Goal: Task Accomplishment & Management: Use online tool/utility

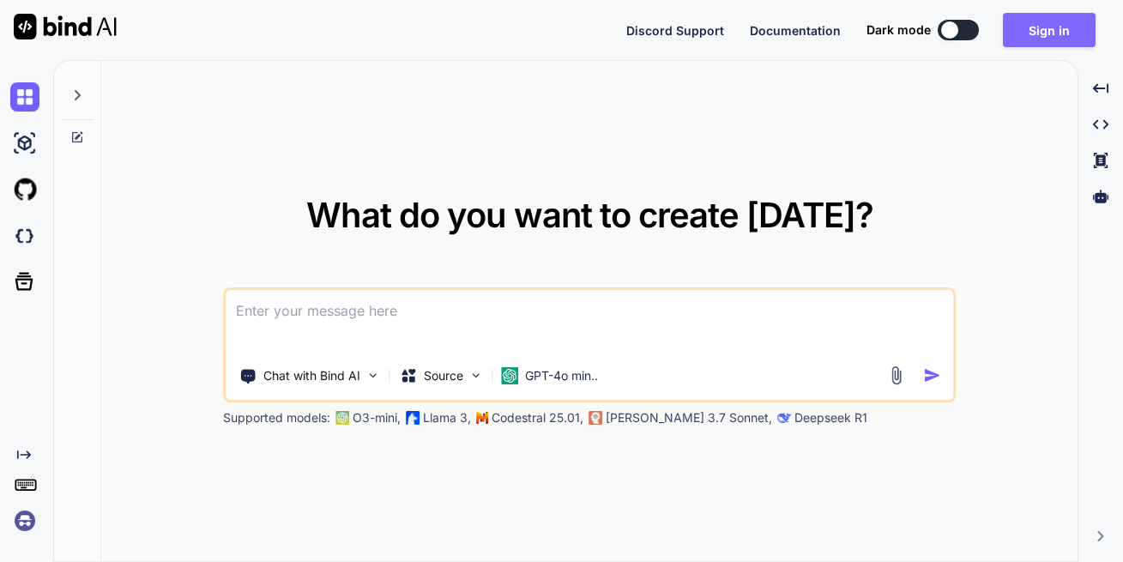
click at [1055, 27] on button "Sign in" at bounding box center [1048, 30] width 93 height 34
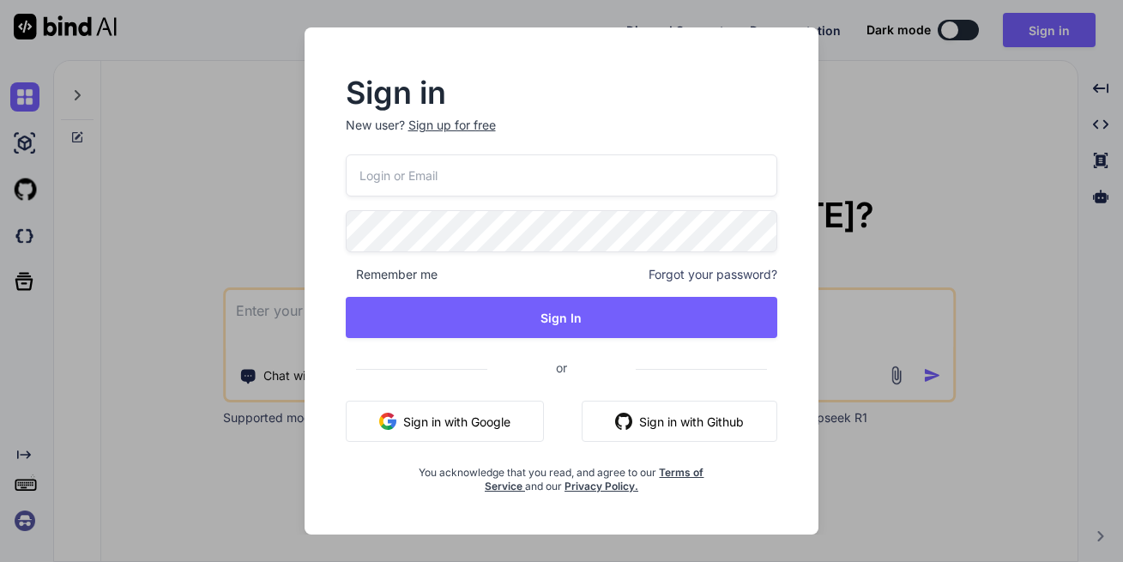
click at [558, 202] on div "Remember me Forgot your password? Sign In or Sign in with Google Sign in with G…" at bounding box center [562, 323] width 432 height 339
click at [573, 185] on input "email" at bounding box center [562, 175] width 432 height 42
type input "ifreedmen.network@gmail.com"
click at [426, 277] on span "Remember me" at bounding box center [392, 274] width 92 height 17
click at [393, 274] on span "Remember me" at bounding box center [392, 274] width 92 height 17
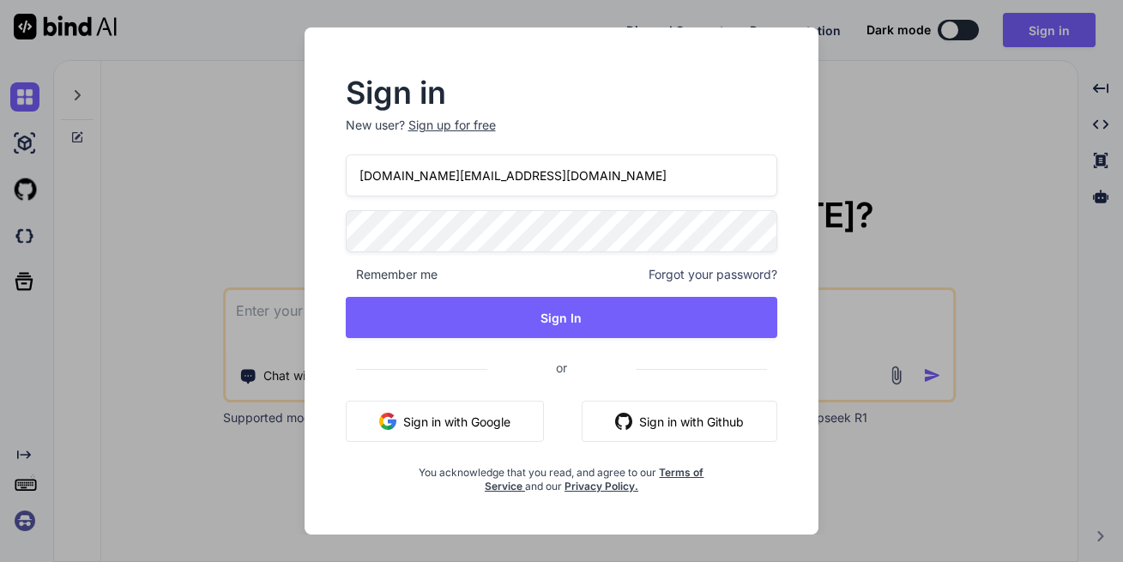
click at [408, 280] on span "Remember me" at bounding box center [392, 274] width 92 height 17
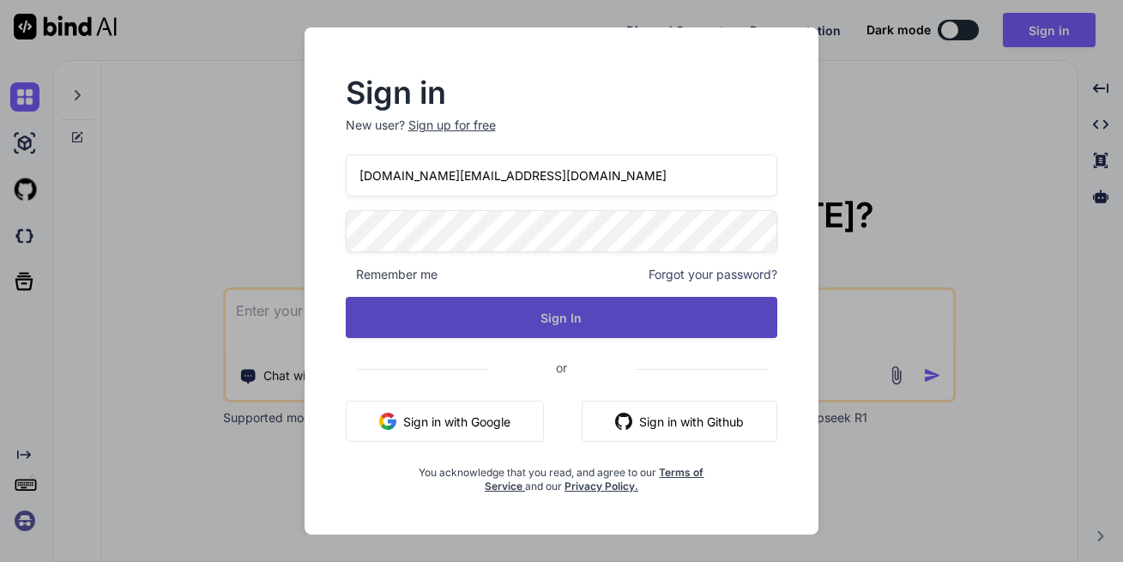
click at [611, 305] on button "Sign In" at bounding box center [562, 317] width 432 height 41
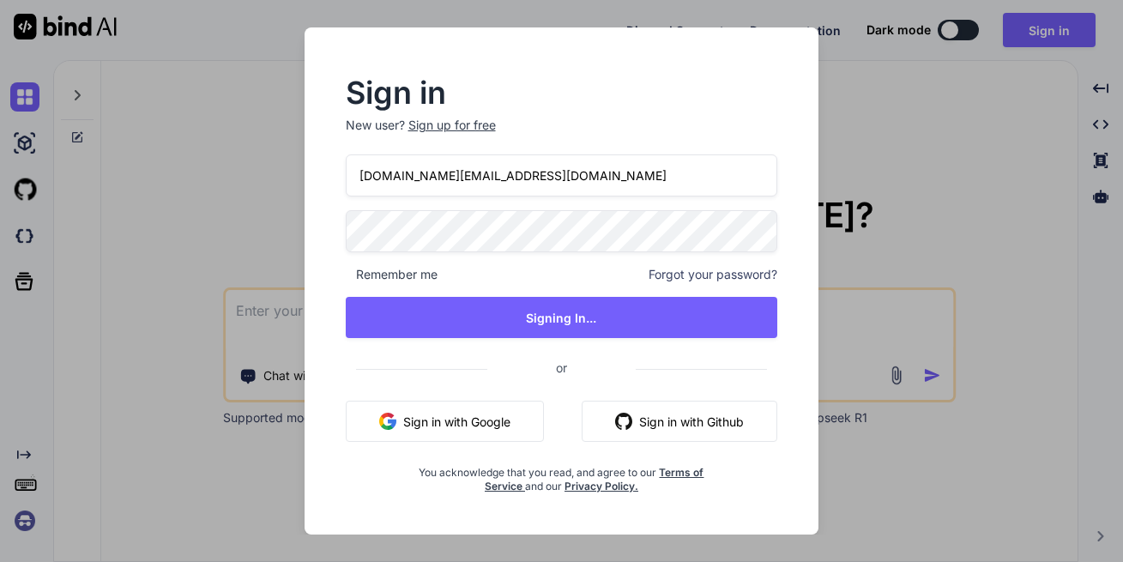
click at [575, 181] on input "ifreedmen.network@gmail.com" at bounding box center [562, 175] width 432 height 42
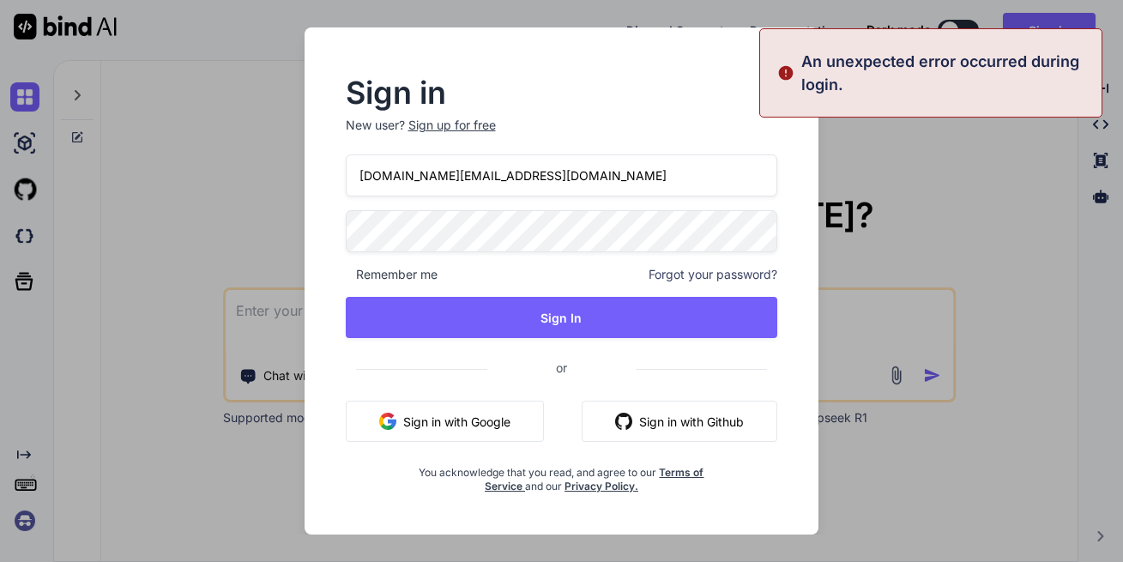
click at [575, 181] on input "ifreedmen.network@gmail.com" at bounding box center [562, 175] width 432 height 42
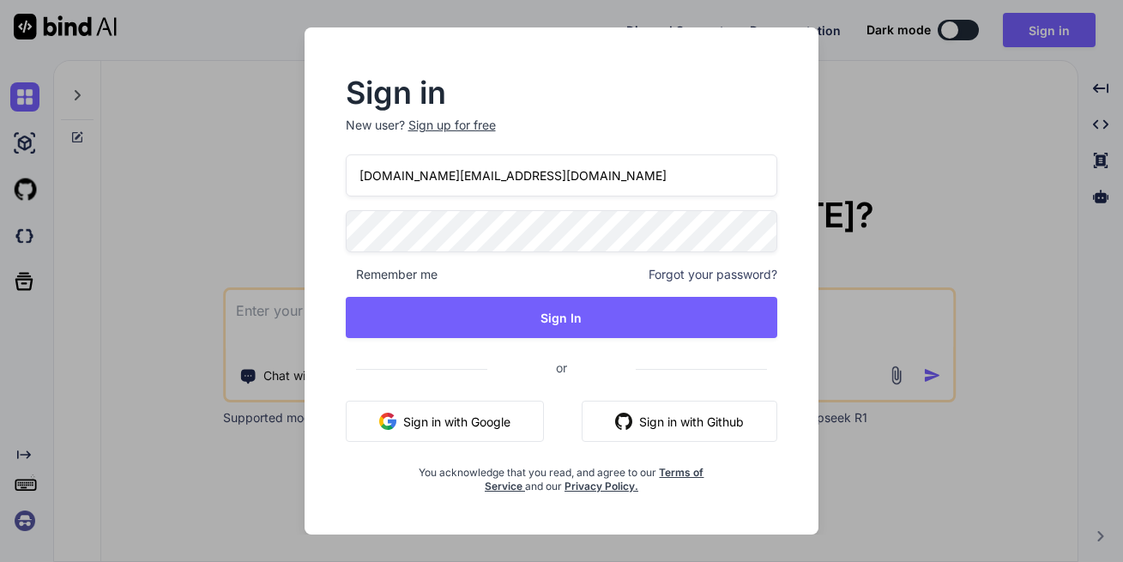
click at [560, 180] on input "ifreedmen.network@gmail.com" at bounding box center [562, 175] width 432 height 42
drag, startPoint x: 560, startPoint y: 180, endPoint x: 435, endPoint y: 160, distance: 126.9
click at [435, 160] on input "ifreedmen.network@gmail.com" at bounding box center [562, 175] width 432 height 42
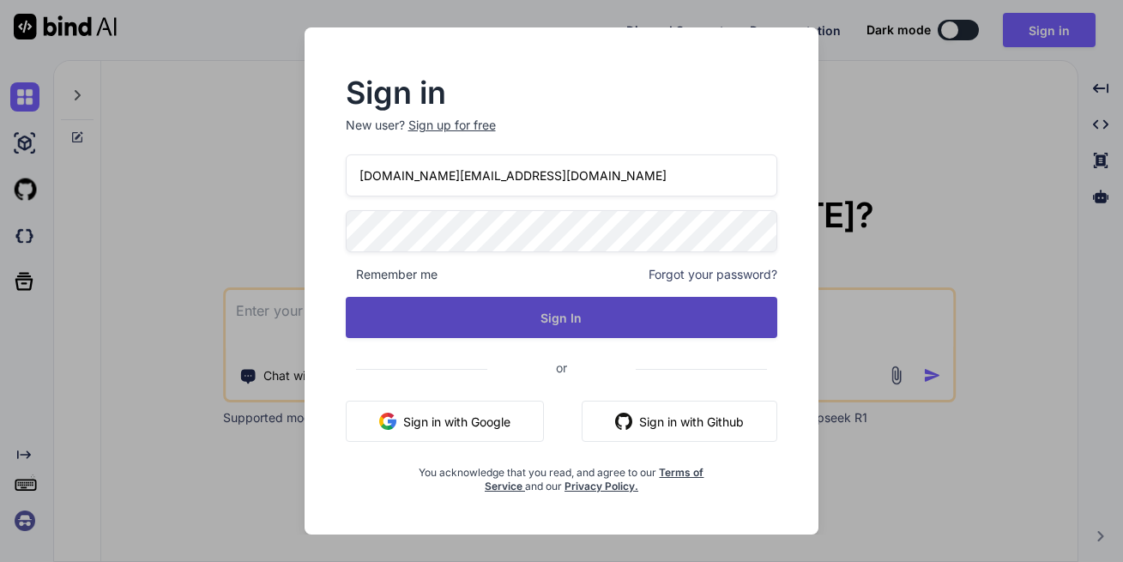
click at [573, 325] on button "Sign In" at bounding box center [562, 317] width 432 height 41
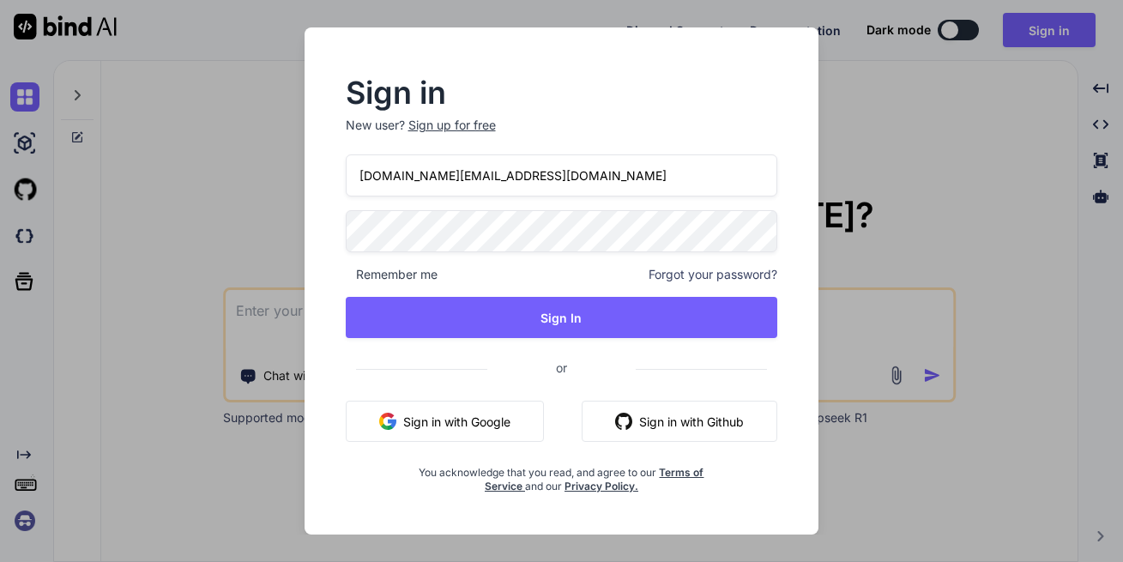
type textarea "x"
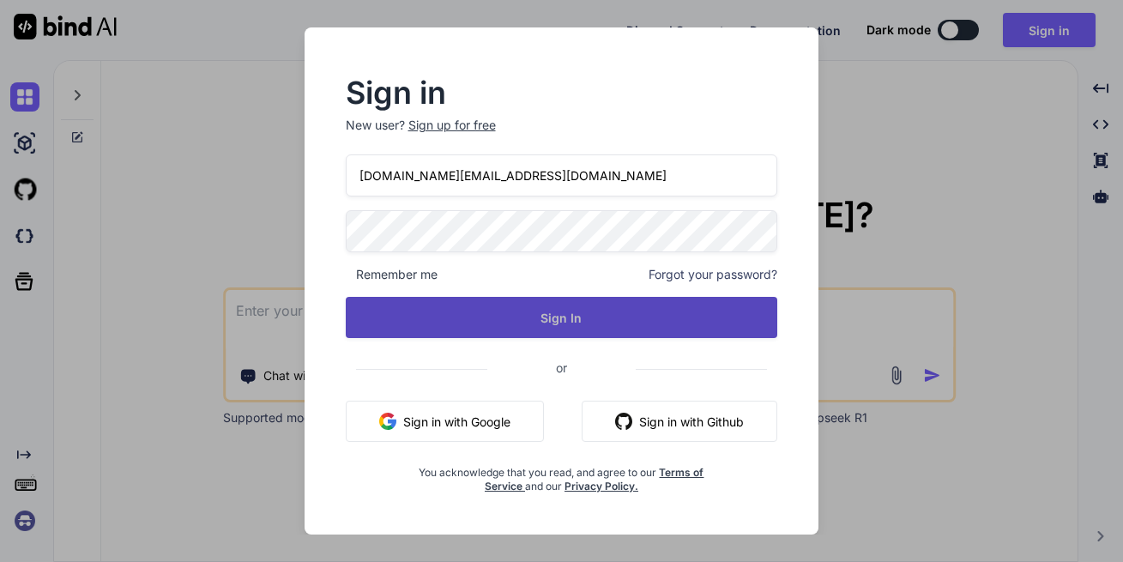
click at [558, 315] on button "Sign In" at bounding box center [562, 317] width 432 height 41
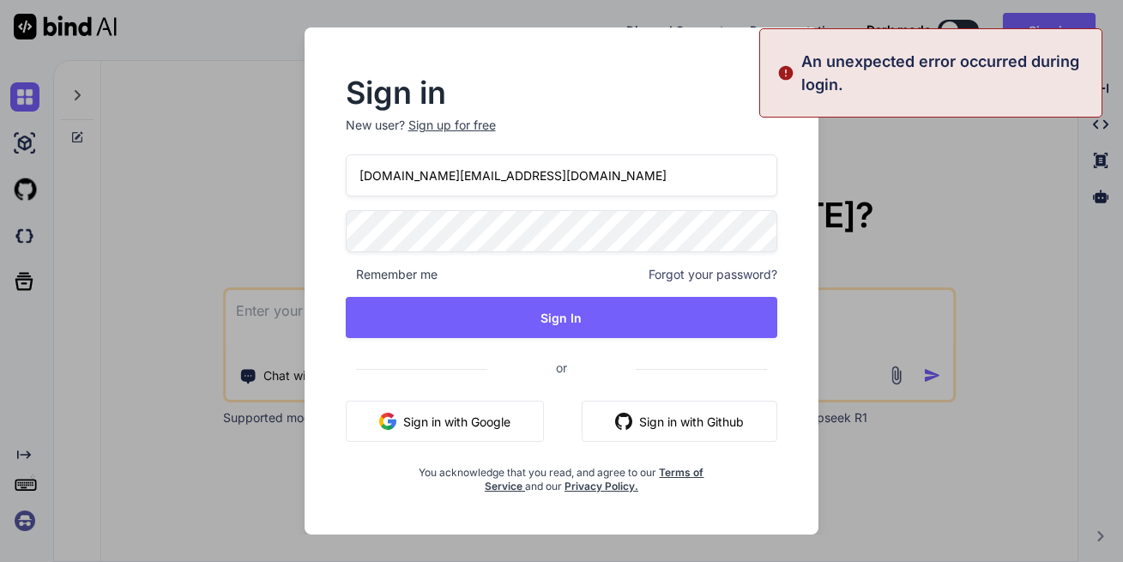
click at [474, 427] on button "Sign in with Google" at bounding box center [445, 420] width 198 height 41
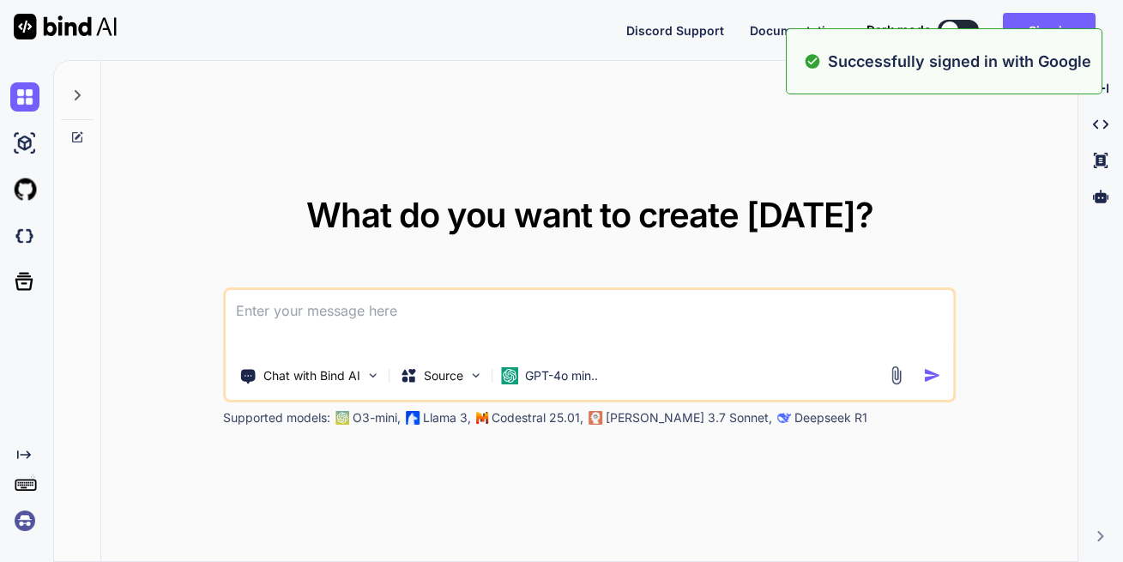
click at [509, 321] on textarea at bounding box center [589, 321] width 727 height 63
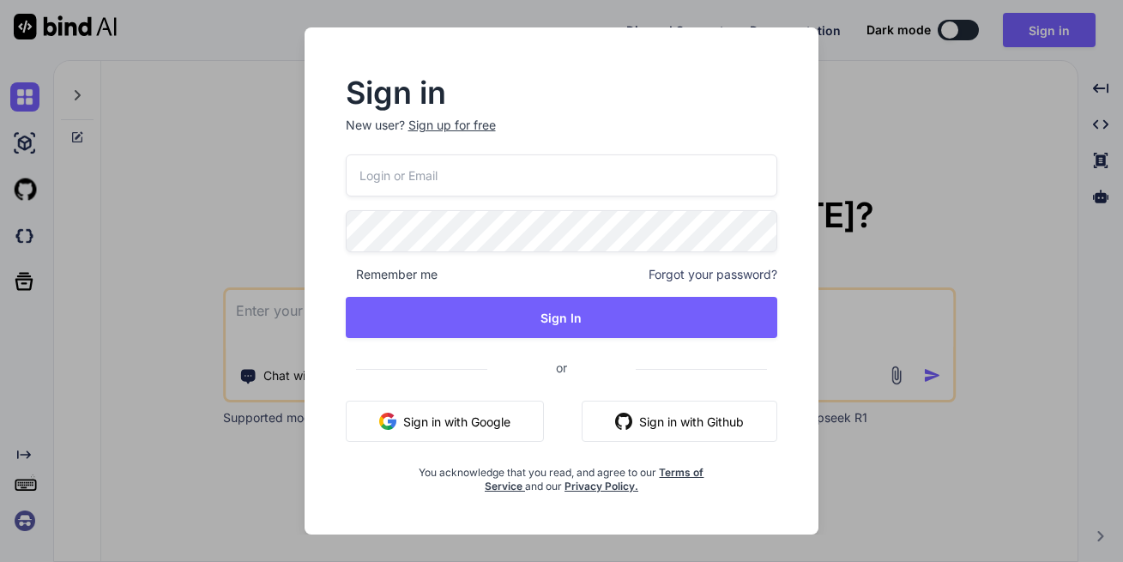
click at [479, 411] on button "Sign in with Google" at bounding box center [445, 420] width 198 height 41
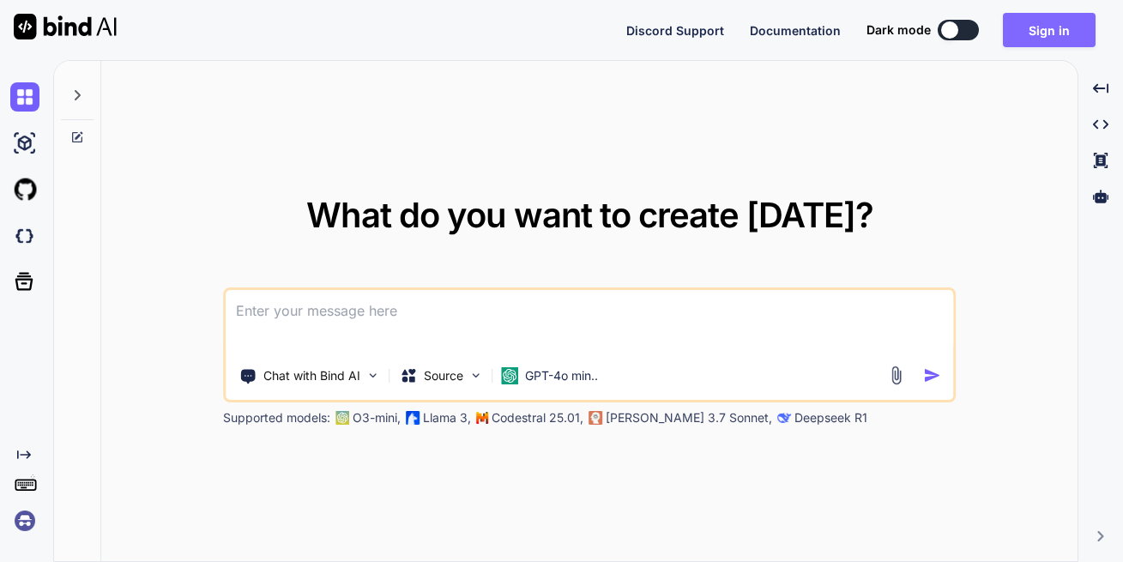
type textarea "x"
click at [1043, 32] on button "Sign in" at bounding box center [1048, 30] width 93 height 34
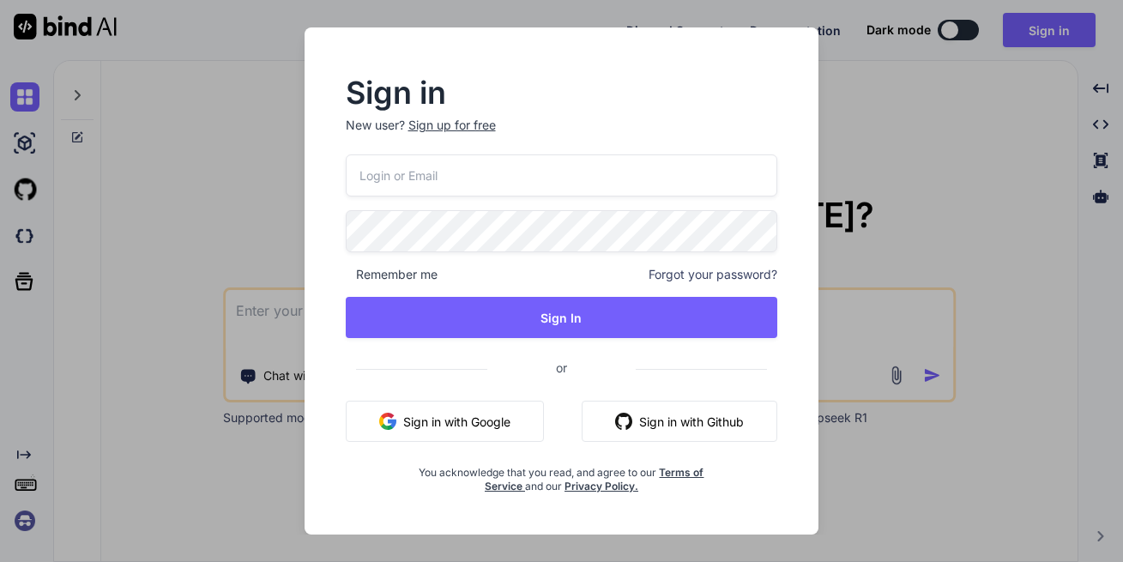
click at [420, 420] on button "Sign in with Google" at bounding box center [445, 420] width 198 height 41
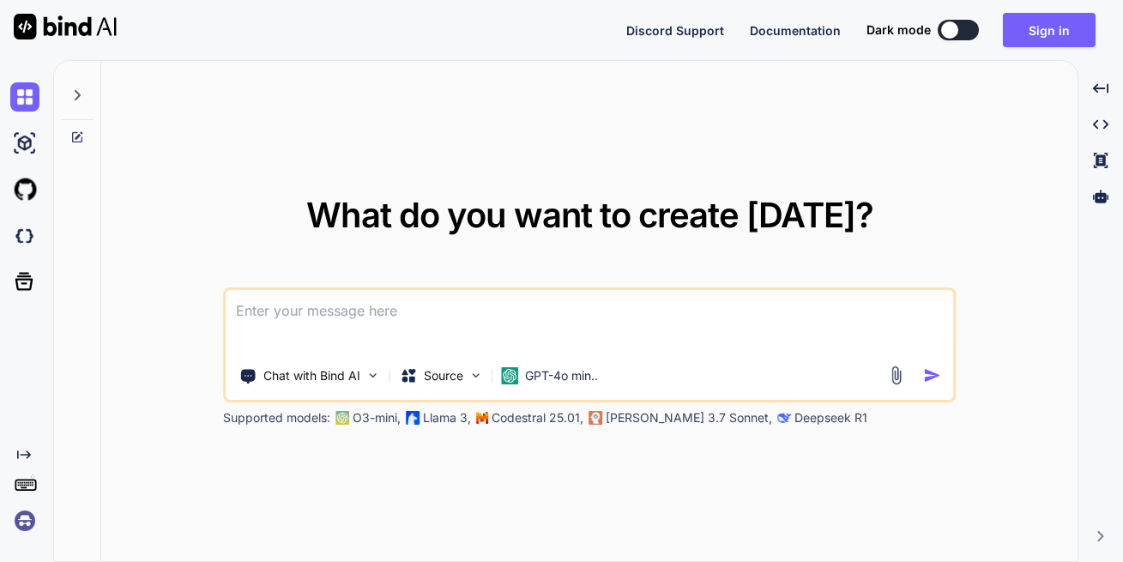
click at [827, 309] on textarea at bounding box center [589, 321] width 727 height 63
click at [827, 308] on textarea at bounding box center [589, 321] width 727 height 63
click at [827, 305] on textarea at bounding box center [589, 321] width 727 height 63
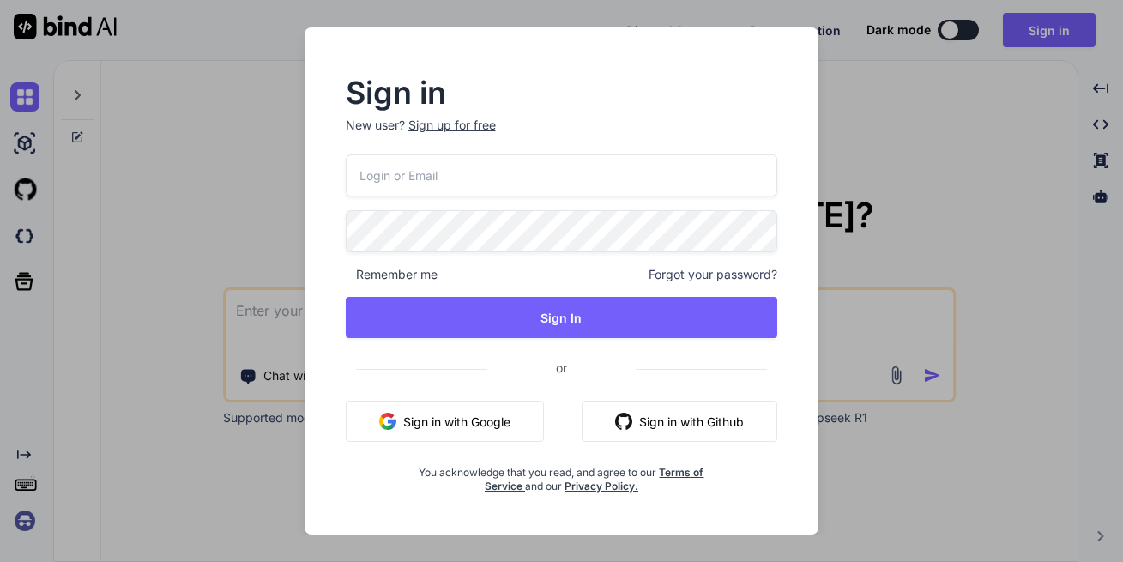
type textarea "x"
click at [440, 118] on div "Sign up for free" at bounding box center [451, 125] width 87 height 17
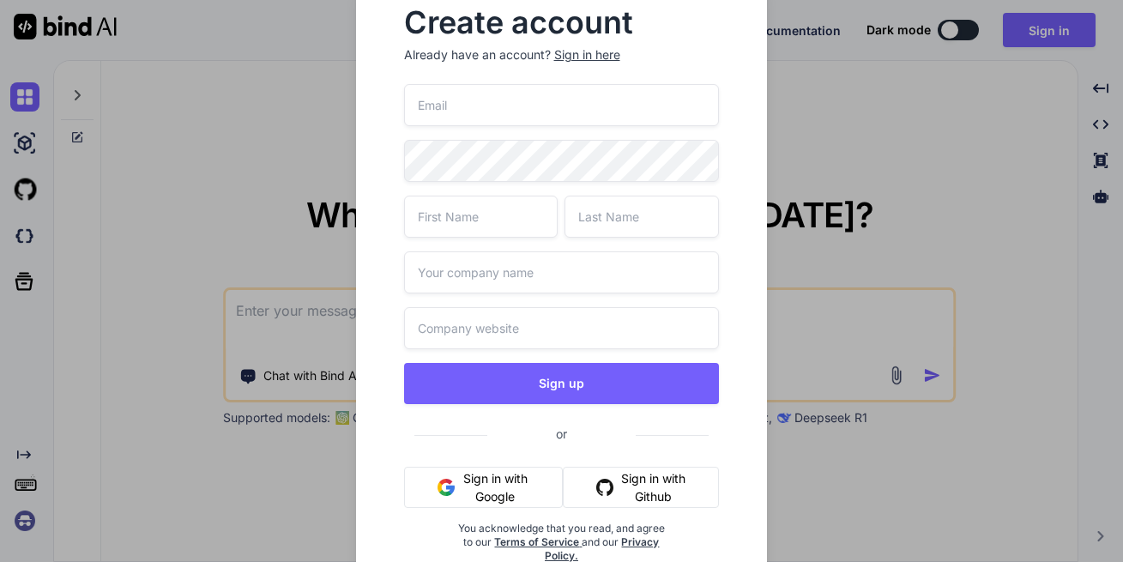
click at [437, 116] on input "email" at bounding box center [562, 105] width 316 height 42
type input "eddy.f.murphy@gmail.com"
type input "Eddy"
type input "Murphy"
click at [424, 259] on input "text" at bounding box center [562, 272] width 316 height 42
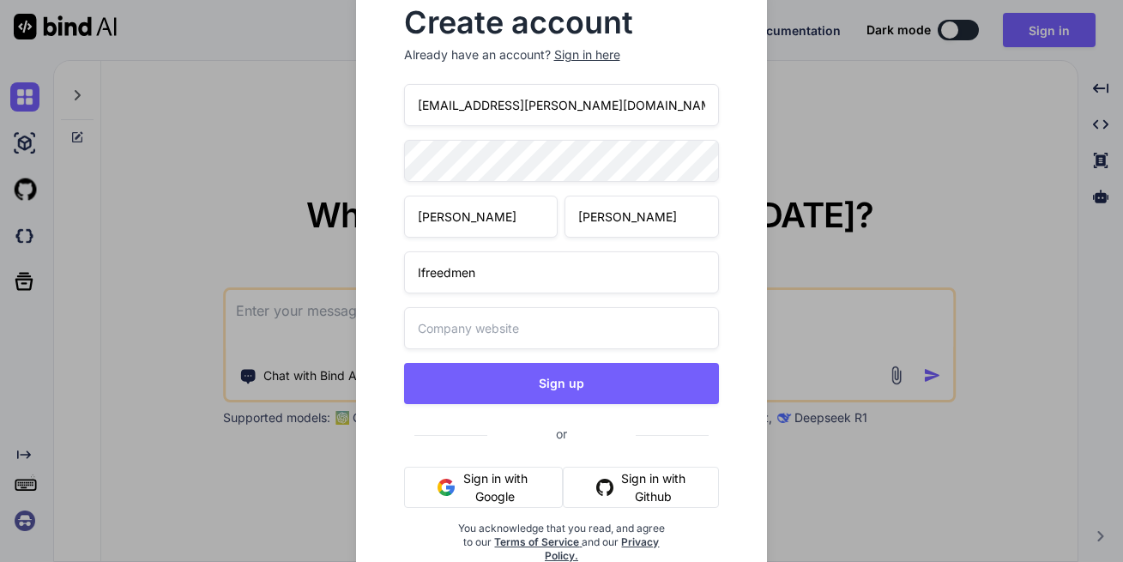
type input "Ifreedmen"
click at [514, 333] on input "text" at bounding box center [562, 328] width 316 height 42
paste input "ifreedmen.network@gmail.com"
click at [546, 320] on input "ifreedmen.network@gmail.com" at bounding box center [562, 328] width 316 height 42
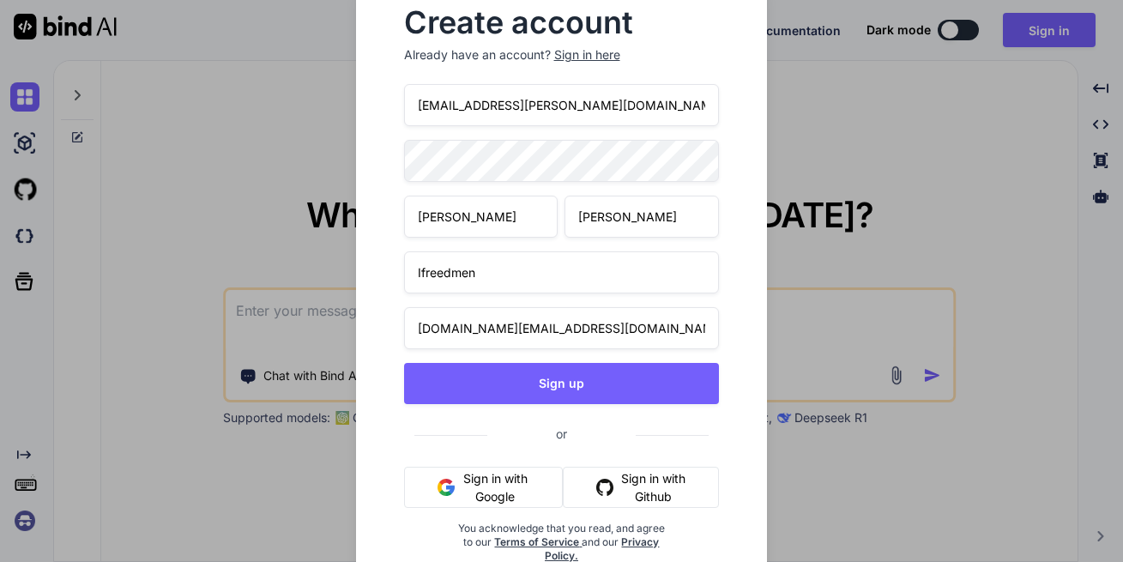
click at [546, 320] on input "ifreedmen.network@gmail.com" at bounding box center [562, 328] width 316 height 42
click at [547, 318] on input "ifreedmen.network@gmail.com" at bounding box center [562, 328] width 316 height 42
click at [551, 325] on input "ifreedmen.network@gmail.com" at bounding box center [562, 328] width 316 height 42
click at [597, 328] on input "ifreedmen.network@gmail.com" at bounding box center [562, 328] width 316 height 42
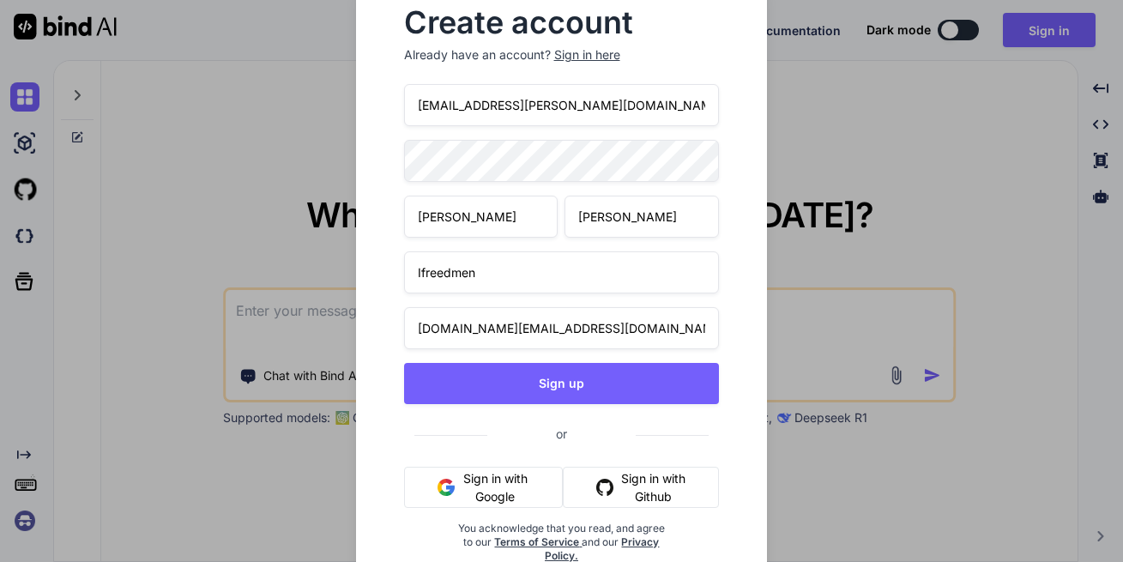
click at [597, 328] on input "ifreedmen.network@gmail.com" at bounding box center [562, 328] width 316 height 42
paste input "https://ifreedmencom-7ied2b.grigora.app/"
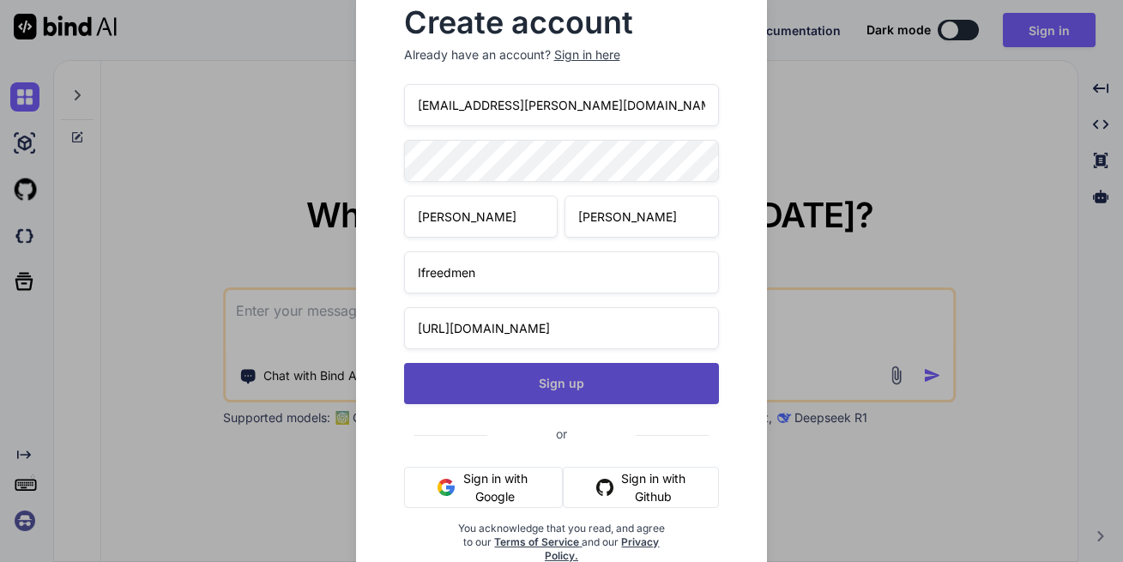
type input "https://ifreedmencom-7ied2b.grigora.app/"
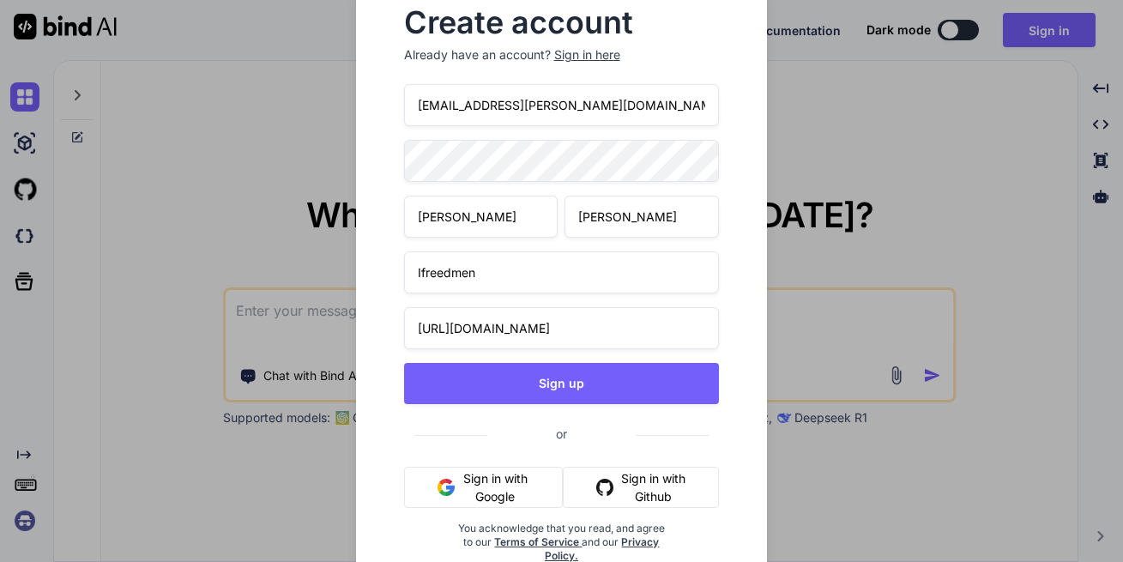
click at [636, 382] on button "Sign up" at bounding box center [562, 383] width 316 height 41
click at [512, 111] on input "eddy.f.murphy@gmail.com" at bounding box center [562, 105] width 316 height 42
click at [512, 110] on input "eddy.f.murphy@gmail.com" at bounding box center [562, 105] width 316 height 42
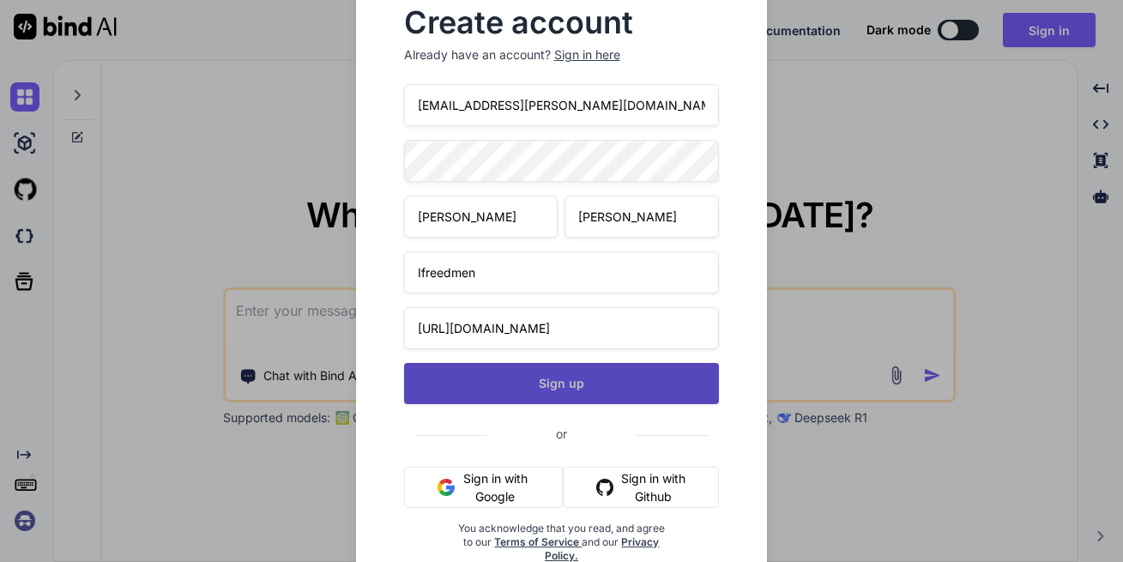
click at [539, 386] on button "Sign up" at bounding box center [562, 383] width 316 height 41
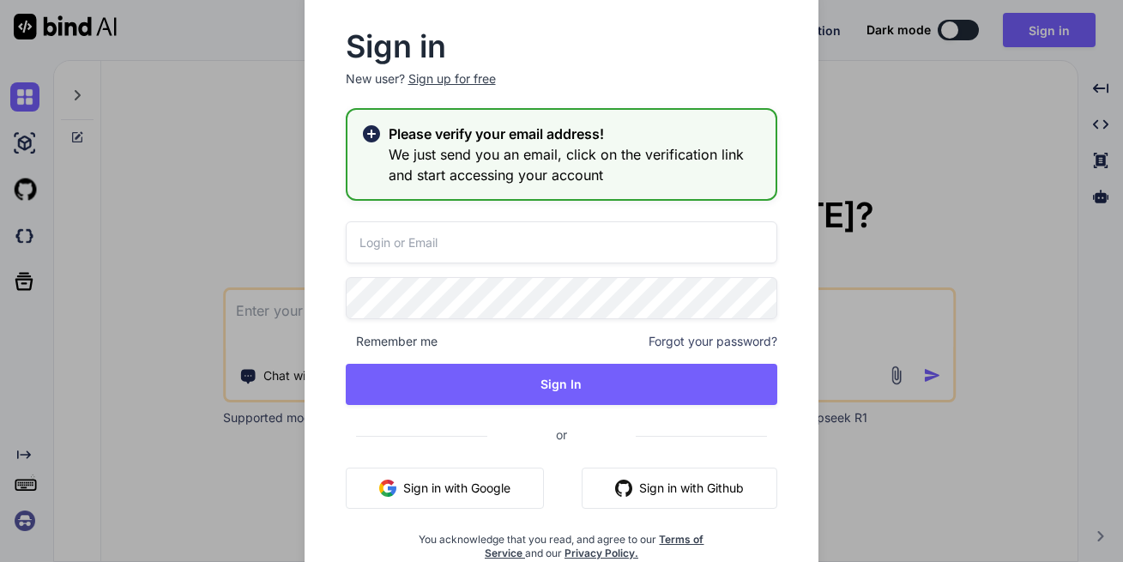
click at [204, 166] on div "Sign in New user? Sign up for free Please verify your email address! We just se…" at bounding box center [561, 281] width 1123 height 562
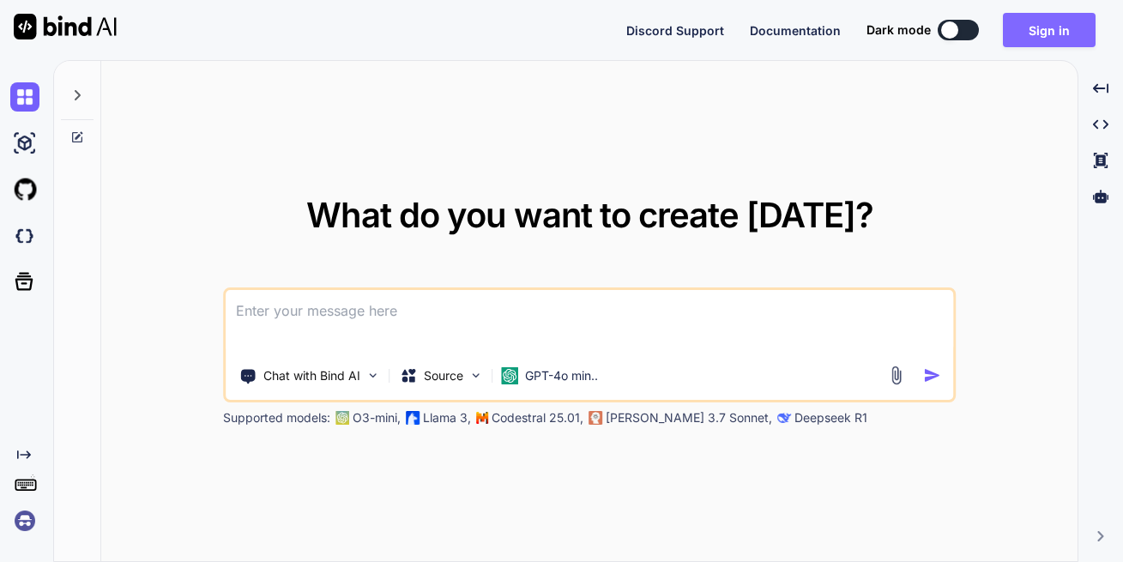
click at [1023, 36] on button "Sign in" at bounding box center [1048, 30] width 93 height 34
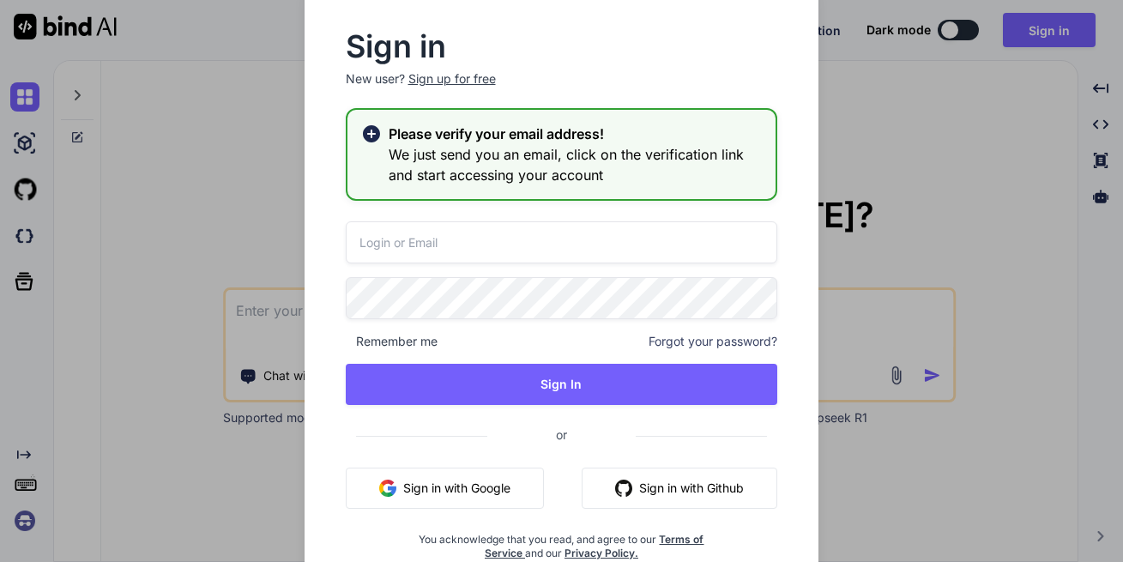
click at [464, 231] on input "email" at bounding box center [562, 242] width 432 height 42
click at [529, 474] on div "Remember me Forgot your password? Sign In or Sign in with Google Sign in with G…" at bounding box center [562, 390] width 432 height 339
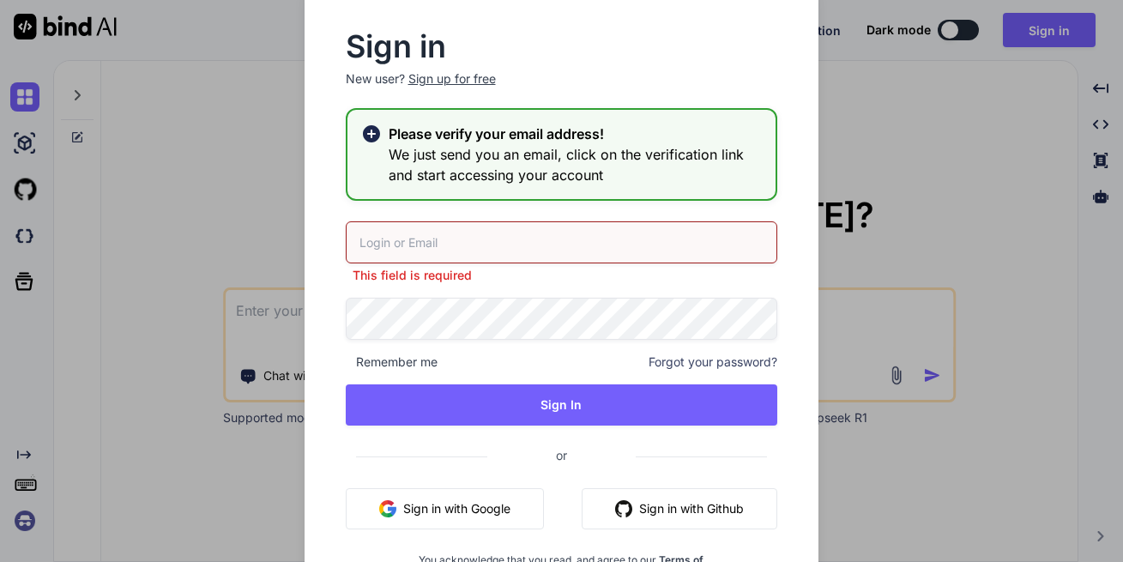
click at [520, 502] on button "Sign in with Google" at bounding box center [445, 508] width 198 height 41
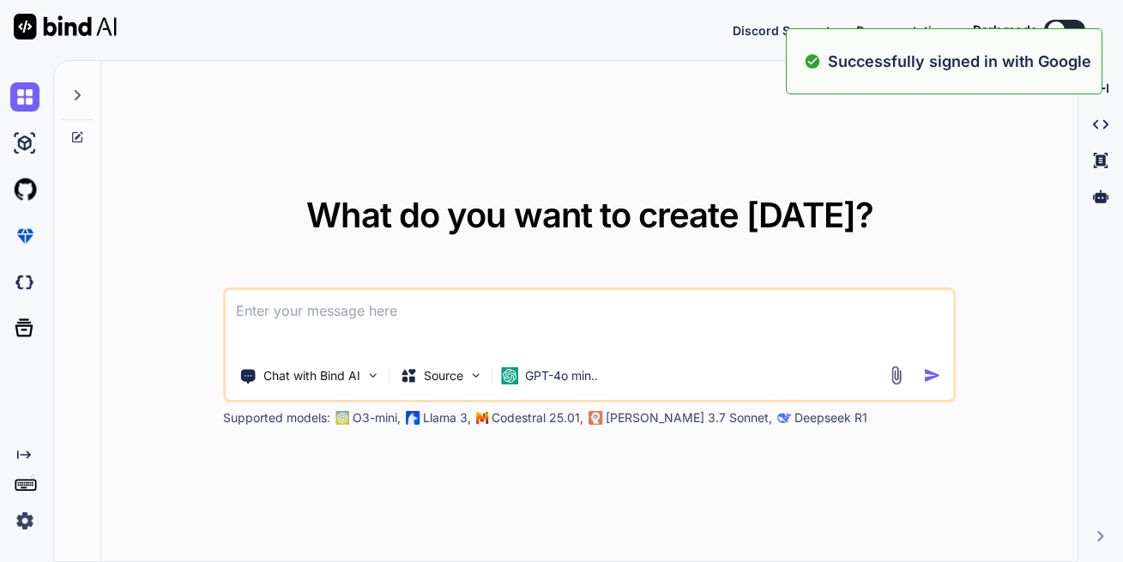
type textarea "x"
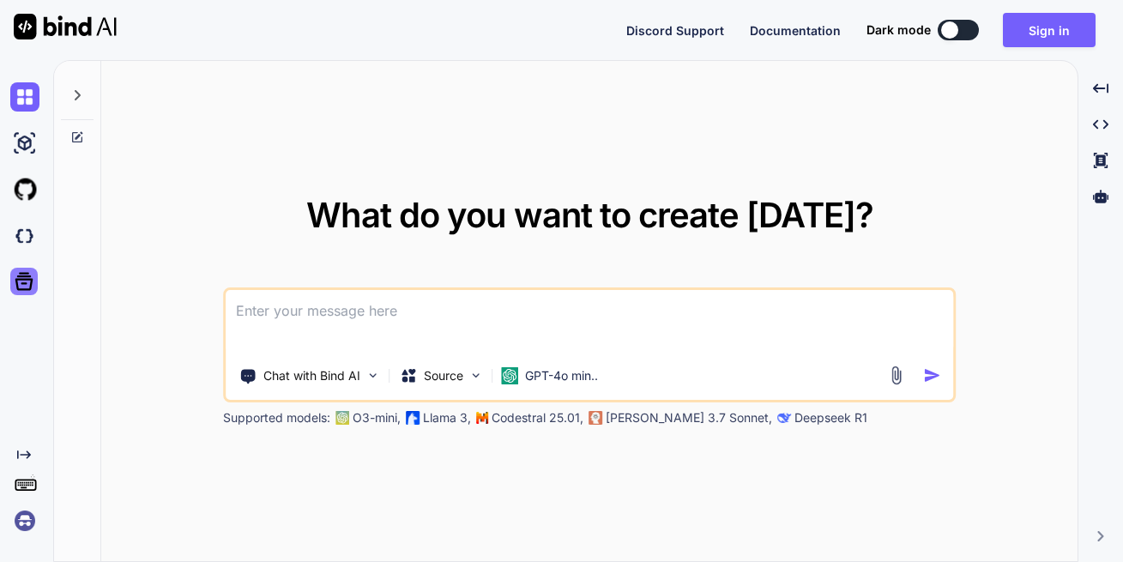
click at [33, 282] on icon at bounding box center [24, 281] width 24 height 24
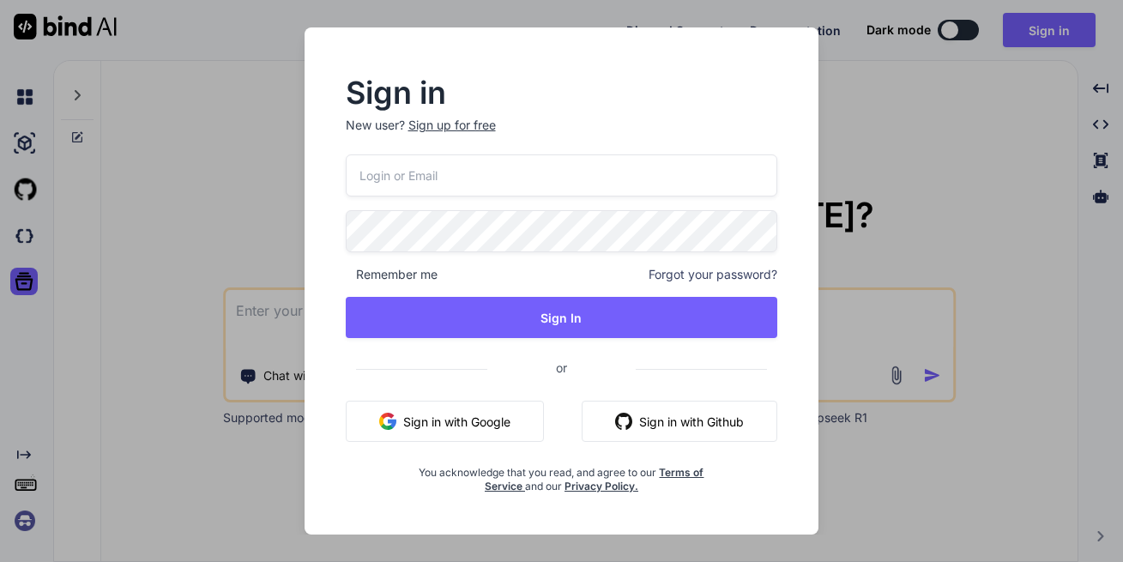
click at [894, 179] on div "Sign in New user? Sign up for free Remember me Forgot your password? Sign In or…" at bounding box center [561, 281] width 1123 height 562
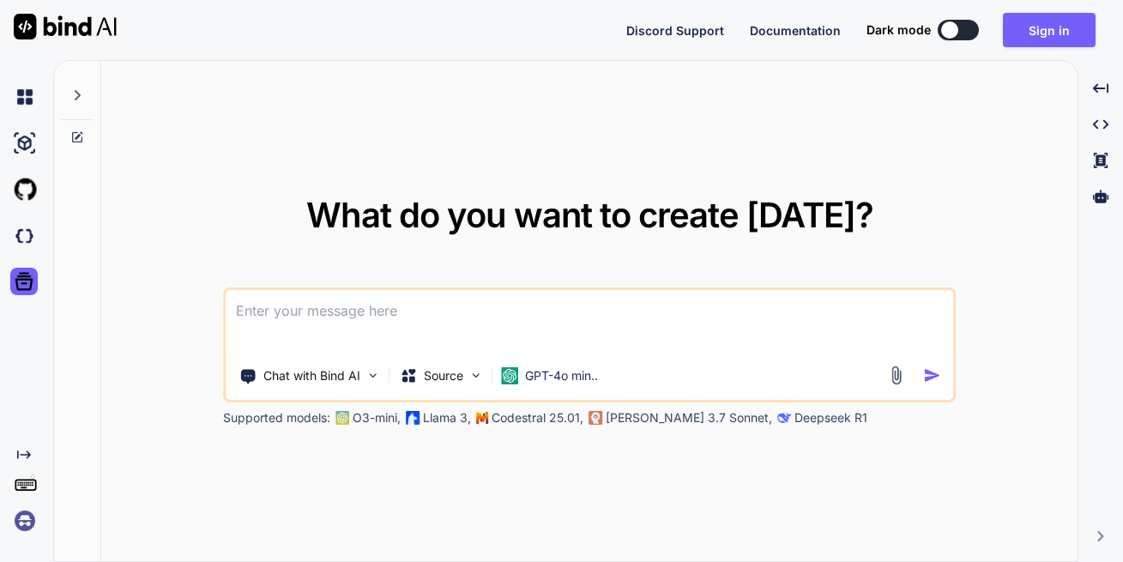
click at [635, 280] on div "What do you want to create today? Chat with Bind AI Source GPT-4o min.. Support…" at bounding box center [589, 312] width 732 height 228
drag, startPoint x: 639, startPoint y: 336, endPoint x: 648, endPoint y: 326, distance: 14.0
click at [645, 333] on textarea at bounding box center [589, 321] width 727 height 63
click at [651, 328] on textarea at bounding box center [589, 321] width 727 height 63
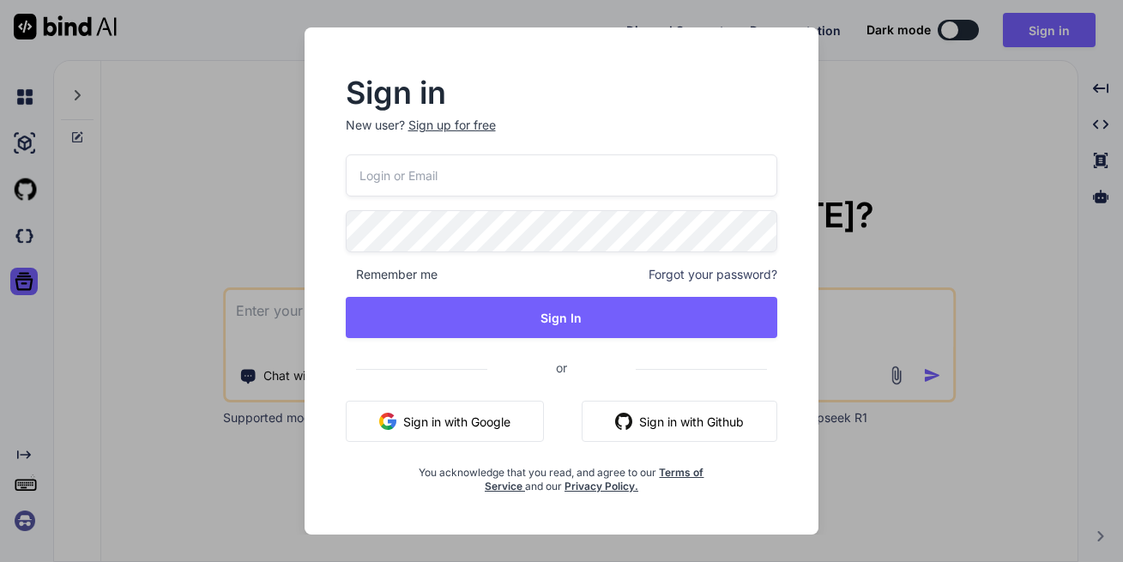
click at [514, 153] on p "New user? Sign up for free" at bounding box center [562, 136] width 432 height 38
click at [513, 170] on input "email" at bounding box center [562, 175] width 432 height 42
type input "eddy.f.murphy@gmail.com"
click at [405, 269] on span "Remember me" at bounding box center [392, 274] width 92 height 17
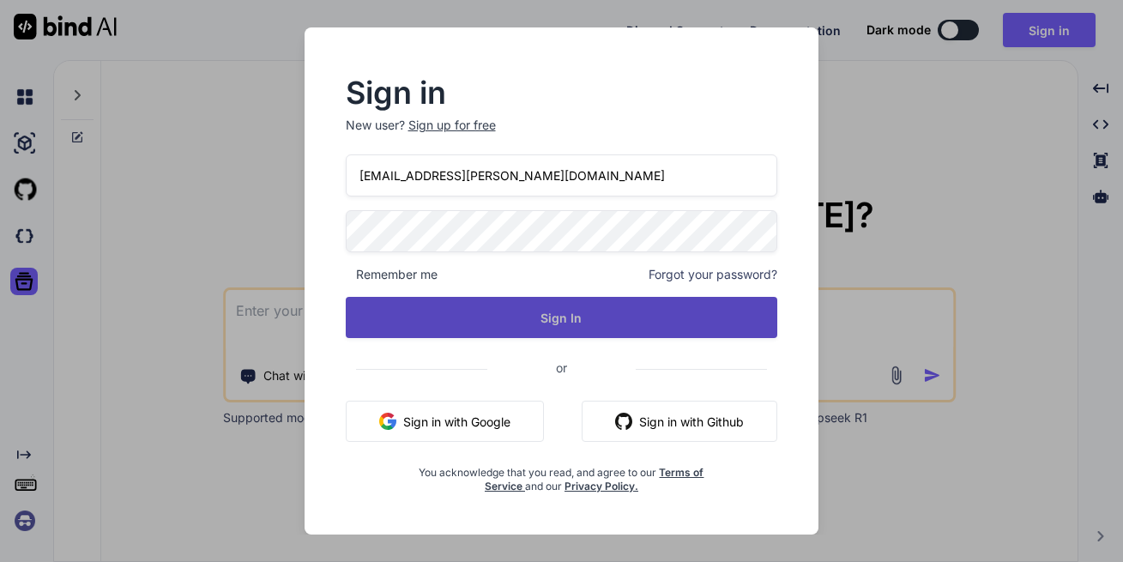
click at [411, 298] on button "Sign In" at bounding box center [562, 317] width 432 height 41
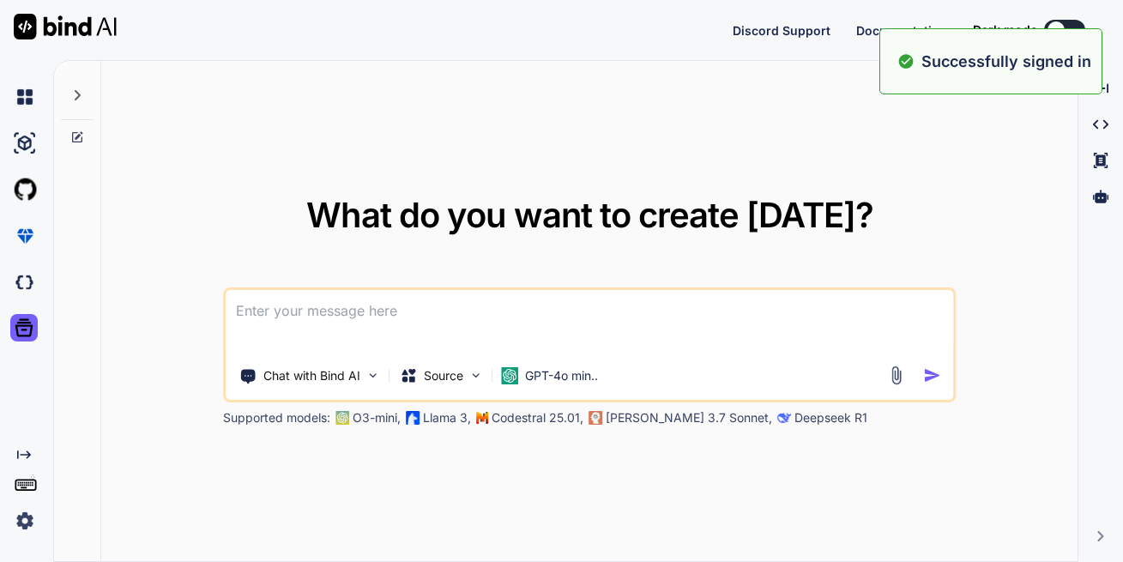
type textarea "x"
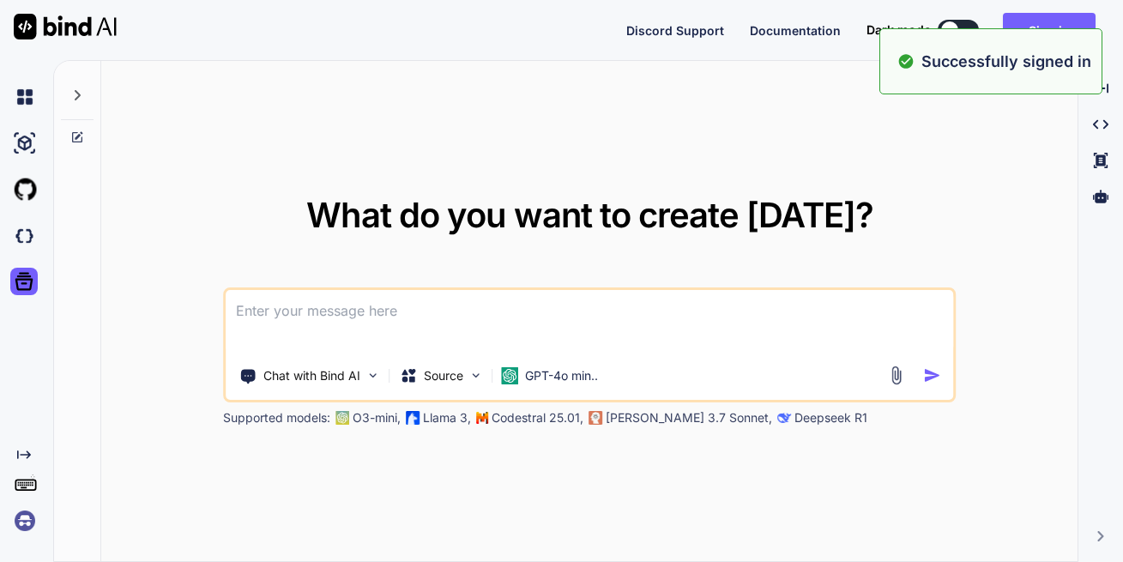
click at [430, 323] on textarea at bounding box center [589, 321] width 727 height 63
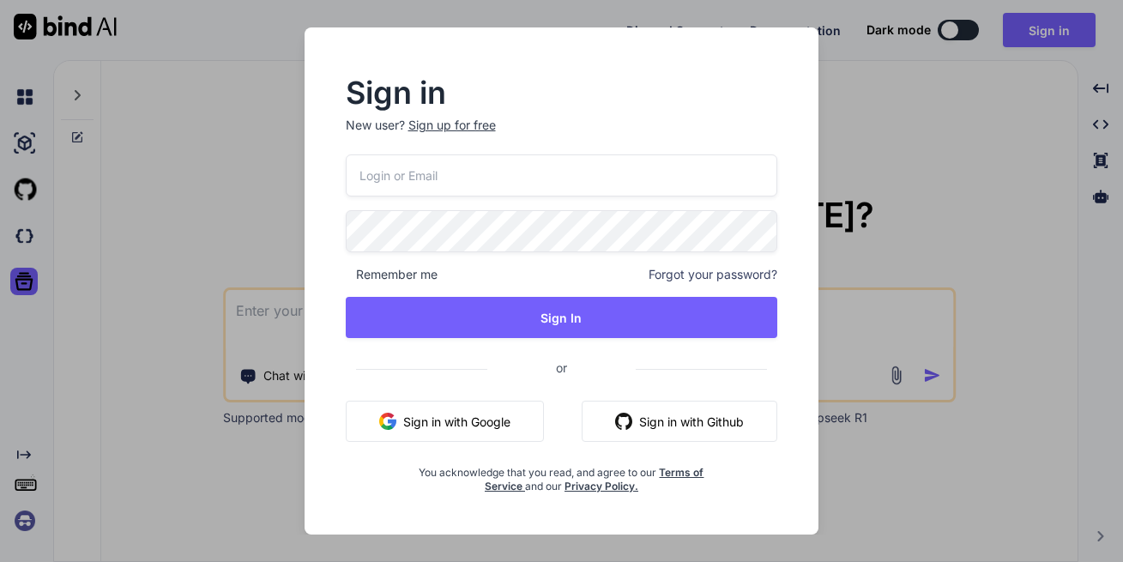
click at [469, 415] on button "Sign in with Google" at bounding box center [445, 420] width 198 height 41
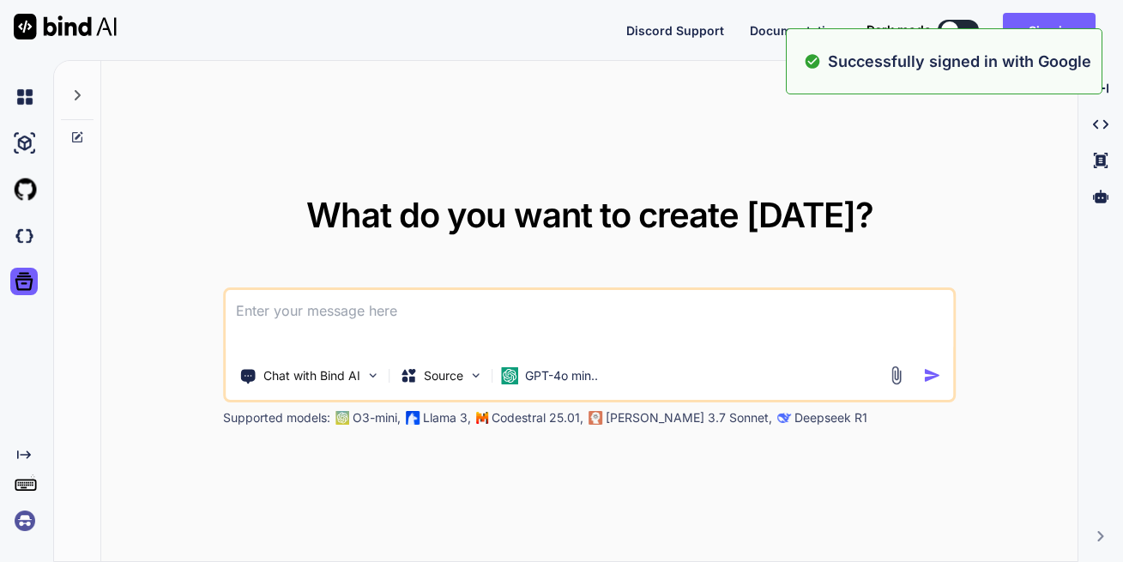
click at [463, 321] on textarea at bounding box center [589, 321] width 727 height 63
type textarea "x"
type textarea "j"
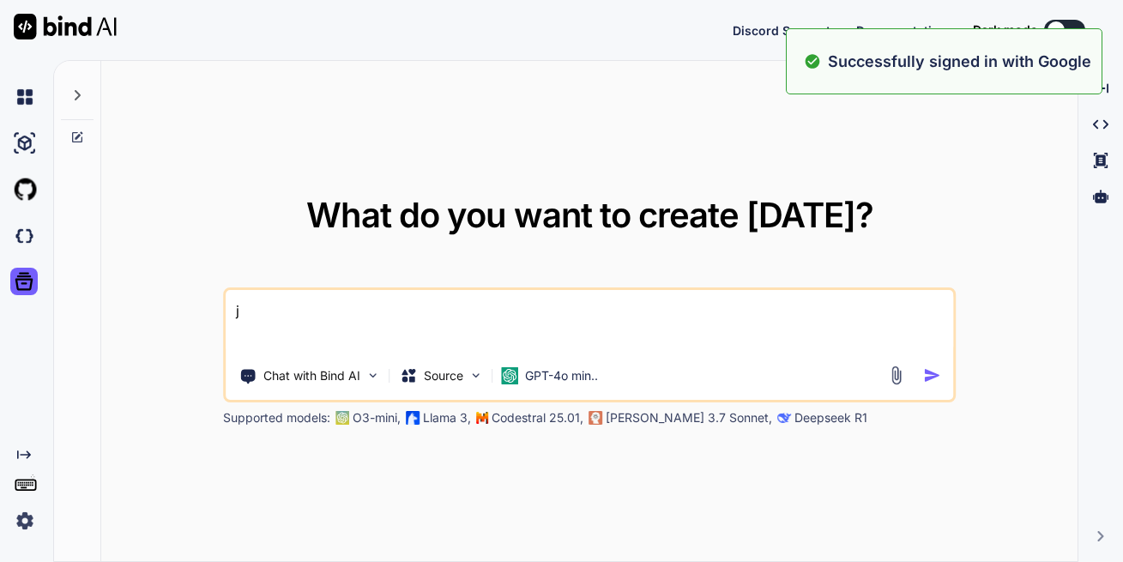
type textarea "x"
type textarea "ju"
type textarea "x"
type textarea "jui"
type textarea "x"
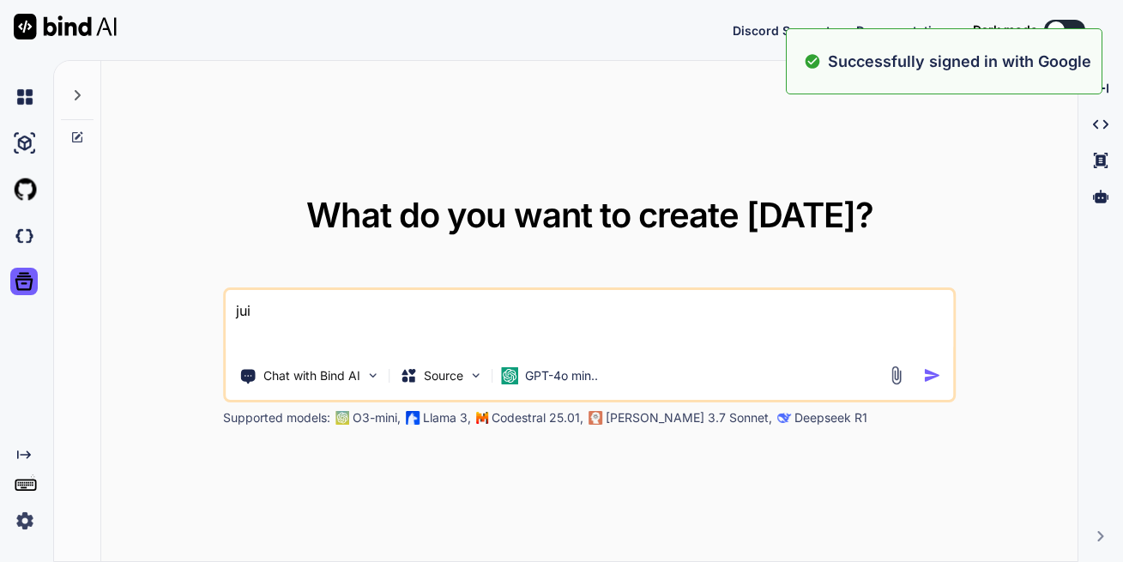
type textarea "juii"
type textarea "x"
type textarea "juiii"
type textarea "x"
type textarea "juiiii"
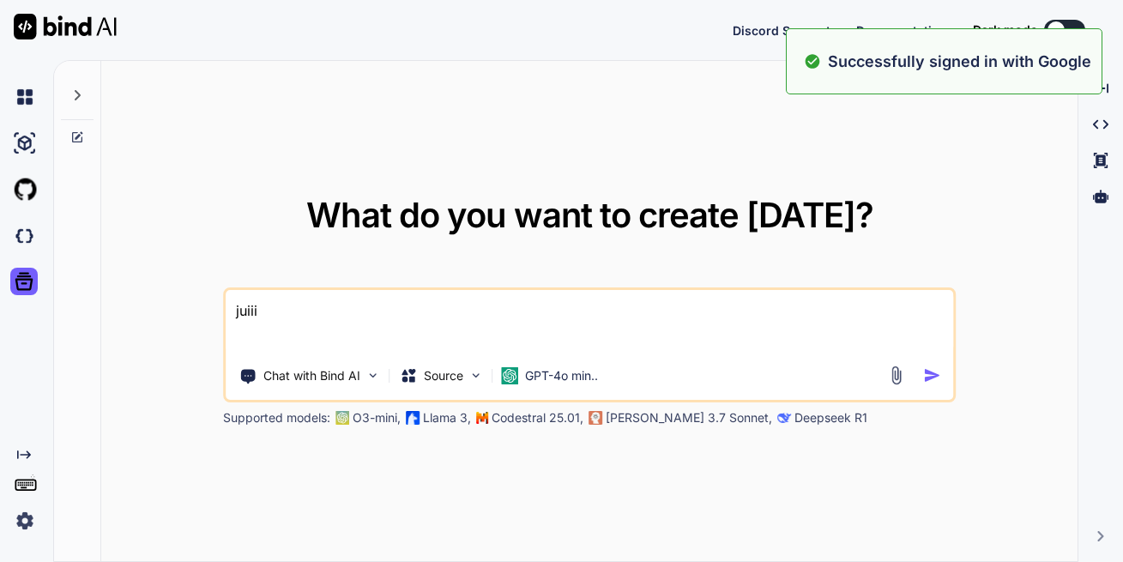
type textarea "x"
type textarea "juiiiii"
type textarea "x"
type textarea "juiiiiip"
type textarea "x"
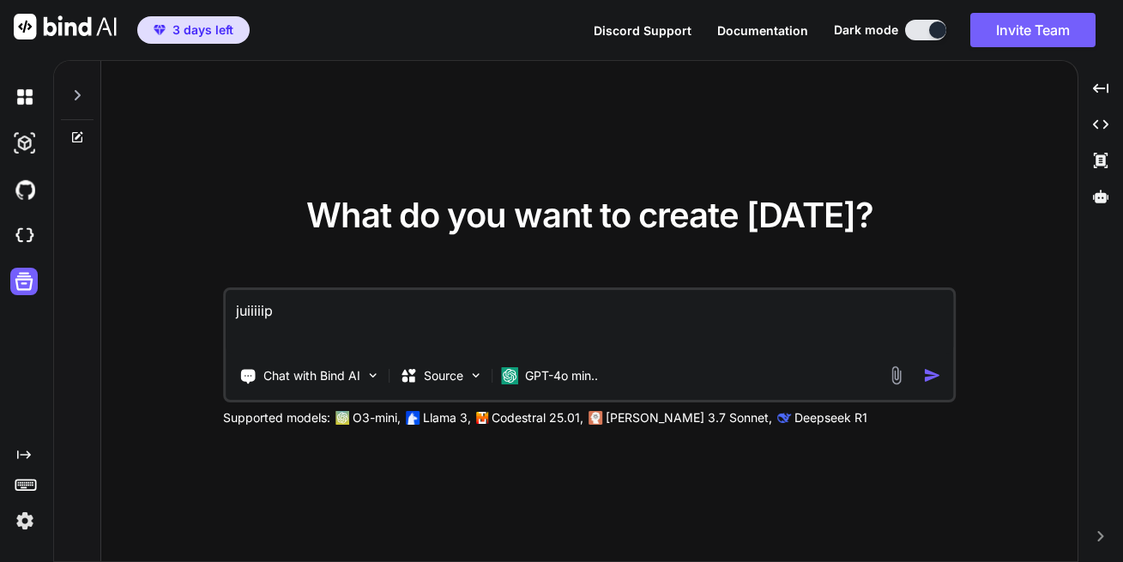
type textarea "juiiiiipp"
type textarea "x"
type textarea "juiiiiippp"
type textarea "x"
type textarea "juiiiiipppp"
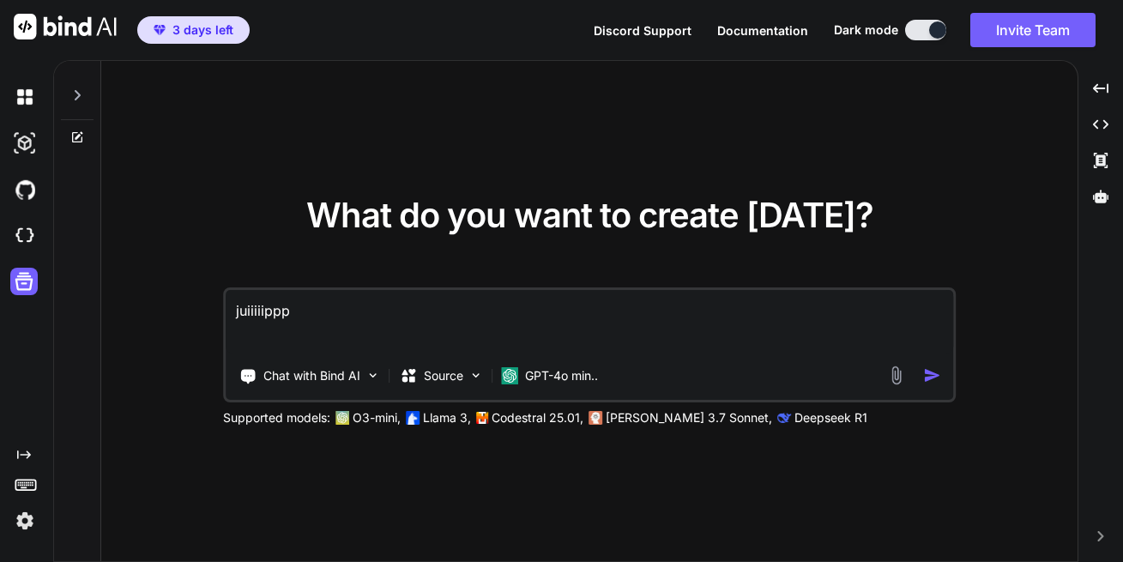
type textarea "x"
drag, startPoint x: 370, startPoint y: 340, endPoint x: 187, endPoint y: 322, distance: 183.5
click at [226, 328] on textarea "juiiiiipppp" at bounding box center [589, 321] width 727 height 63
click at [1094, 199] on icon at bounding box center [1099, 196] width 15 height 15
type textarea "x"
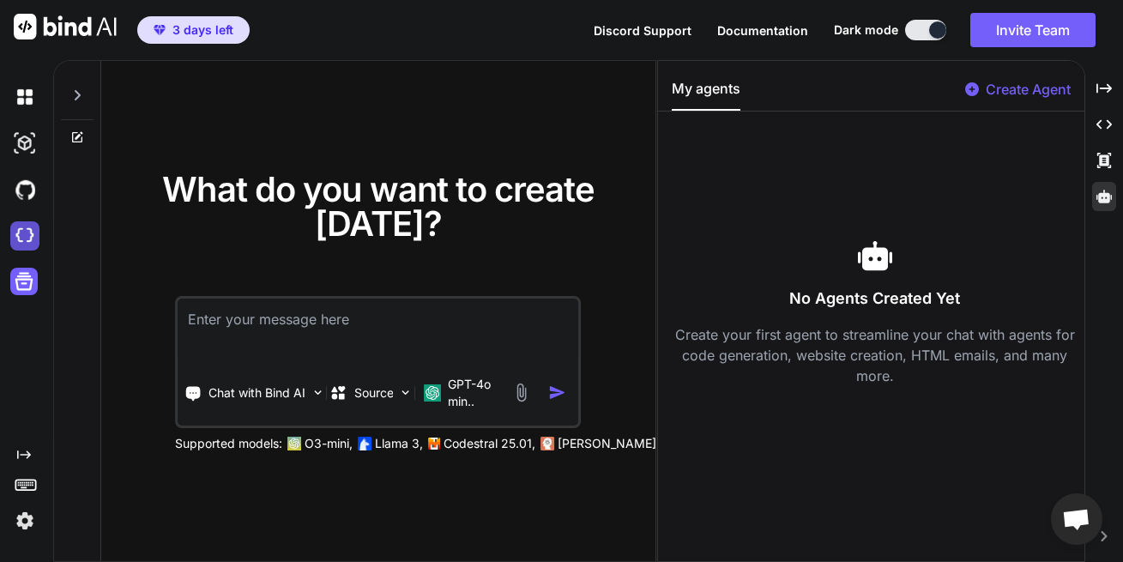
click at [36, 238] on img at bounding box center [24, 235] width 29 height 29
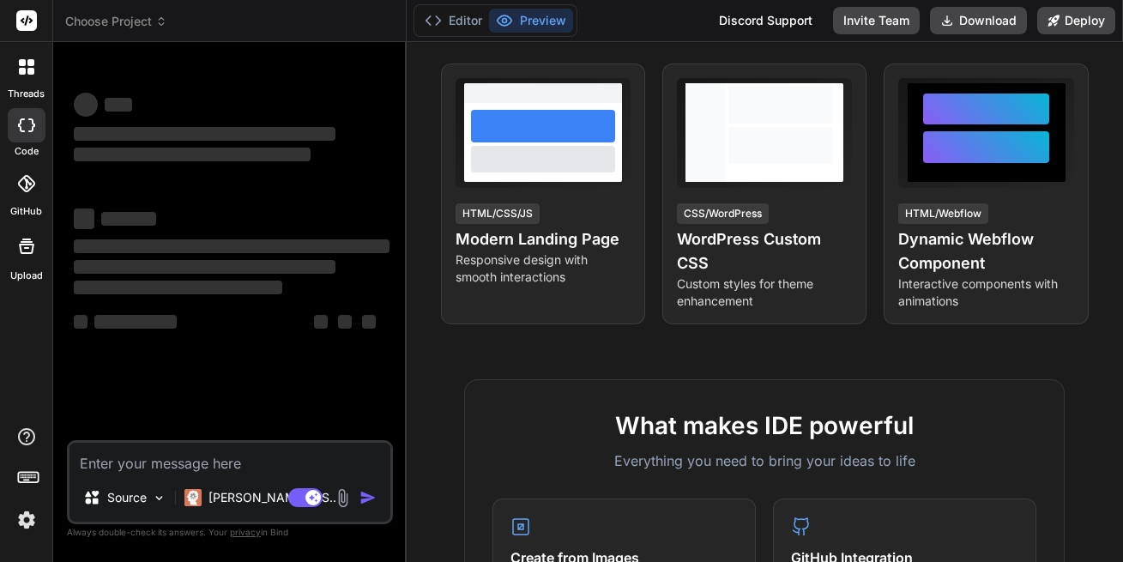
scroll to position [309, 0]
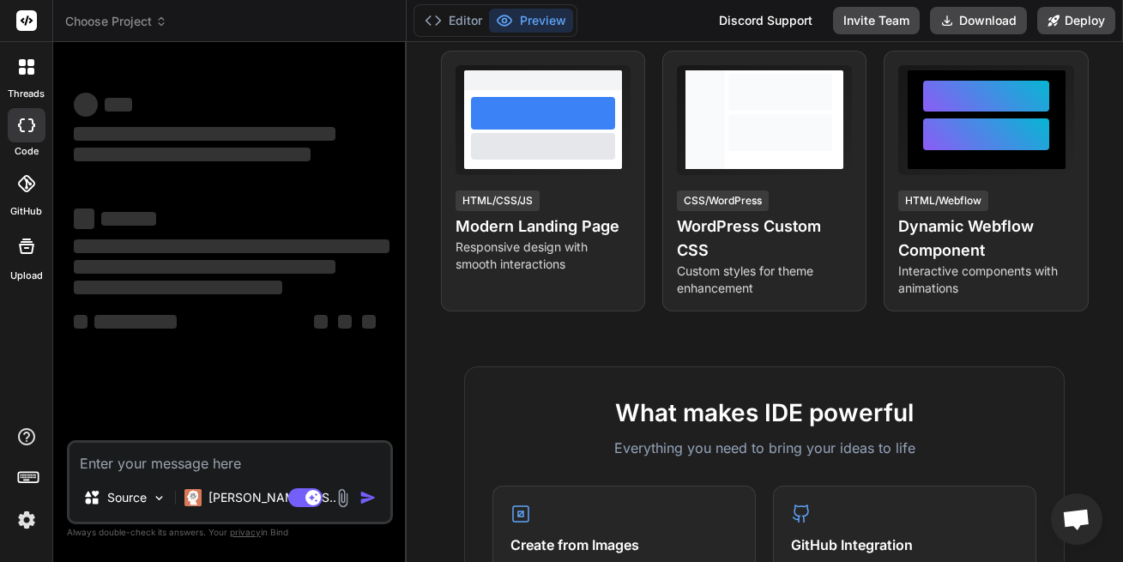
click at [257, 471] on textarea at bounding box center [229, 457] width 321 height 31
click at [256, 466] on textarea at bounding box center [229, 457] width 321 height 31
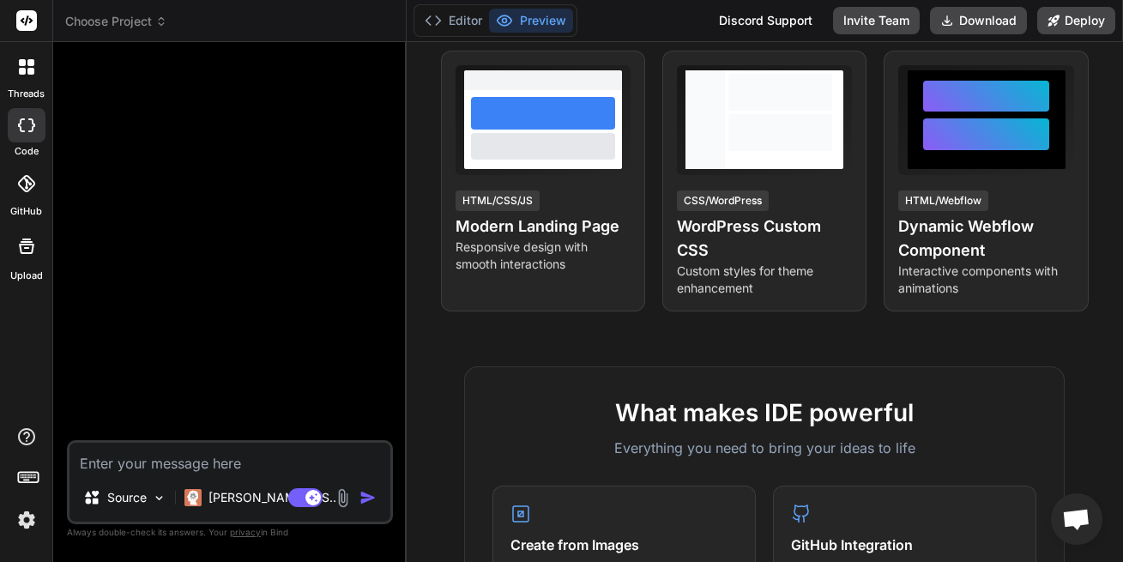
type textarea "x"
type textarea "C"
type textarea "x"
type textarea "Cl"
type textarea "x"
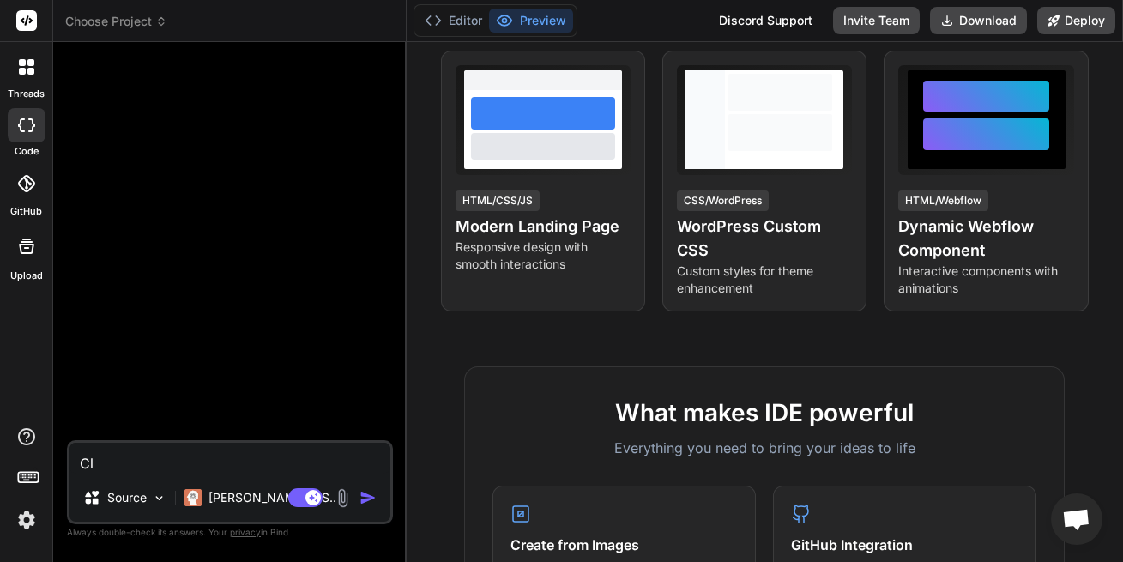
type textarea "Clo"
type textarea "x"
type textarea "Clon"
type textarea "x"
type textarea "Clone"
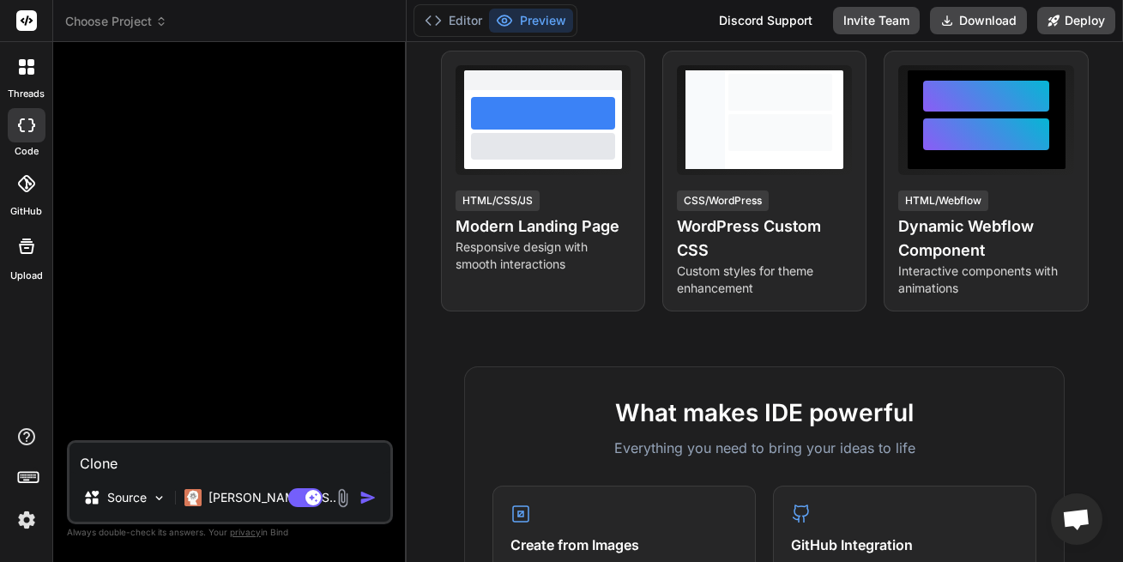
type textarea "x"
type textarea "Clone"
type textarea "x"
type textarea "Clone F"
type textarea "x"
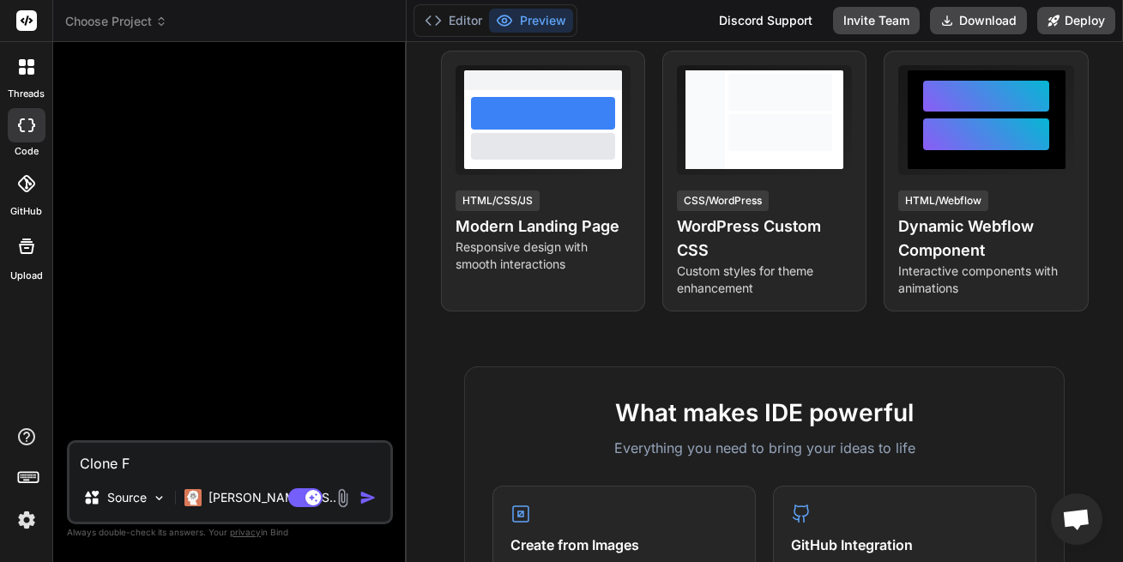
type textarea "Clone FO"
type textarea "x"
type textarea "Clone F"
type textarea "x"
type textarea "Clone"
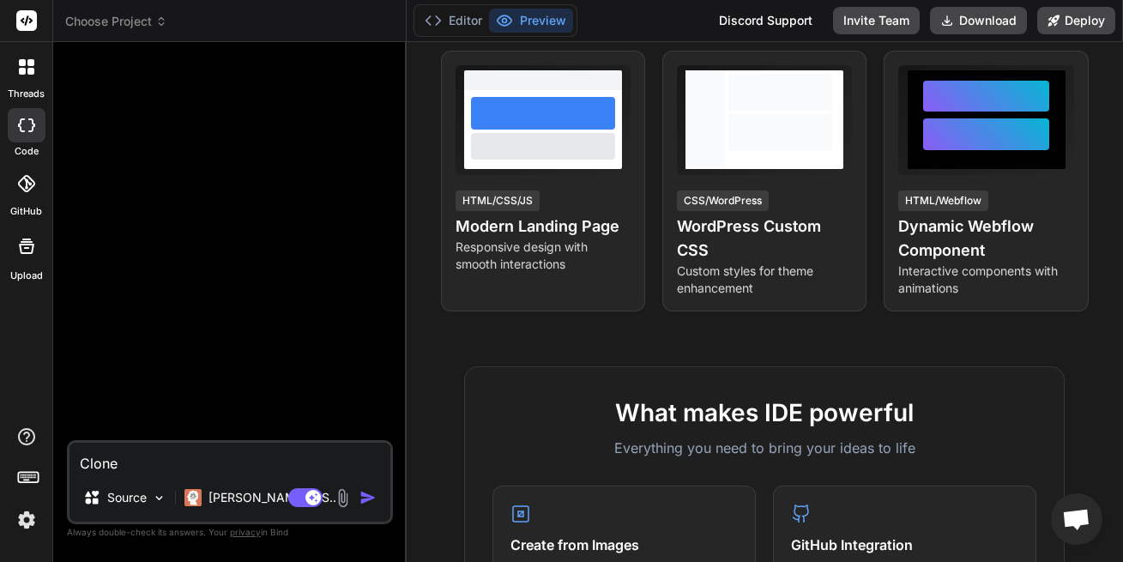
type textarea "x"
type textarea "Clone G"
type textarea "x"
type textarea "Clone Go"
type textarea "x"
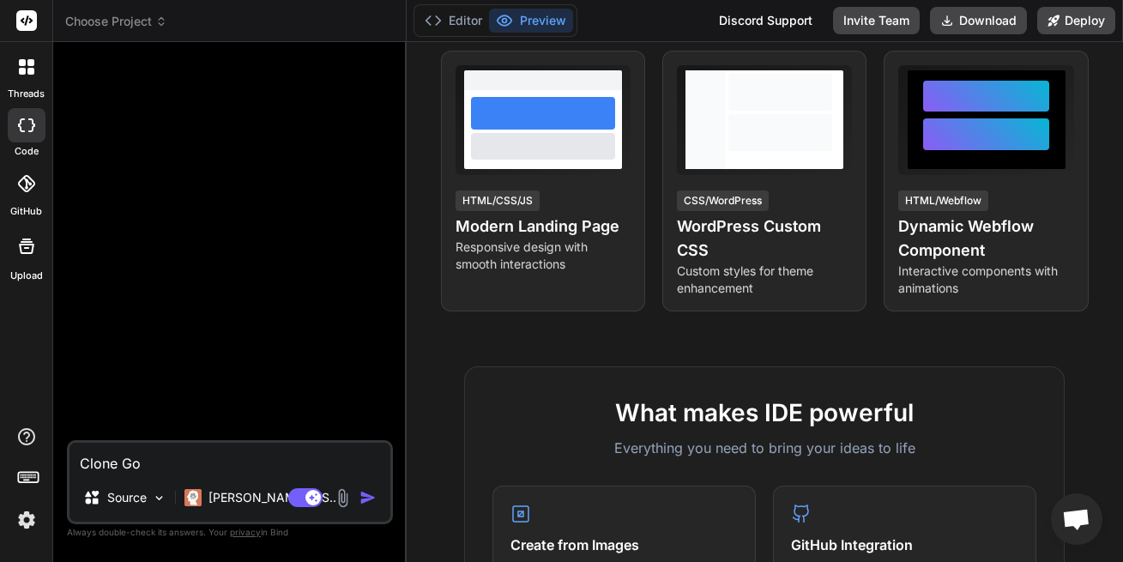
type textarea "Clone Go"
type textarea "x"
type textarea "Clone Go F"
type textarea "x"
type textarea "Clone Go Fu"
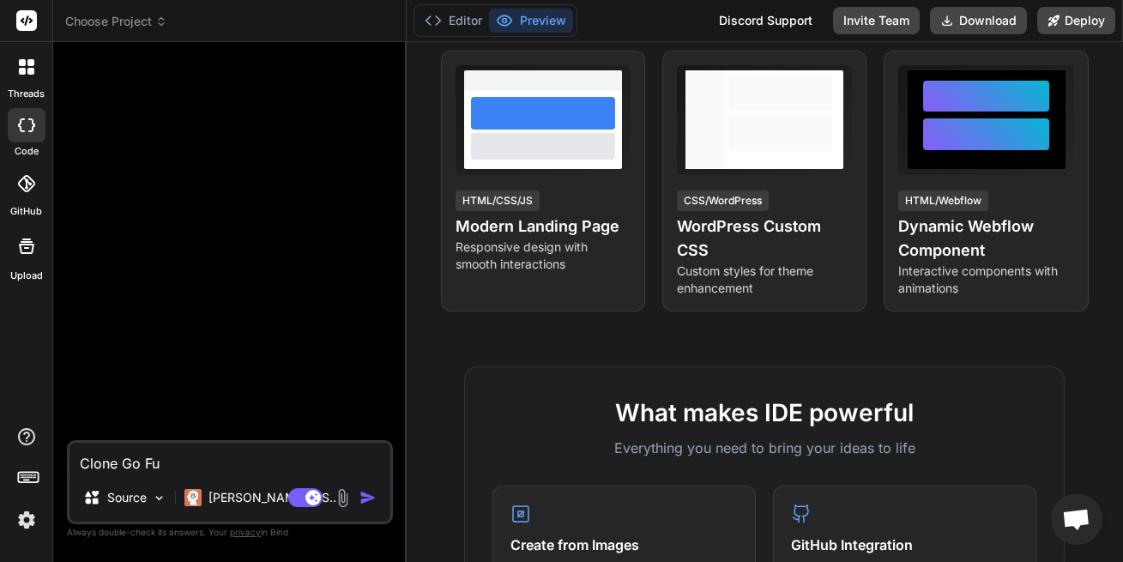
type textarea "x"
type textarea "Clone Go Fun"
type textarea "x"
type textarea "Clone Go Fung"
type textarea "x"
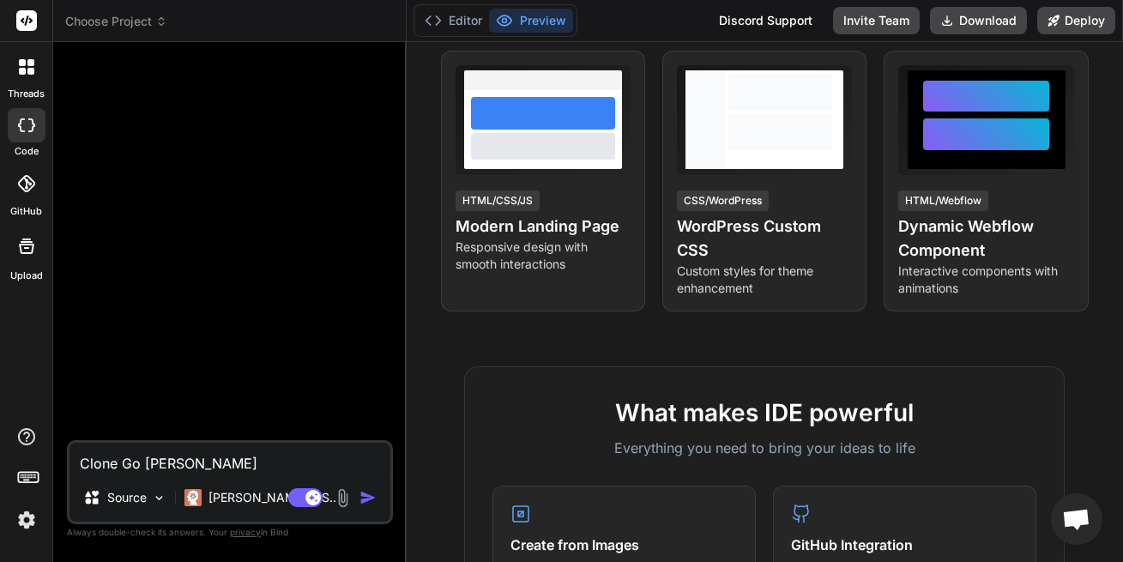
type textarea "Clone Go Fung"
type textarea "x"
type textarea "Clone Go Fung"
type textarea "x"
type textarea "Clone Go Fun"
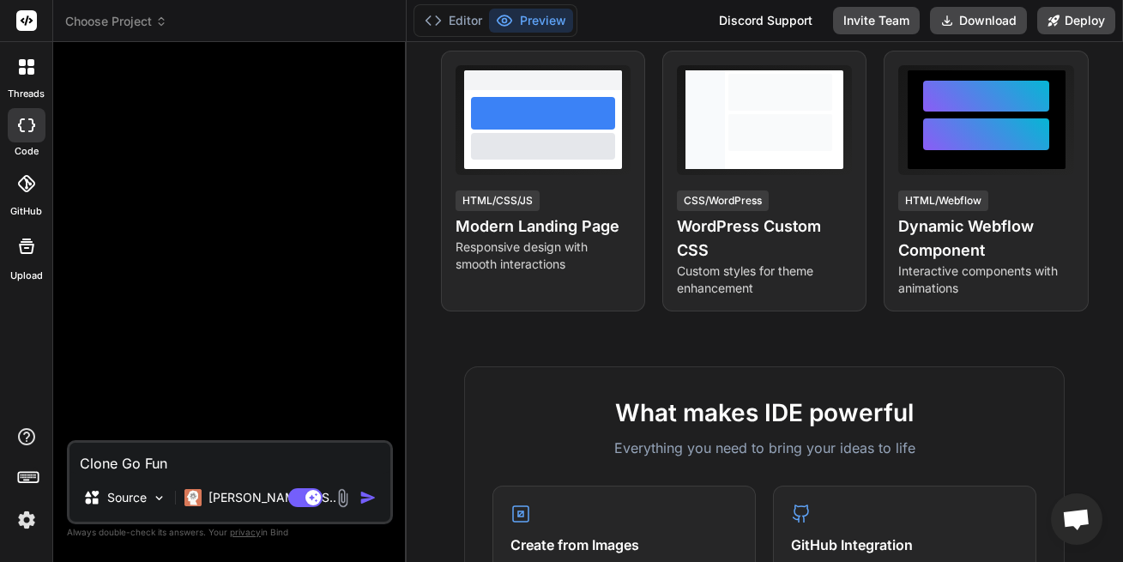
type textarea "x"
type textarea "Clone Go Fund"
type textarea "x"
type textarea "Clone Go Fund"
type textarea "x"
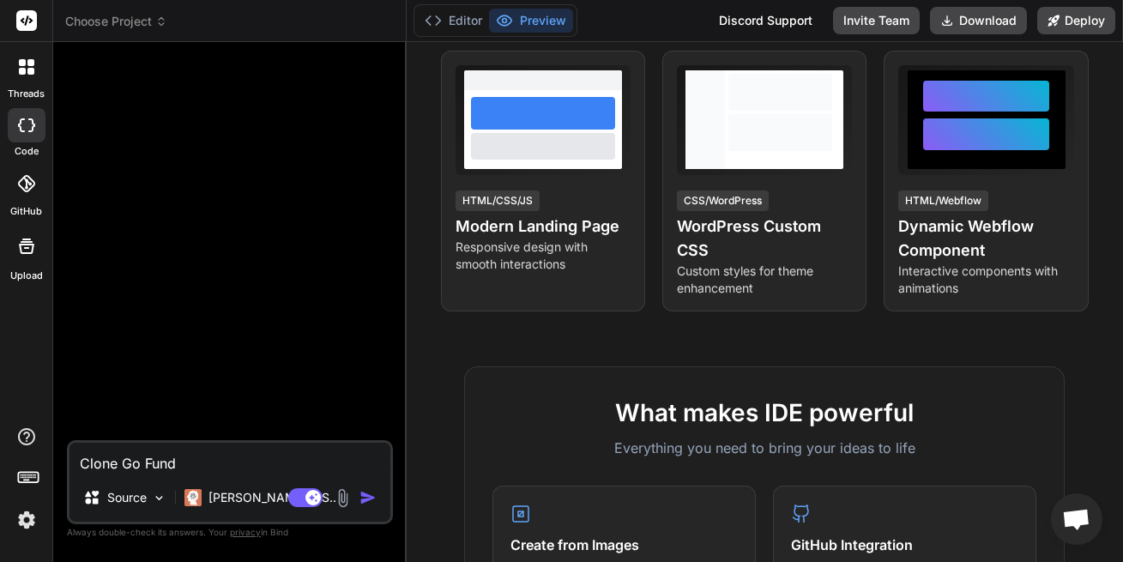
type textarea "Clone Go Fund M"
type textarea "x"
type textarea "Clone Go Fund ME"
type textarea "x"
type textarea "Clone Go Fund M"
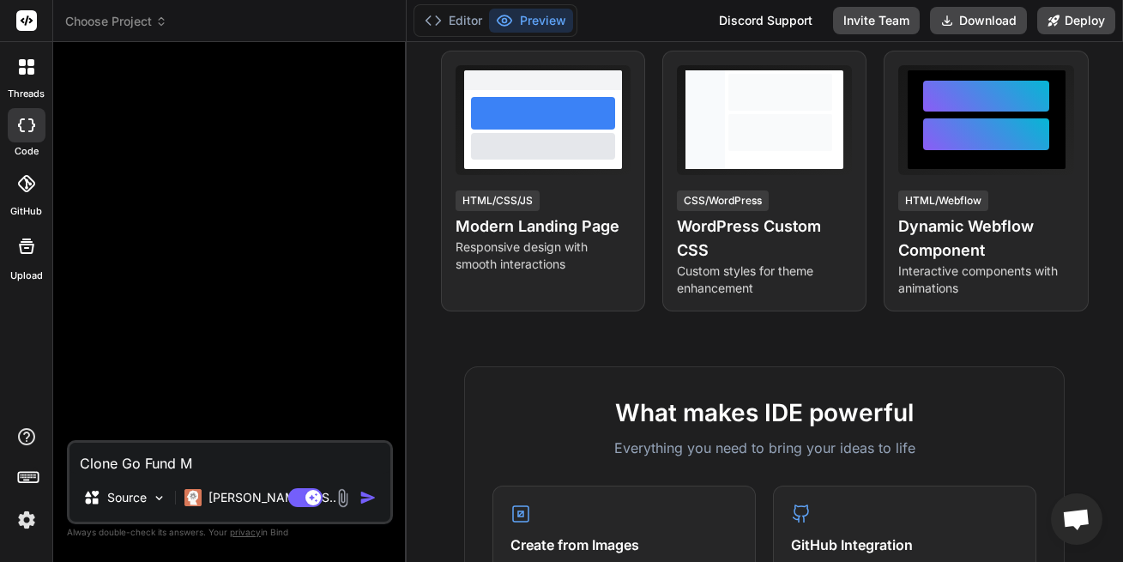
type textarea "x"
type textarea "Clone Go Fund"
type textarea "x"
type textarea "Clone Go Fund m"
type textarea "x"
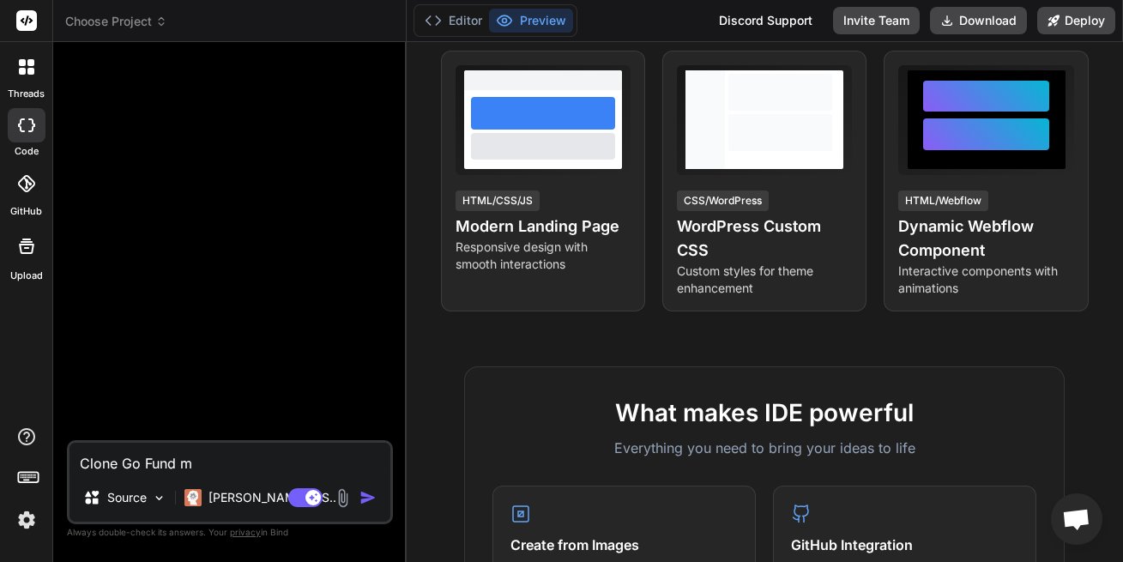
type textarea "Clone Go Fund mr"
type textarea "x"
type textarea "Clone Go Fund m"
type textarea "x"
type textarea "Clone Go Fund"
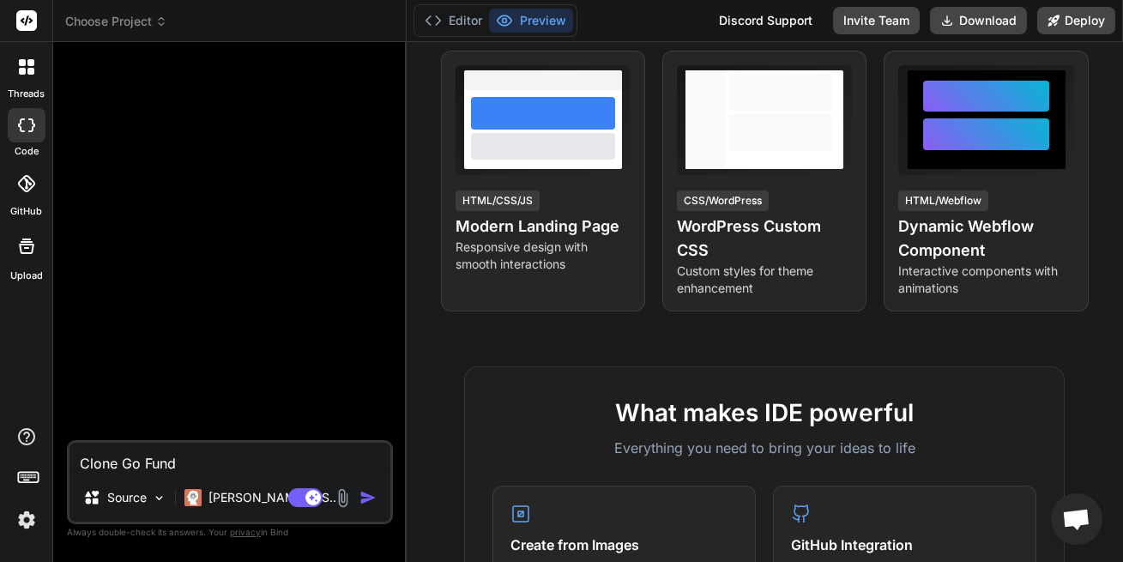
type textarea "x"
type textarea "Clone Go Fund M"
type textarea "x"
type textarea "Clone Go Fund Me"
type textarea "x"
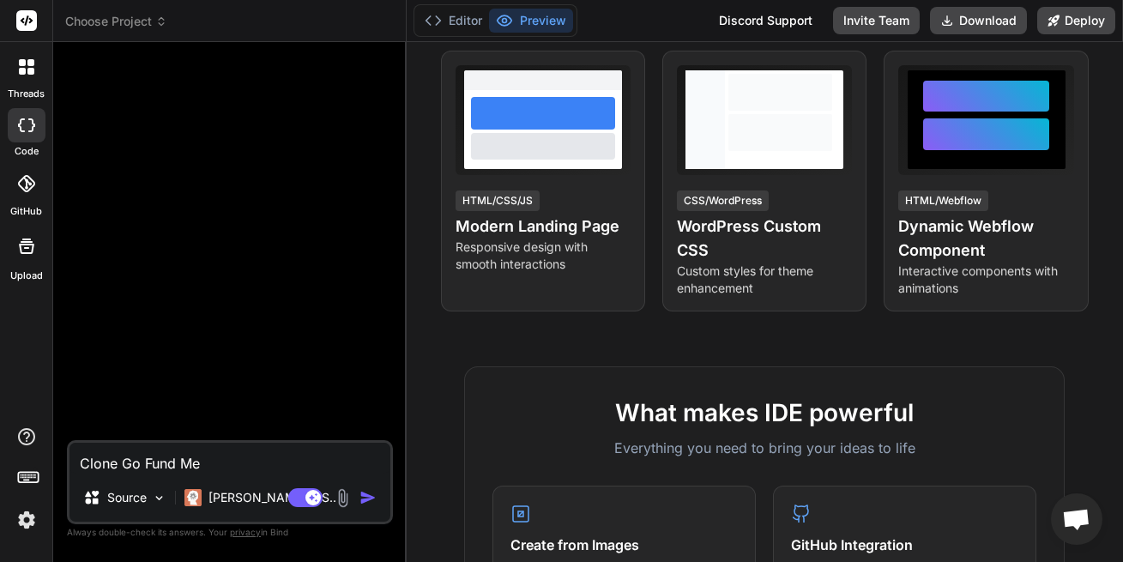
type textarea "Clone Go Fund Me""
type textarea "x"
type textarea "Clone "Go Fund Me""
type textarea "x"
type textarea "SClone "Go Fund Me""
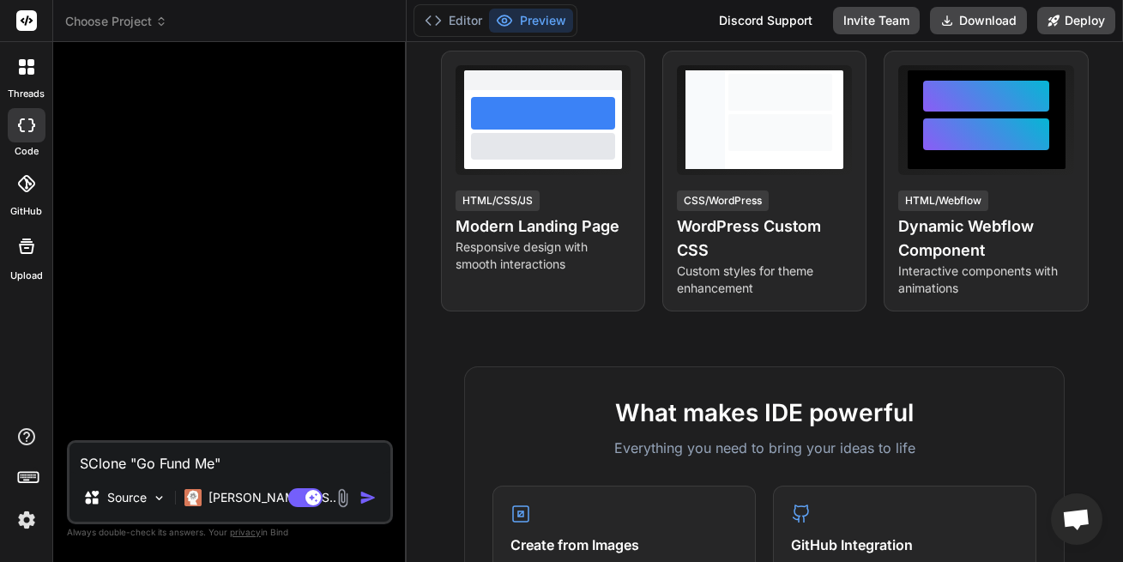
type textarea "x"
type textarea "StClone "Go Fund Me""
type textarea "x"
type textarea "StaClone "Go Fund Me""
type textarea "x"
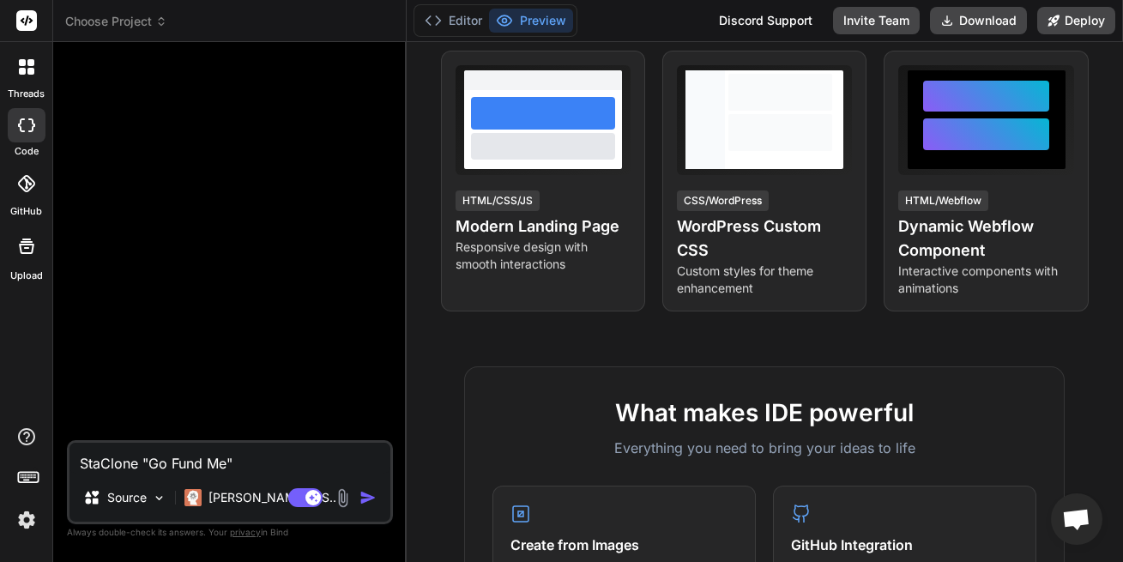
type textarea "StarClone "Go Fund Me""
type textarea "x"
type textarea "StartClone "Go Fund Me""
type textarea "x"
type textarea "Start Clone "Go Fund Me""
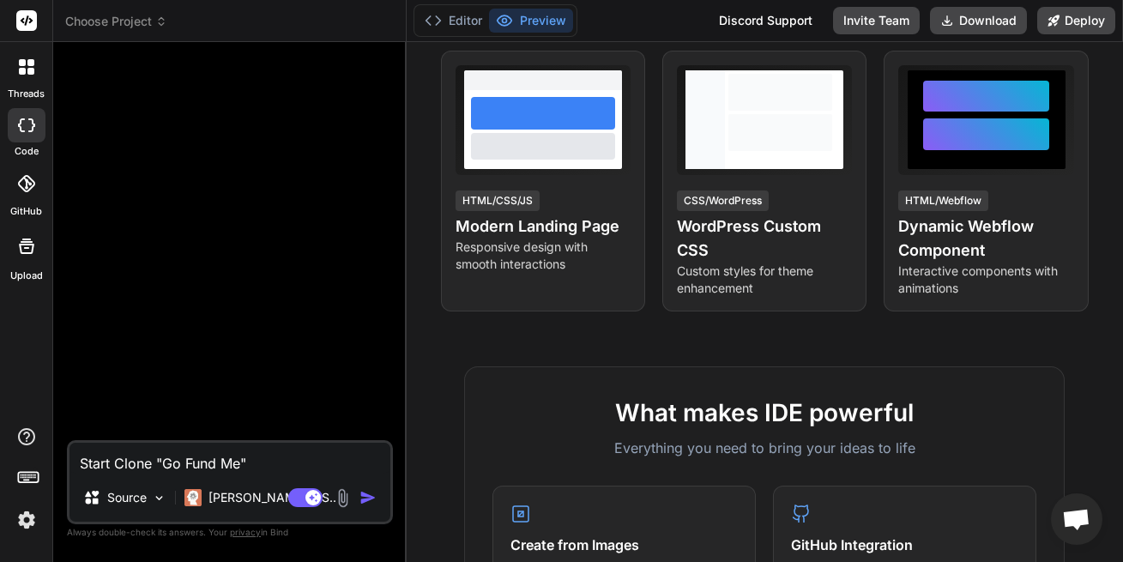
type textarea "x"
type textarea "Start tClone "Go Fund Me""
type textarea "x"
type textarea "Start toClone "Go Fund Me""
type textarea "x"
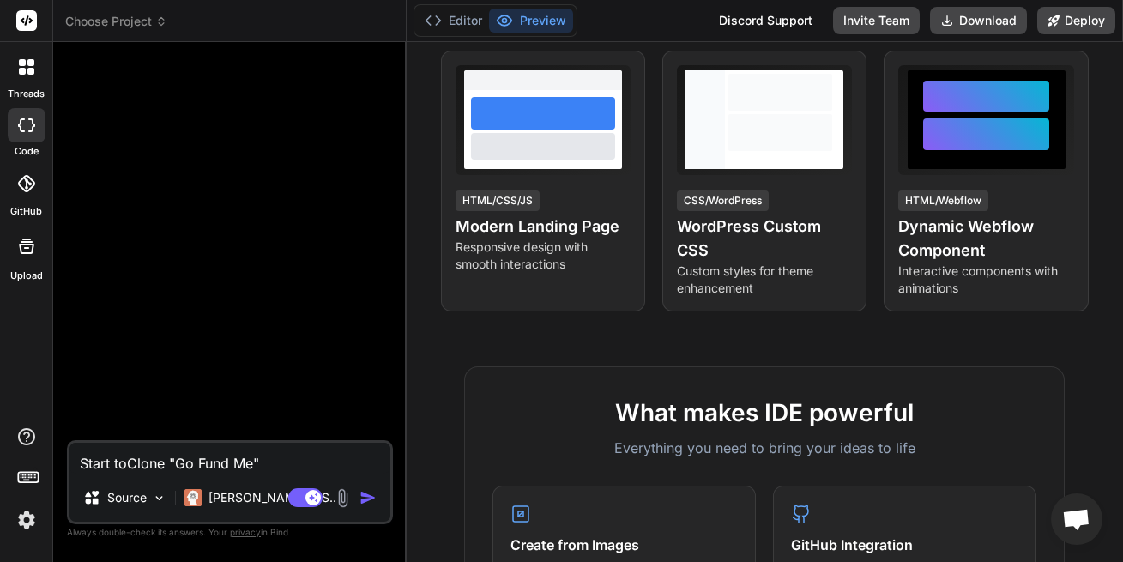
type textarea "Start to Clone "Go Fund Me""
type textarea "x"
type textarea "Start to Clone "GoFund Me""
type textarea "x"
type textarea "Start to Clone "GoFundMe""
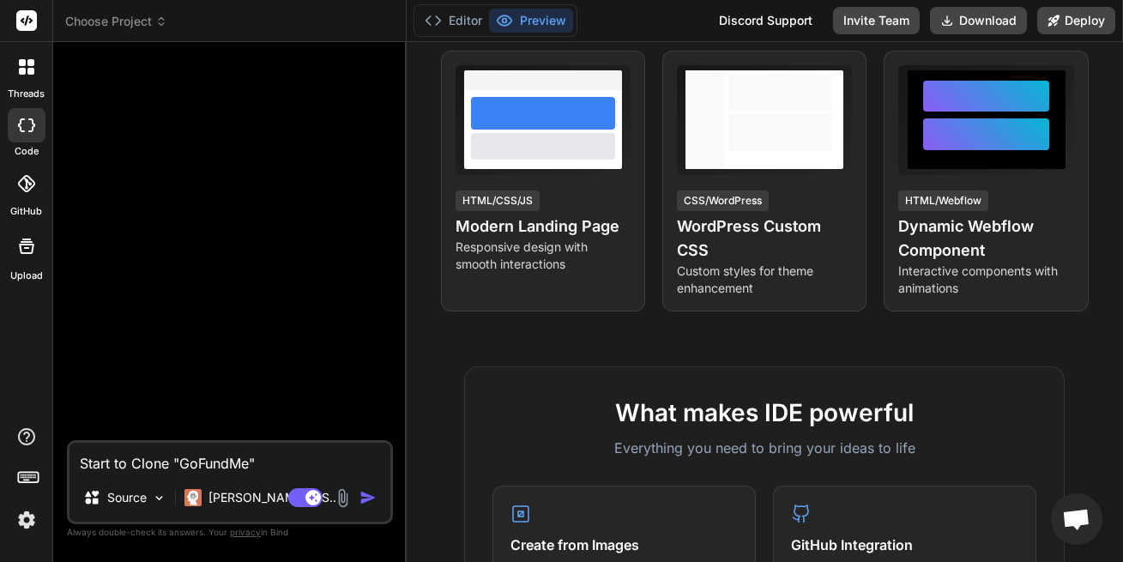
type textarea "x"
type textarea "Start to Clone "GoFundM""
type textarea "x"
type textarea "Start to Clone "GoFund""
type textarea "x"
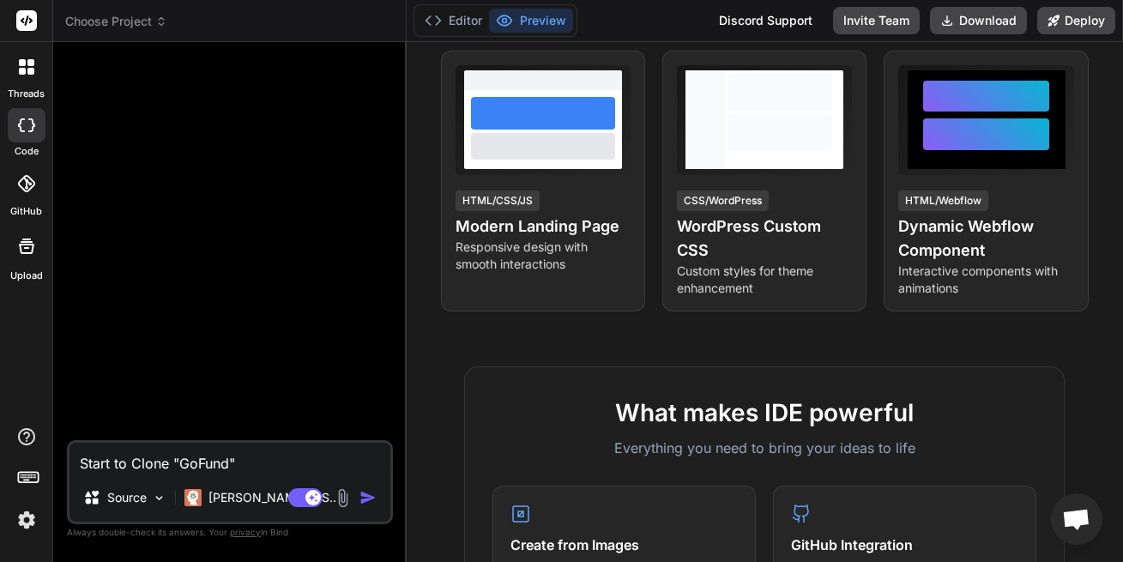
type textarea "Start to Clone "GoFun""
type textarea "x"
type textarea "Start to Clone "GoFu""
type textarea "x"
type textarea "Start to Clone "GoF""
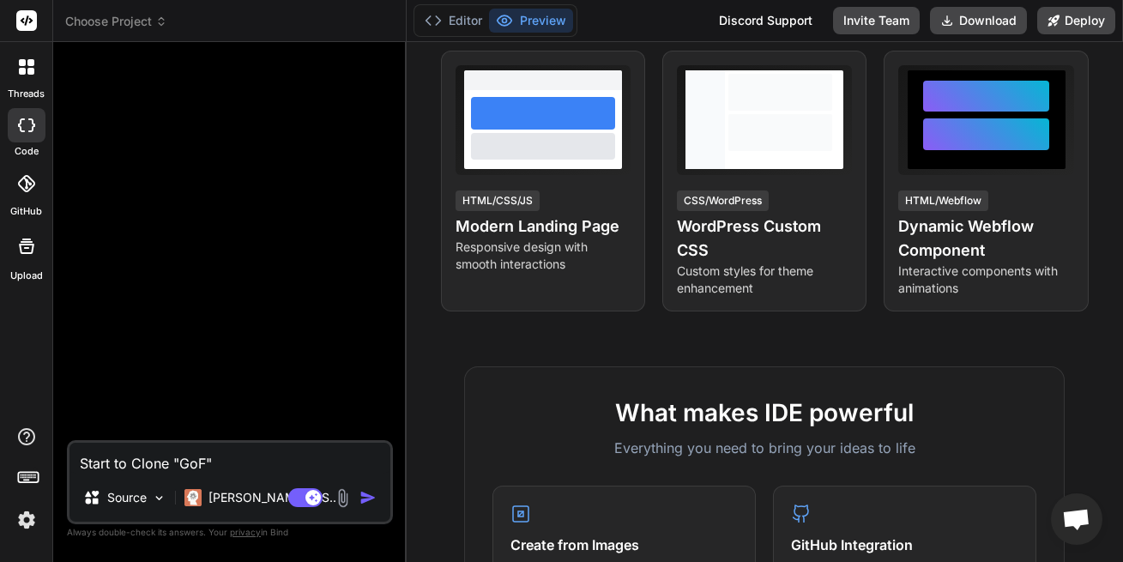
type textarea "x"
type textarea "Start to Clone "Go""
type textarea "x"
type textarea "Start to Clone "Gof""
type textarea "x"
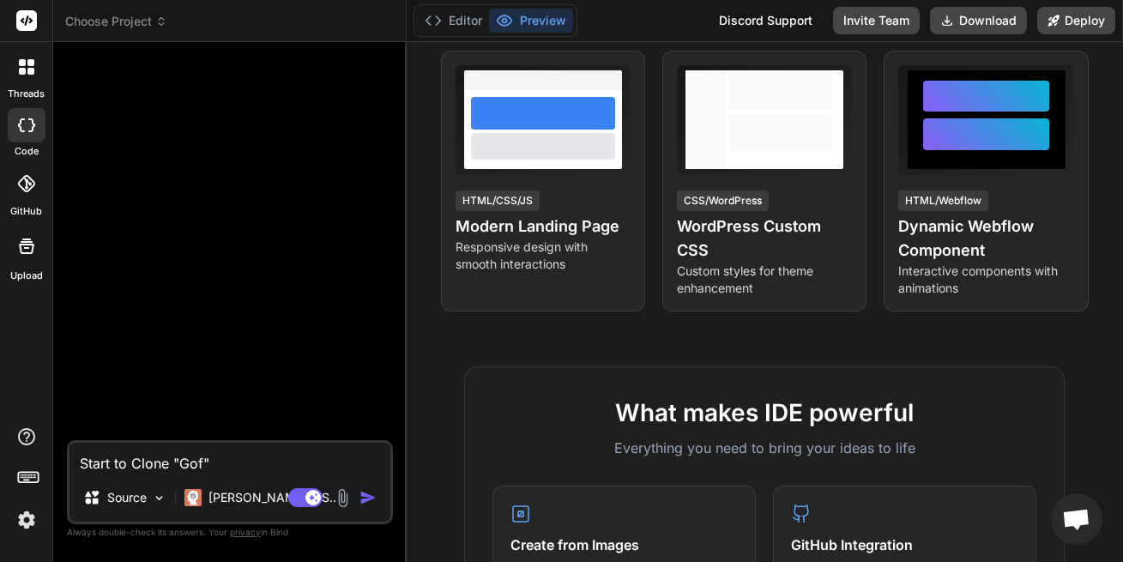
type textarea "Start to Clone "Gofu""
type textarea "x"
type textarea "Start to Clone "Gofun""
type textarea "x"
type textarea "Start to Clone "Gofund""
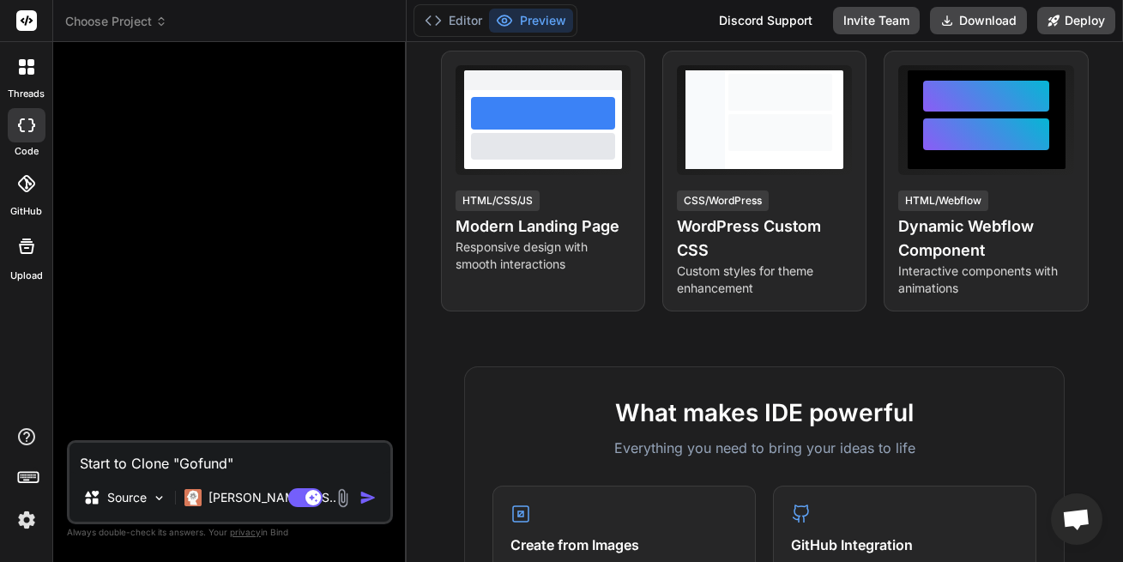
type textarea "x"
type textarea "Start to Clone "Gofundm""
type textarea "x"
type textarea "Start to Clone "Gofundme""
type textarea "x"
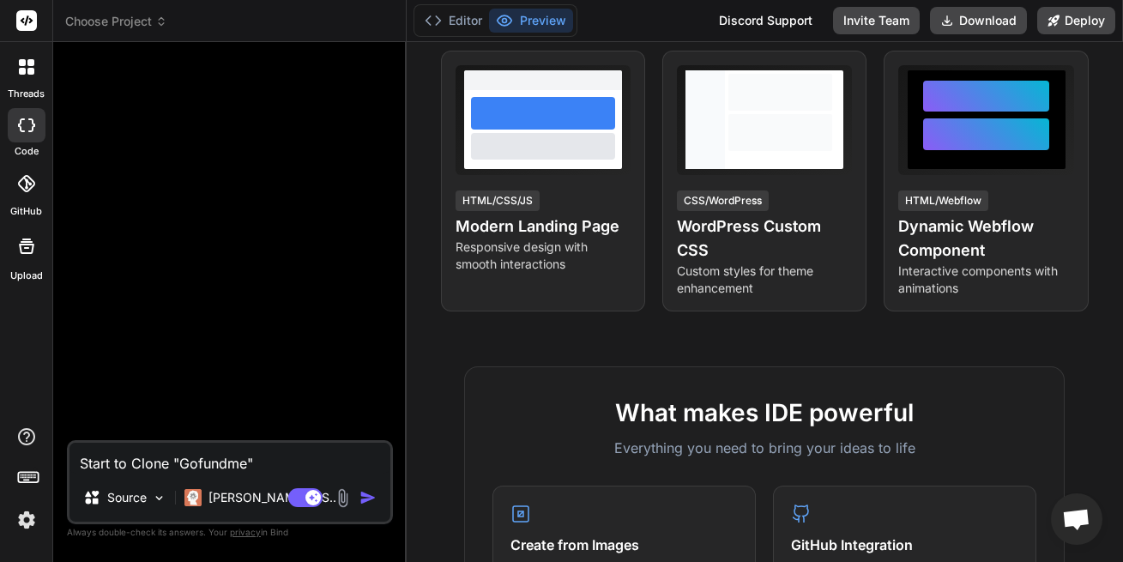
type textarea "Start to Clone "Gofundme.""
type textarea "x"
type textarea "Start to Clone "Gofundme.c""
type textarea "x"
type textarea "Start to Clone "Gofundme.co""
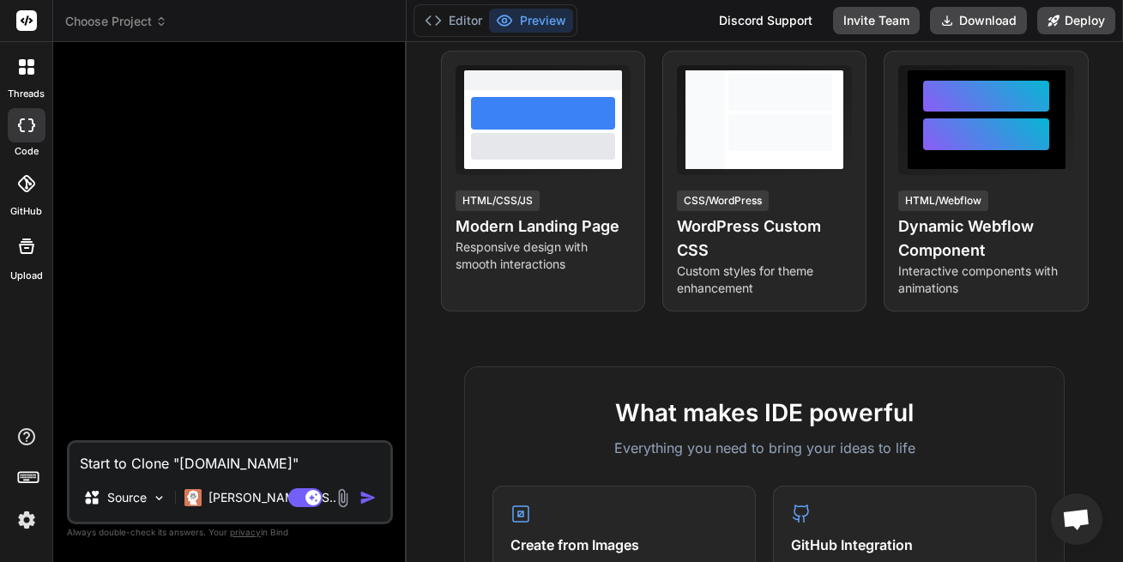
type textarea "x"
type textarea "Start to Clone "Gofundme.com""
type textarea "x"
type textarea "Start to Clone "Gofundme.com"
type textarea "x"
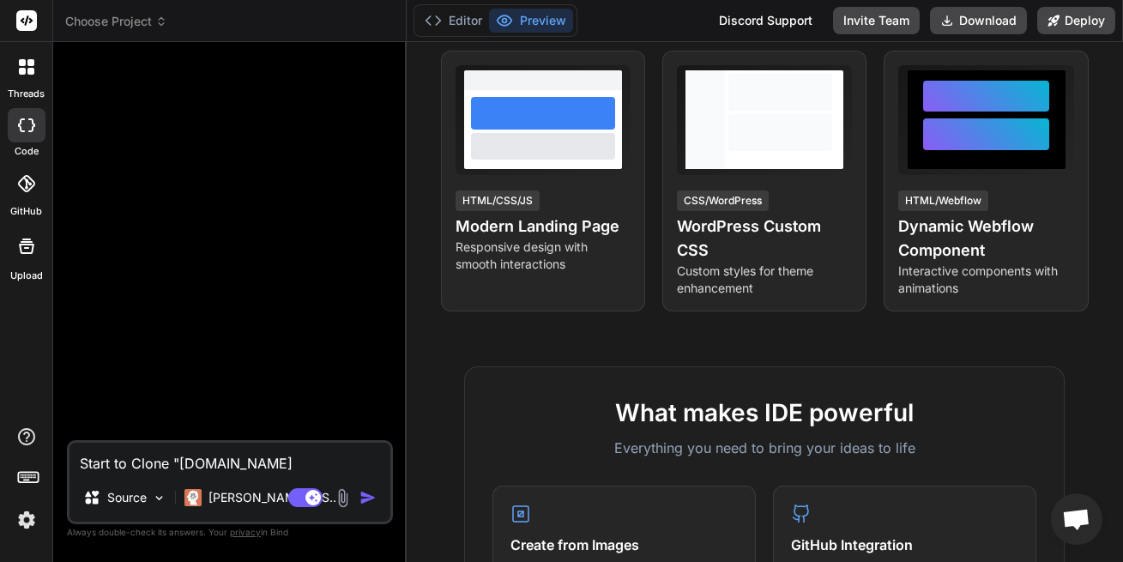
type textarea "Start to Clone Gofundme.com"
type textarea "x"
type textarea "Start to Clone Gofundme.com"
type textarea "x"
type textarea "Start to Clone Gofundme.com a"
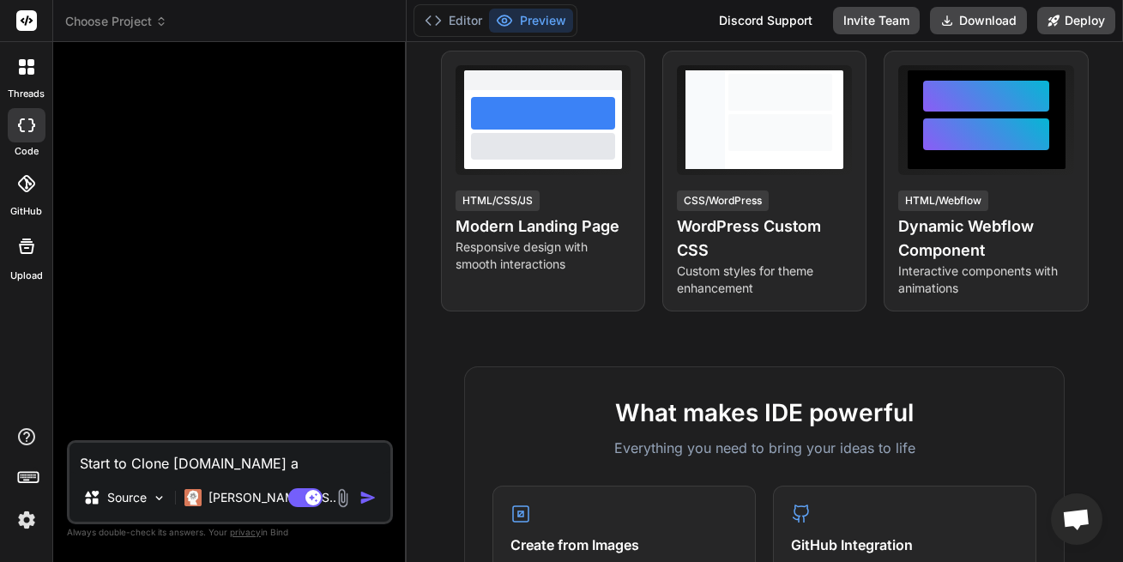
type textarea "x"
type textarea "Start to Clone Gofundme.com an"
type textarea "x"
type textarea "Start to Clone Gofundme.com and"
type textarea "x"
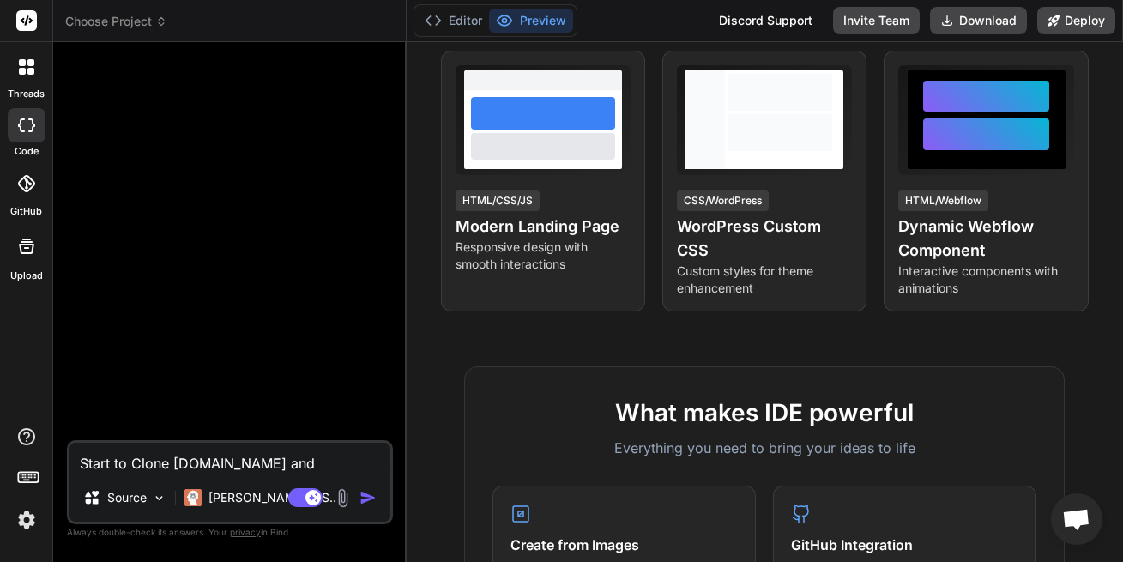
type textarea "Start to Clone Gofundme.com and"
type textarea "x"
type textarea "Start to Clone Gofundme.com and c"
type textarea "x"
type textarea "Start to Clone Gofundme.com and ca"
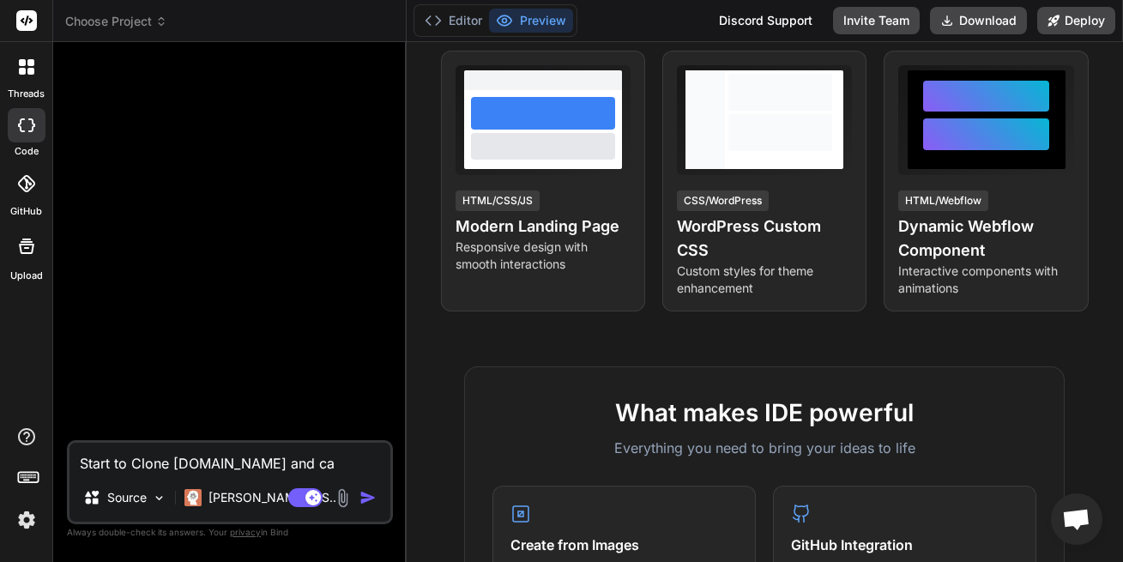
type textarea "x"
type textarea "Start to Clone Gofundme.com and cal"
type textarea "x"
type textarea "Start to Clone Gofundme.com and call"
type textarea "x"
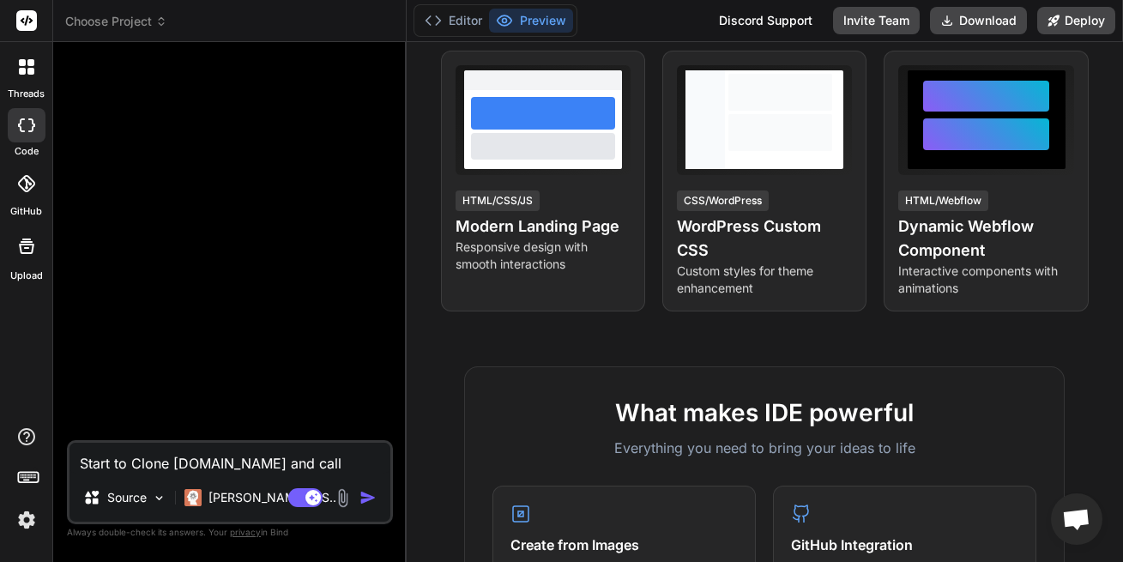
type textarea "Start to Clone Gofundme.com and call"
type textarea "x"
type textarea "Start to Clone Gofundme.com and call i"
type textarea "x"
type textarea "Start to Clone Gofundme.com and call it"
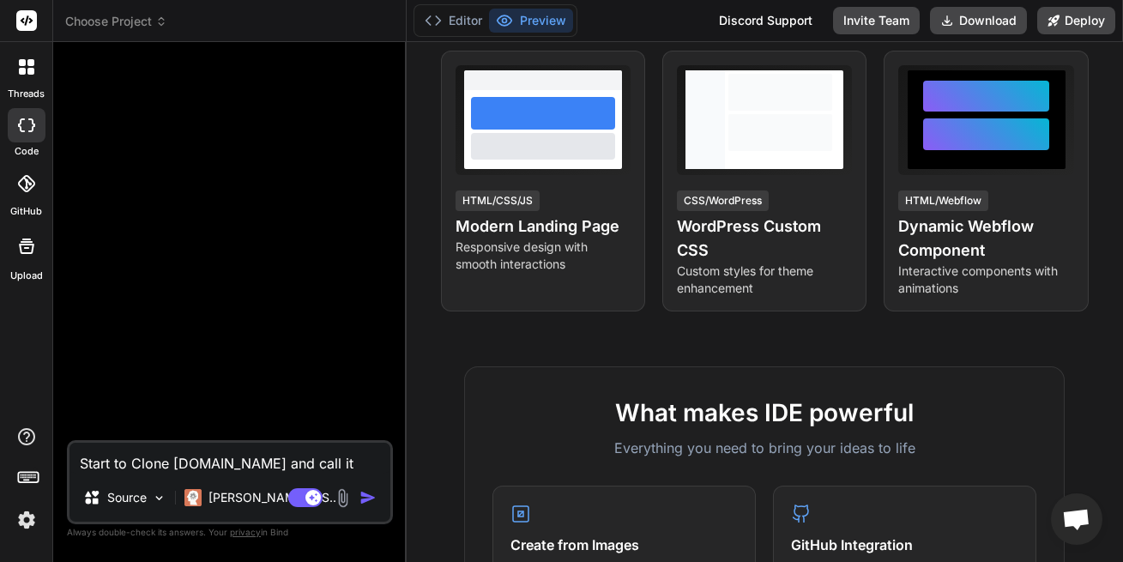
type textarea "x"
type textarea "Start to Clone Gofundme.com and call it"
type textarea "x"
type textarea "Start to Clone Gofundme.com and call it Y"
type textarea "x"
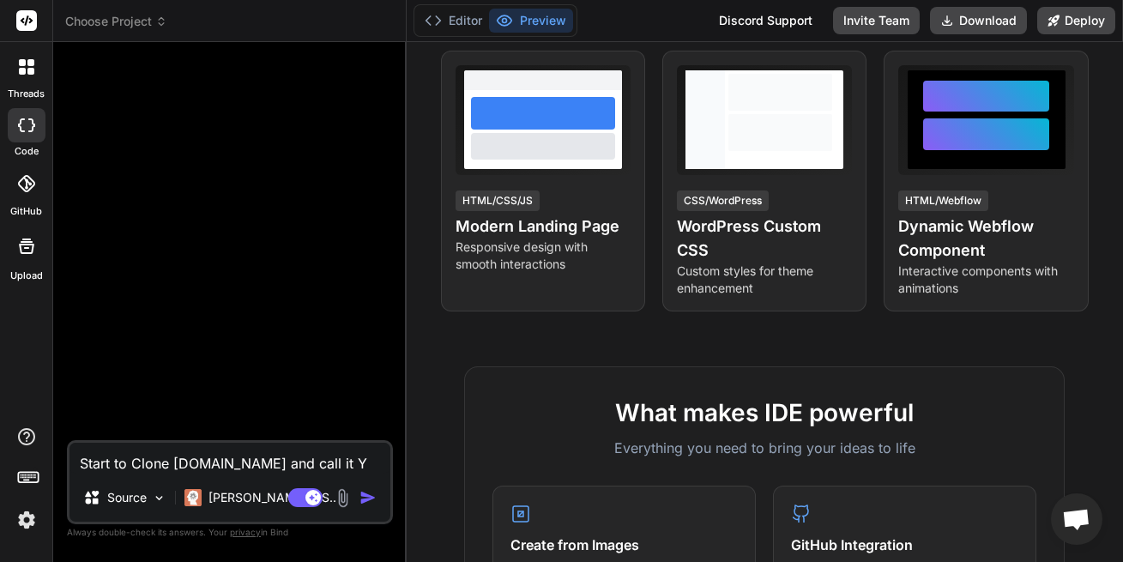
type textarea "Start to Clone Gofundme.com and call it Ya"
type textarea "x"
type textarea "Start to Clone Gofundme.com and call it Yaf"
type textarea "x"
type textarea "Start to Clone Gofundme.com and call it Yafr"
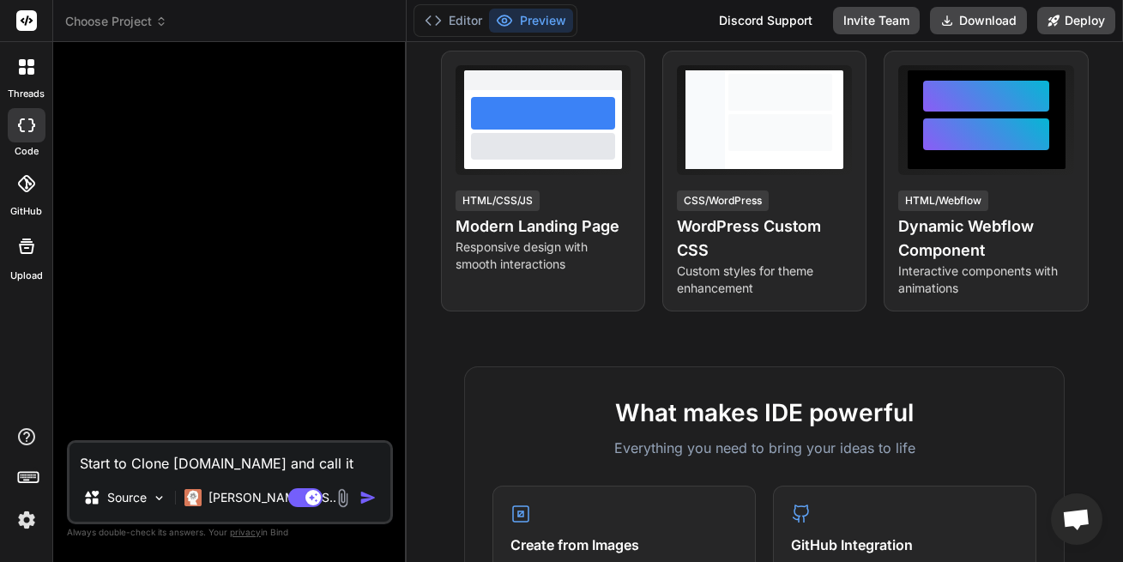
type textarea "x"
type textarea "Start to Clone Gofundme.com and call it Yafro"
type textarea "x"
type textarea "Start to Clone Gofundme.com and call it Yfro"
type textarea "x"
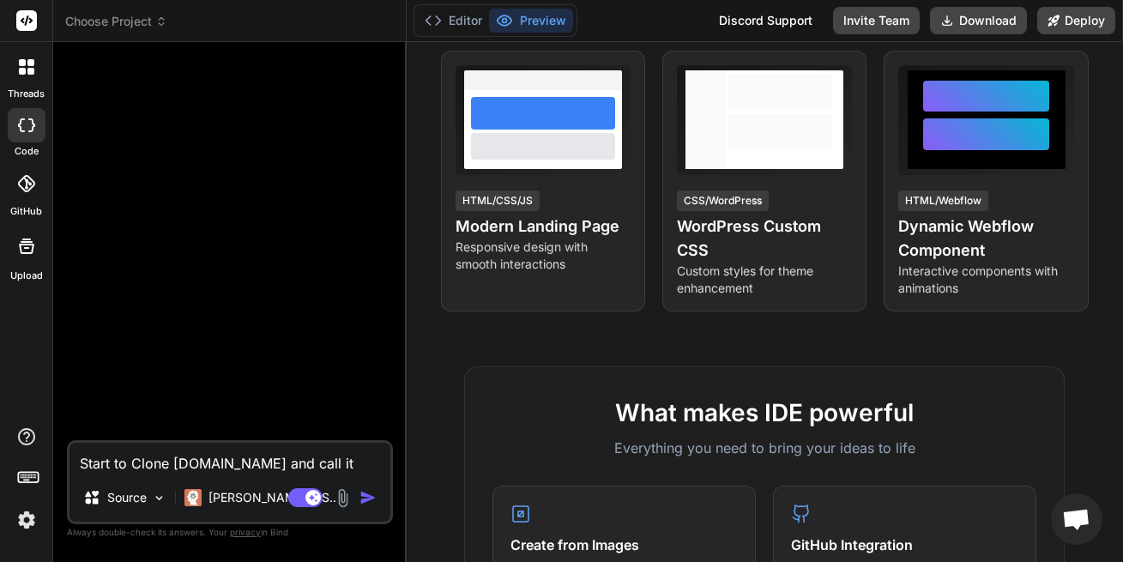
type textarea "Start to Clone Gofundme.com and call it Yhfro"
type textarea "x"
type textarea "Start to Clone Gofundme.com and call it Yhfr"
type textarea "x"
type textarea "Start to Clone Gofundme.com and call it Yhfru"
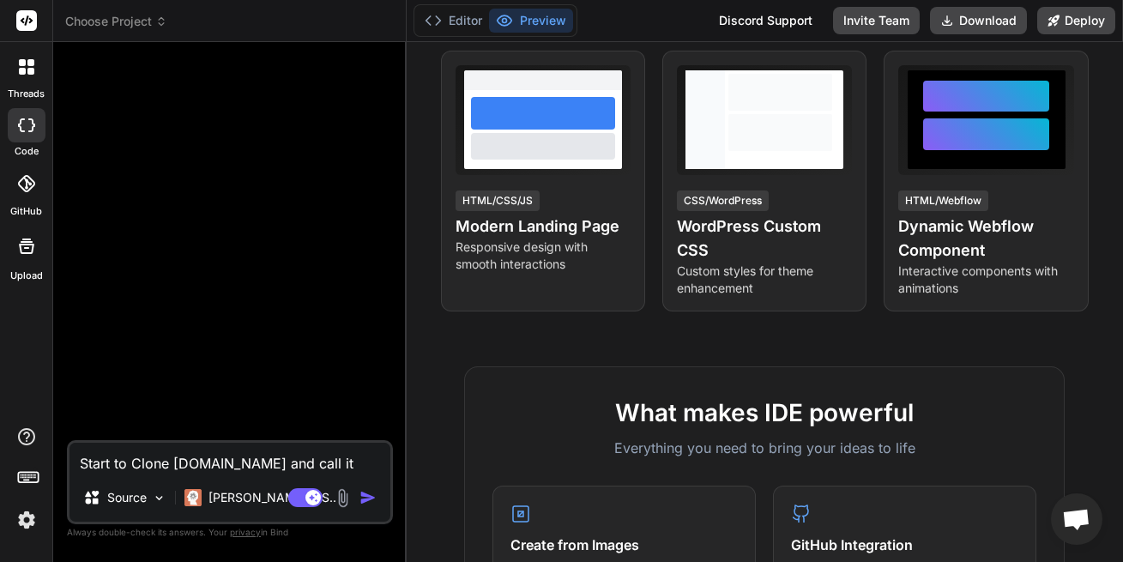
type textarea "x"
type textarea "Start to Clone Gofundme.com and call it Yhfrum"
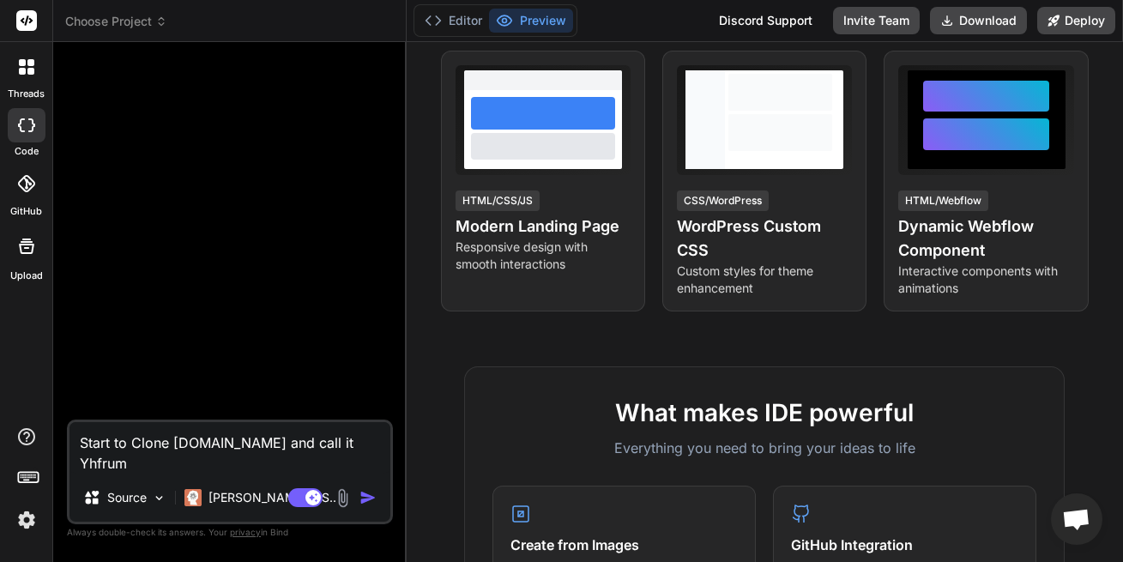
type textarea "x"
type textarea "Start to Clone Gofundme.com and call it Yhfrum"
type textarea "x"
type textarea "Start to Clone Gofundme.com and call it Yhfrum"
type textarea "x"
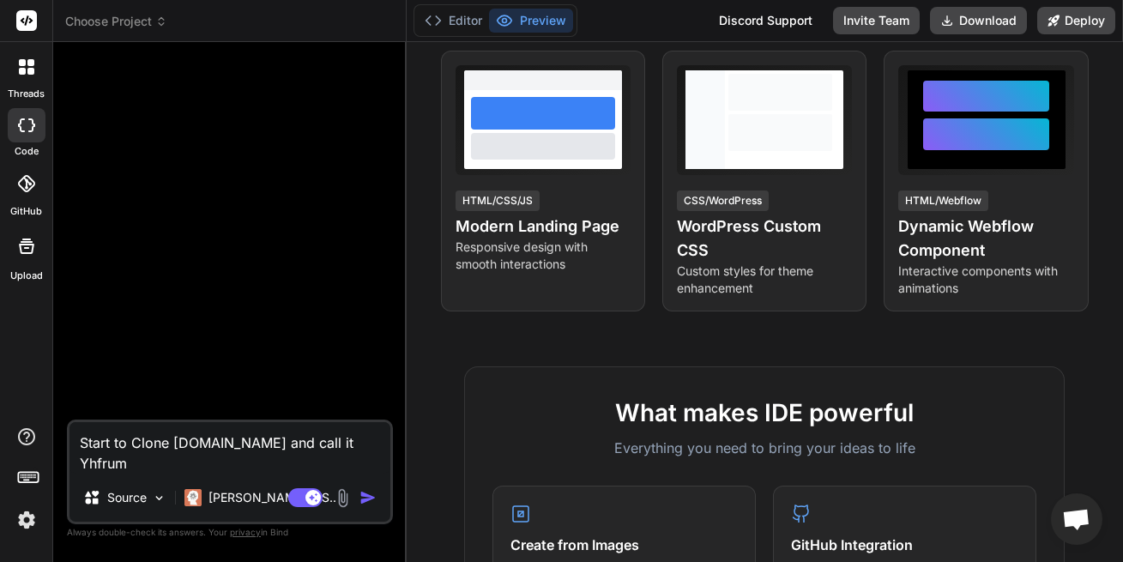
type textarea "Start to Clone Gofundme.com and call it Yhfru"
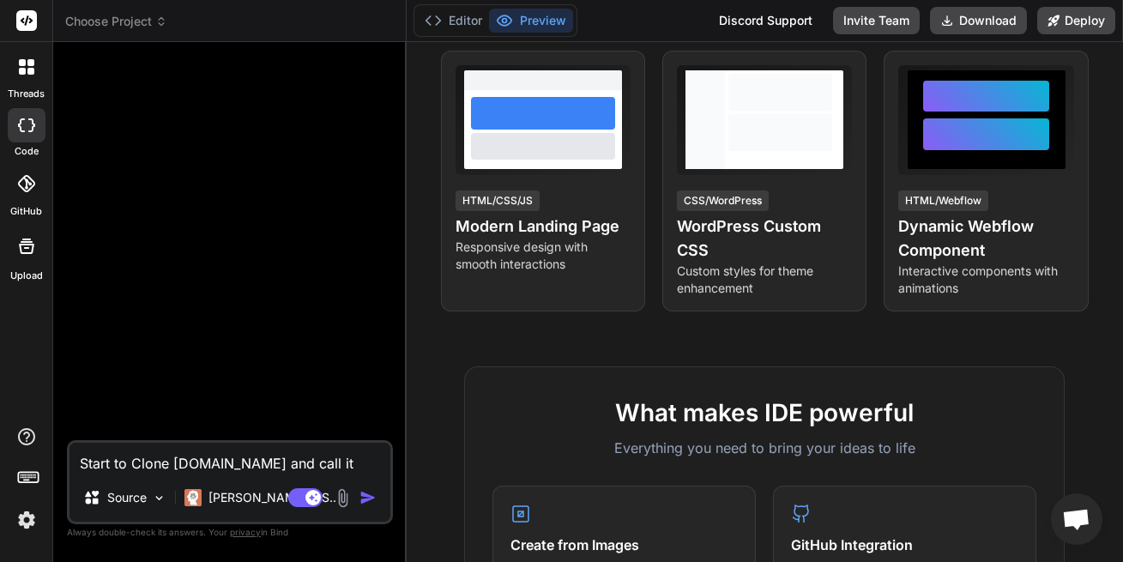
type textarea "x"
type textarea "Start to Clone Gofundme.com and call it Yhfr"
type textarea "x"
type textarea "Start to Clone Gofundme.com and call it Yhf"
type textarea "x"
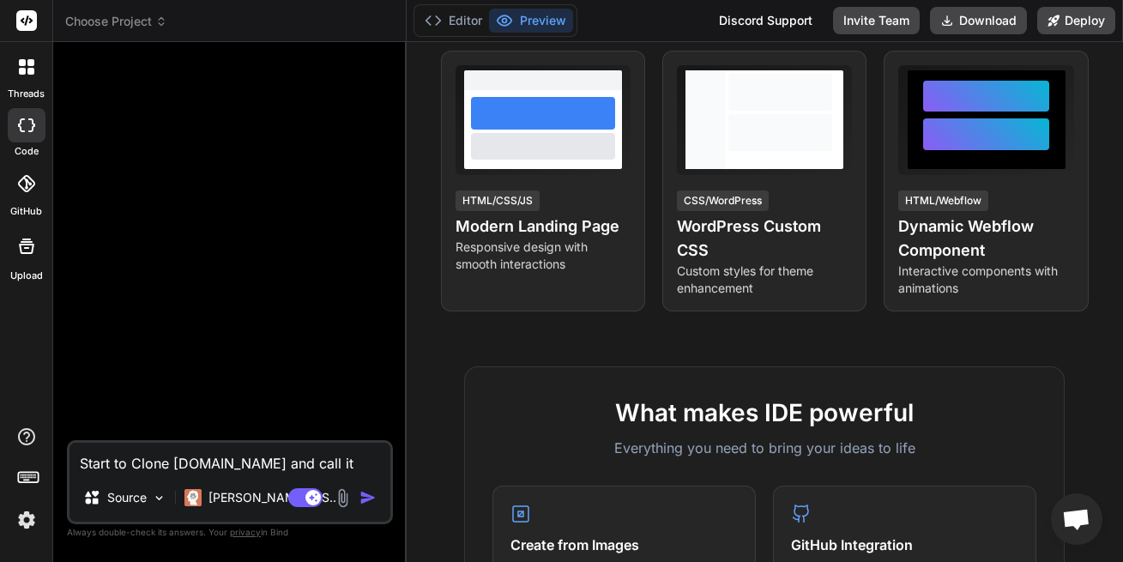
type textarea "Start to Clone Gofundme.com and call it Yh"
type textarea "x"
type textarea "Start to Clone Gofundme.com and call it Y"
type textarea "x"
type textarea "Start to Clone Gofundme.com and call it"
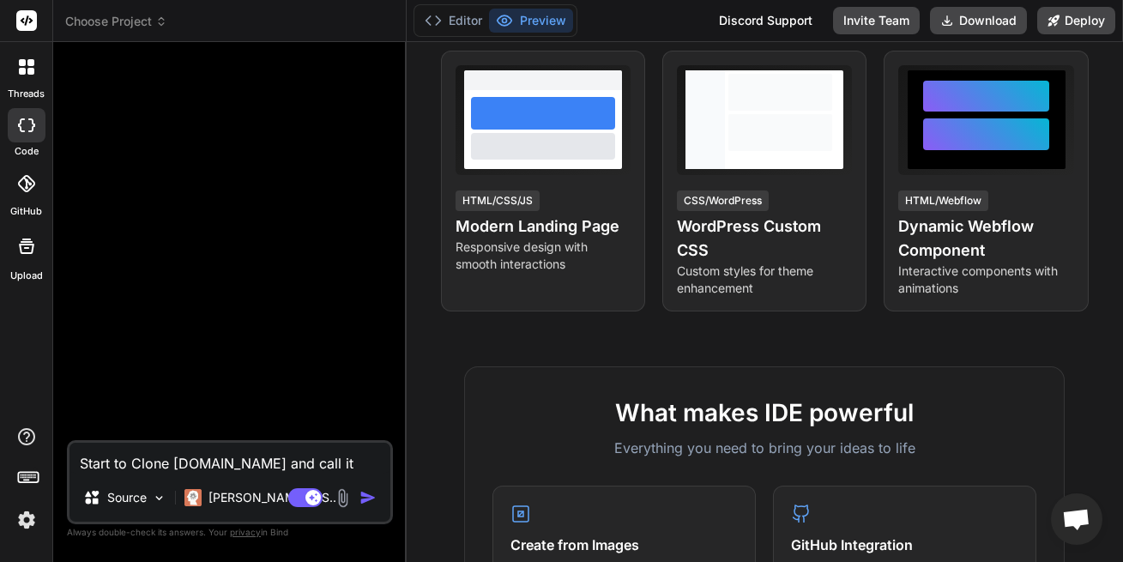
type textarea "x"
type textarea "Start to Clone Gofundme.com and call it I"
type textarea "x"
type textarea "Start to Clone Gofundme.com and call it In"
type textarea "x"
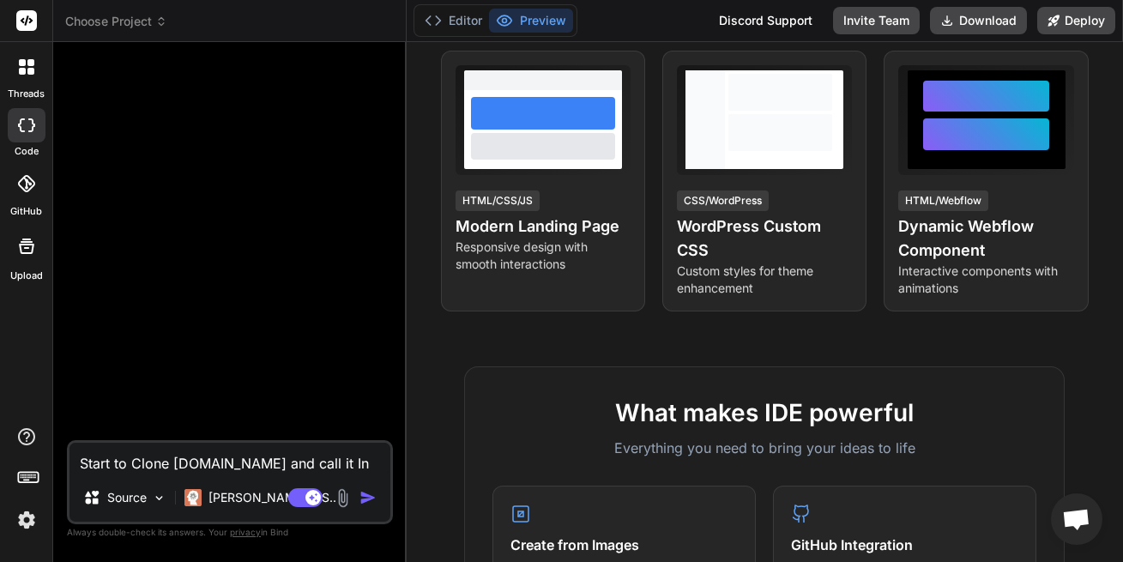
type textarea "Start to Clone Gofundme.com and call it Ind"
type textarea "x"
type textarea "Start to Clone Gofundme.com and call it Inde"
type textarea "x"
type textarea "Start to Clone Gofundme.com and call it Indep"
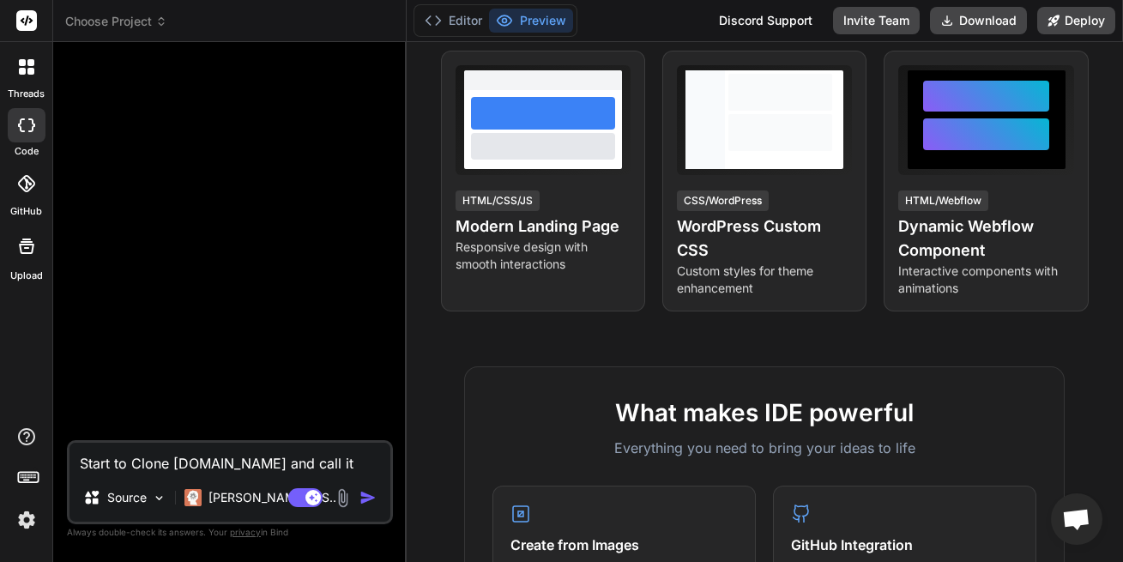
type textarea "x"
type textarea "Start to Clone Gofundme.com and call it Indepe"
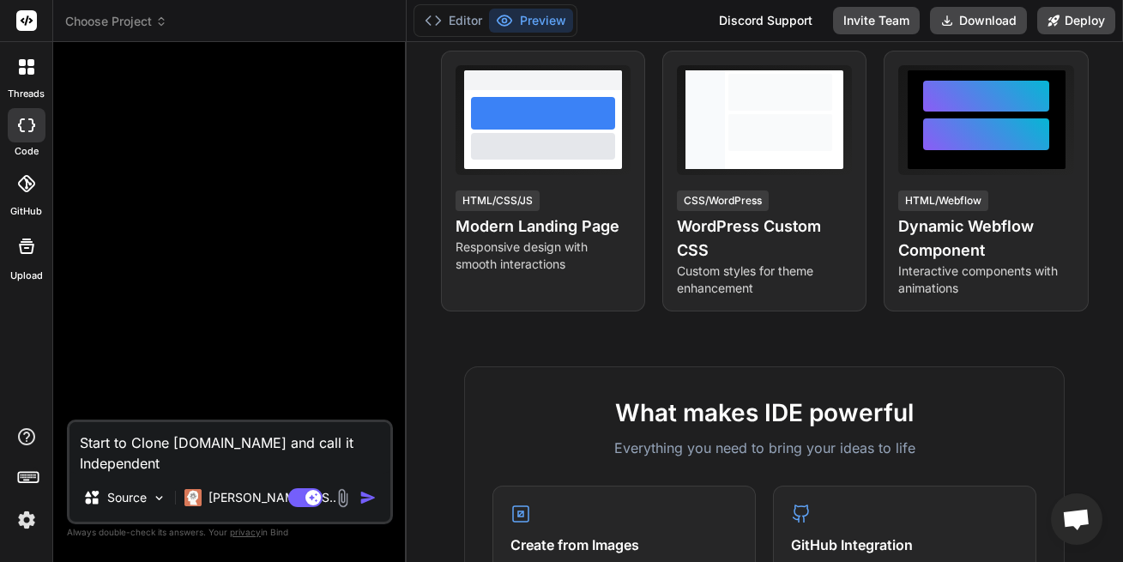
click at [202, 1] on header "Choose Project Created with Pixso." at bounding box center [229, 21] width 353 height 42
click at [160, 469] on textarea "Start to Clone Gofundme.com and call it Independent" at bounding box center [229, 447] width 321 height 51
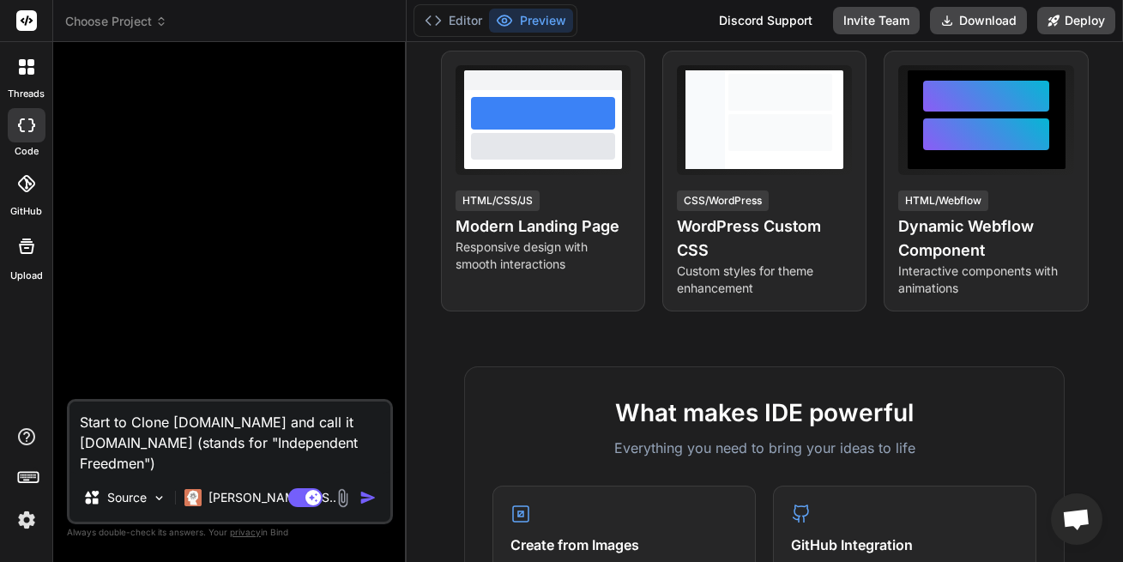
click at [177, 460] on textarea "Start to Clone Gofundme.com and call it iFreedmen.com (stands for "Independent …" at bounding box center [229, 437] width 321 height 72
click at [173, 463] on textarea "Start to Clone Gofundme.com and call it iFreedmen.com (stands for "Independent …" at bounding box center [229, 437] width 321 height 72
click at [166, 460] on textarea "Start to Clone Gofundme.com and call it iFreedmen.com (stands for "Independent …" at bounding box center [229, 437] width 321 height 72
click at [373, 493] on img "button" at bounding box center [367, 497] width 17 height 17
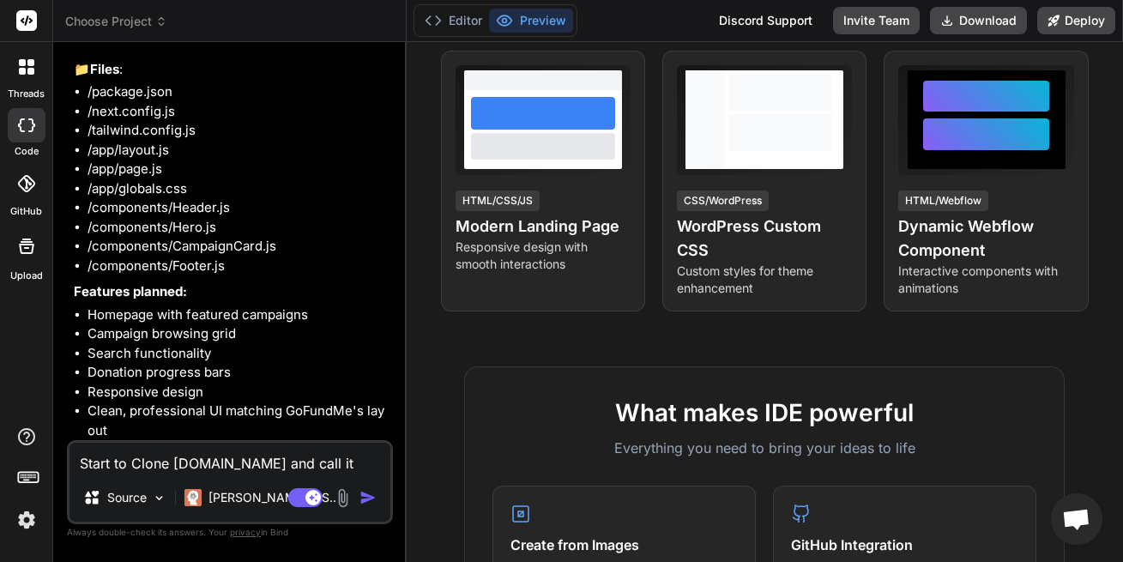
scroll to position [243, 0]
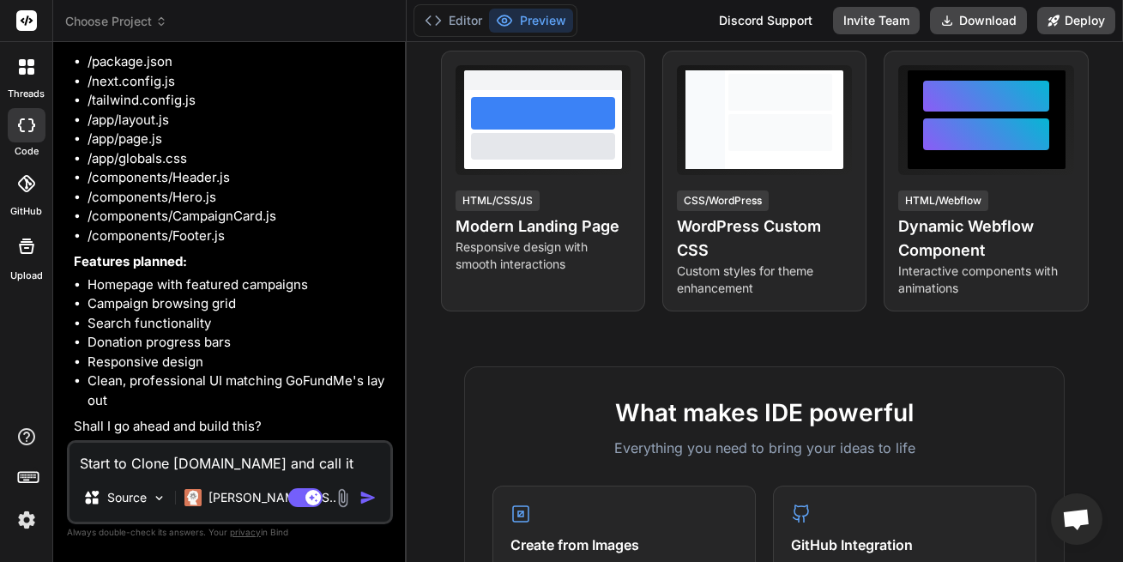
click at [152, 455] on textarea "Start to Clone Gofundme.com and call it iFreedmen.com (stands for "Independent …" at bounding box center [229, 457] width 321 height 31
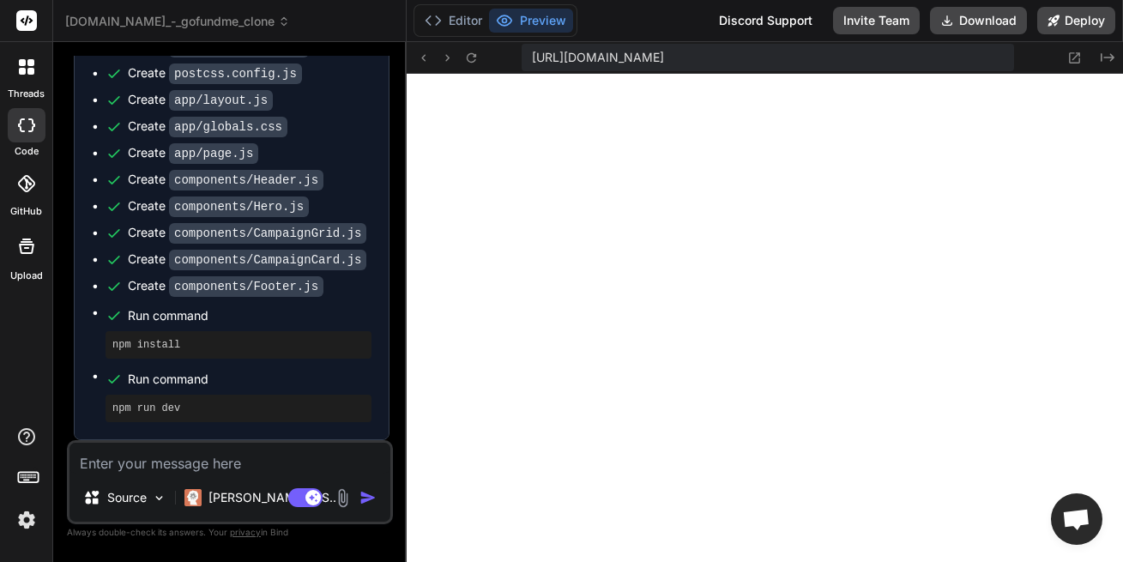
scroll to position [864, 0]
click at [506, 14] on icon at bounding box center [504, 20] width 17 height 17
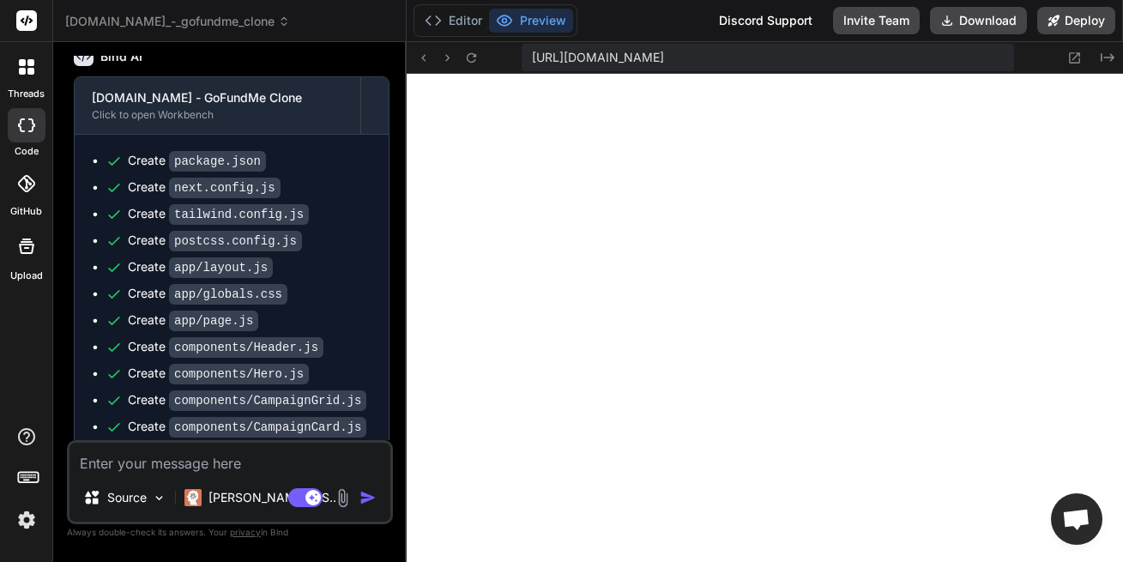
scroll to position [874, 0]
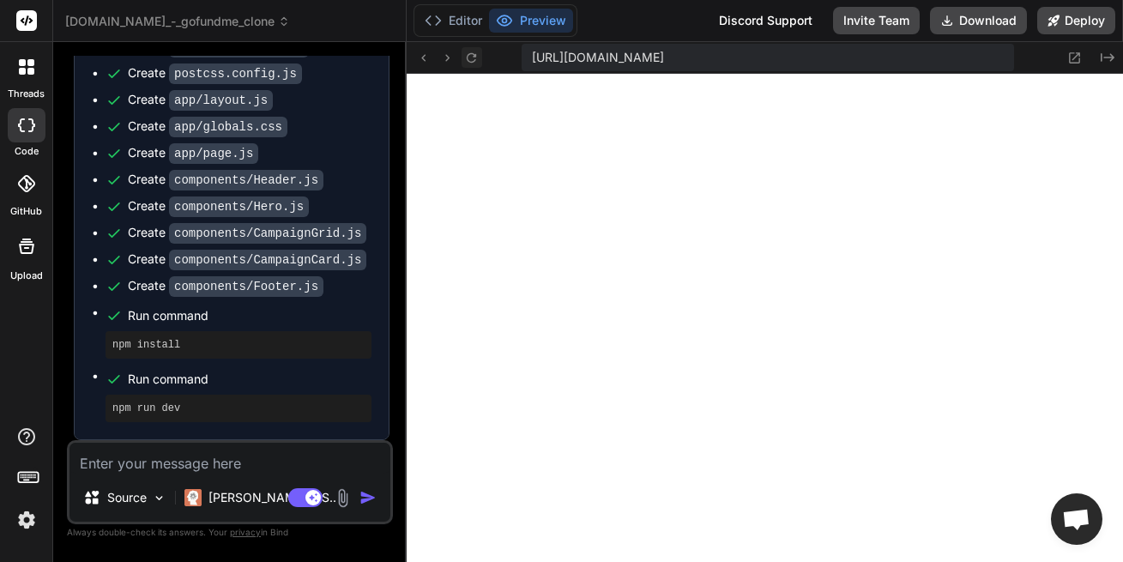
click at [475, 56] on icon at bounding box center [470, 56] width 9 height 9
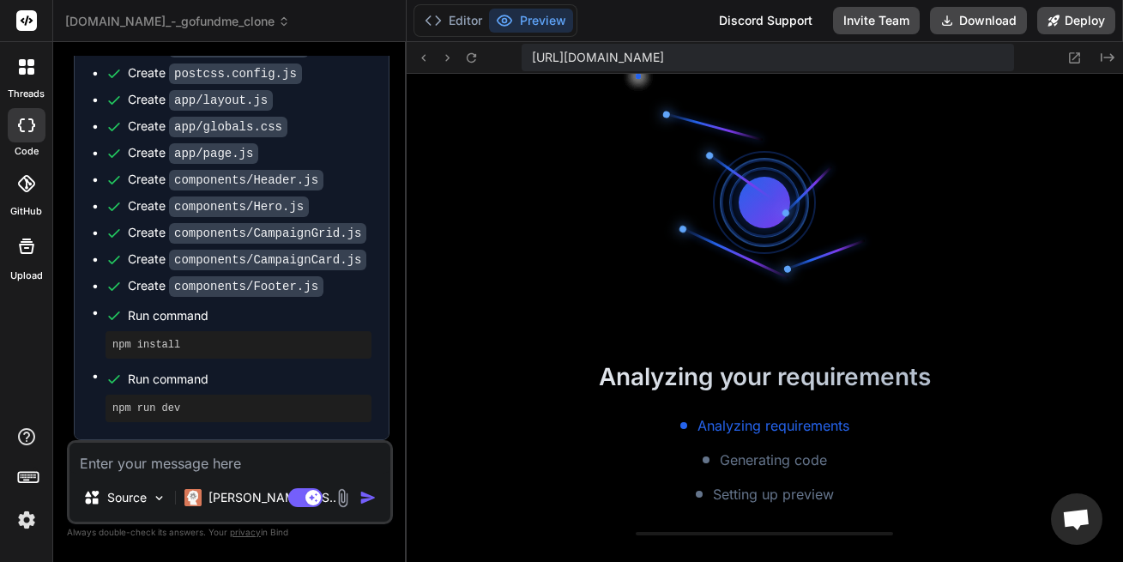
click at [186, 461] on textarea at bounding box center [229, 457] width 321 height 31
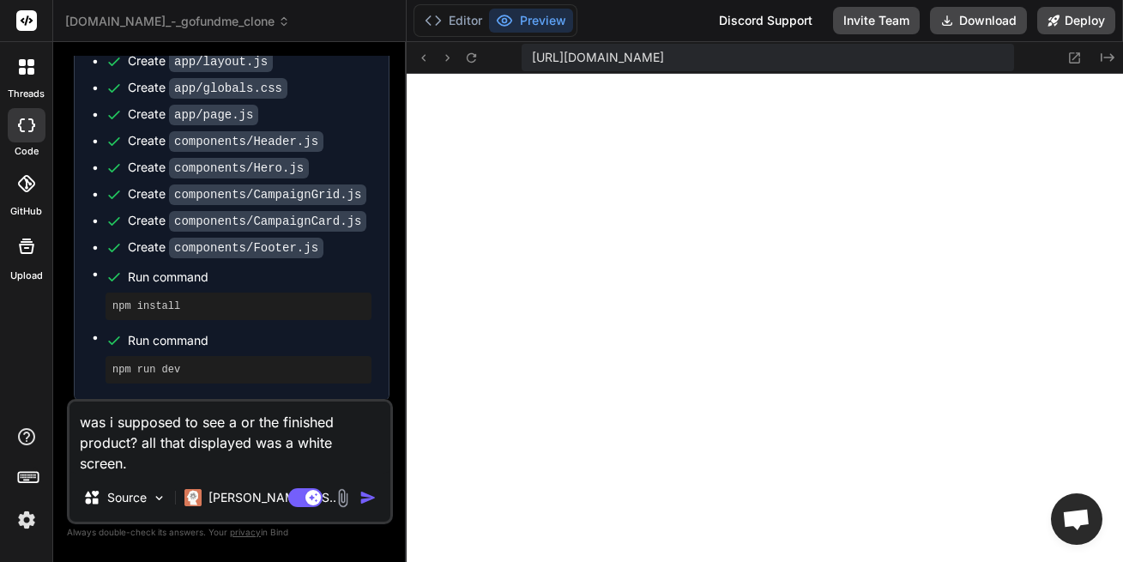
scroll to position [994, 0]
click at [380, 493] on button "button" at bounding box center [371, 497] width 24 height 17
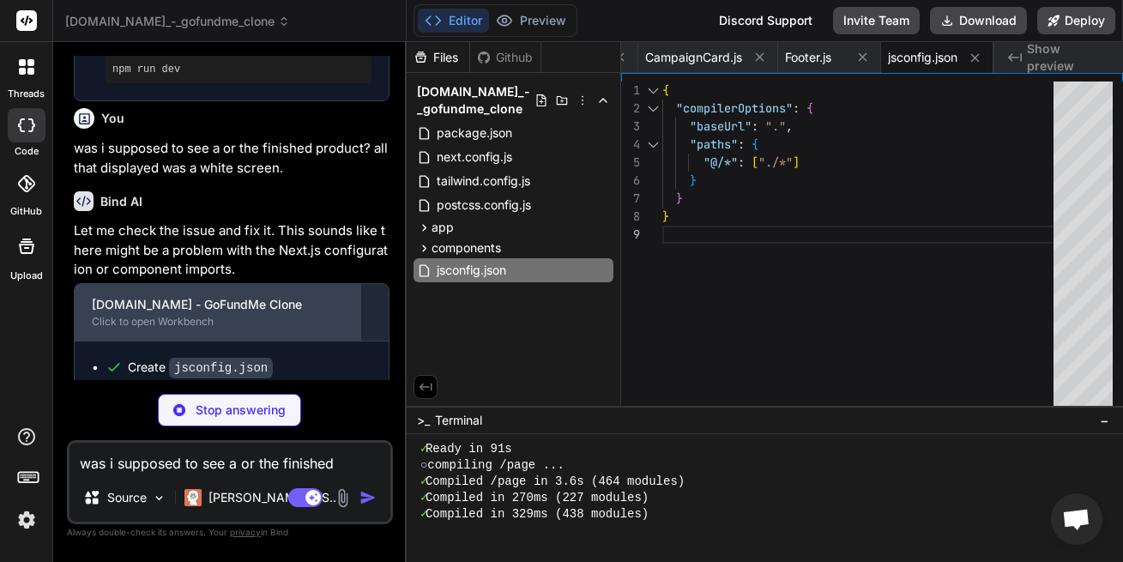
scroll to position [0, 515]
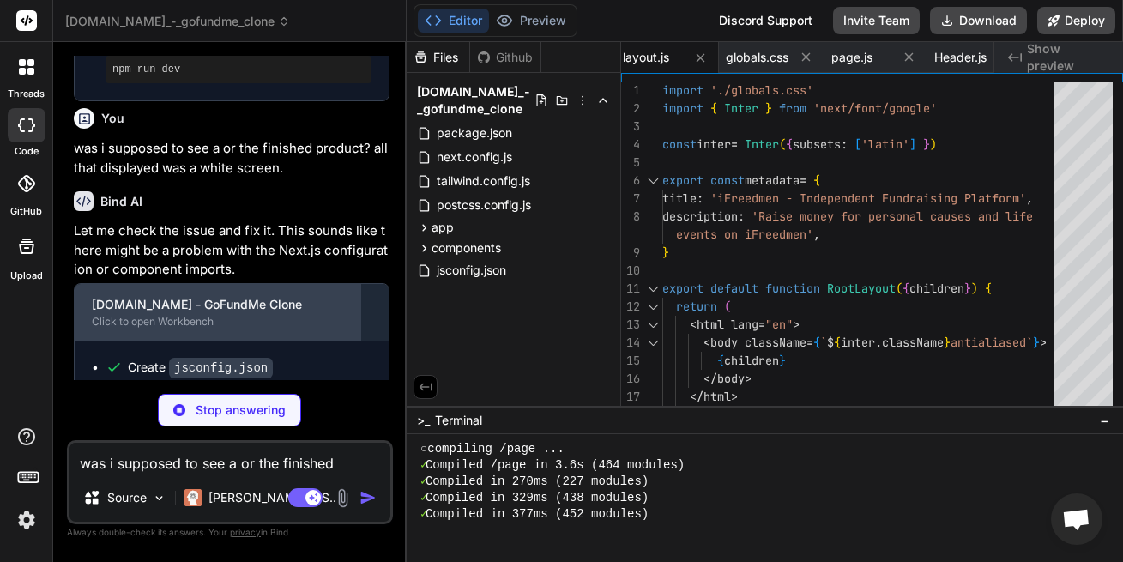
click at [178, 328] on div "Click to open Workbench" at bounding box center [217, 322] width 251 height 14
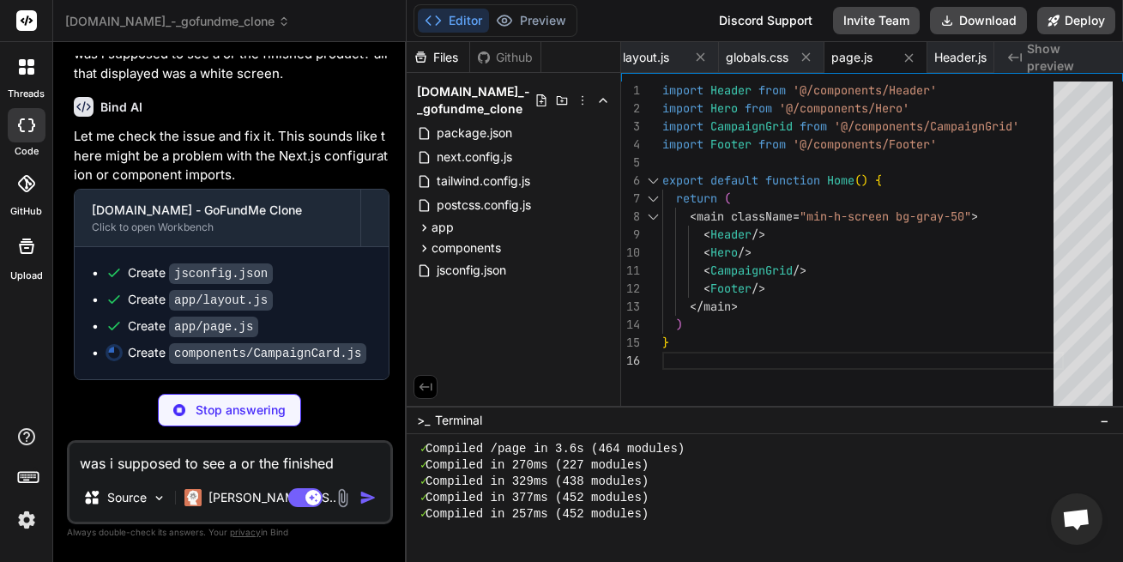
scroll to position [1307, 0]
click at [238, 416] on p "Stop answering" at bounding box center [241, 409] width 90 height 17
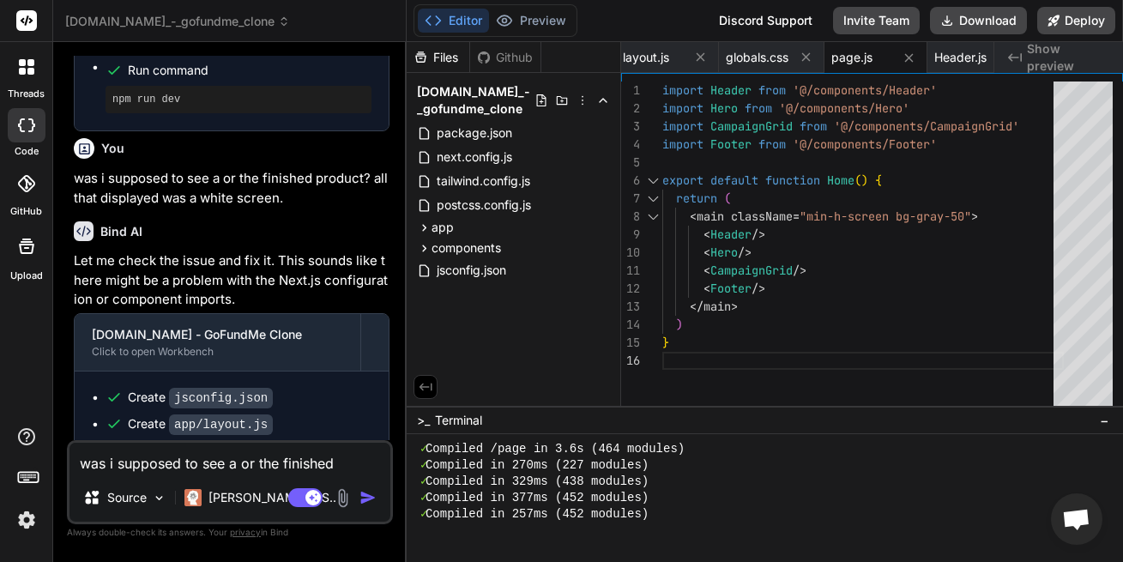
scroll to position [1247, 0]
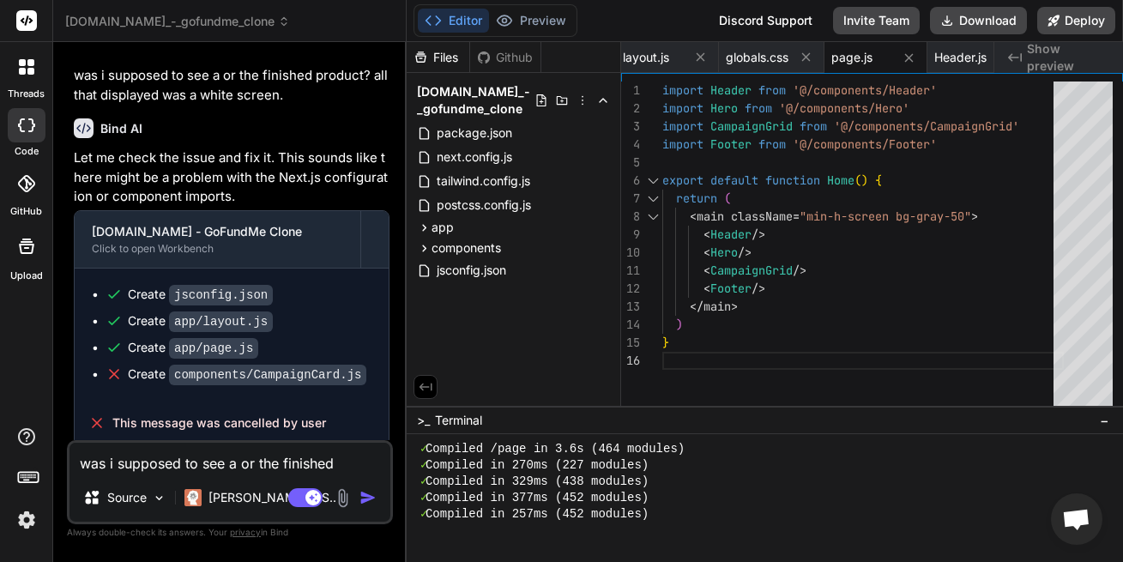
click at [242, 466] on textarea "was i supposed to see a or the finished product? all that displayed was a white…" at bounding box center [229, 457] width 321 height 31
click at [245, 473] on textarea "was i supposed to see a or the finished product? all that displayed was a white…" at bounding box center [229, 457] width 321 height 31
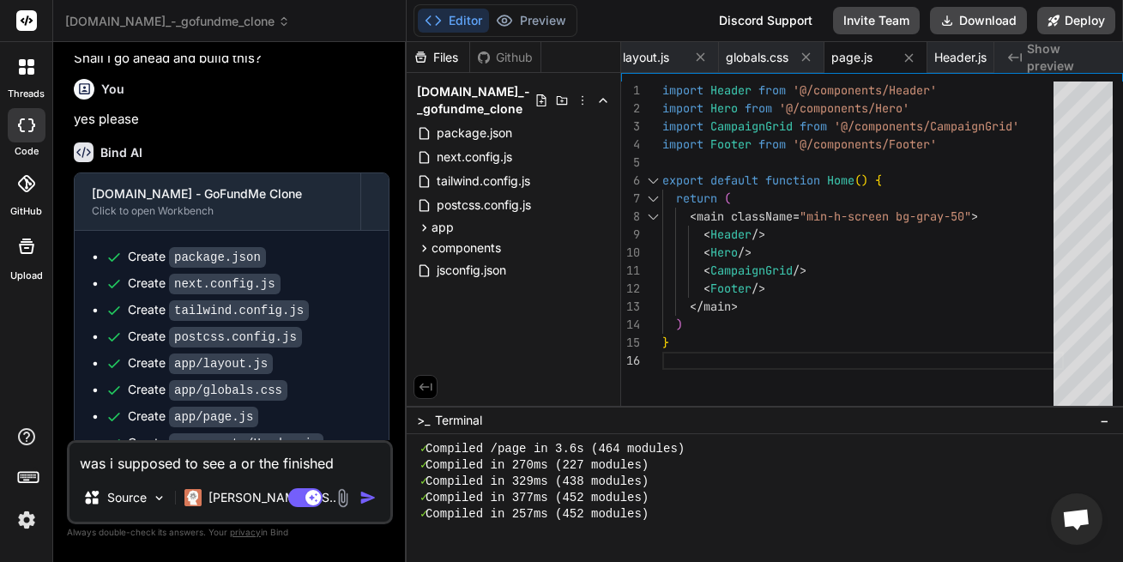
scroll to position [527, 0]
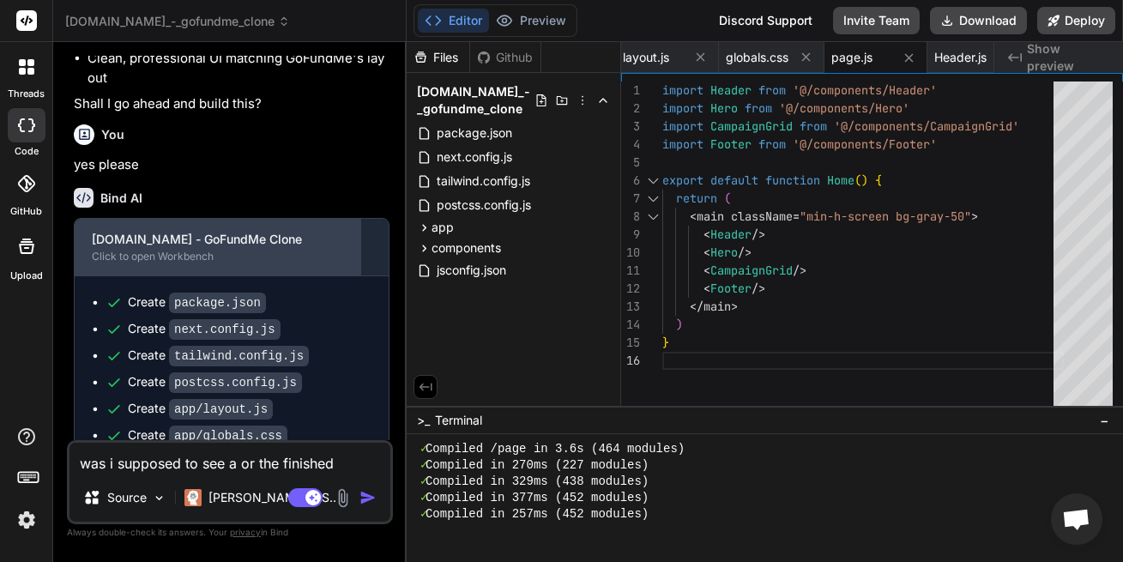
click at [196, 248] on div "[DOMAIN_NAME] - GoFundMe Clone" at bounding box center [217, 239] width 251 height 17
click at [167, 263] on div "Click to open Workbench" at bounding box center [217, 257] width 251 height 14
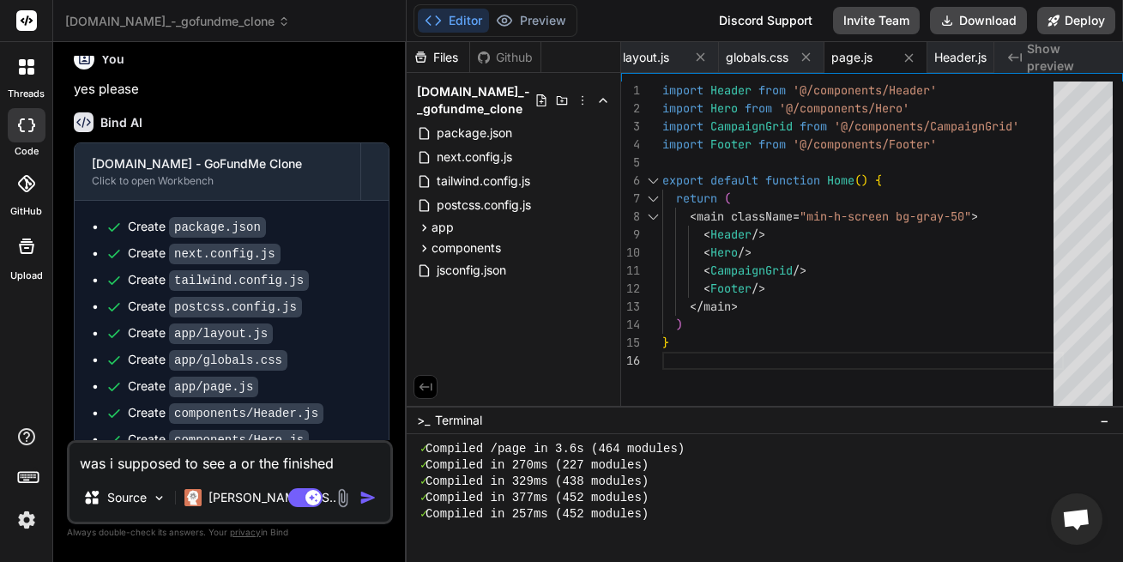
scroll to position [629, 0]
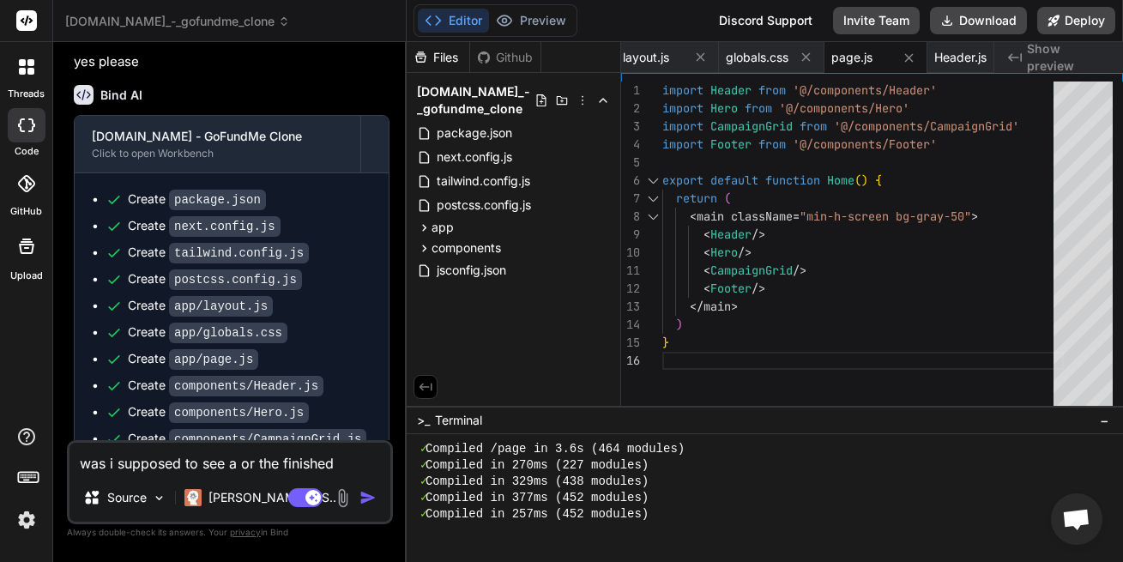
click at [188, 263] on code "tailwind.config.js" at bounding box center [239, 253] width 140 height 21
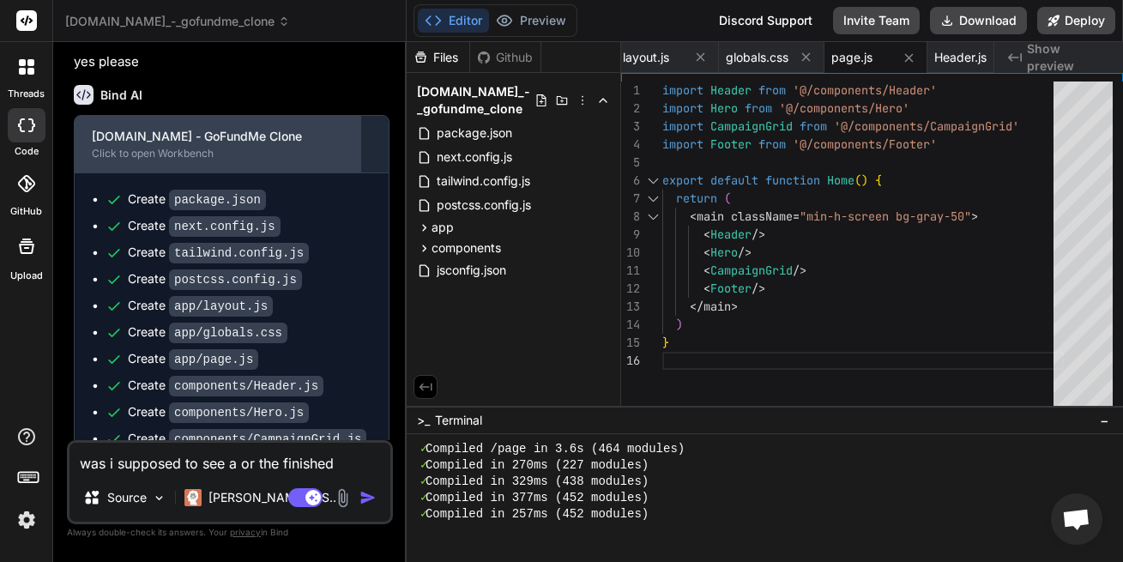
click at [250, 160] on div "Click to open Workbench" at bounding box center [217, 154] width 251 height 14
click at [249, 160] on div "Click to open Workbench" at bounding box center [217, 154] width 251 height 14
click at [165, 172] on div "iFreedmen.com - GoFundMe Clone Click to open Workbench" at bounding box center [218, 144] width 286 height 57
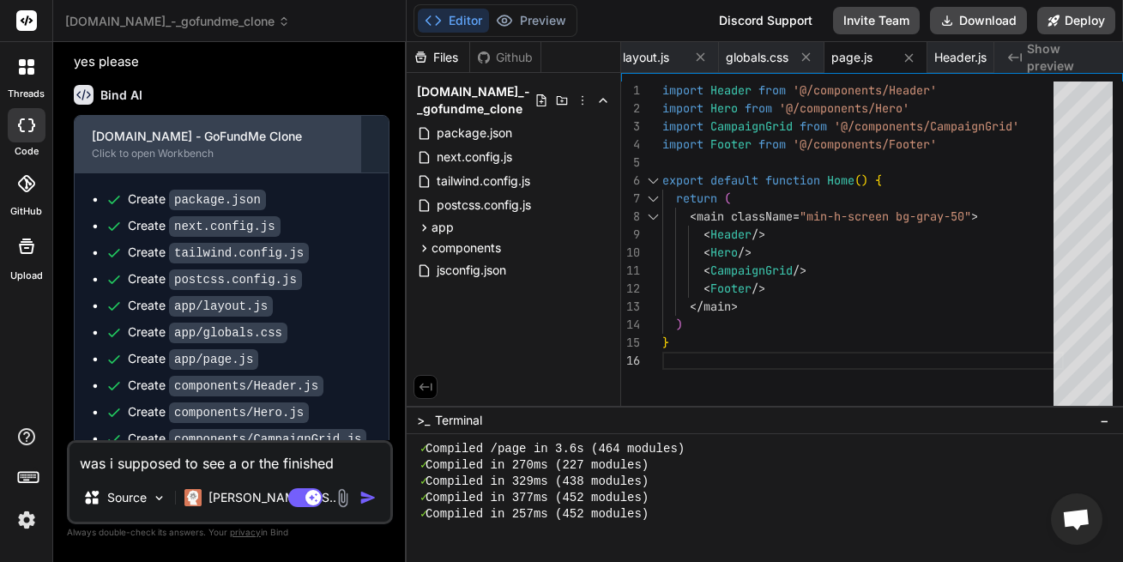
click at [165, 172] on div "iFreedmen.com - GoFundMe Clone Click to open Workbench" at bounding box center [218, 144] width 286 height 57
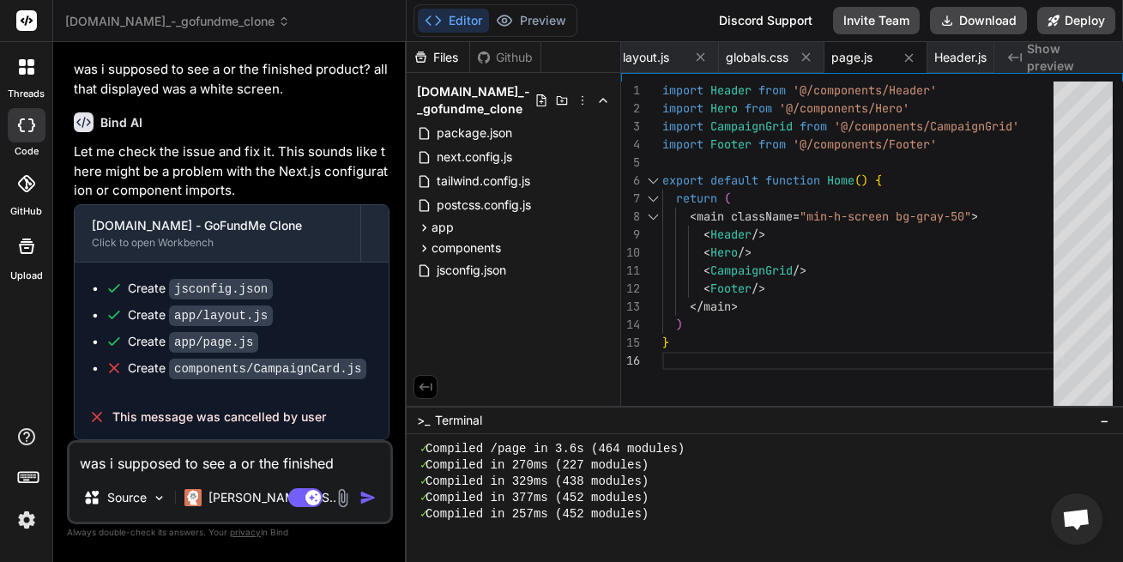
scroll to position [1291, 0]
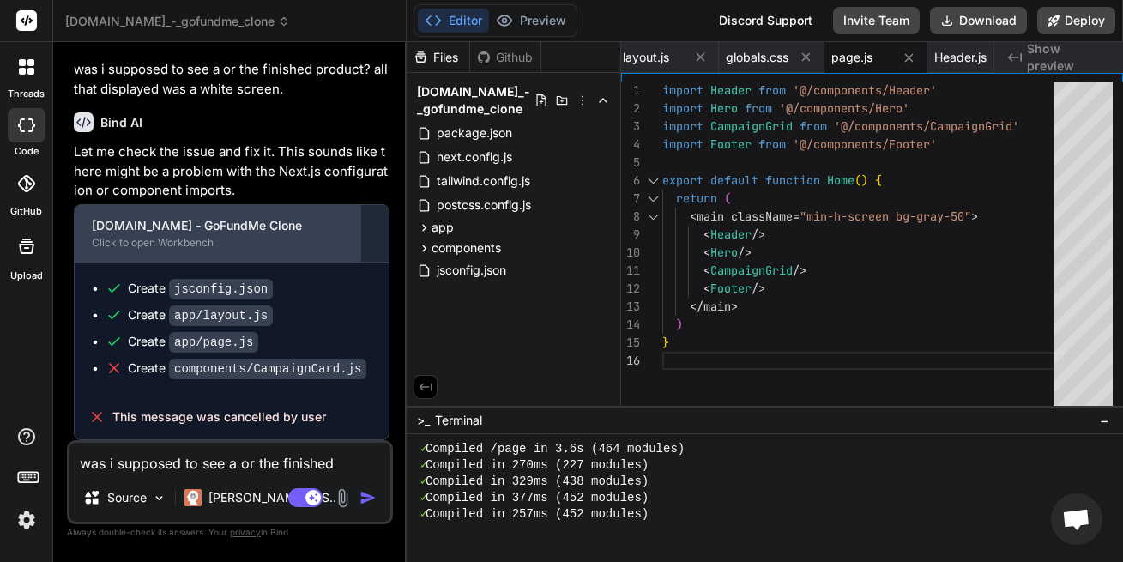
click at [186, 219] on div "[DOMAIN_NAME] - GoFundMe Clone" at bounding box center [217, 225] width 251 height 17
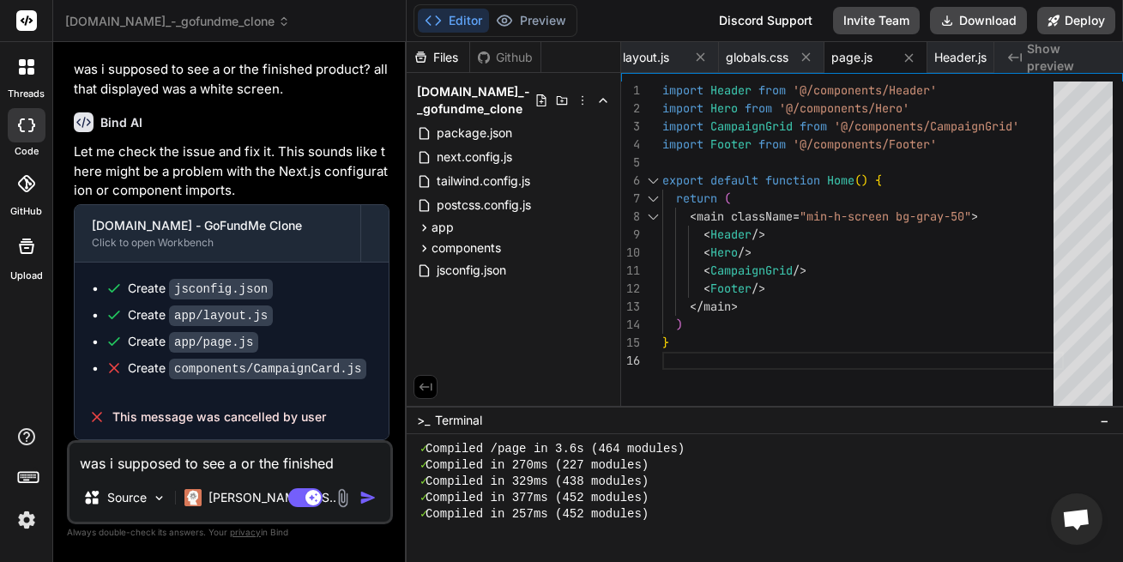
click at [262, 470] on textarea "was i supposed to see a or the finished product? all that displayed was a white…" at bounding box center [229, 457] width 321 height 31
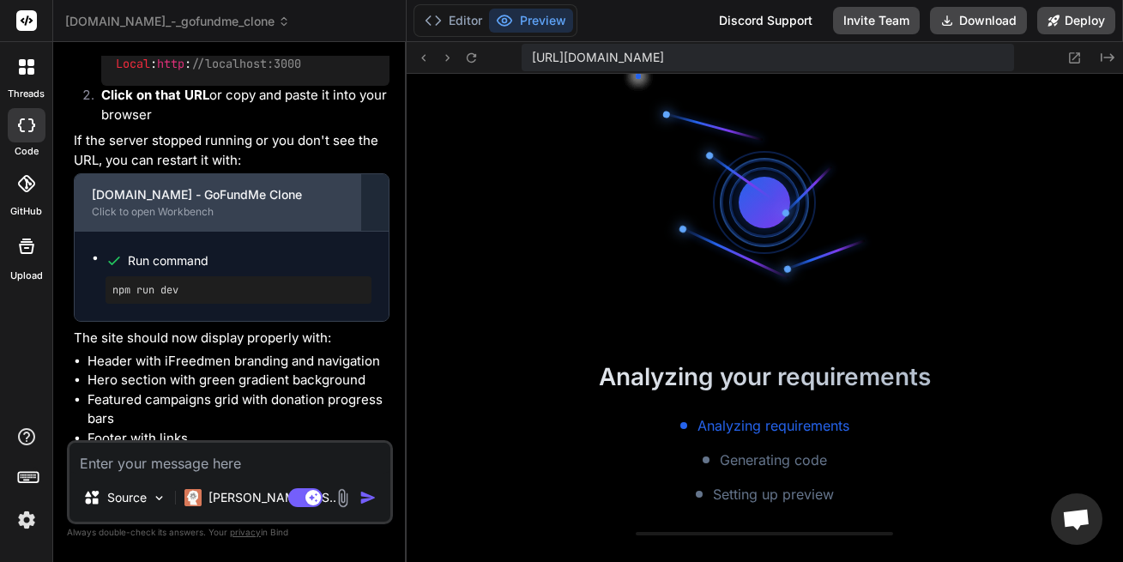
scroll to position [3894, 0]
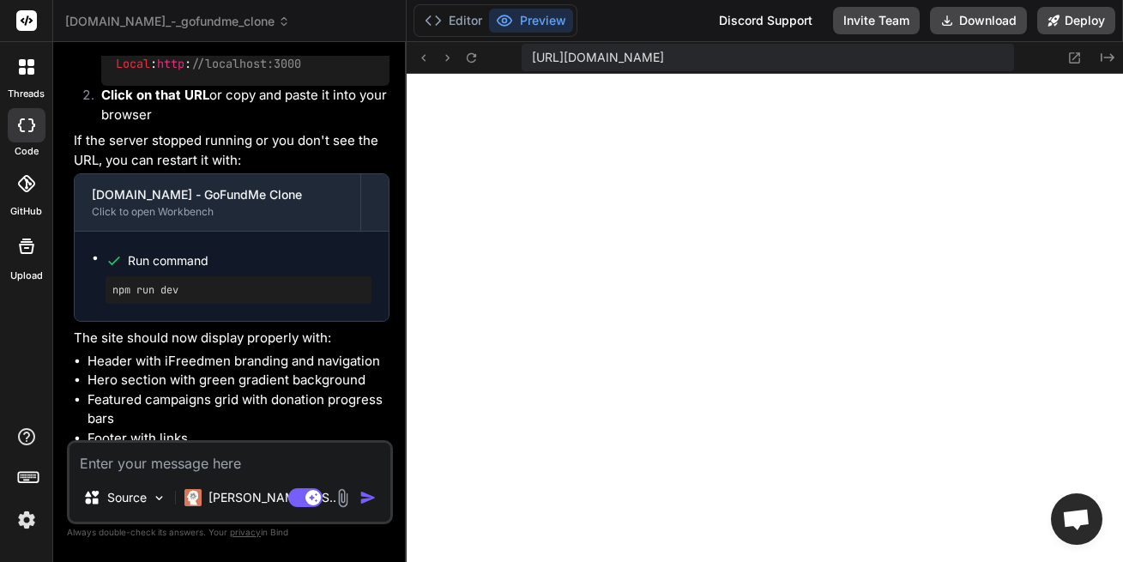
click at [346, 495] on img at bounding box center [343, 498] width 20 height 20
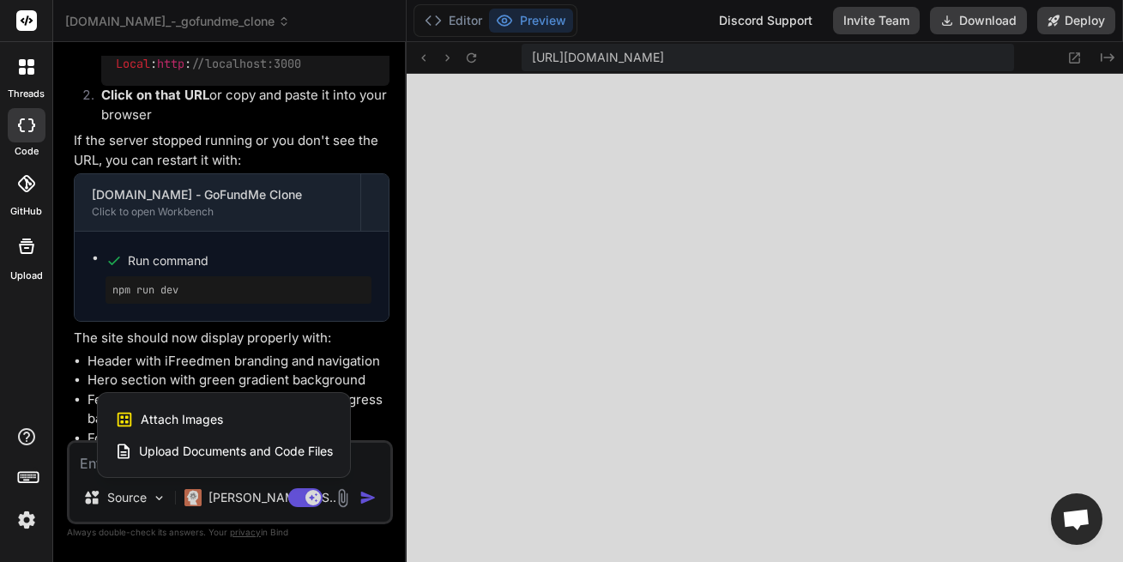
click at [223, 412] on div "Attach Images Image attachments are only supported in Claude and Gemini models." at bounding box center [224, 419] width 218 height 33
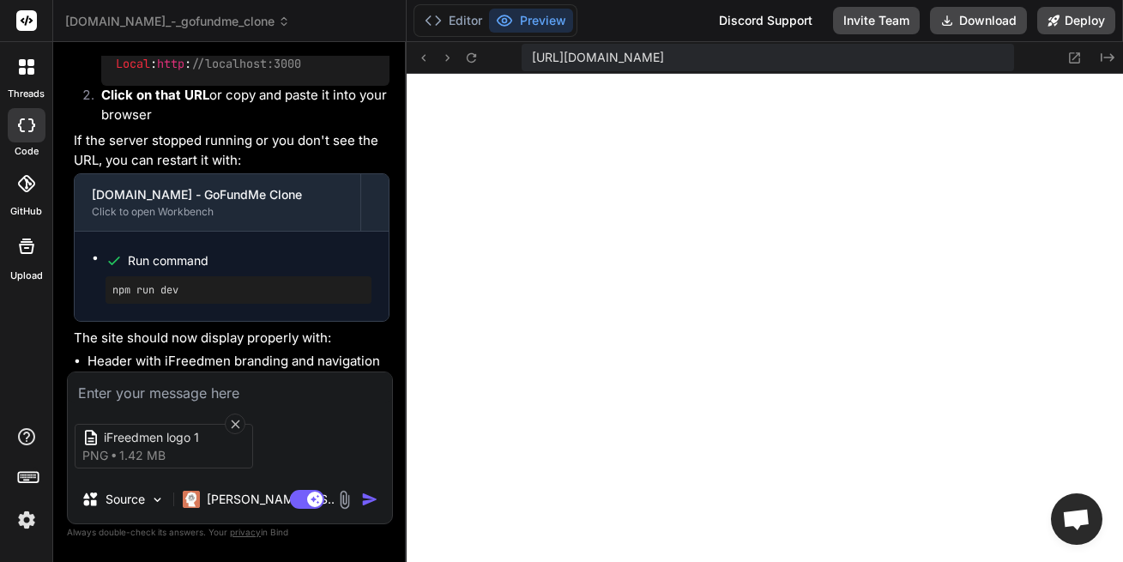
click at [297, 372] on textarea at bounding box center [230, 387] width 324 height 31
click at [295, 392] on div "that's the logo iFreedmen logo 1 png 1.42 MB Source Claude 4 S.. Agent Mode. Wh…" at bounding box center [230, 447] width 326 height 153
click at [172, 379] on textarea "that's the logo" at bounding box center [230, 387] width 324 height 31
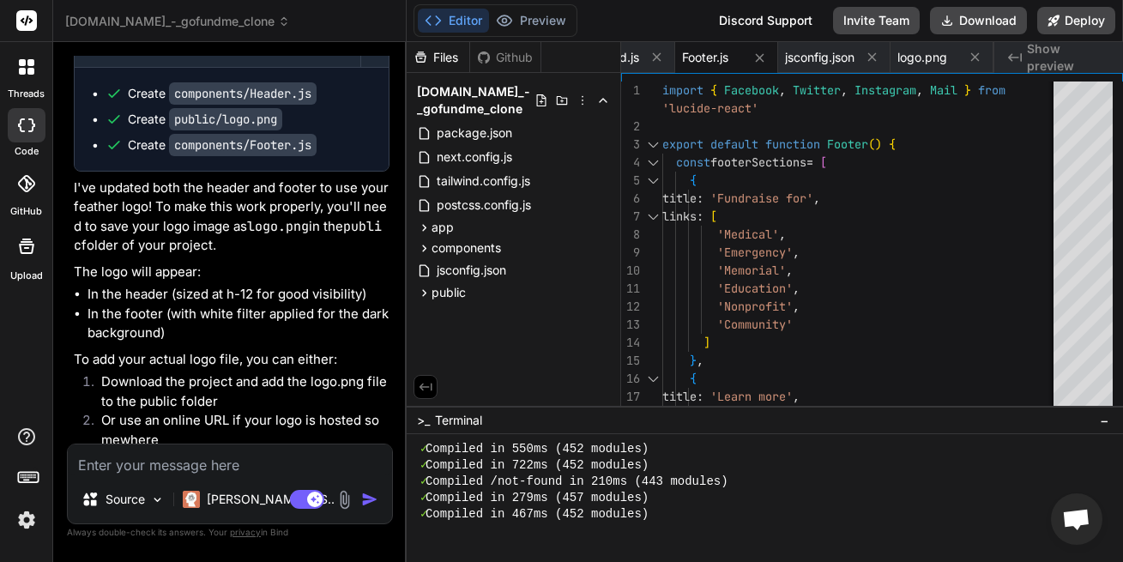
scroll to position [0, 1260]
click at [541, 22] on button "Preview" at bounding box center [531, 21] width 84 height 24
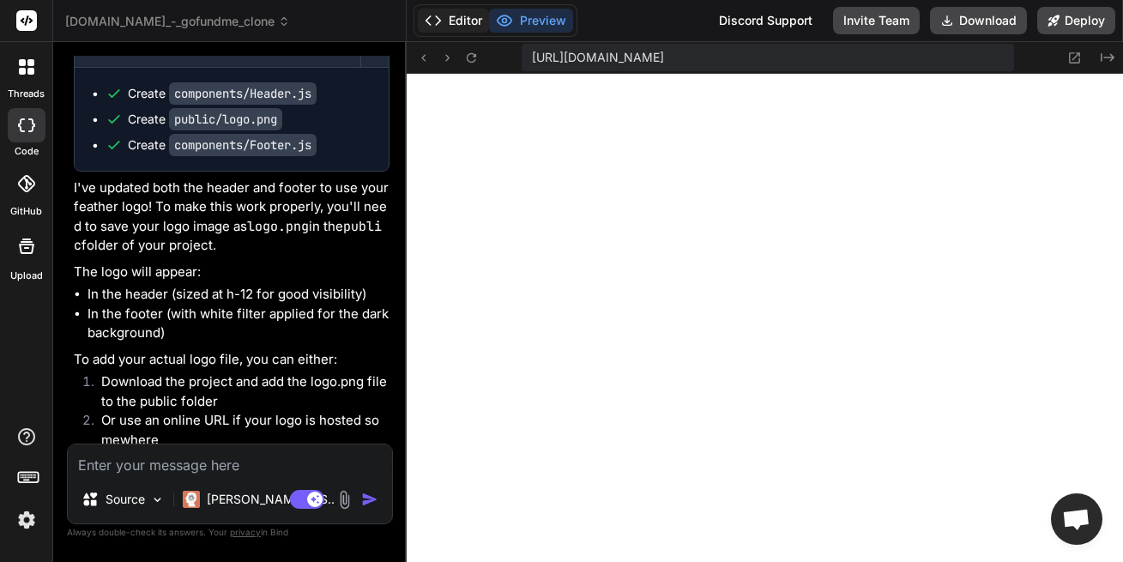
scroll to position [4041, 0]
click at [451, 20] on button "Editor" at bounding box center [453, 21] width 71 height 24
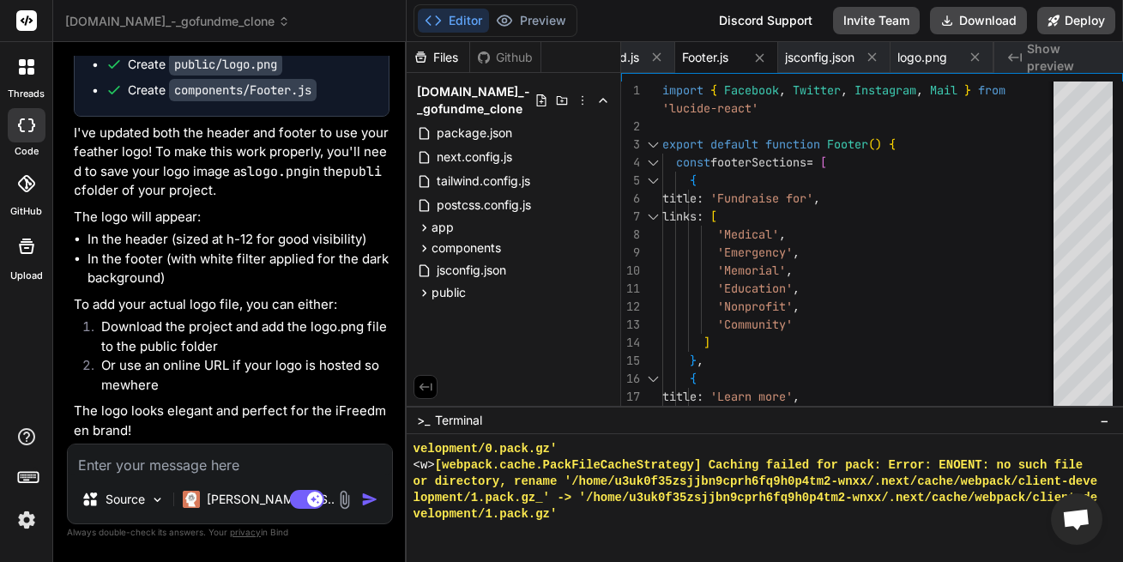
scroll to position [2590, 0]
click at [185, 445] on textarea at bounding box center [230, 459] width 324 height 31
click at [206, 466] on textarea "can you give me persice" at bounding box center [230, 459] width 324 height 31
click at [242, 470] on textarea "can you give me persice" at bounding box center [230, 459] width 324 height 31
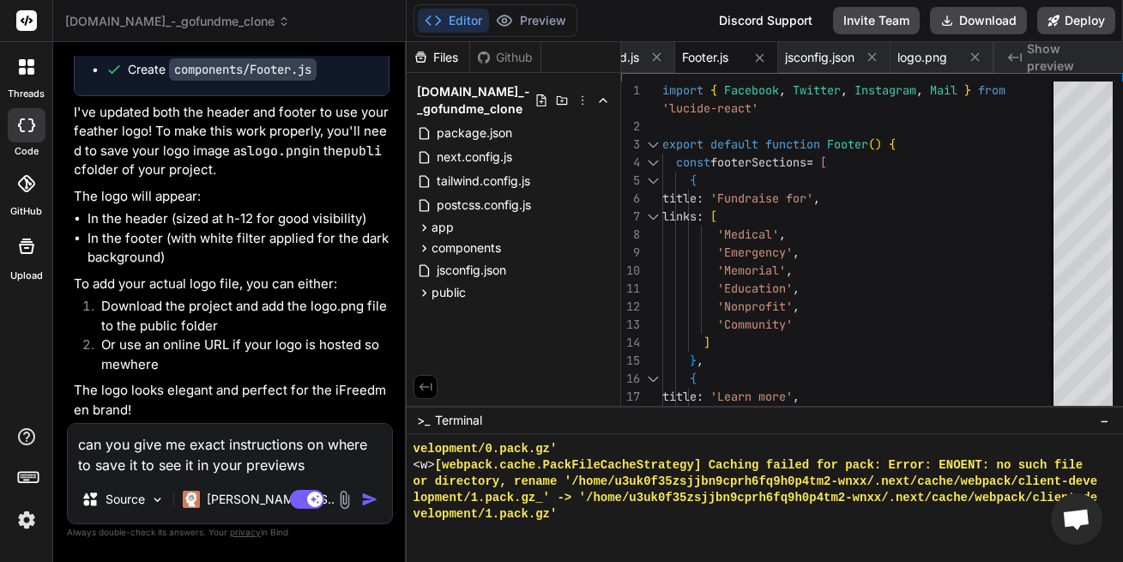
click at [373, 503] on img "button" at bounding box center [369, 499] width 17 height 17
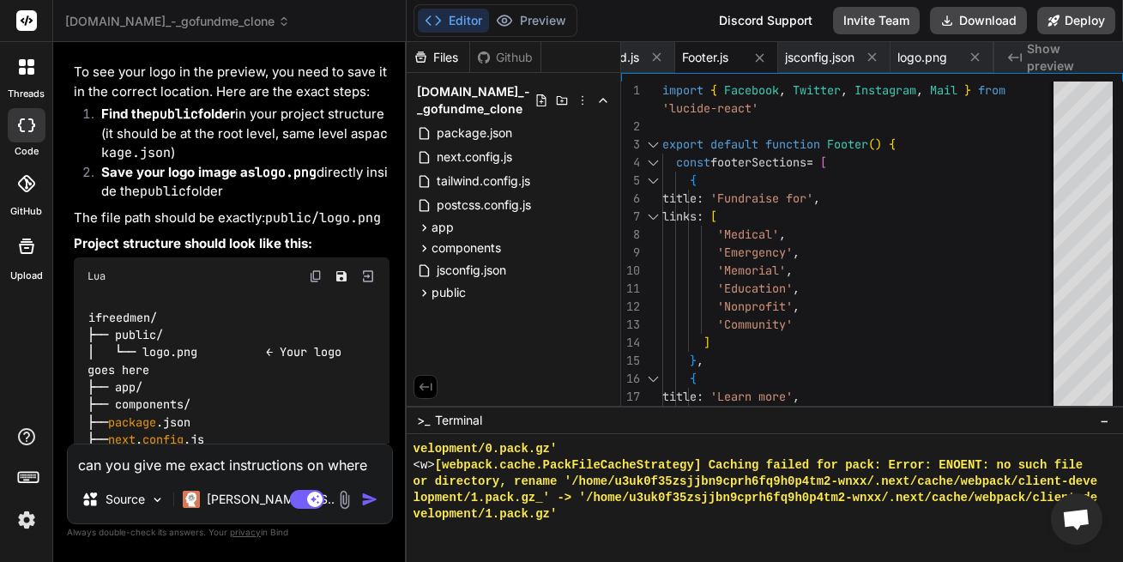
scroll to position [3145, 0]
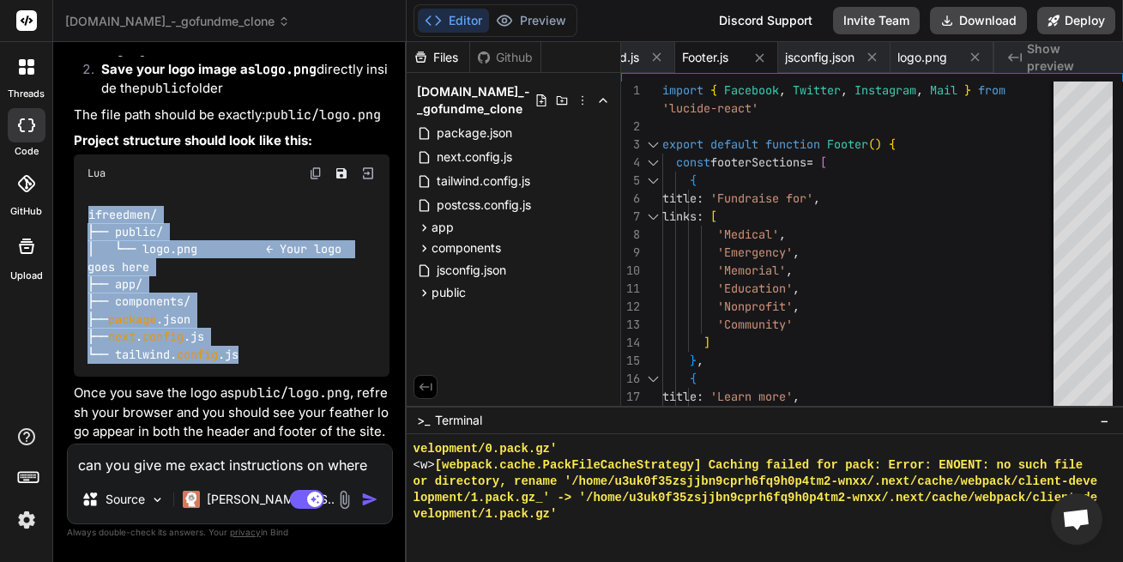
drag, startPoint x: 87, startPoint y: 261, endPoint x: 244, endPoint y: 405, distance: 212.4
click at [244, 377] on div "ifreedmen/ ├── public/ │ └── logo.png ← Your logo goes here ├── app/ ├── compon…" at bounding box center [232, 284] width 316 height 185
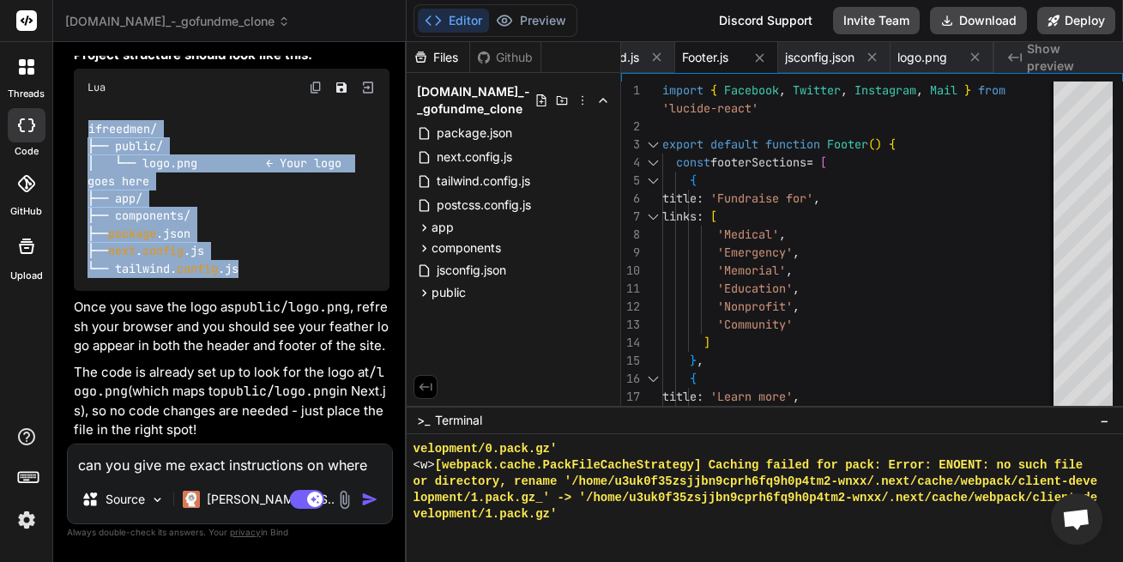
scroll to position [3302, 0]
copy code "ifreedmen/ ├── public/ │ └── logo.png ← Your logo goes here ├── app/ ├── compon…"
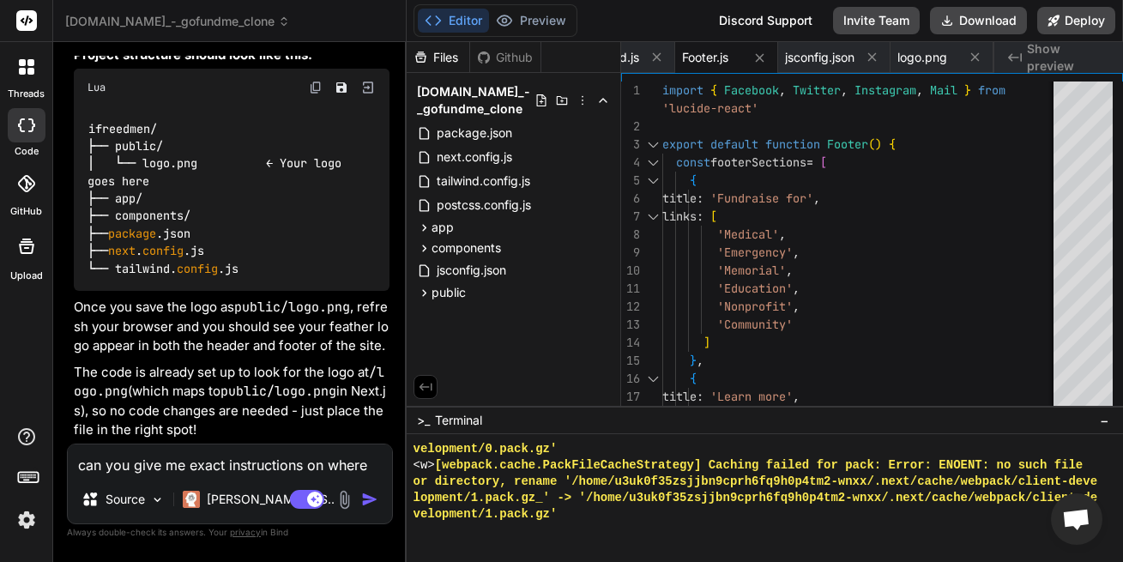
drag, startPoint x: 387, startPoint y: 228, endPoint x: 377, endPoint y: 211, distance: 19.6
click at [386, 230] on div "ifreedmen/ ├── public/ │ └── logo.png ← Your logo goes here ├── app/ ├── compon…" at bounding box center [232, 198] width 316 height 185
click at [370, 80] on img at bounding box center [367, 87] width 15 height 15
click at [368, 80] on img at bounding box center [367, 87] width 15 height 15
click at [339, 81] on icon "Save file" at bounding box center [341, 88] width 14 height 14
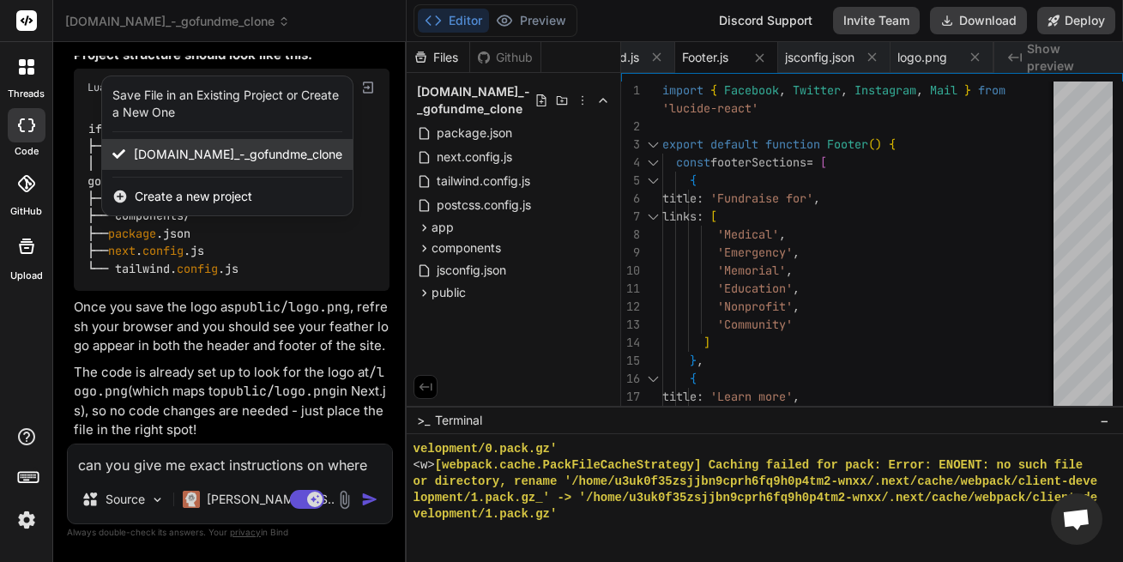
click at [228, 146] on span "[DOMAIN_NAME]_-_gofundme_clone" at bounding box center [238, 154] width 208 height 17
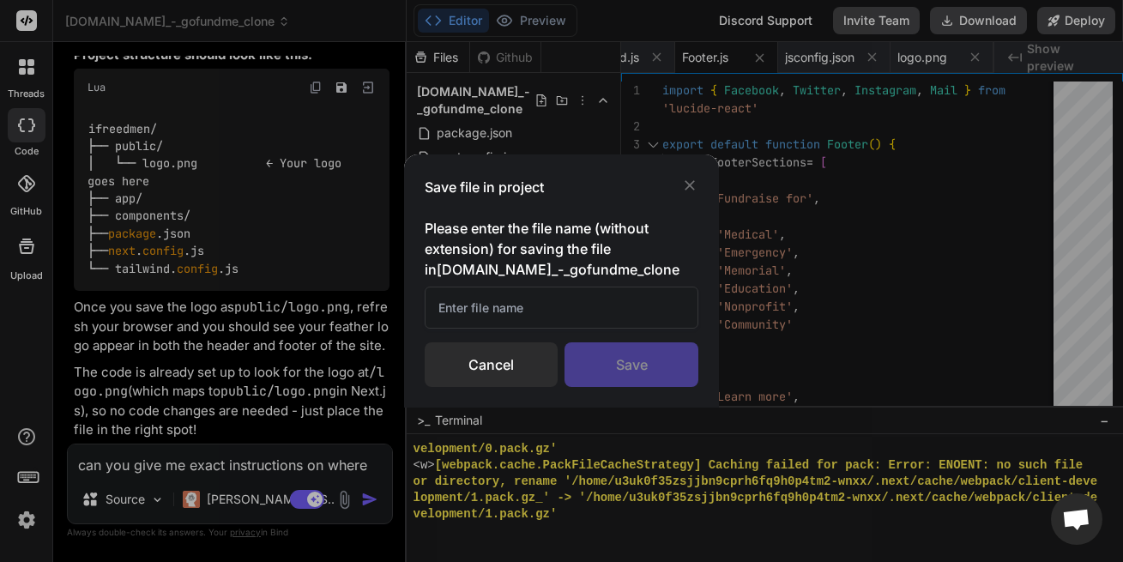
click at [142, 128] on div "Save file in project Please enter the file name (without extension) for saving …" at bounding box center [561, 281] width 1123 height 562
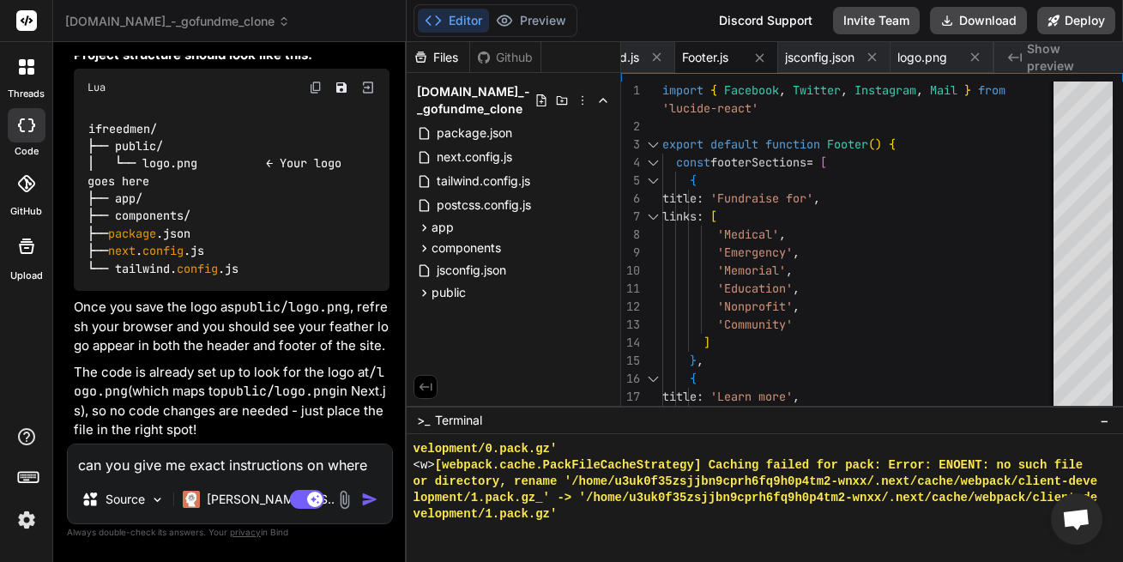
scroll to position [3199, 0]
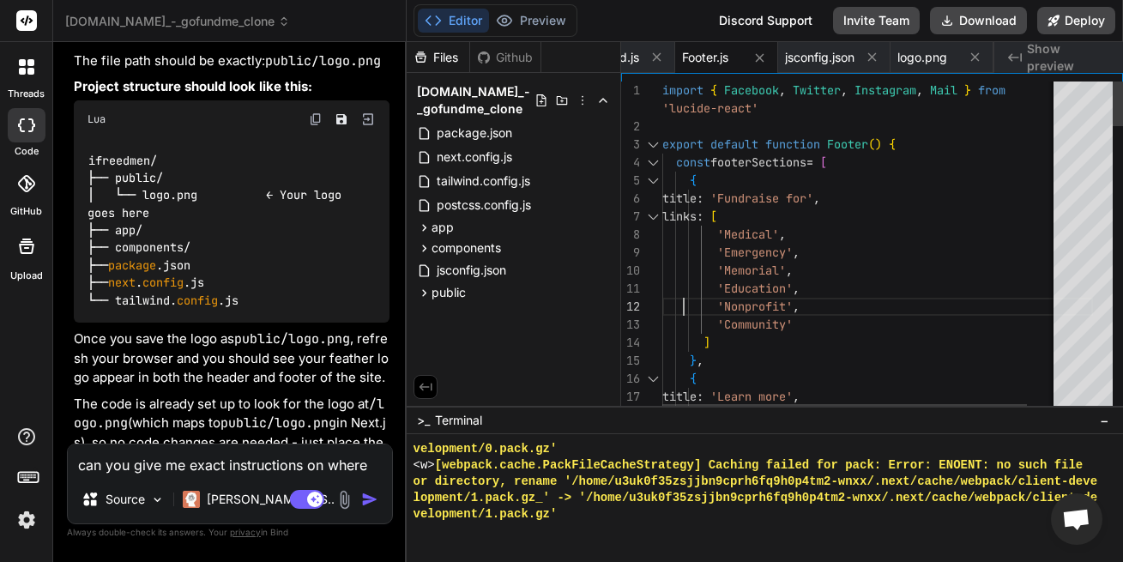
click at [459, 295] on span "public" at bounding box center [448, 292] width 34 height 17
click at [471, 316] on span "logo.png" at bounding box center [475, 316] width 53 height 21
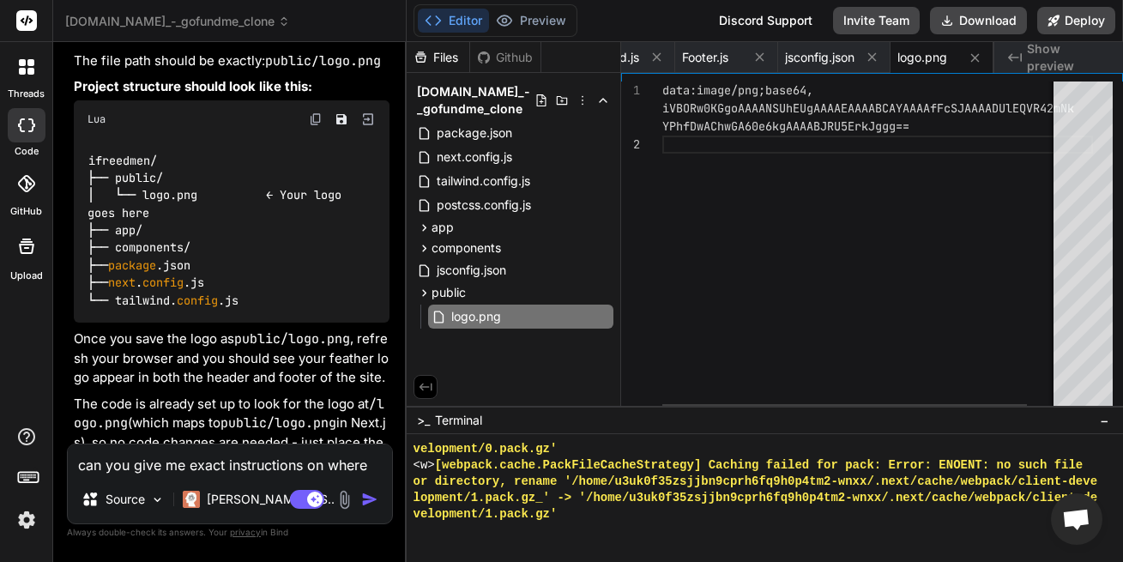
click at [694, 150] on div "data:image/png;base64, iVBORw0KGgoAAAANSUhEUgAAAAEAAAABCAYAAAAfFcSJAAAADU lEQVR…" at bounding box center [877, 247] width 430 height 333
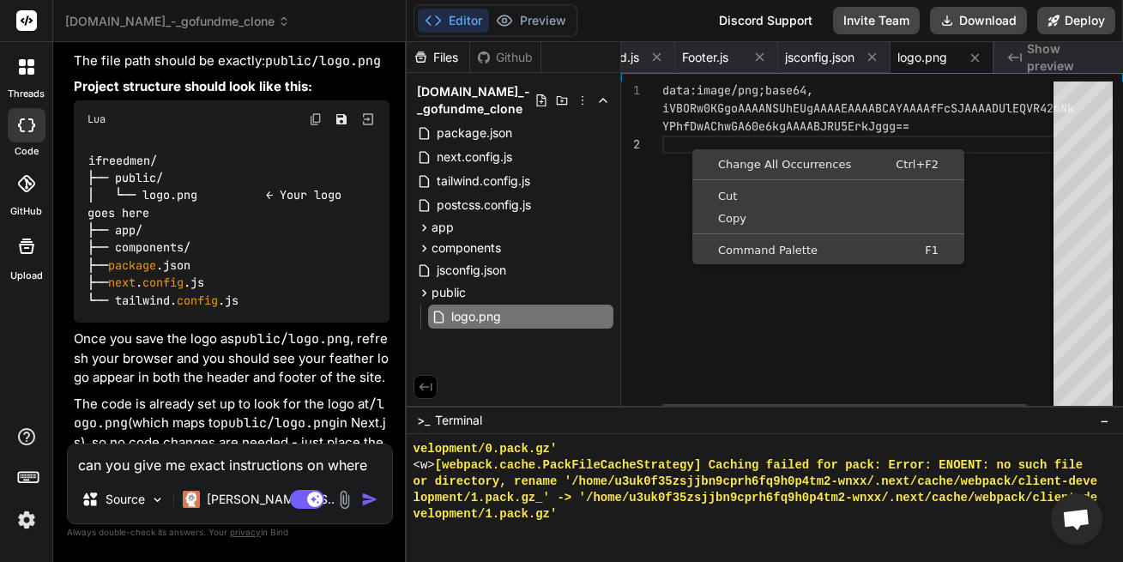
click at [653, 254] on div "1 2" at bounding box center [641, 247] width 41 height 333
click at [667, 141] on div "data:image/png;base64, iVBORw0KGgoAAAANSUhEUgAAAAEAAAABCAYAAAAfFcSJAAAADU lEQVR…" at bounding box center [877, 247] width 430 height 333
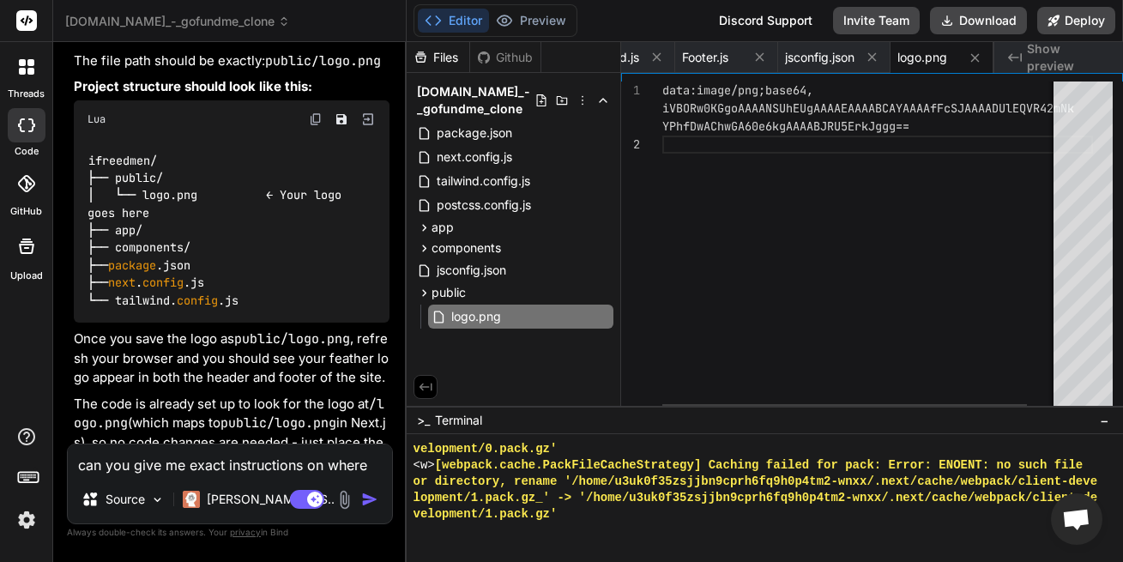
scroll to position [0, 1260]
drag, startPoint x: 886, startPoint y: 106, endPoint x: 882, endPoint y: 123, distance: 17.5
click at [882, 123] on div "data:image/png;base64, iVBORw0KGgoAAAANSUhEUgAAAAEAAAABCAYAAAAfFcSJAAAADU lEQVR…" at bounding box center [877, 247] width 430 height 333
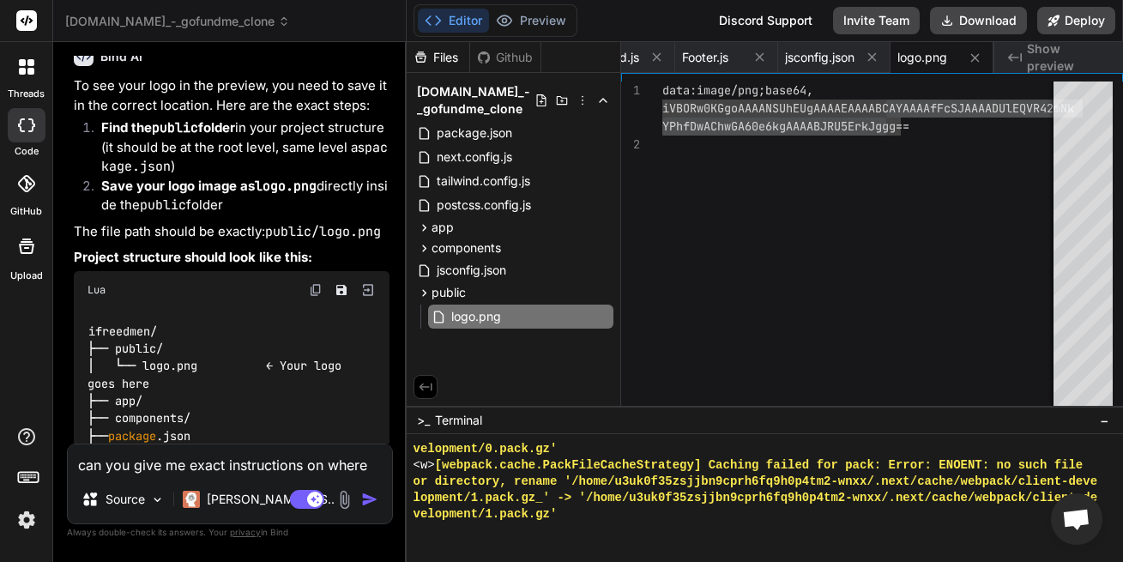
scroll to position [2994, 0]
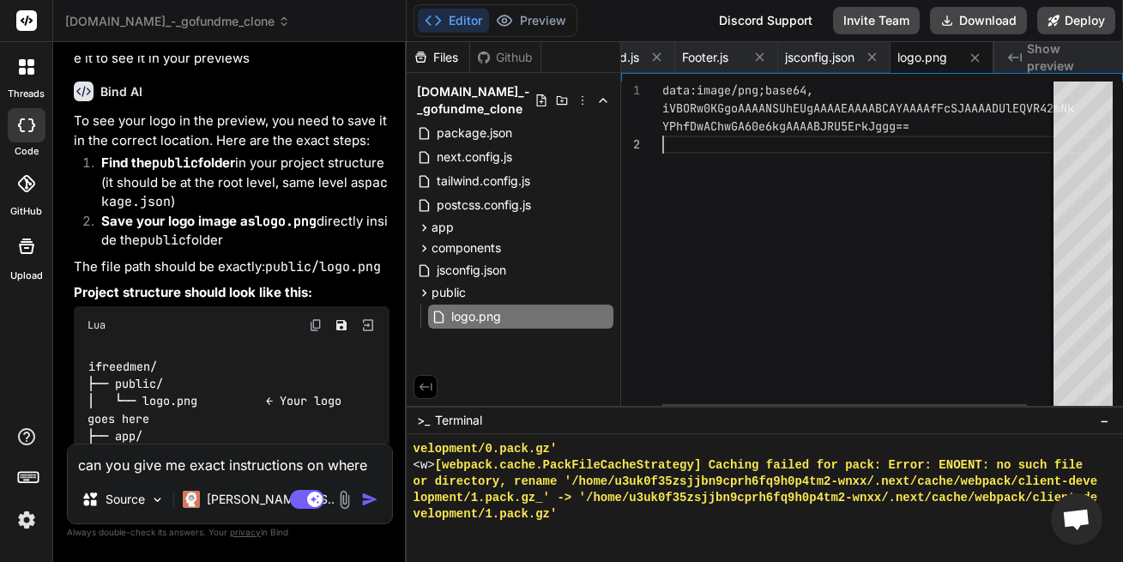
click at [737, 160] on div "data:image/png;base64, iVBORw0KGgoAAAANSUhEUgAAAAEAAAABCAYAAAAfFcSJAAAADU lEQVR…" at bounding box center [877, 247] width 430 height 333
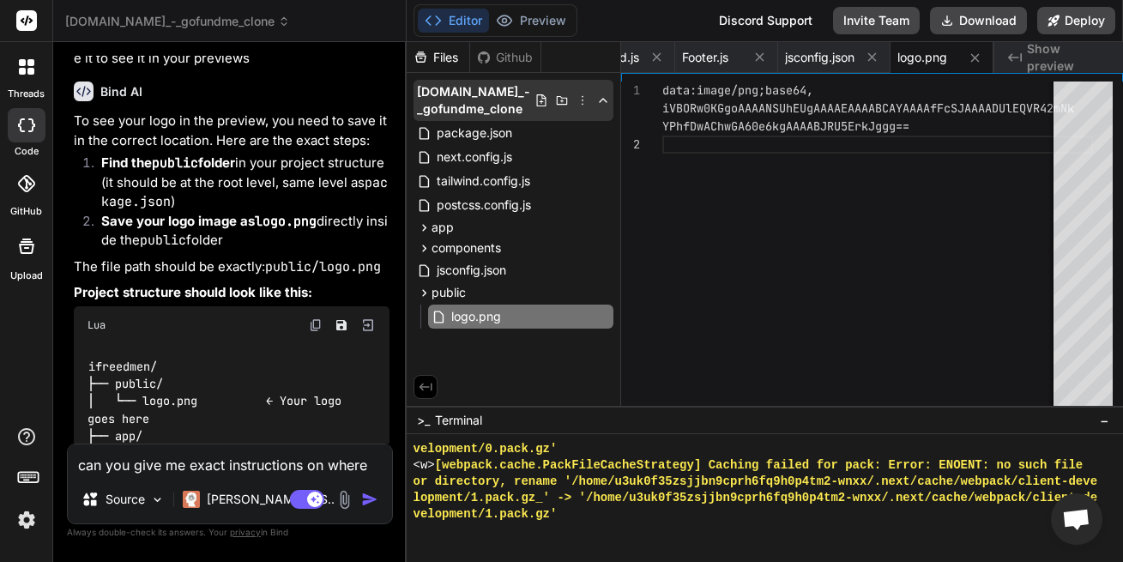
click at [601, 100] on polyline at bounding box center [602, 100] width 7 height 3
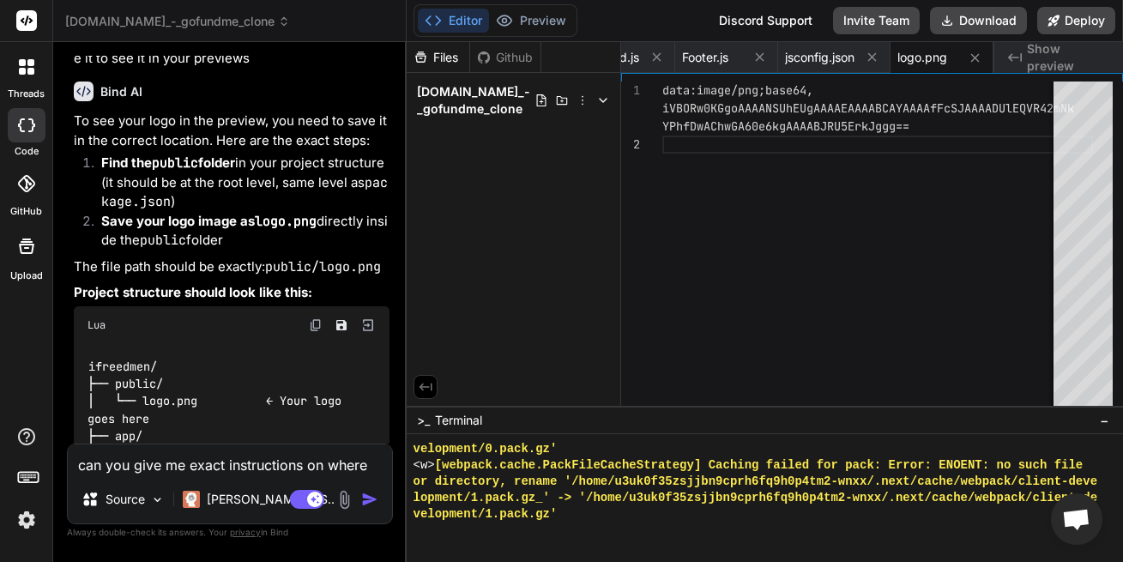
click at [601, 100] on polyline at bounding box center [602, 100] width 7 height 3
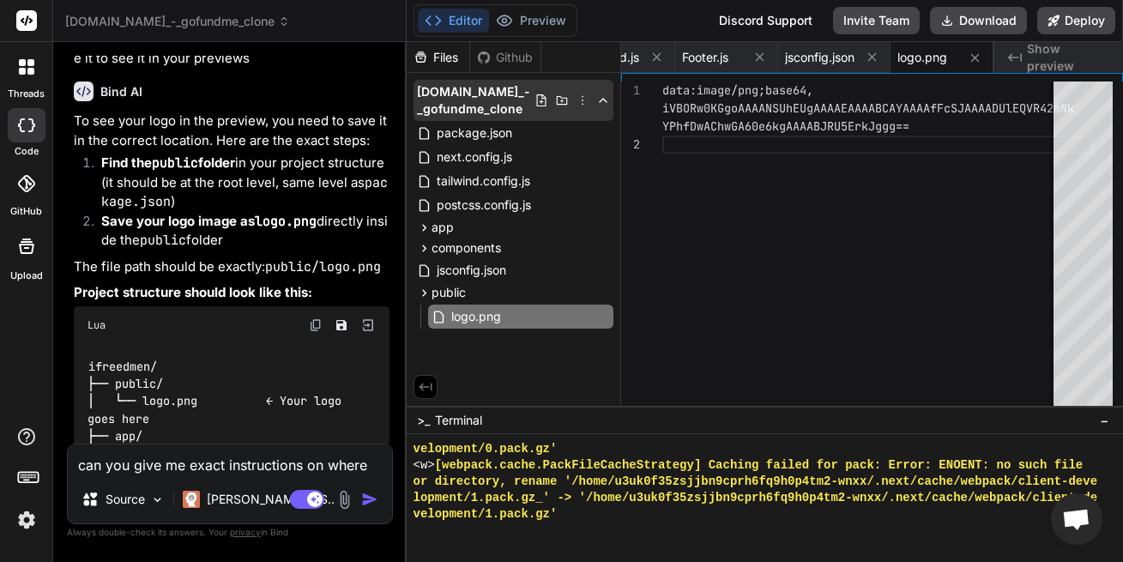
click at [561, 103] on icon at bounding box center [562, 100] width 14 height 14
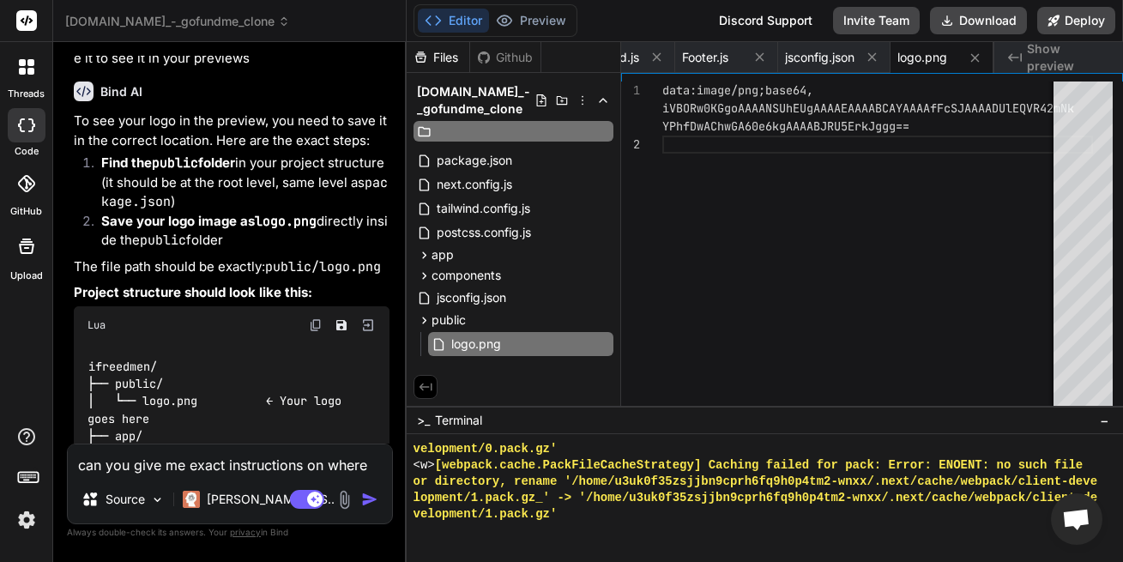
click at [561, 103] on icon at bounding box center [562, 100] width 14 height 14
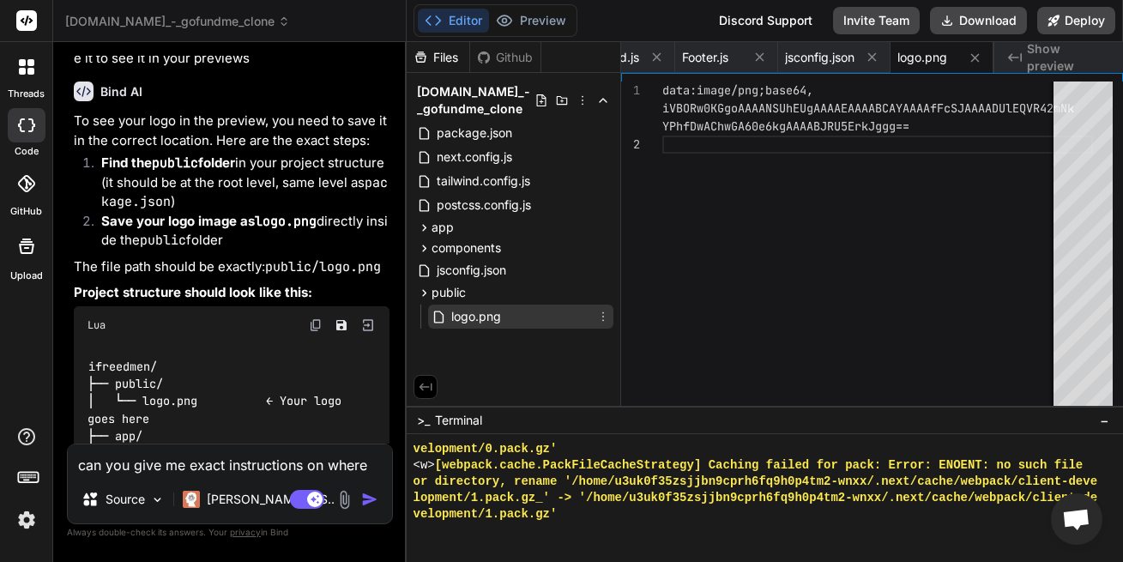
click at [479, 317] on span "logo.png" at bounding box center [475, 316] width 53 height 21
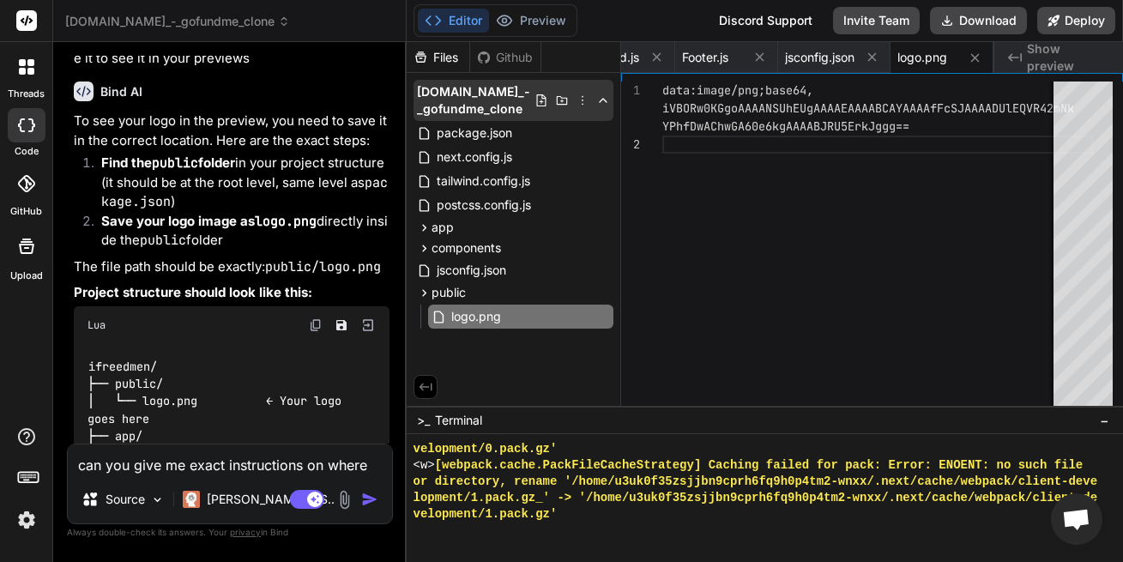
click at [537, 101] on icon at bounding box center [540, 100] width 9 height 12
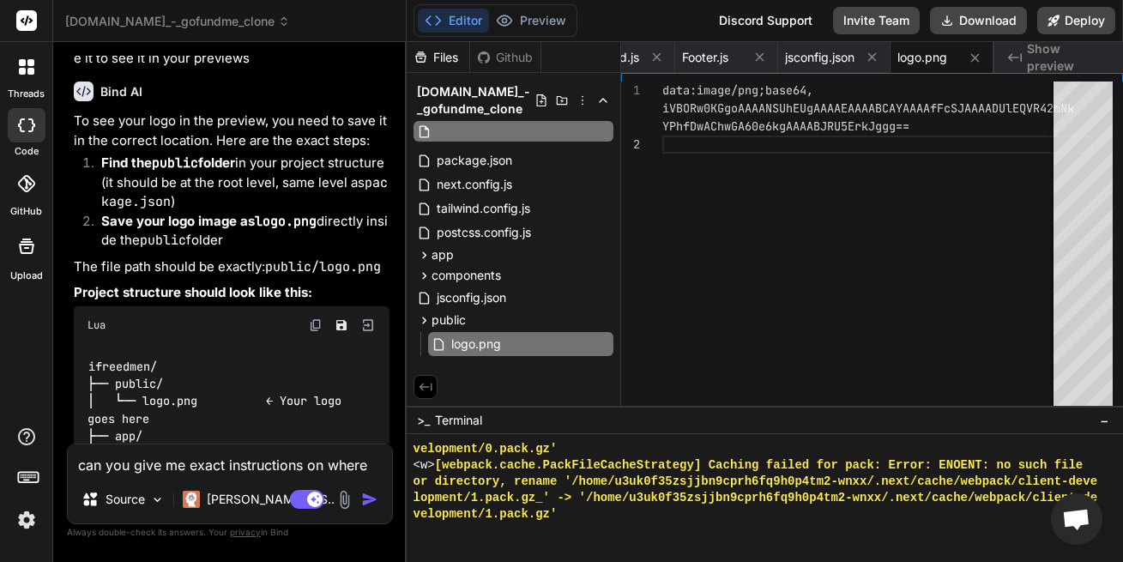
click at [537, 101] on icon at bounding box center [540, 100] width 9 height 12
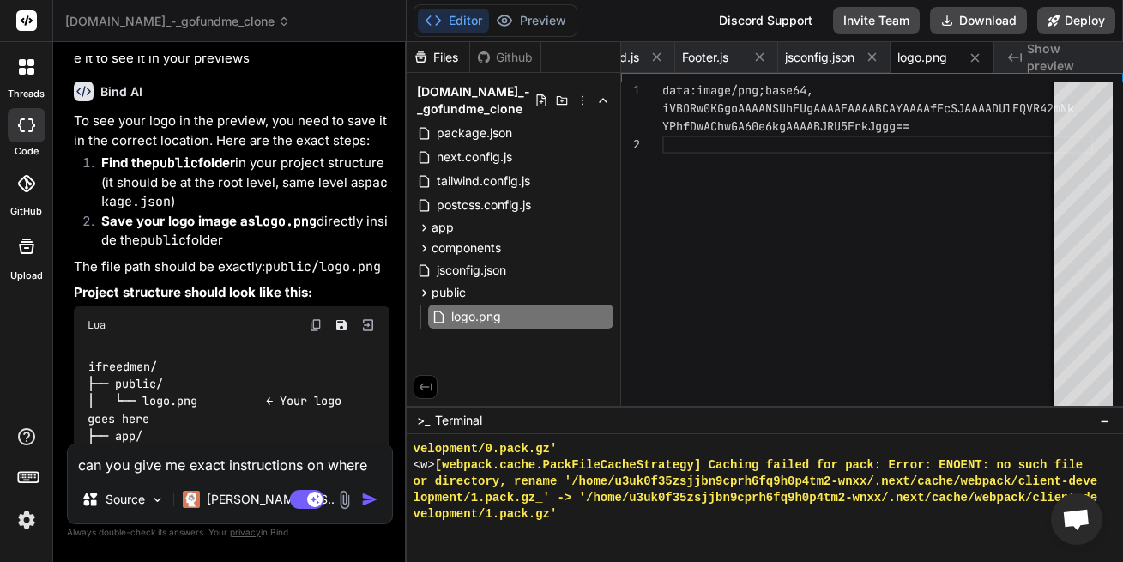
click at [537, 101] on icon at bounding box center [540, 100] width 9 height 12
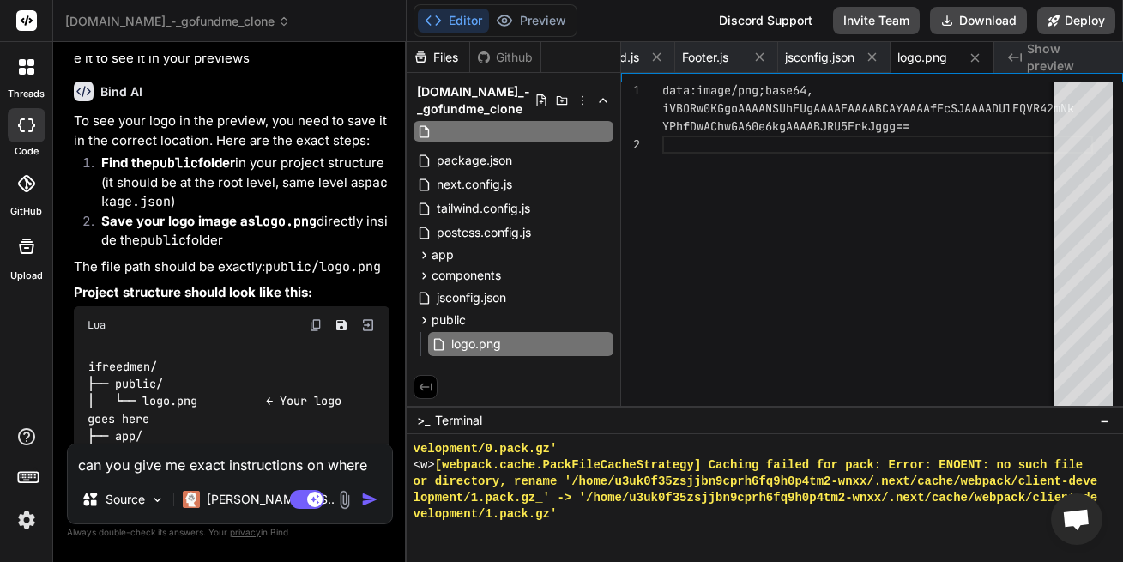
click at [537, 101] on icon at bounding box center [540, 100] width 9 height 12
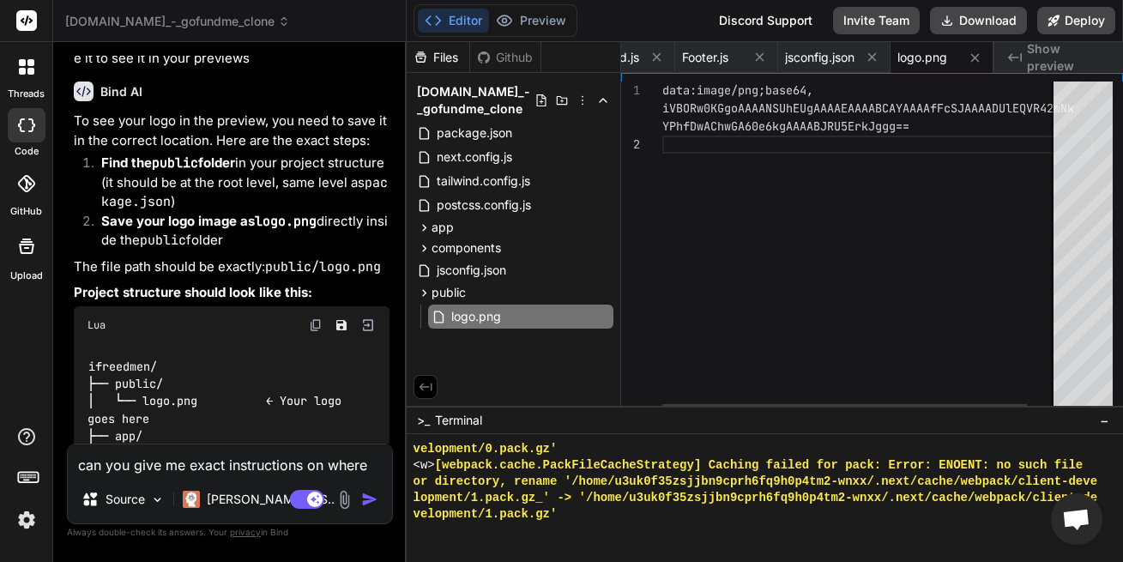
click at [718, 220] on div "data:image/png;base64, iVBORw0KGgoAAAANSUhEUgAAAAEAAAABCAYAAAAfFcSJAAAADU lEQVR…" at bounding box center [877, 247] width 430 height 333
click at [734, 149] on div "data:image/png;base64, iVBORw0KGgoAAAANSUhEUgAAAAEAAAABCAYAAAAfFcSJAAAADU lEQVR…" at bounding box center [877, 247] width 430 height 333
click at [713, 155] on div "data:image/png;base64, iVBORw0KGgoAAAANSUhEUgAAAAEAAAABCAYAAAAfFcSJAAAADU lEQVR…" at bounding box center [877, 247] width 430 height 333
click at [816, 146] on div "data:image/png;base64, iVBORw0KGgoAAAANSUhEUgAAAAEAAAABCAYAAAAfFcSJAAAADU lEQVR…" at bounding box center [877, 247] width 430 height 333
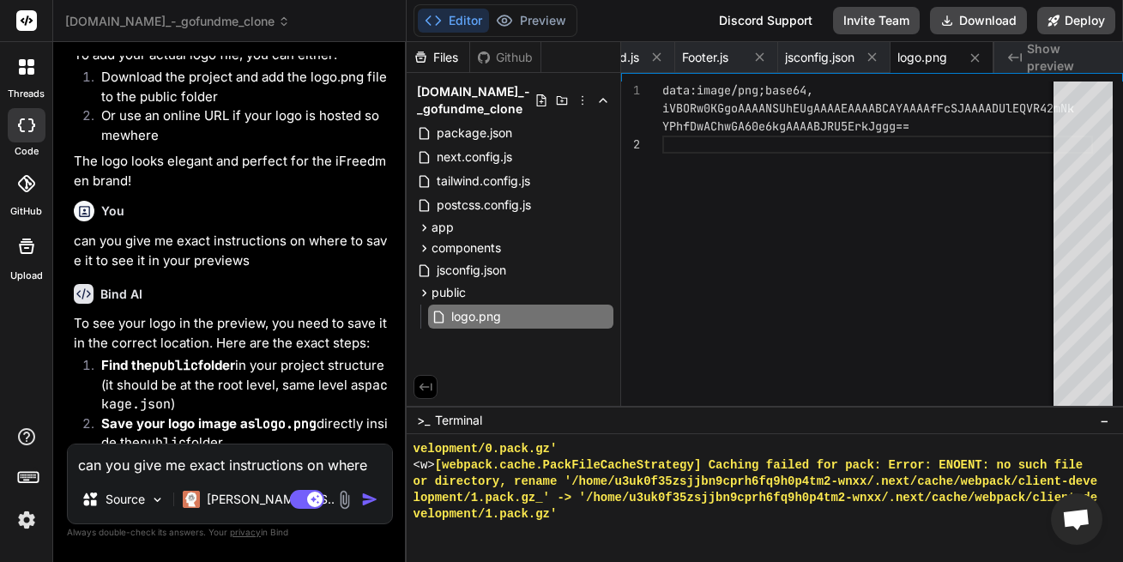
scroll to position [2891, 0]
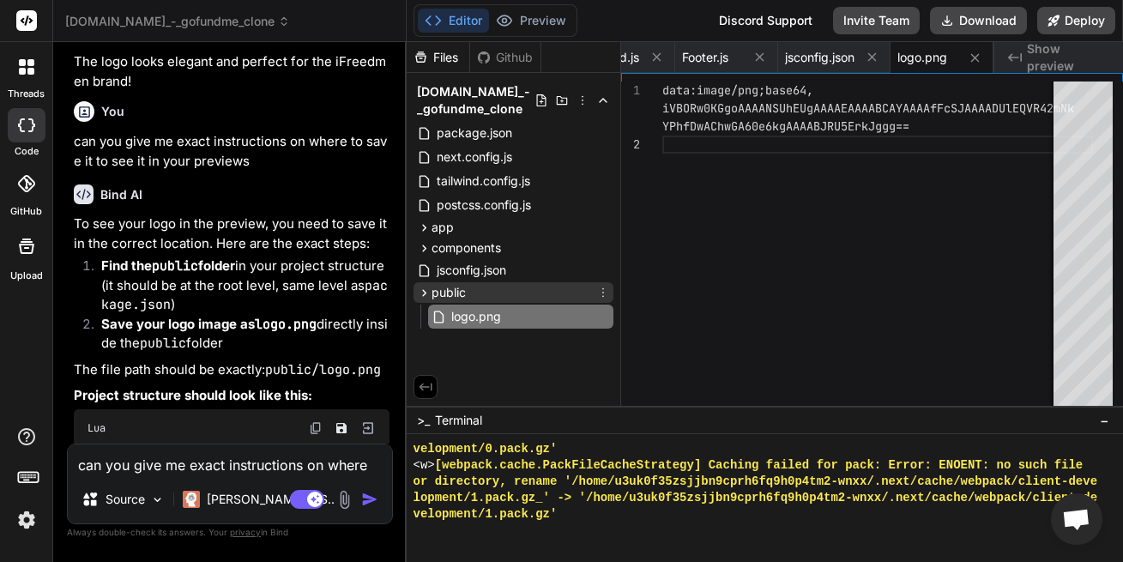
click at [481, 289] on div "public" at bounding box center [513, 292] width 200 height 21
click at [605, 297] on icon at bounding box center [603, 293] width 14 height 14
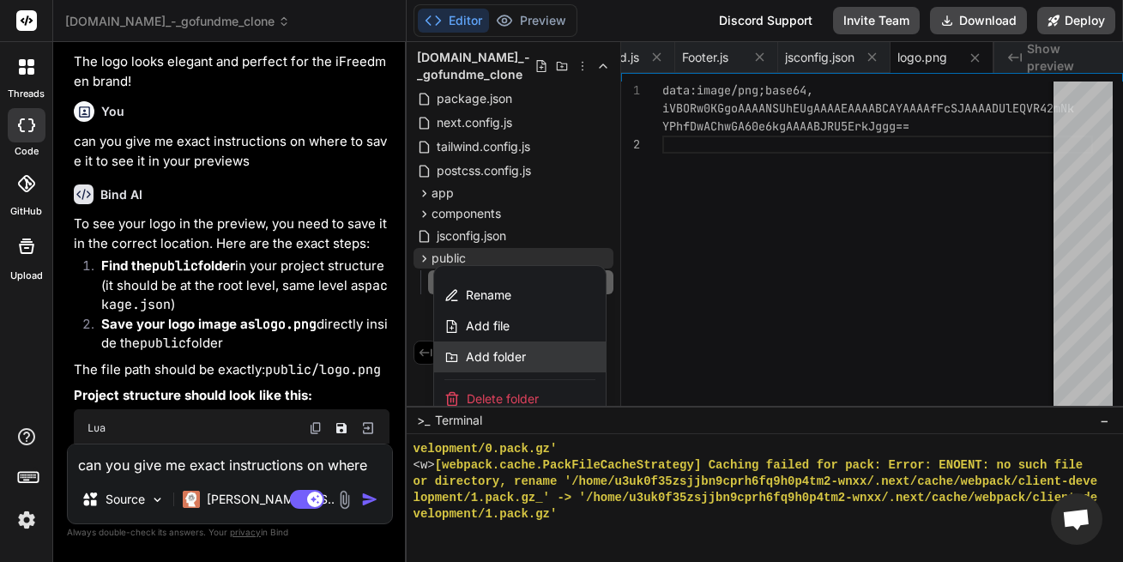
scroll to position [47, 0]
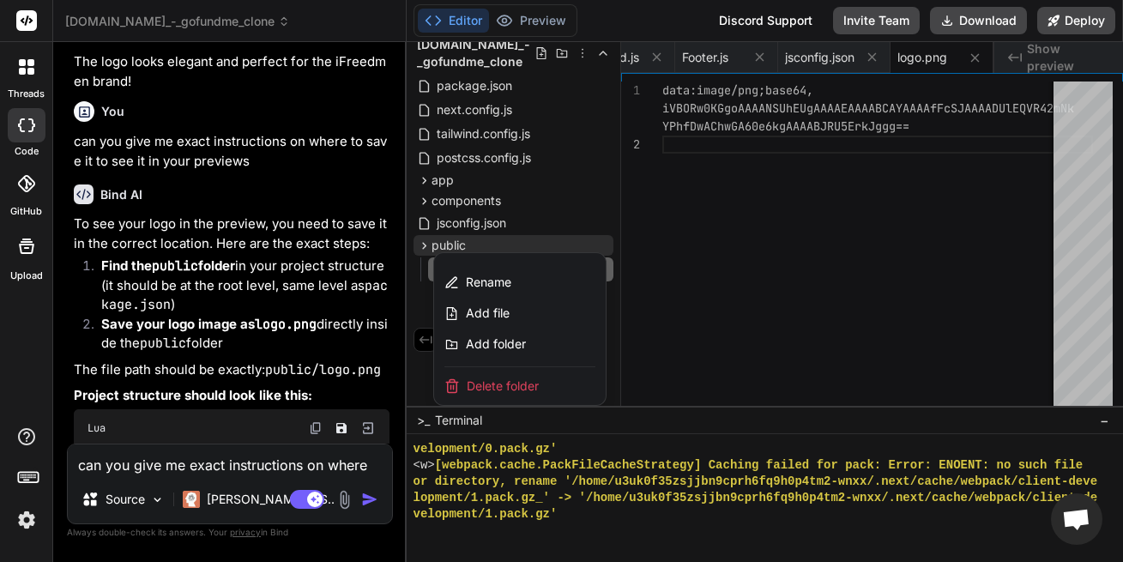
click at [584, 203] on div at bounding box center [764, 302] width 716 height 520
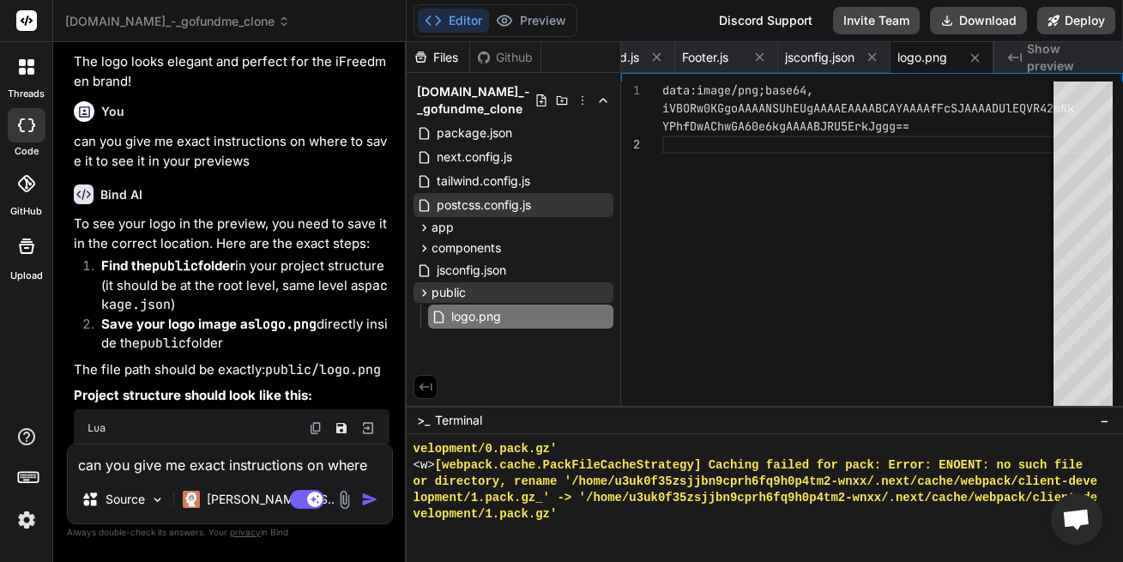
scroll to position [0, 0]
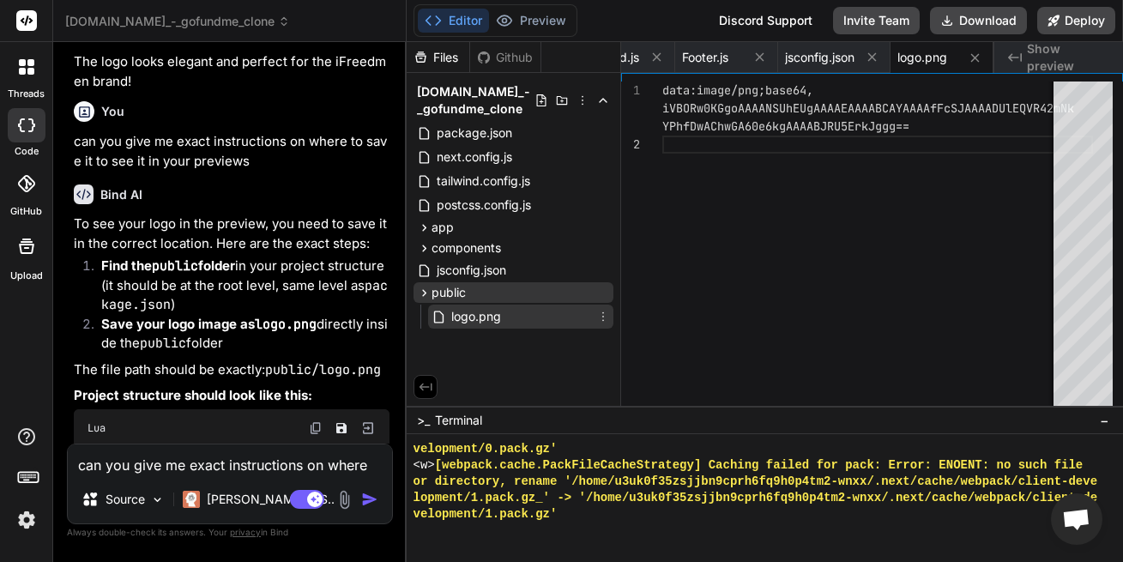
click at [534, 310] on div "logo.png" at bounding box center [520, 316] width 185 height 24
click at [605, 314] on icon at bounding box center [603, 317] width 14 height 14
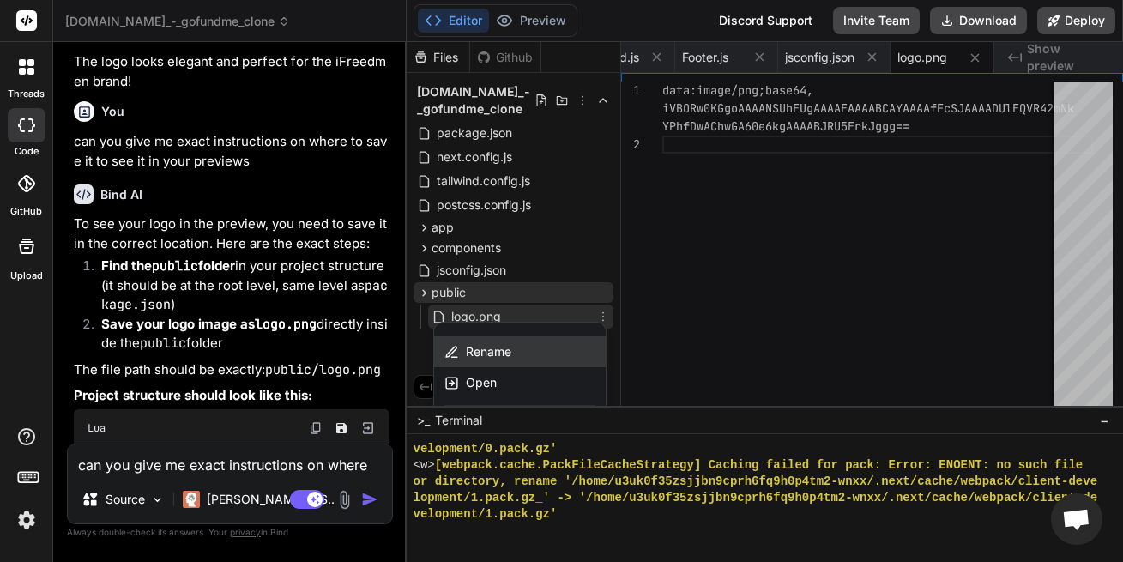
scroll to position [39, 0]
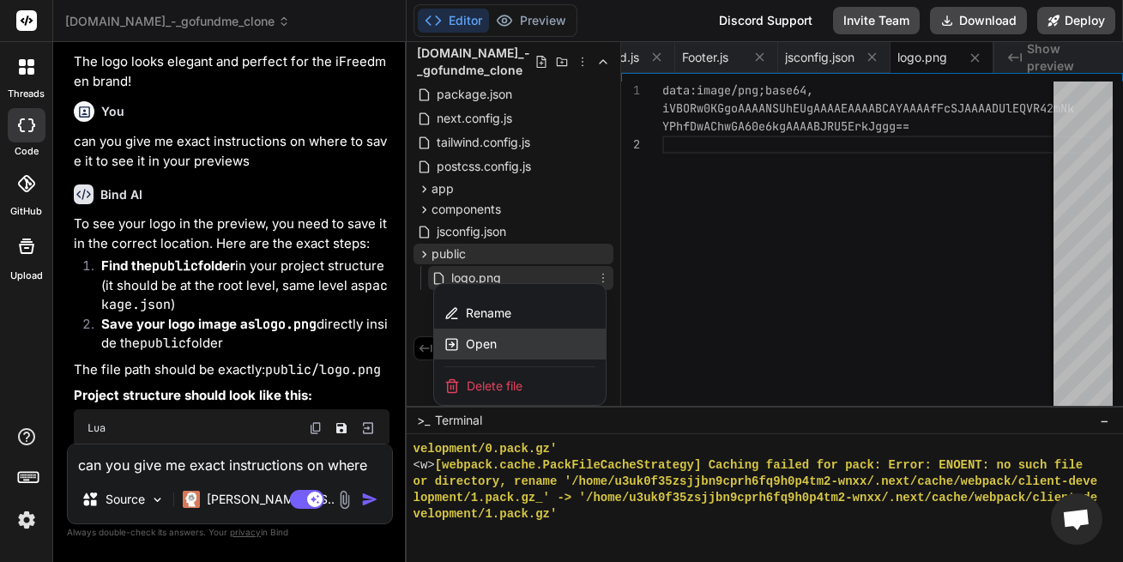
click at [532, 352] on div "Open" at bounding box center [520, 343] width 172 height 31
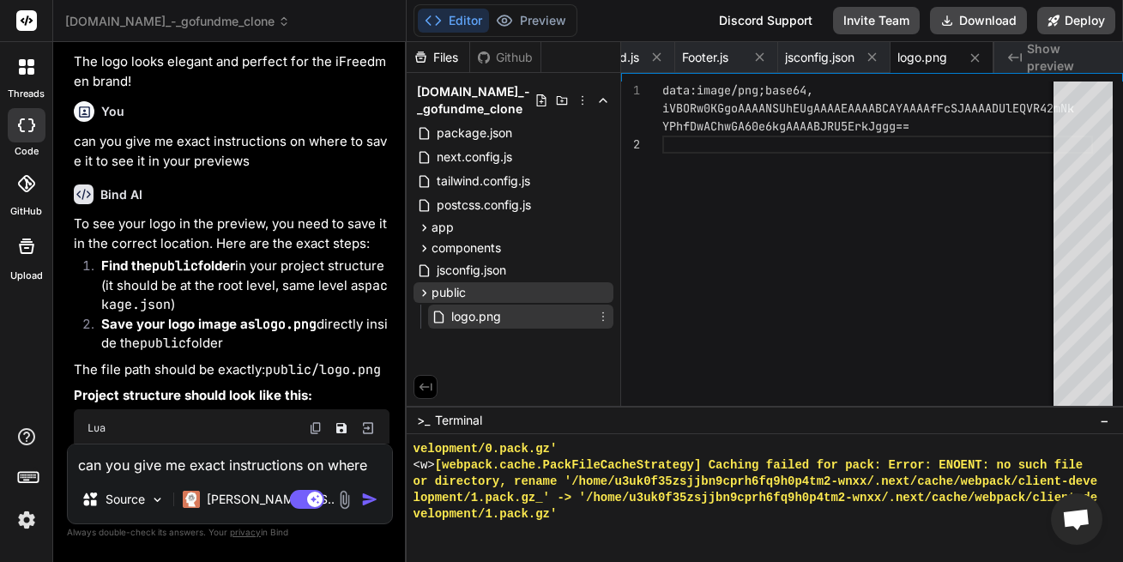
click at [544, 315] on div "logo.png" at bounding box center [520, 316] width 185 height 24
click at [540, 316] on div "logo.png" at bounding box center [520, 316] width 185 height 24
click at [600, 312] on icon at bounding box center [603, 317] width 14 height 14
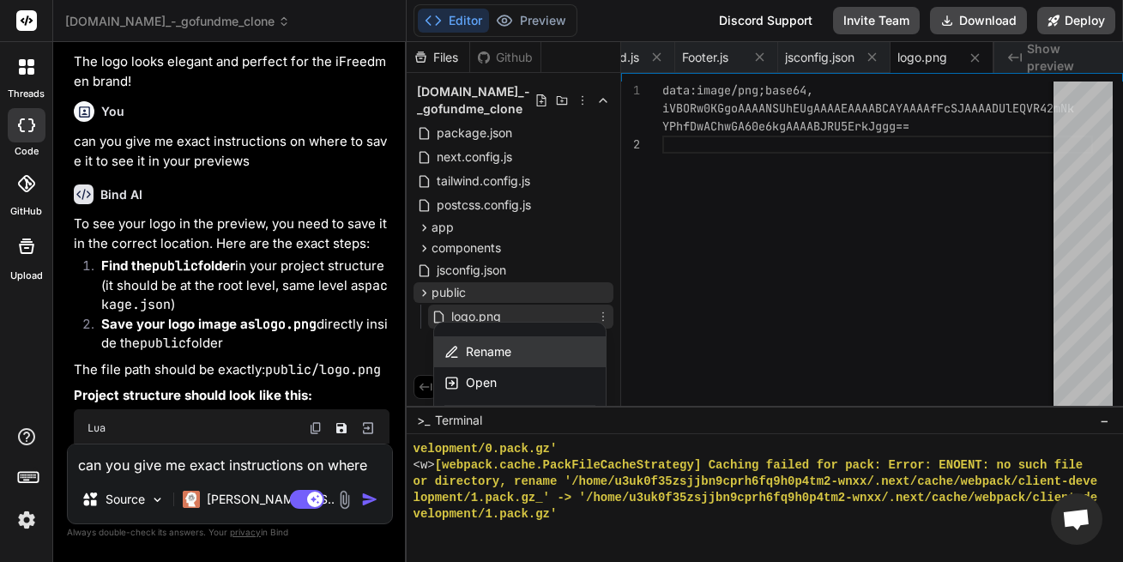
scroll to position [39, 0]
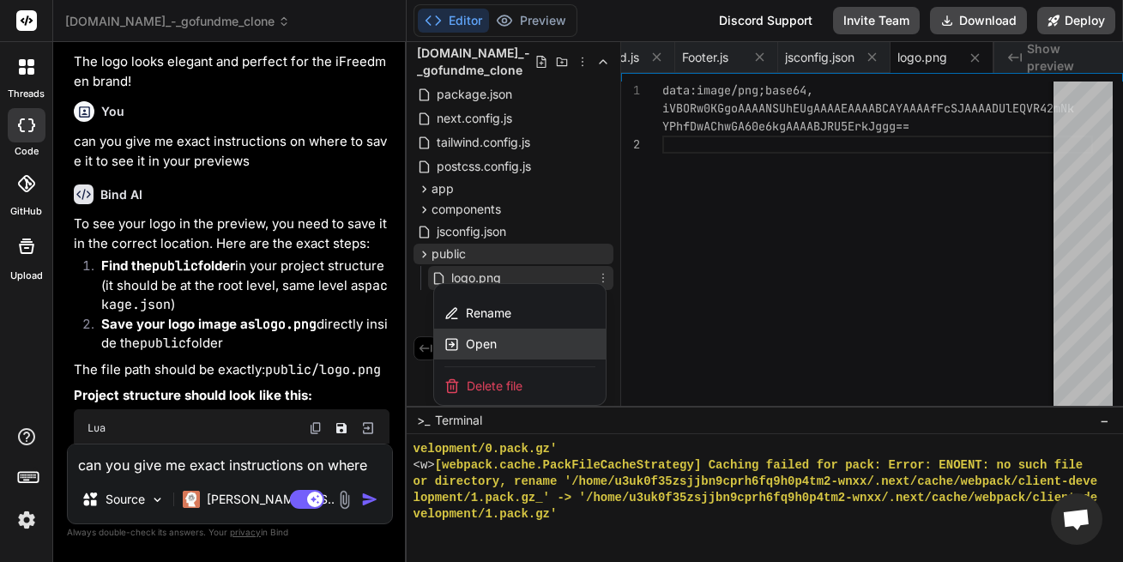
click at [547, 345] on div "Open" at bounding box center [520, 343] width 172 height 31
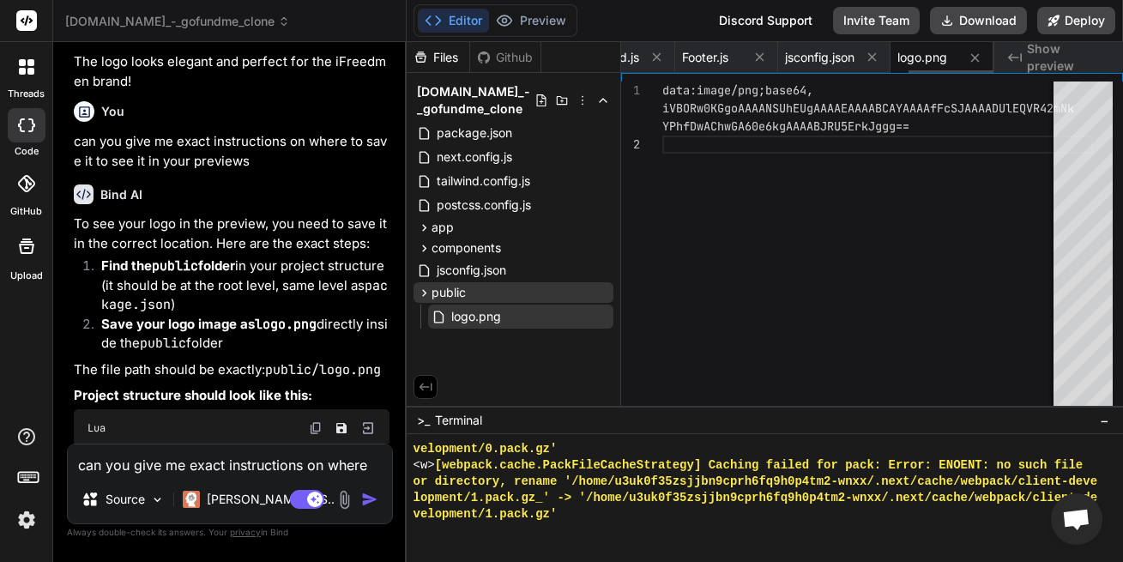
scroll to position [0, 1260]
click at [932, 64] on span "logo.png" at bounding box center [922, 57] width 50 height 17
click at [932, 65] on div "logo.png" at bounding box center [941, 57] width 103 height 31
click at [774, 98] on div "data:image/png;base64, iVBORw0KGgoAAAANSUhEUgAAAAEAAAABCAYAAAAfFcSJAAAADU lEQVR…" at bounding box center [877, 247] width 430 height 333
click at [776, 115] on div "data:image/png;base64, iVBORw0KGgoAAAANSUhEUgAAAAEAAAABCAYAAAAfFcSJAAAADU lEQVR…" at bounding box center [877, 247] width 430 height 333
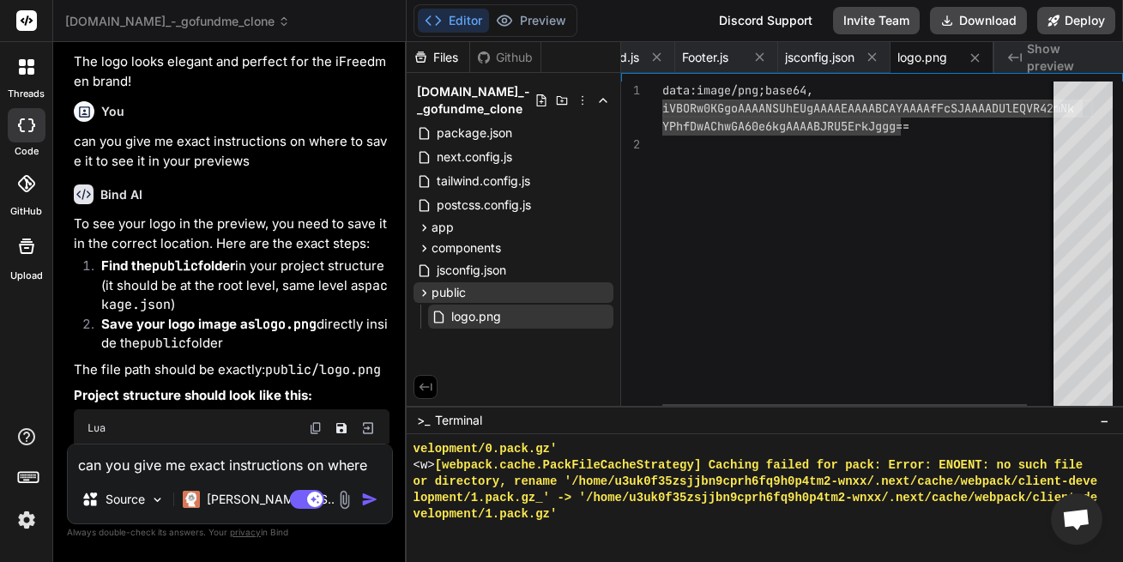
click at [787, 135] on div "data:image/png;base64, iVBORw0KGgoAAAANSUhEUgAAAAEAAAABCAYAAAAfFcSJAAAADU lEQVR…" at bounding box center [877, 247] width 430 height 333
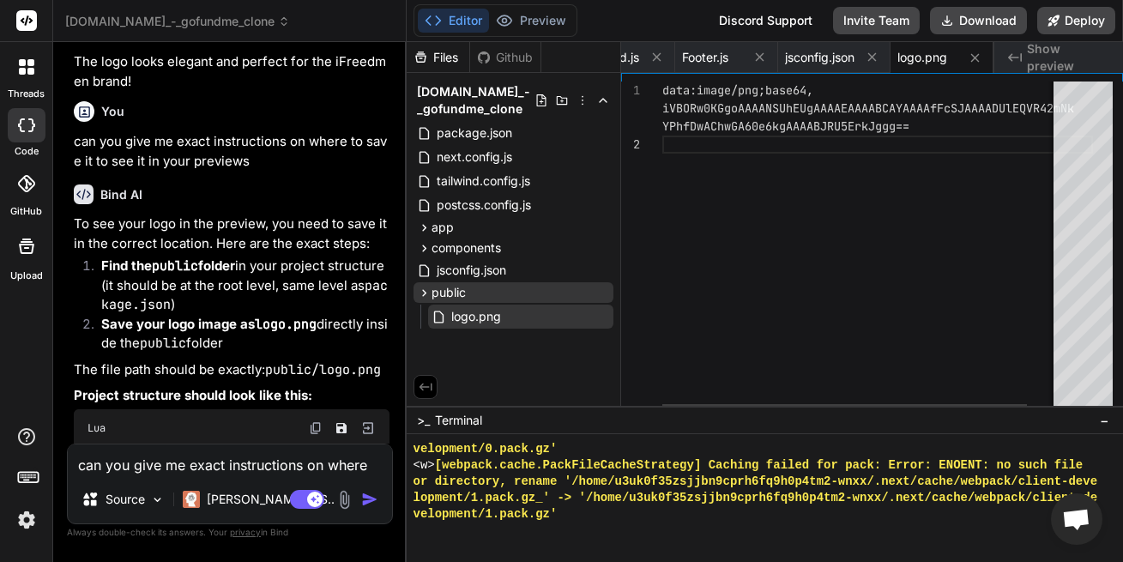
click at [840, 248] on div "data:image/png;base64, iVBORw0KGgoAAAANSUhEUgAAAAEAAAABCAYAAAAfFcSJAAAADU lEQVR…" at bounding box center [877, 247] width 430 height 333
click at [449, 411] on div ">_ Terminal −" at bounding box center [764, 420] width 716 height 28
click at [455, 417] on span "Terminal" at bounding box center [458, 420] width 47 height 17
click at [731, 308] on div "data:image/png;base64, iVBORw0KGgoAAAANSUhEUgAAAAEAAAABCAYAAAAfFcSJAAAADU lEQVR…" at bounding box center [877, 247] width 430 height 333
click at [233, 456] on textarea "can you give me exact instructions on where to save it to see it in your previe…" at bounding box center [230, 459] width 324 height 31
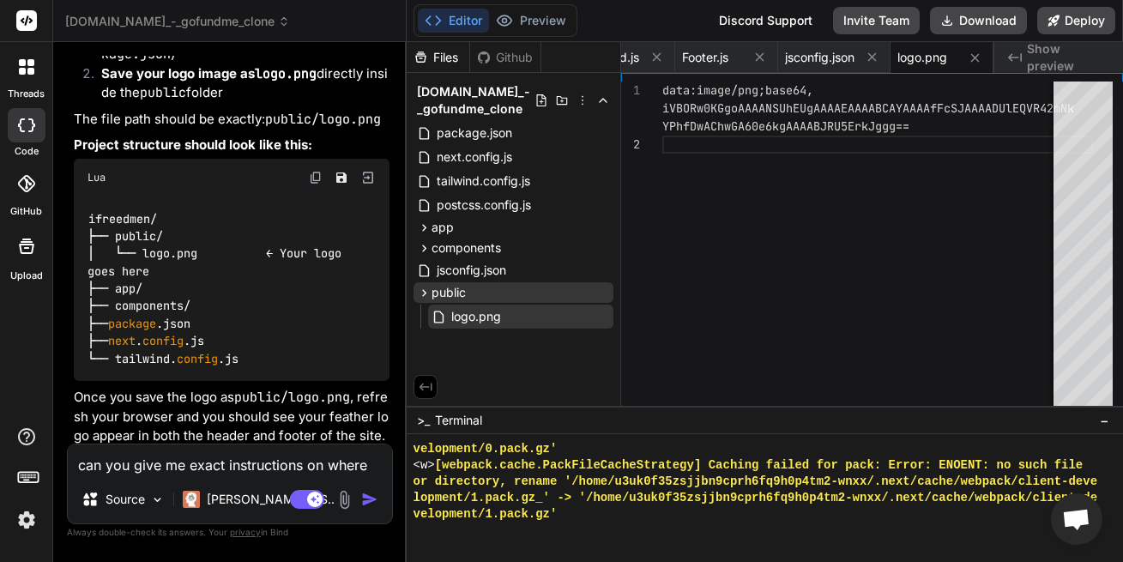
scroll to position [3302, 0]
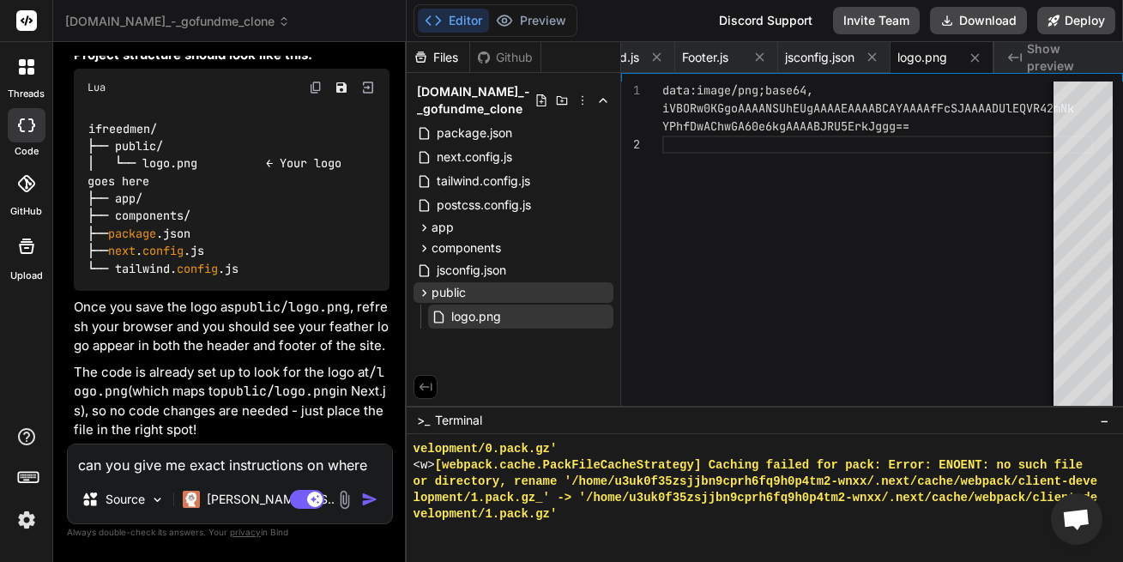
click at [263, 464] on textarea "can you give me exact instructions on where to save it to see it in your previe…" at bounding box center [230, 459] width 324 height 31
click at [263, 465] on textarea "can you give me exact instructions on where to save it to see it in your previe…" at bounding box center [230, 459] width 324 height 31
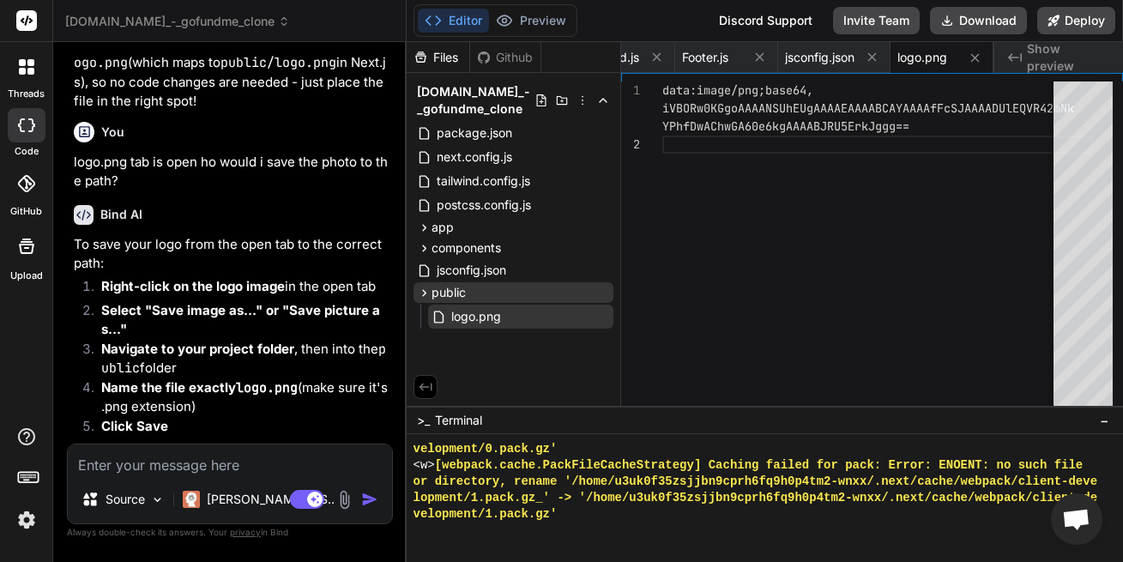
scroll to position [3663, 0]
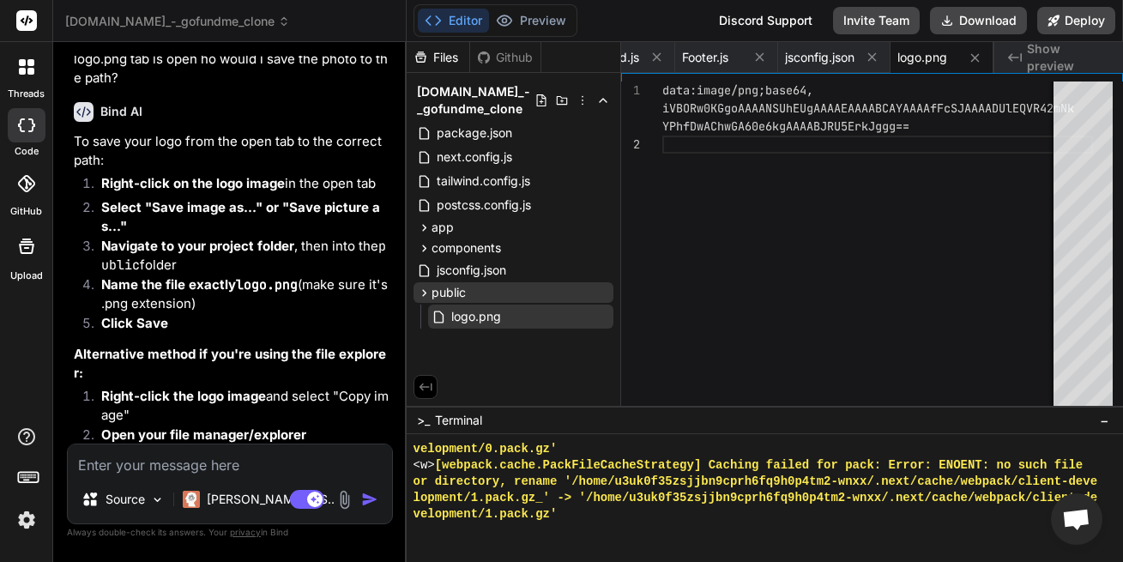
click at [239, 470] on textarea at bounding box center [230, 459] width 324 height 31
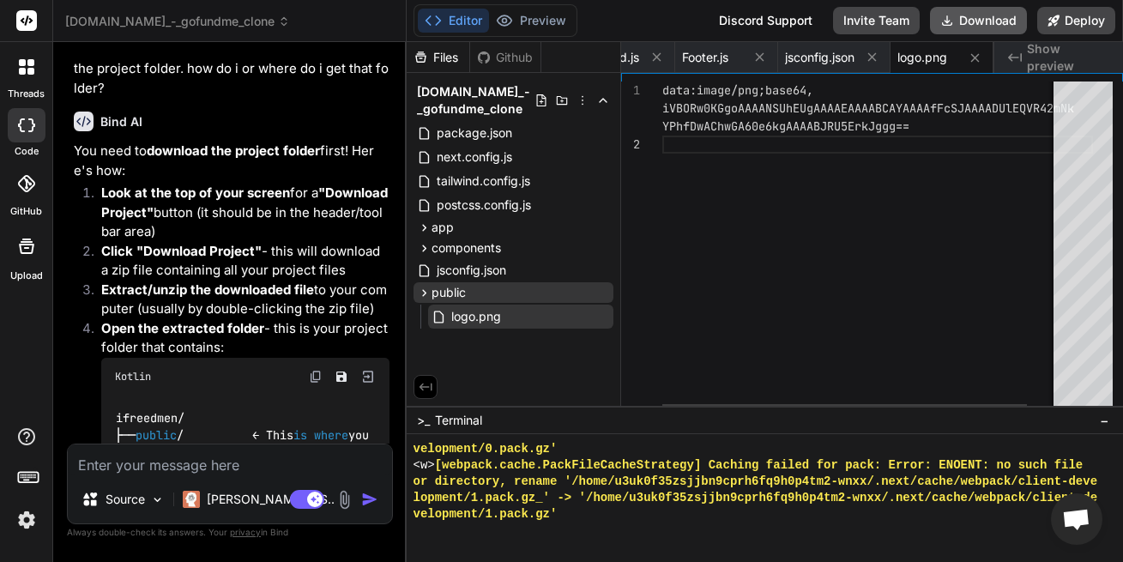
scroll to position [0, 1260]
click at [966, 25] on button "Download" at bounding box center [978, 20] width 97 height 27
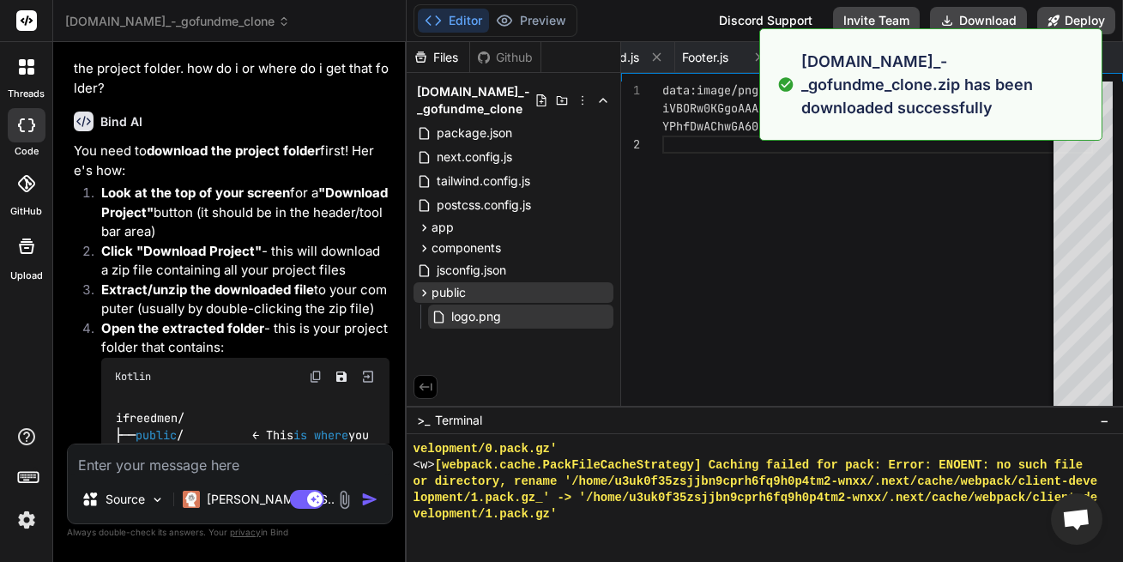
click at [744, 10] on div "Discord Support" at bounding box center [765, 20] width 114 height 27
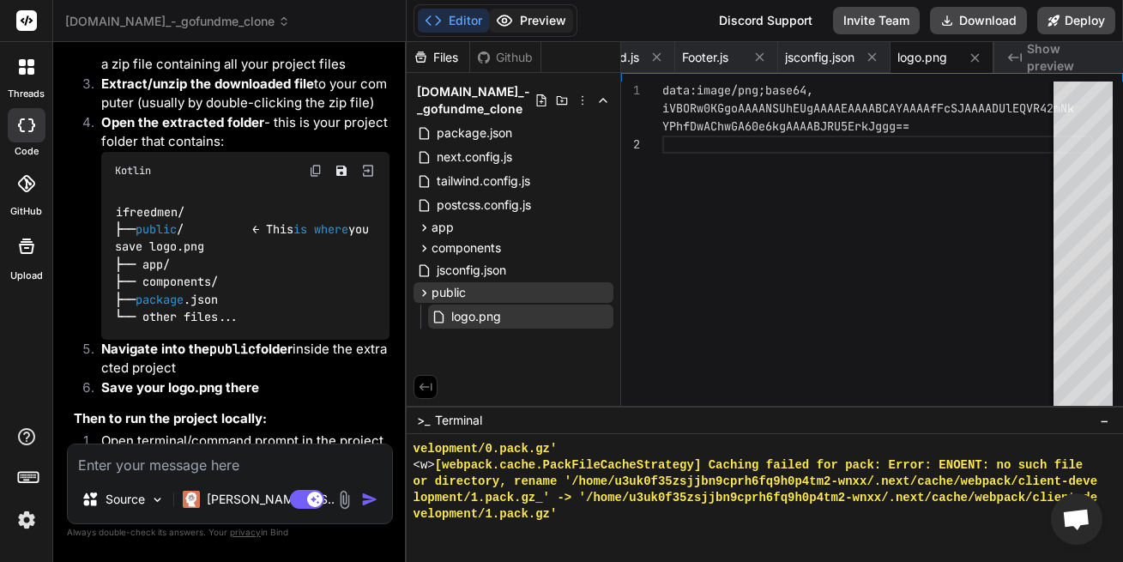
click at [561, 18] on button "Preview" at bounding box center [531, 21] width 84 height 24
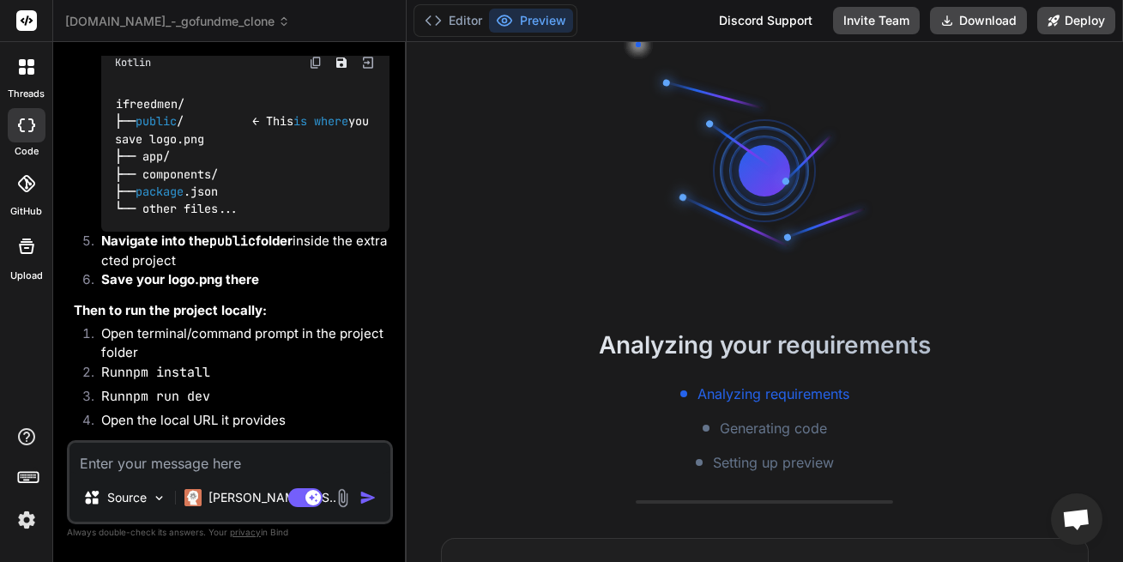
scroll to position [3121, 0]
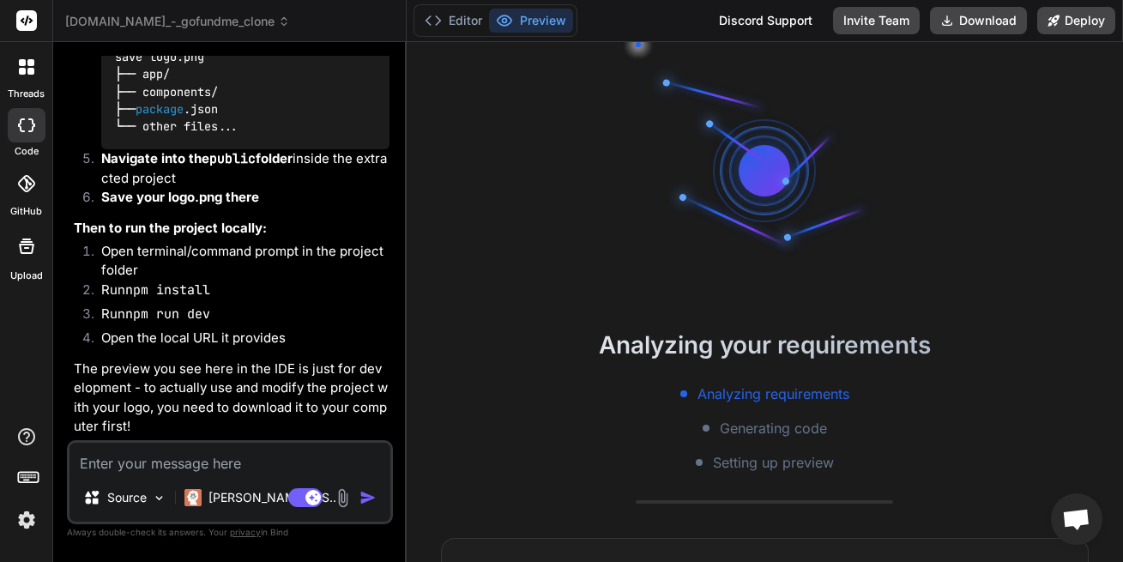
click at [238, 458] on textarea at bounding box center [229, 457] width 321 height 31
type textarea "x"
type textarea "n"
type textarea "x"
type textarea "no"
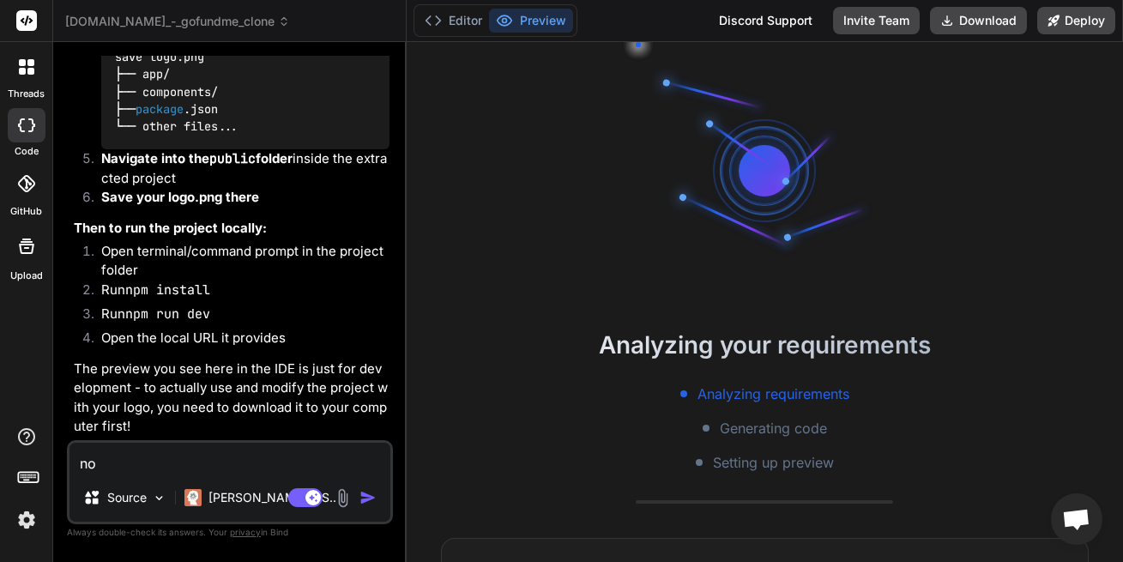
type textarea "x"
type textarea "now"
type textarea "x"
type textarea "now"
type textarea "x"
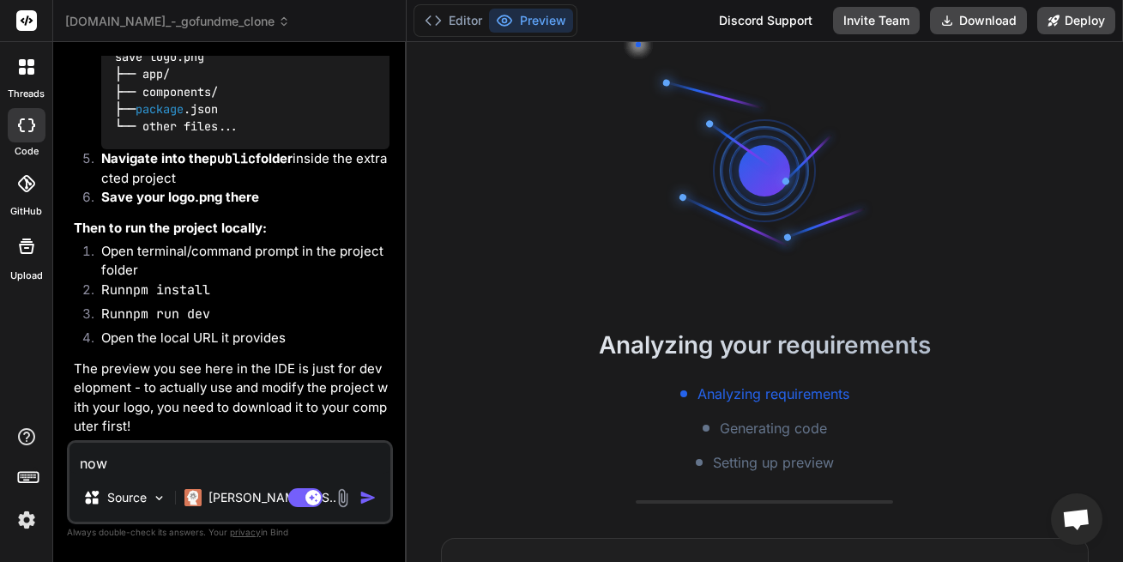
type textarea "now h"
type textarea "x"
type textarea "now ho"
type textarea "x"
type textarea "now h"
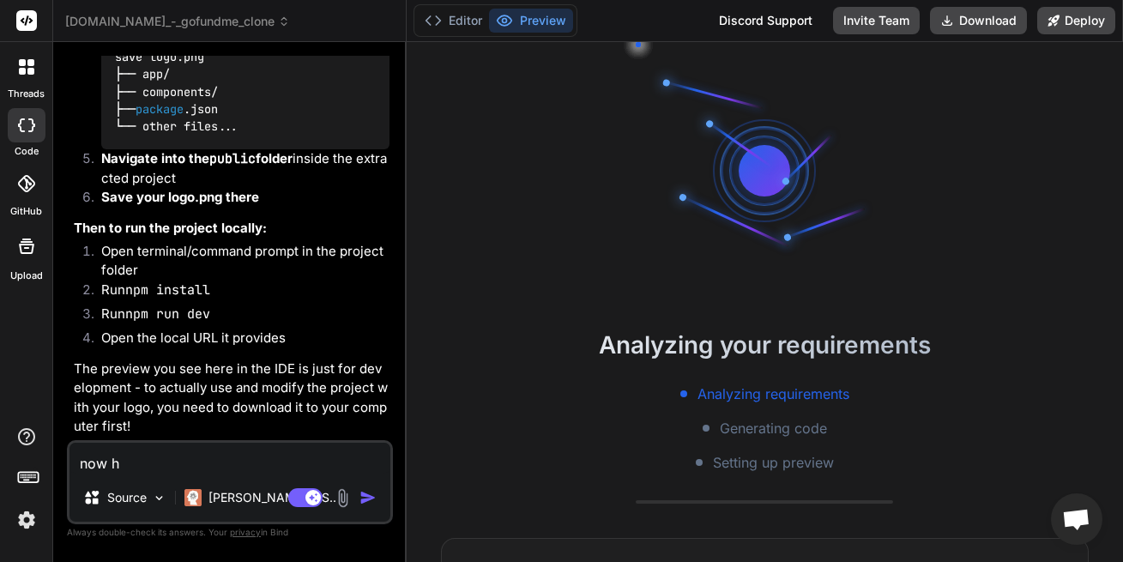
type textarea "x"
type textarea "now"
type textarea "x"
type textarea "now i"
type textarea "x"
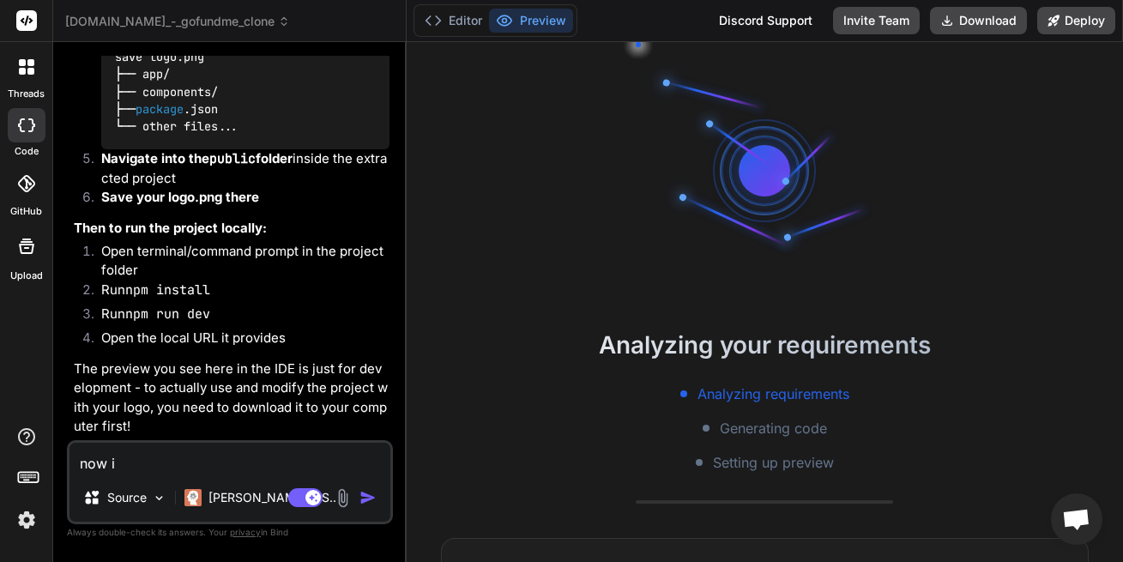
type textarea "now i"
type textarea "x"
type textarea "now i s"
type textarea "x"
type textarea "now i sa"
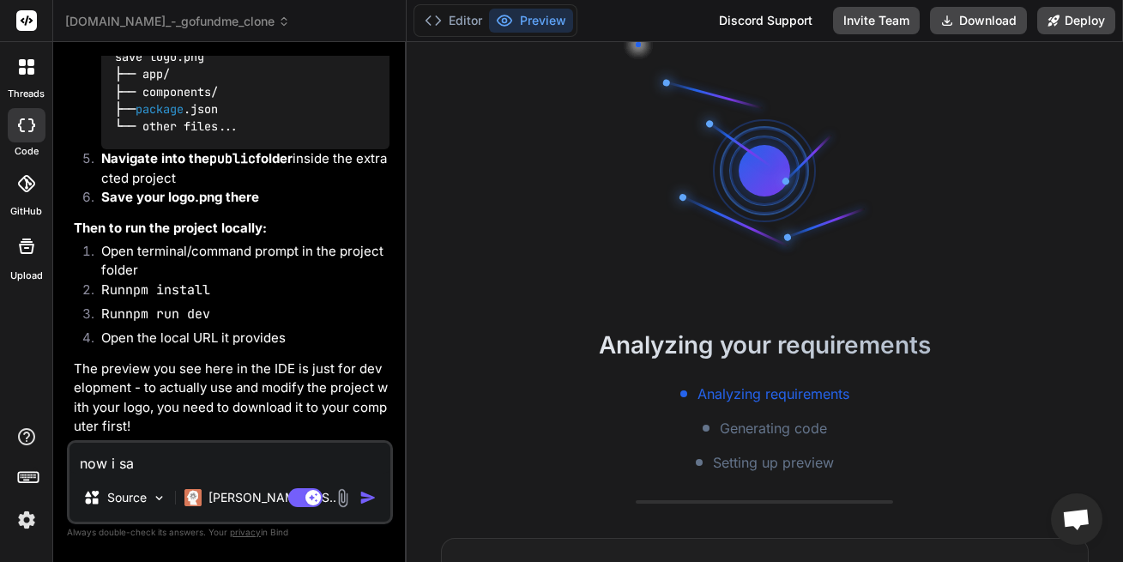
type textarea "x"
type textarea "now i sav"
type textarea "x"
type textarea "now i save"
type textarea "x"
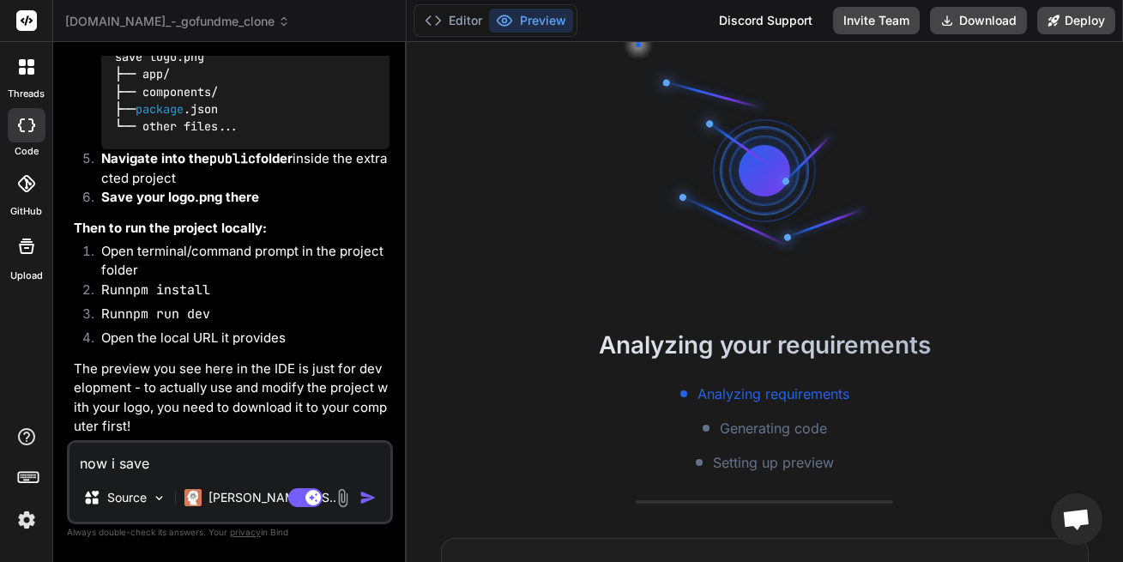
type textarea "now i saved"
type textarea "x"
type textarea "now i saved"
type textarea "x"
type textarea "now i saved t"
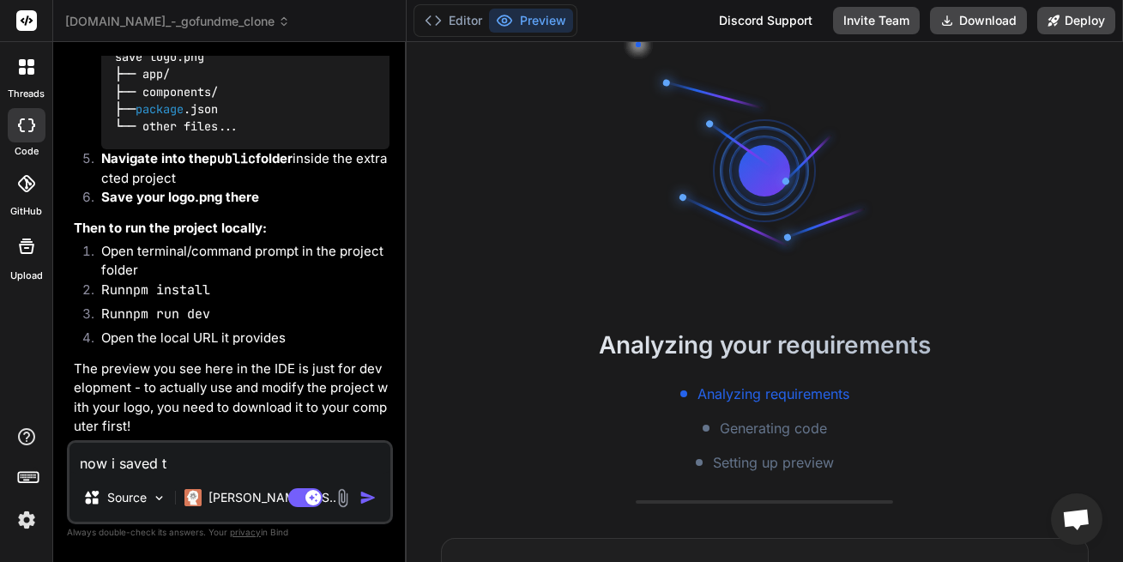
type textarea "x"
type textarea "now i saved th"
type textarea "x"
type textarea "now i saved th"
type textarea "x"
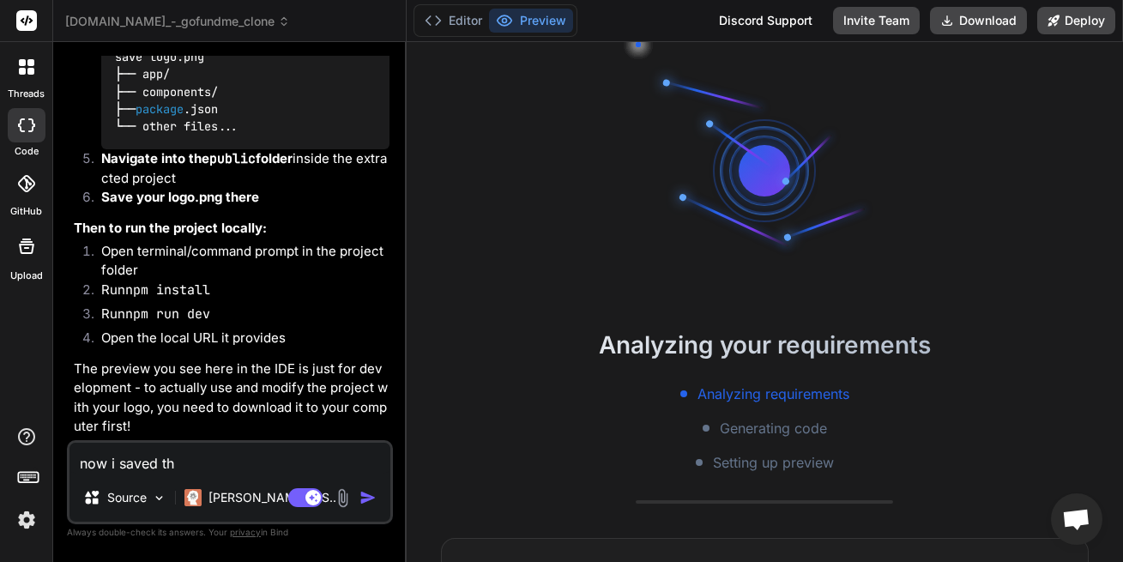
type textarea "now i saved th"
type textarea "x"
type textarea "now i saved the"
type textarea "x"
type textarea "now i saved the"
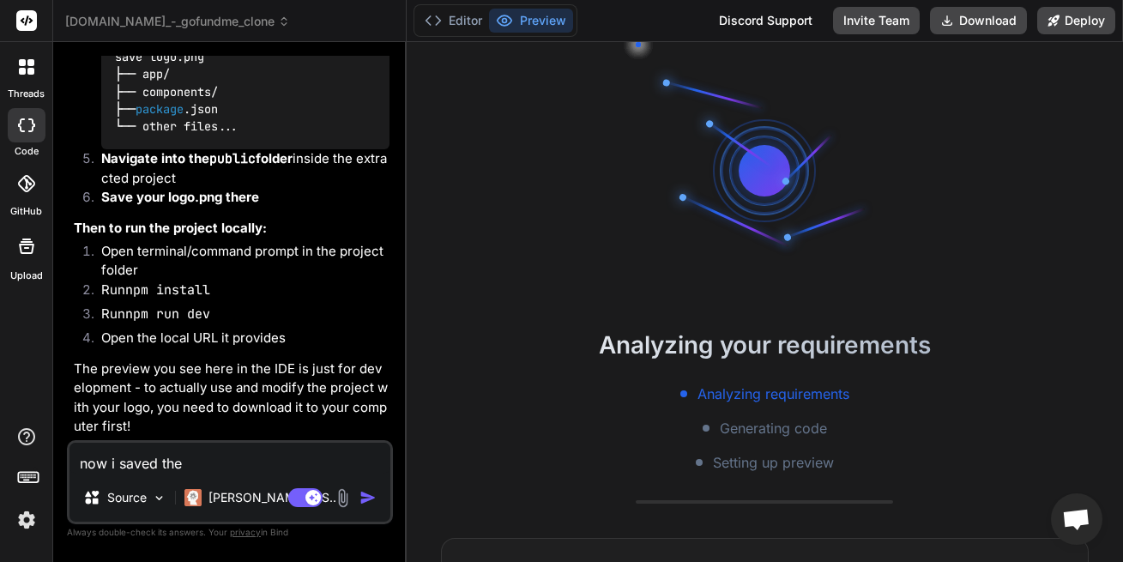
type textarea "x"
type textarea "now i saved the p"
type textarea "x"
type textarea "now i saved the ph"
type textarea "x"
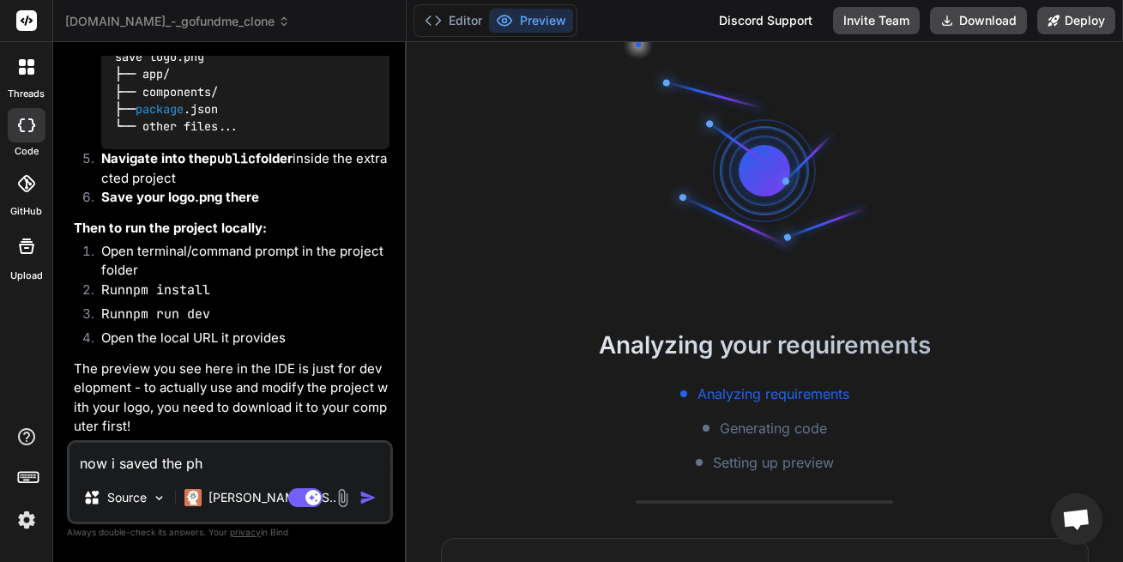
type textarea "now i saved the p"
type textarea "x"
type textarea "now i saved the"
type textarea "x"
type textarea "now i saved the l"
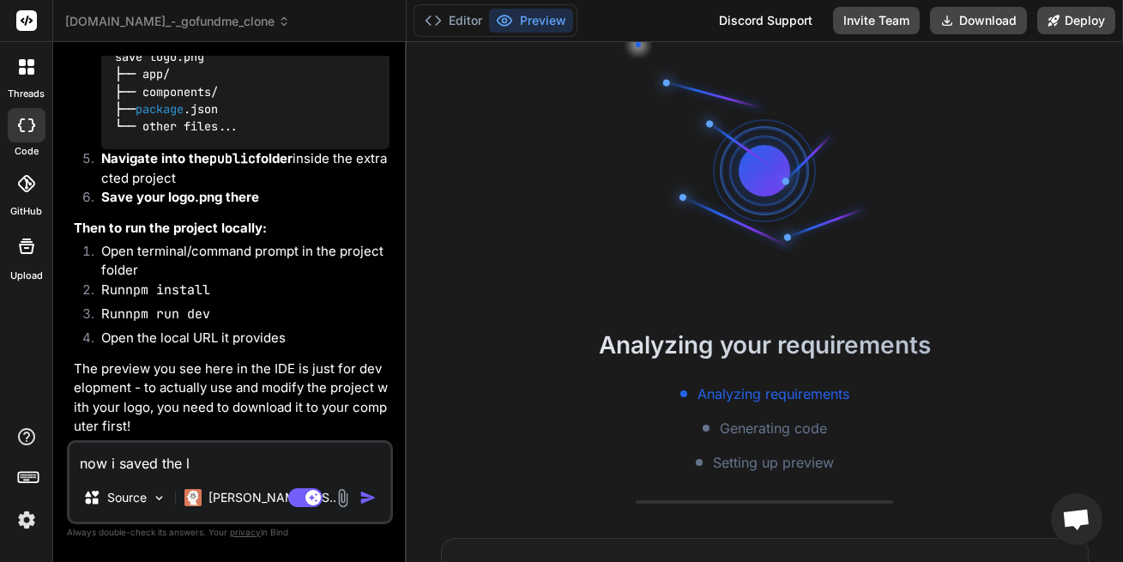
type textarea "x"
type textarea "now i saved the lo"
type textarea "x"
type textarea "now i saved the log"
type textarea "x"
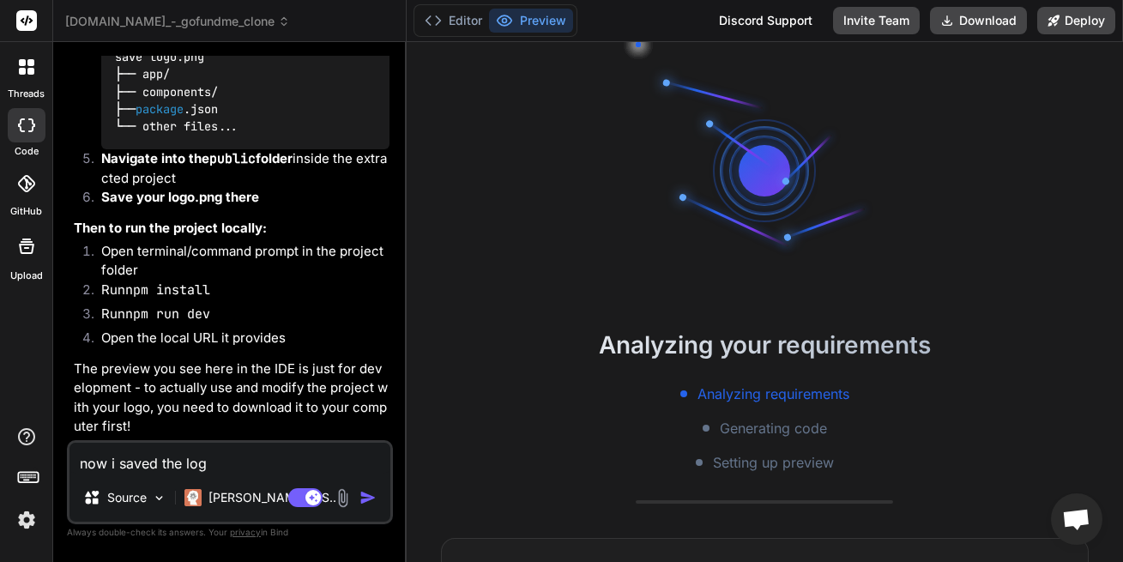
type textarea "now i saved the logo"
type textarea "x"
type textarea "now i saved the logo"
type textarea "x"
type textarea "now i saved the logo i"
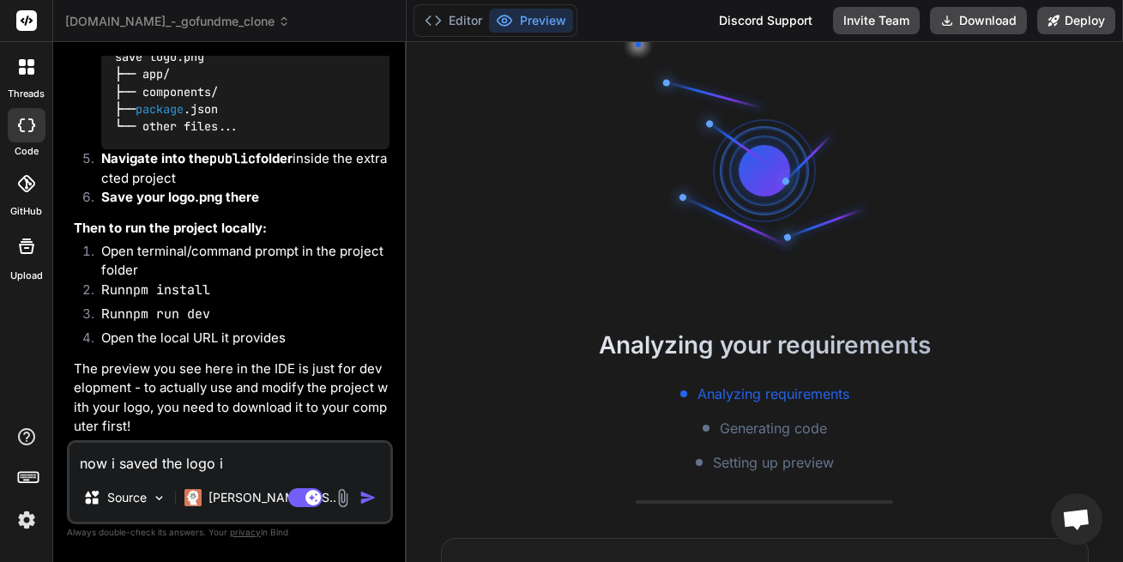
type textarea "x"
type textarea "now i saved the logo in"
type textarea "x"
type textarea "now i saved the logo in"
type textarea "x"
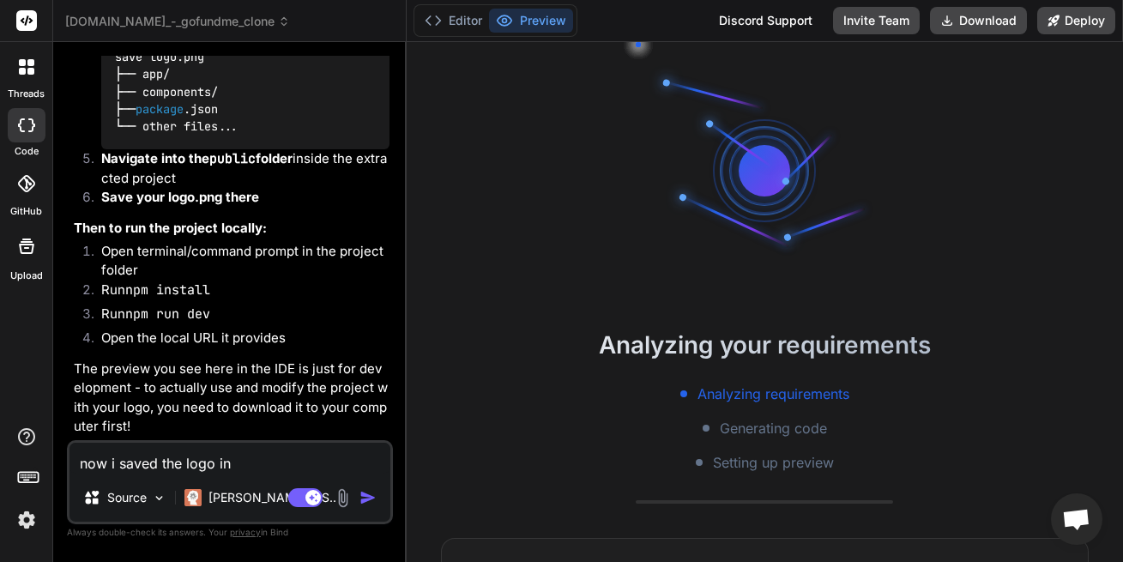
type textarea "now i saved the logo in t"
type textarea "x"
type textarea "now i saved the logo in th"
type textarea "x"
type textarea "now i saved the logo in the"
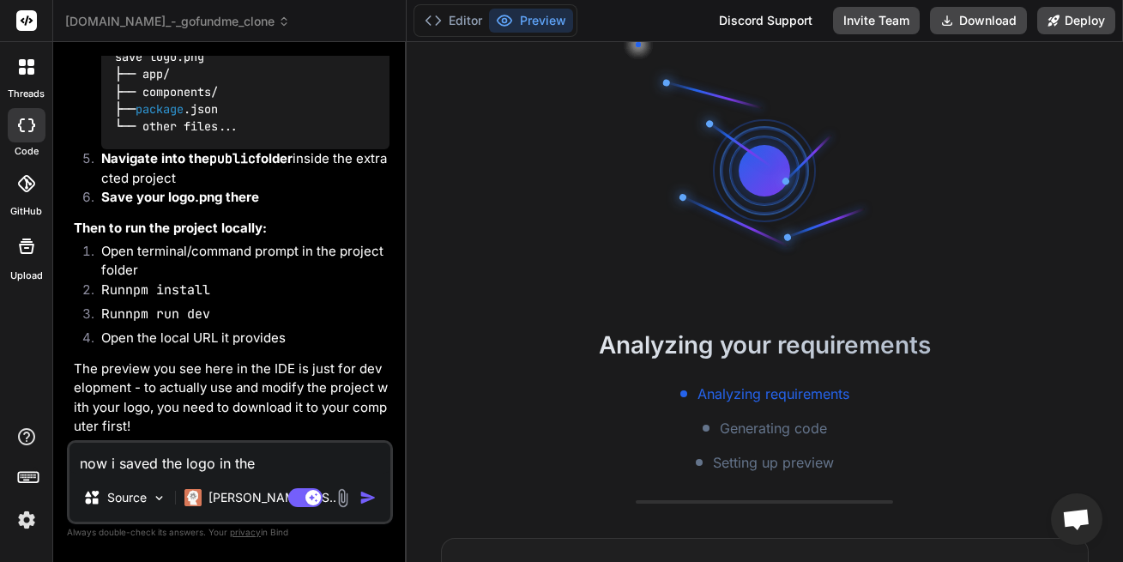
type textarea "x"
type textarea "now i saved the logo in the"
type textarea "x"
type textarea "now i saved the logo in the r"
type textarea "x"
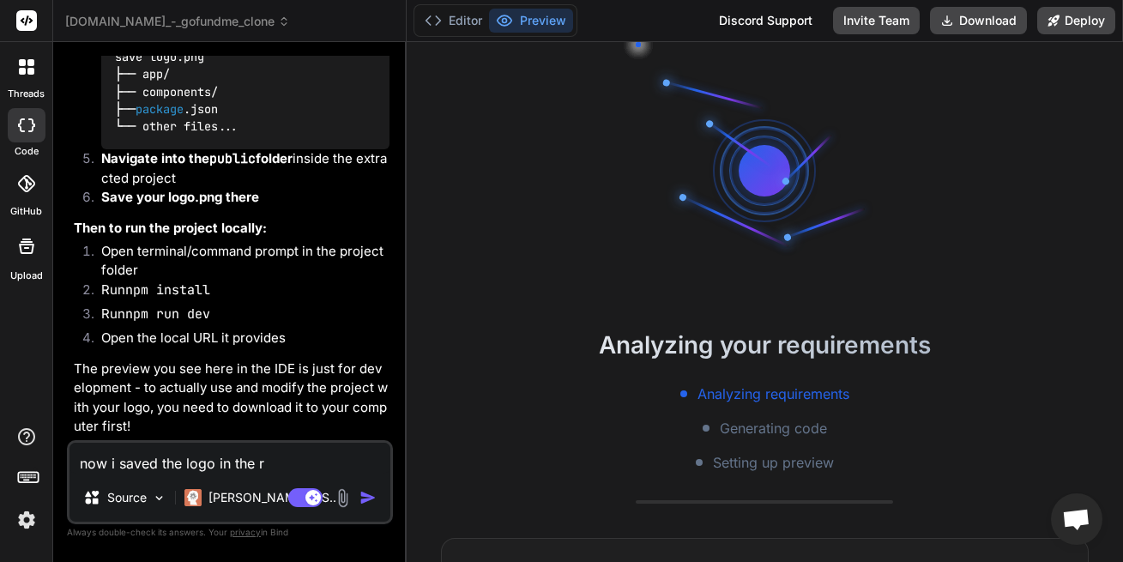
type textarea "now i saved the logo in the ri"
type textarea "x"
type textarea "now i saved the logo in the rig"
type textarea "x"
type textarea "now i saved the logo in the righ"
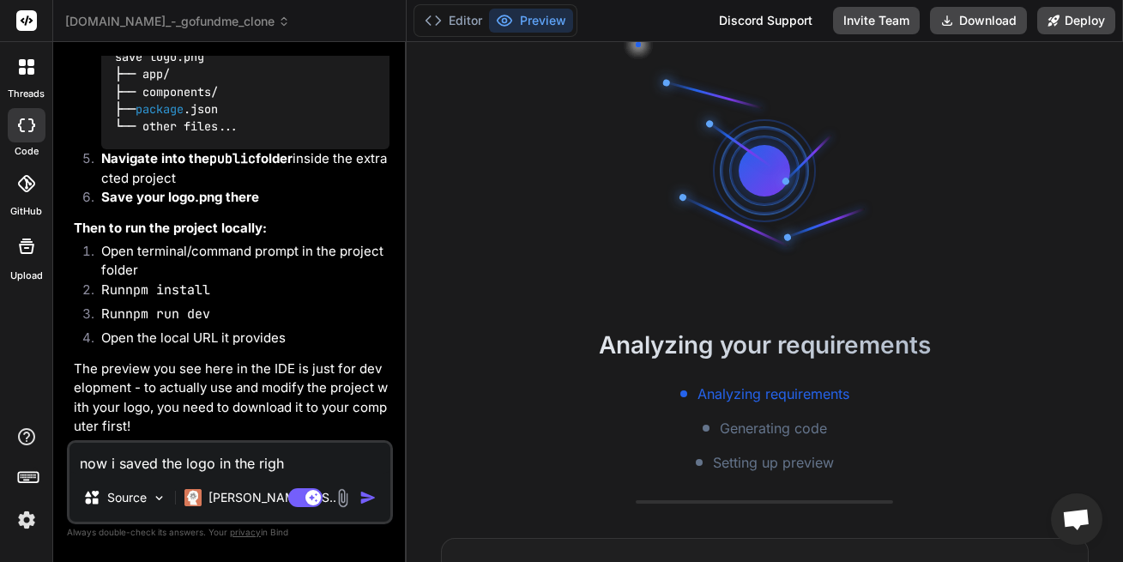
type textarea "x"
type textarea "now i saved the logo in the right"
type textarea "x"
type textarea "now i saved the logo in the right"
type textarea "x"
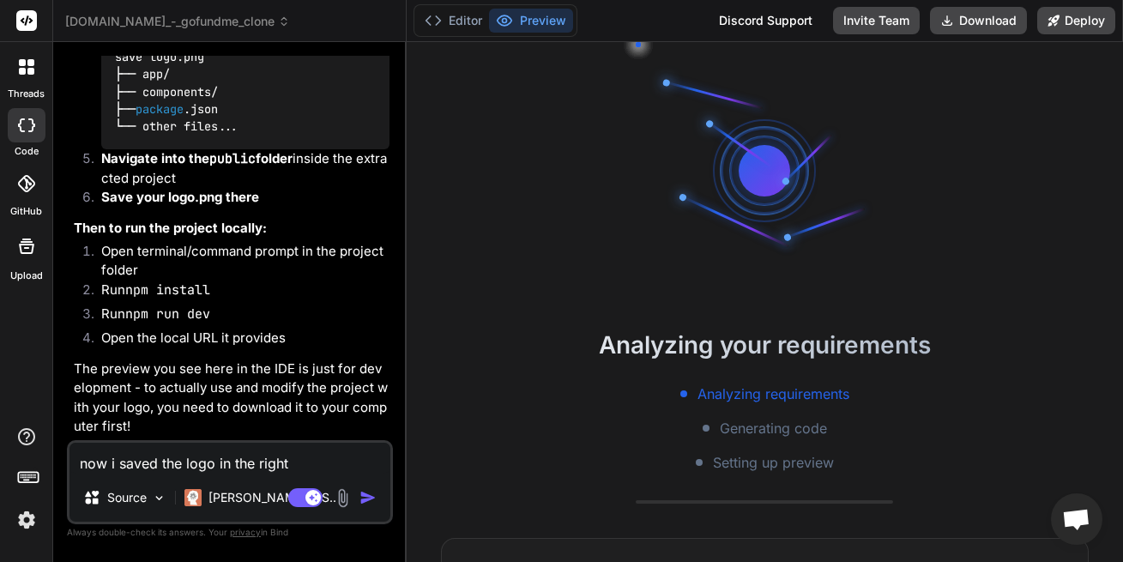
type textarea "now i saved the logo in the right p"
type textarea "x"
type textarea "now i saved the logo in the right pl"
type textarea "x"
type textarea "now i saved the logo in the right pla"
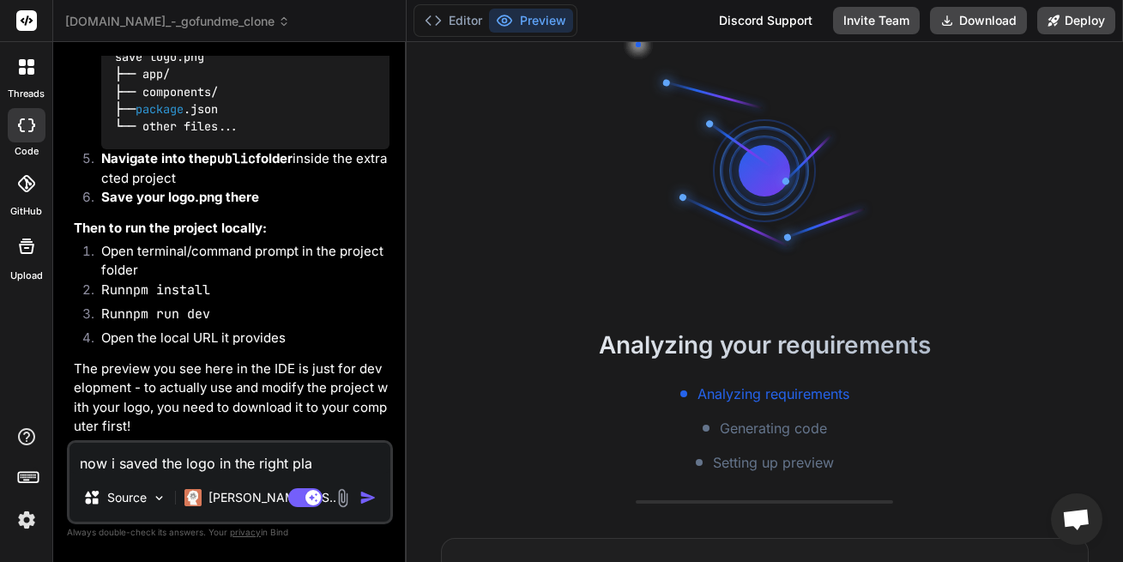
type textarea "x"
type textarea "now i saved the logo in the right plac"
type textarea "x"
type textarea "now i saved the logo in the right place"
type textarea "x"
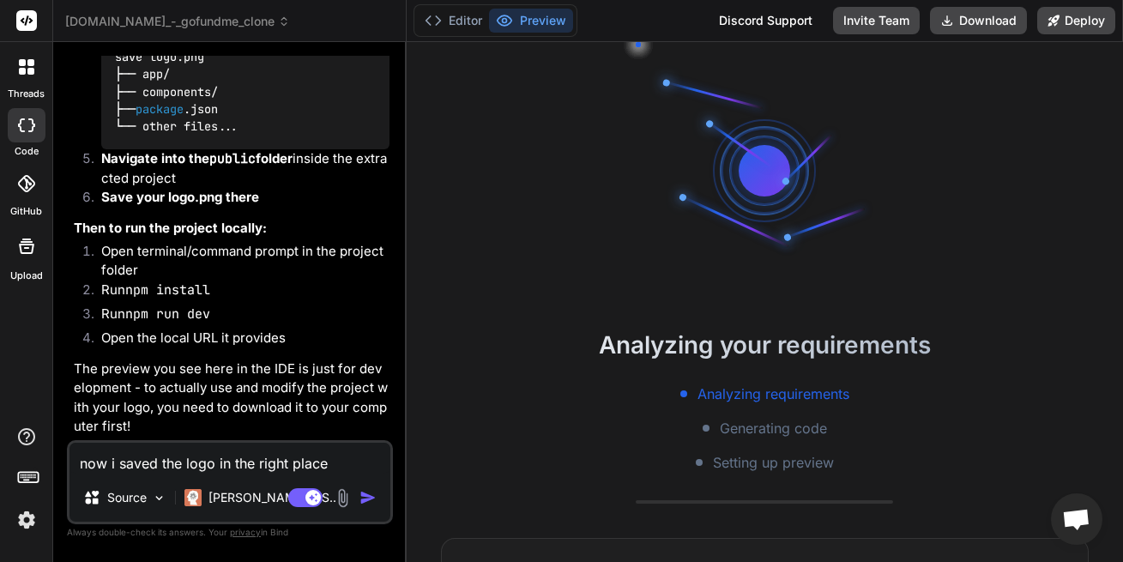
type textarea "now i saved the logo in the right place"
type textarea "x"
type textarea "now i saved the logo in the right place i"
type textarea "x"
type textarea "now i saved the logo in the right place in"
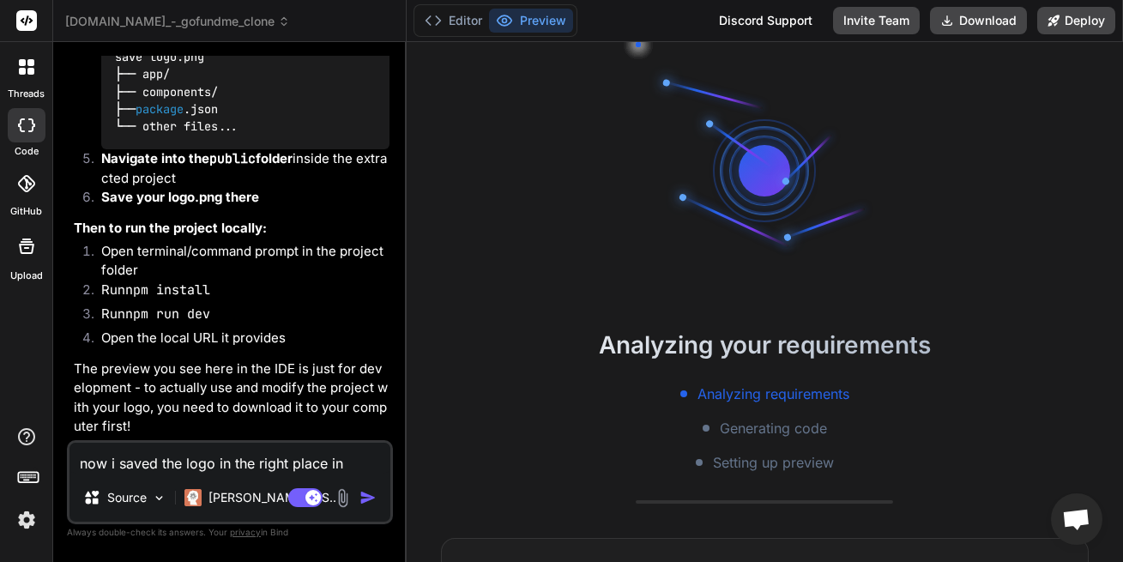
type textarea "x"
type textarea "now i saved the logo in the right place in"
type textarea "x"
type textarea "now i saved the logo in the right place in t"
type textarea "x"
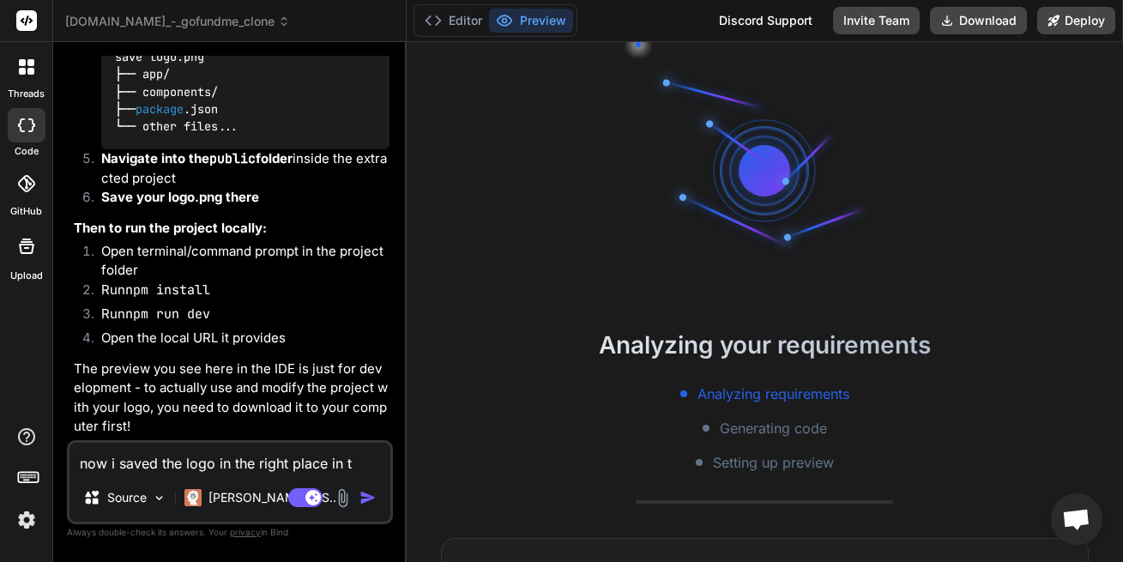
type textarea "now i saved the logo in the right place in th"
type textarea "x"
type textarea "now i saved the logo in the right place in the"
type textarea "x"
type textarea "now i saved the logo in the right place in the"
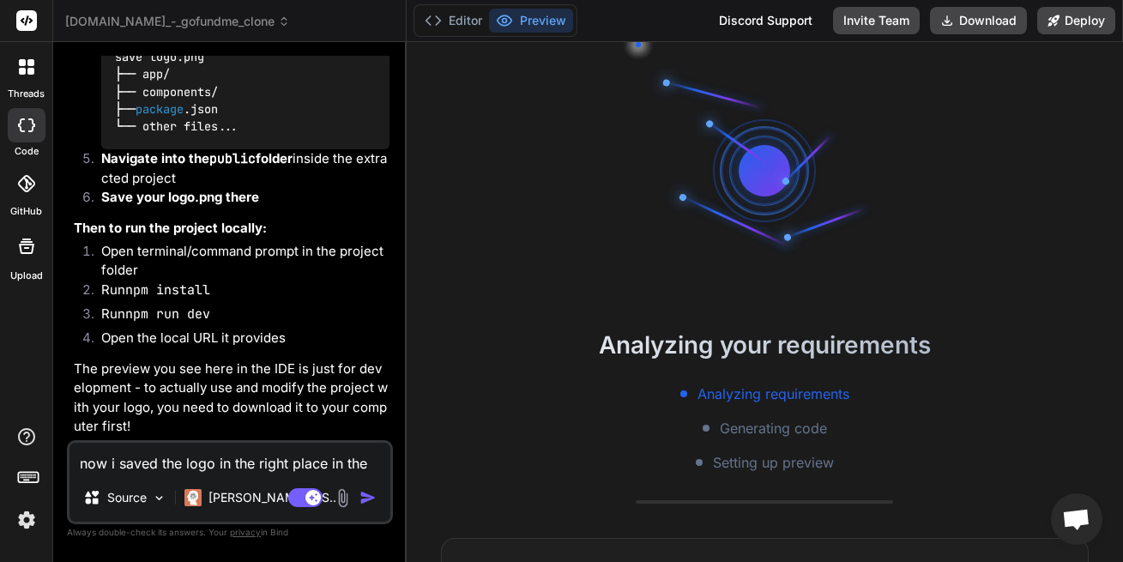
type textarea "x"
type textarea "now i saved the logo in the right place in the c"
type textarea "x"
type textarea "now i saved the logo in the right place in the co"
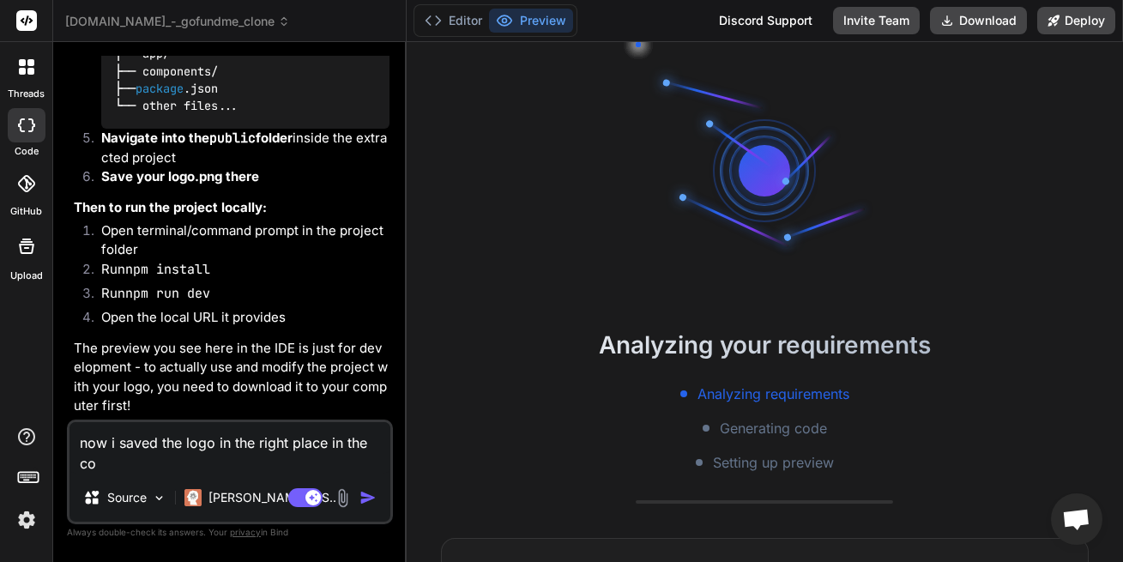
type textarea "x"
type textarea "now i saved the logo in the right place in the cor"
type textarea "x"
type textarea "now i saved the logo in the right place in the corr"
type textarea "x"
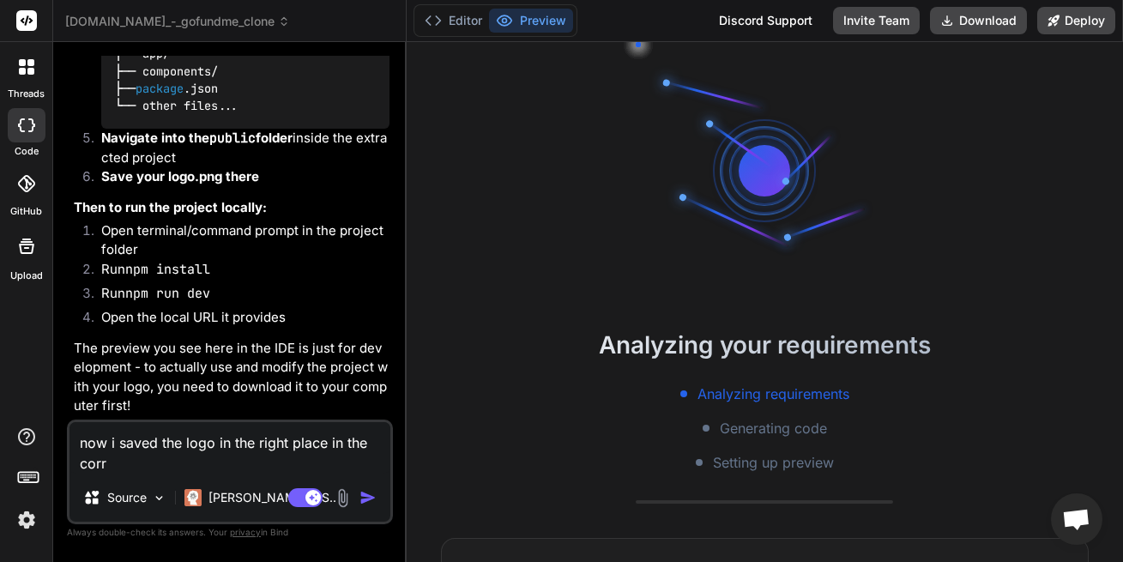
type textarea "now i saved the logo in the right place in the corre"
type textarea "x"
type textarea "now i saved the logo in the right place in the correc"
type textarea "x"
type textarea "now i saved the logo in the right place in the correct"
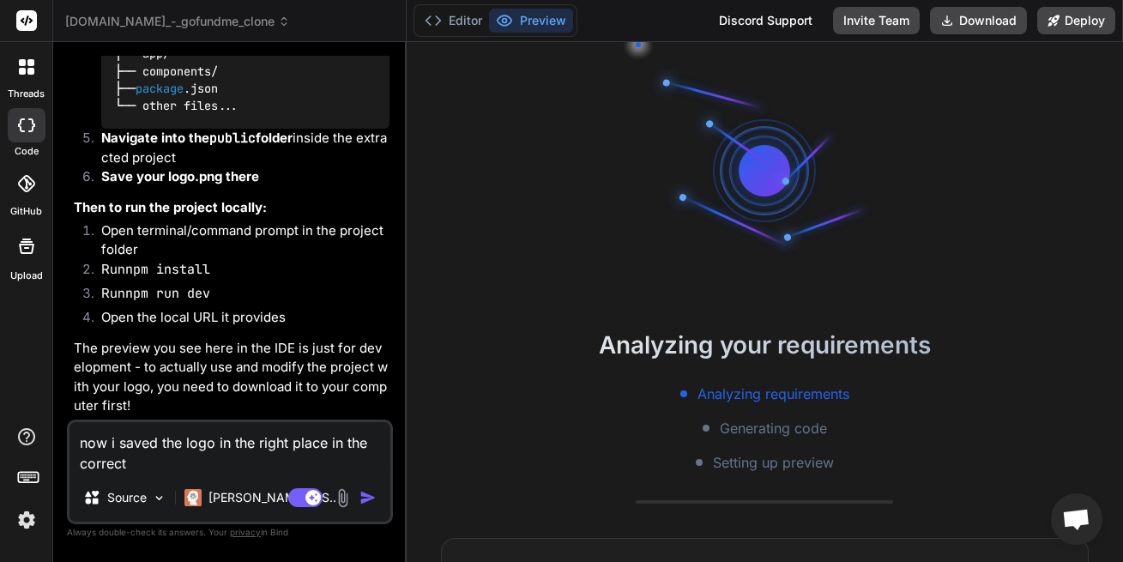
type textarea "x"
type textarea "now i saved the logo in the right place in the correct"
type textarea "x"
type textarea "now i saved the logo in the right place in the correct d"
type textarea "x"
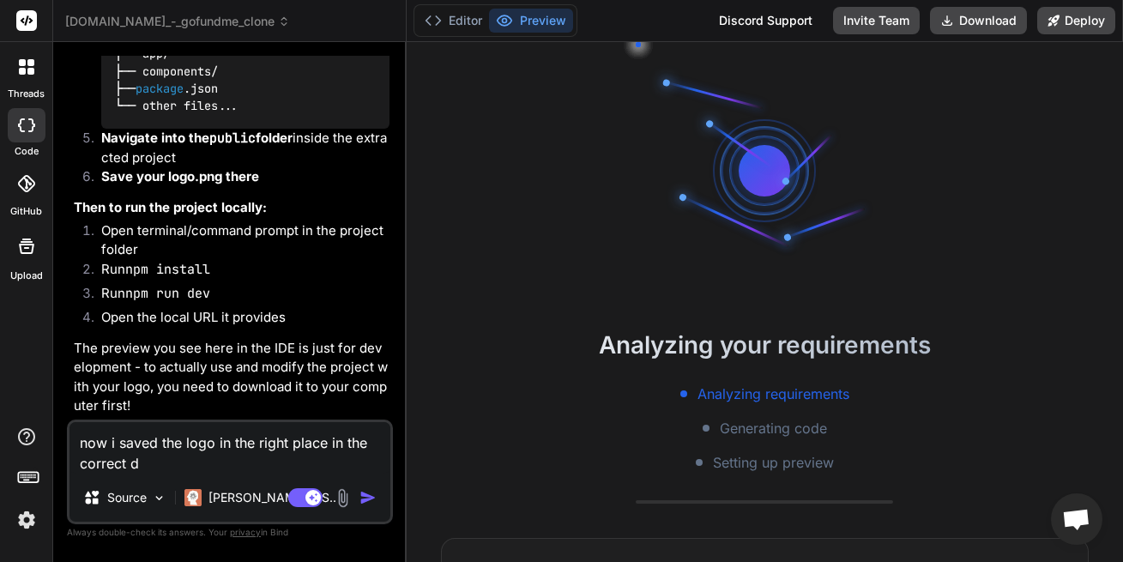
type textarea "now i saved the logo in the right place in the correct de"
type textarea "x"
type textarea "now i saved the logo in the right place in the correct des"
type textarea "x"
type textarea "now i saved the logo in the right place in the correct desi"
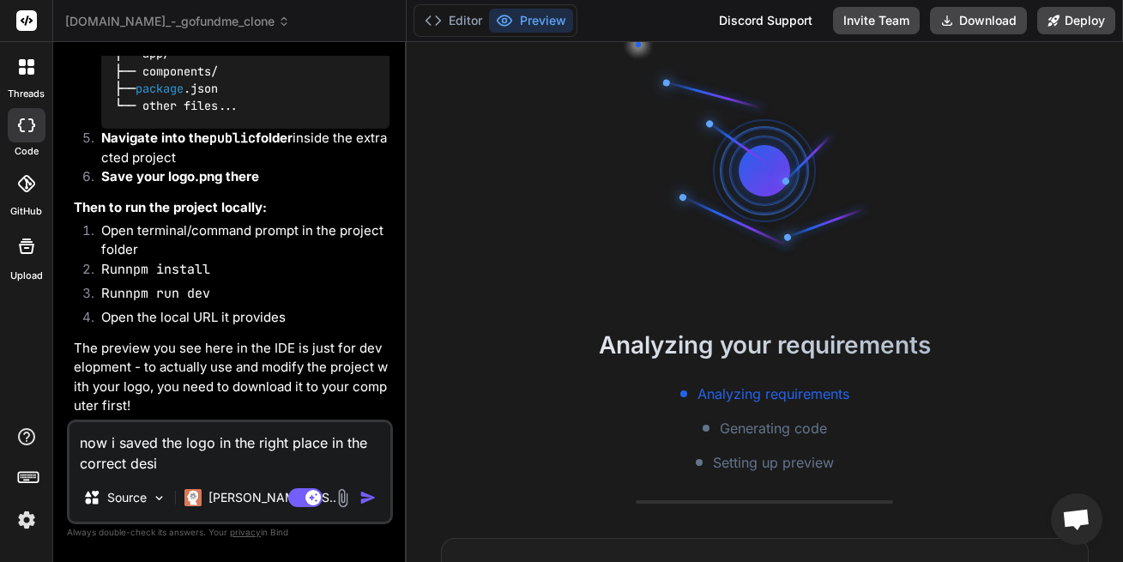
type textarea "x"
type textarea "now i saved the logo in the right place in the correct desig"
type textarea "x"
type textarea "now i saved the logo in the right place in the correct design"
type textarea "x"
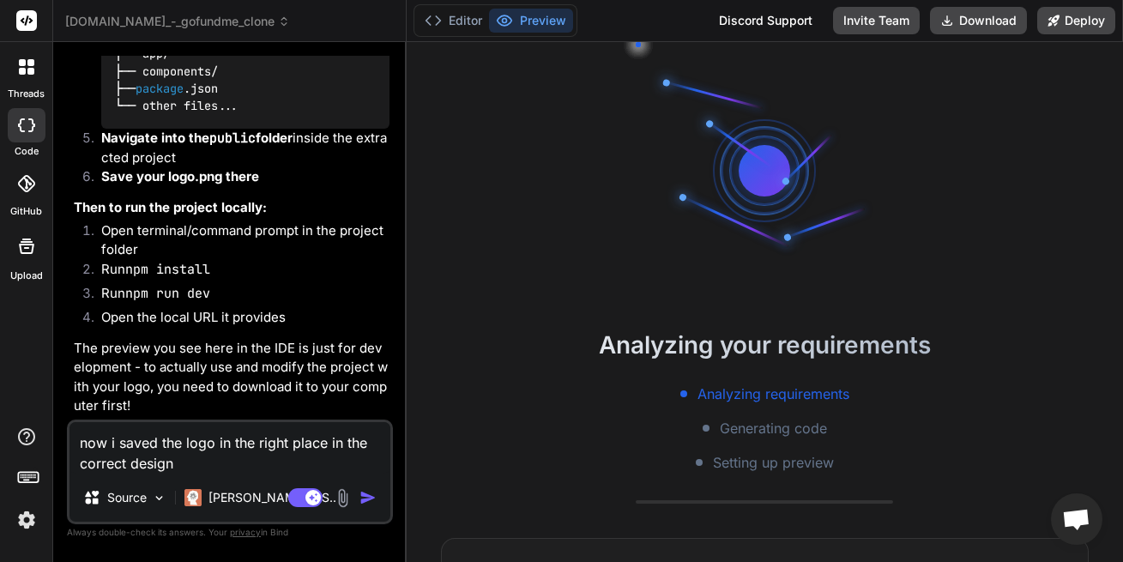
type textarea "now i saved the logo in the right place in the correct designa"
type textarea "x"
type textarea "now i saved the logo in the right place in the correct designat"
type textarea "x"
type textarea "now i saved the logo in the right place in the correct designati"
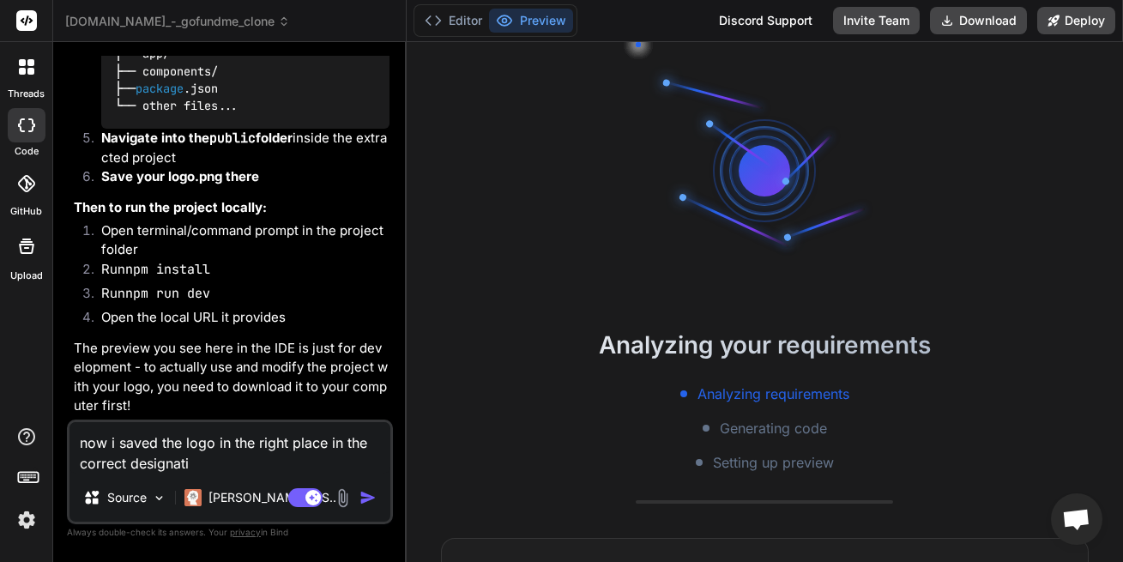
type textarea "x"
type textarea "now i saved the logo in the right place in the correct designatio"
type textarea "x"
type textarea "now i saved the logo in the right place in the correct designation"
type textarea "x"
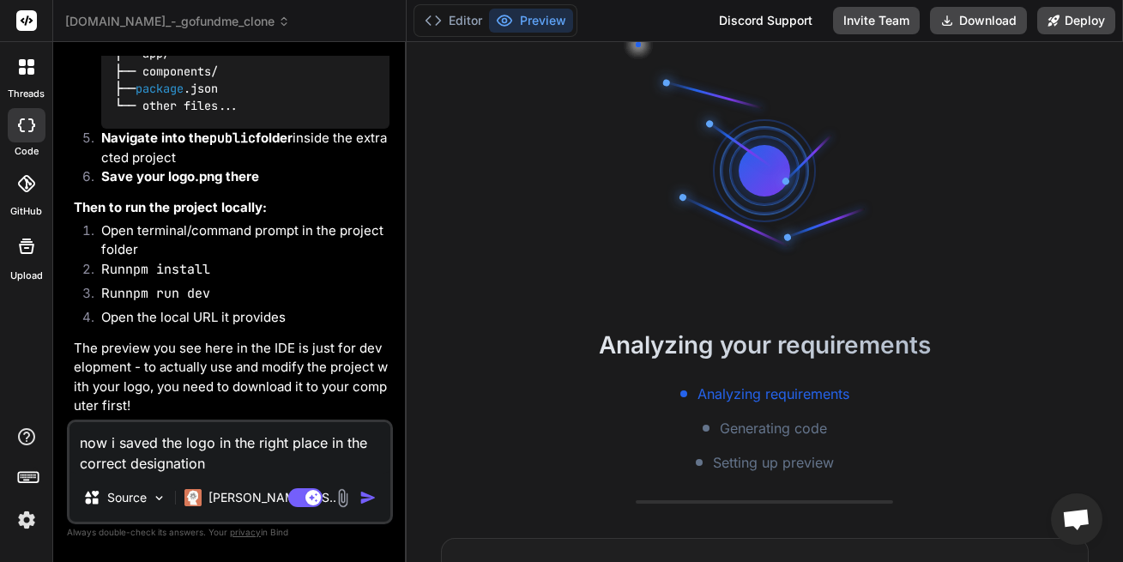
type textarea "now i saved the logo in the right place in the correct designation"
type textarea "x"
type textarea "now i saved the logo in the right place in the correct designation"
type textarea "x"
type textarea "now i saved the logo in the right place in the correct designation,"
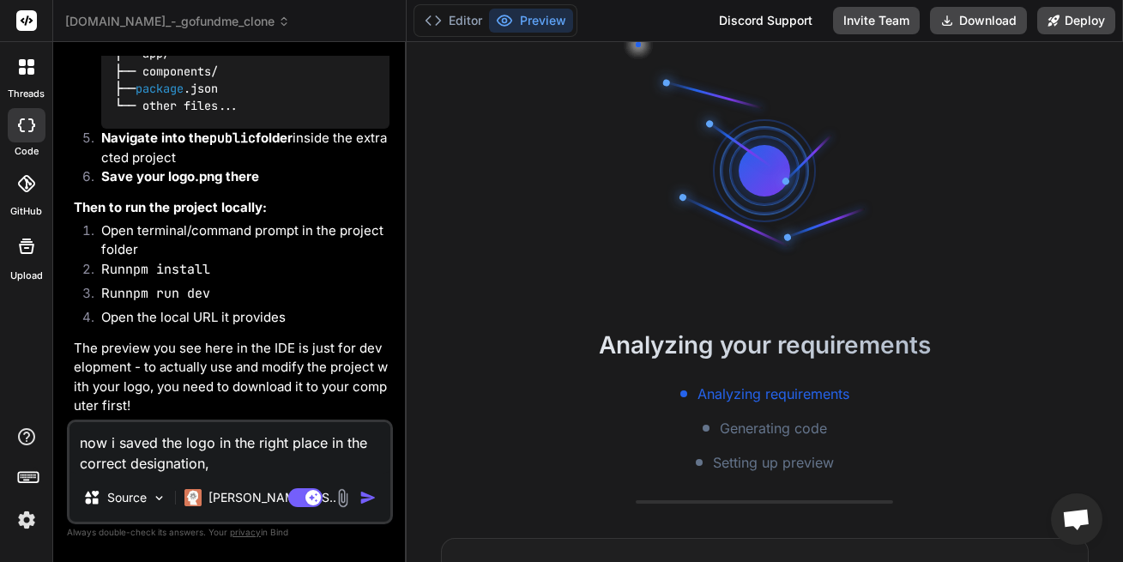
type textarea "x"
type textarea "now i saved the logo in the right place in the correct designation,"
type textarea "x"
type textarea "now i saved the logo in the right place in the correct designation,"
type textarea "x"
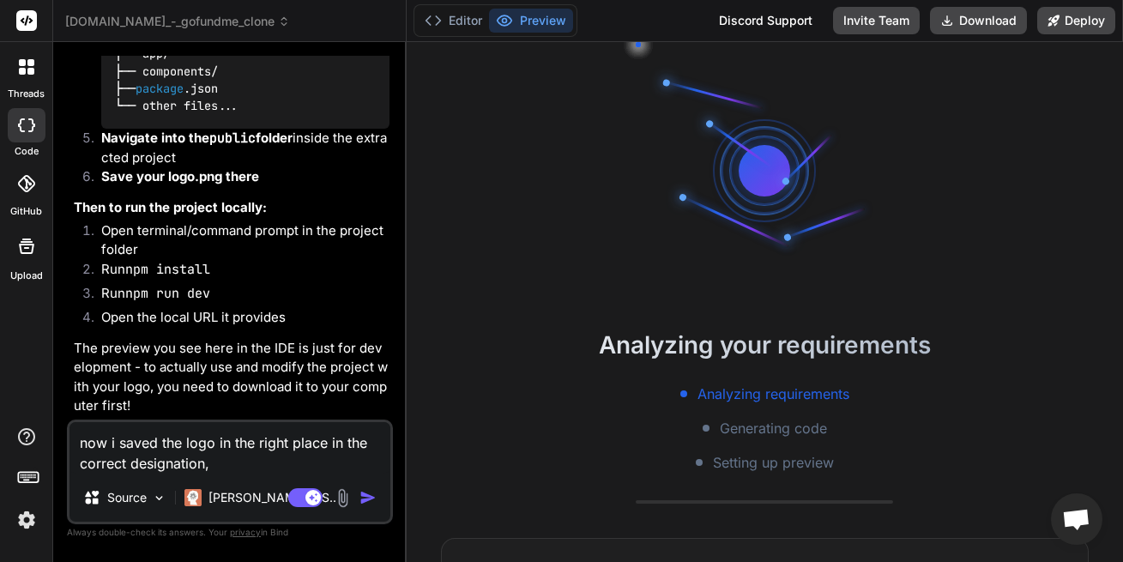
type textarea "now i saved the logo in the right place in the correct designation"
type textarea "x"
type textarea "now i saved the logo in the right place in the correct designation."
type textarea "x"
type textarea "now i saved the logo in the right place in the correct designation."
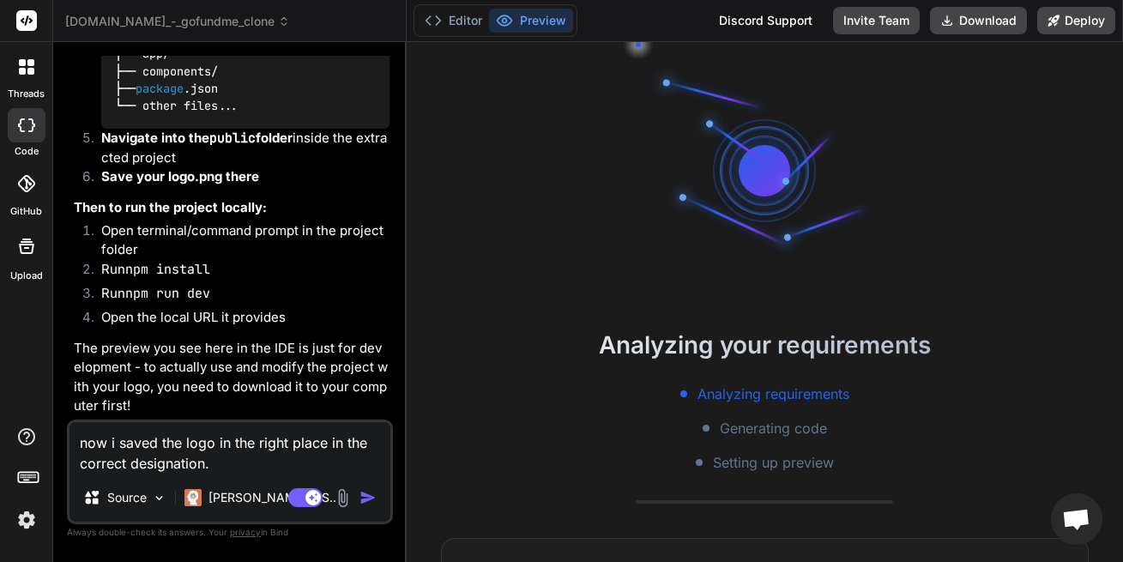
type textarea "x"
type textarea "now i saved the logo in the right place in the correct designation. n"
type textarea "x"
type textarea "now i saved the logo in the right place in the correct designation. no"
type textarea "x"
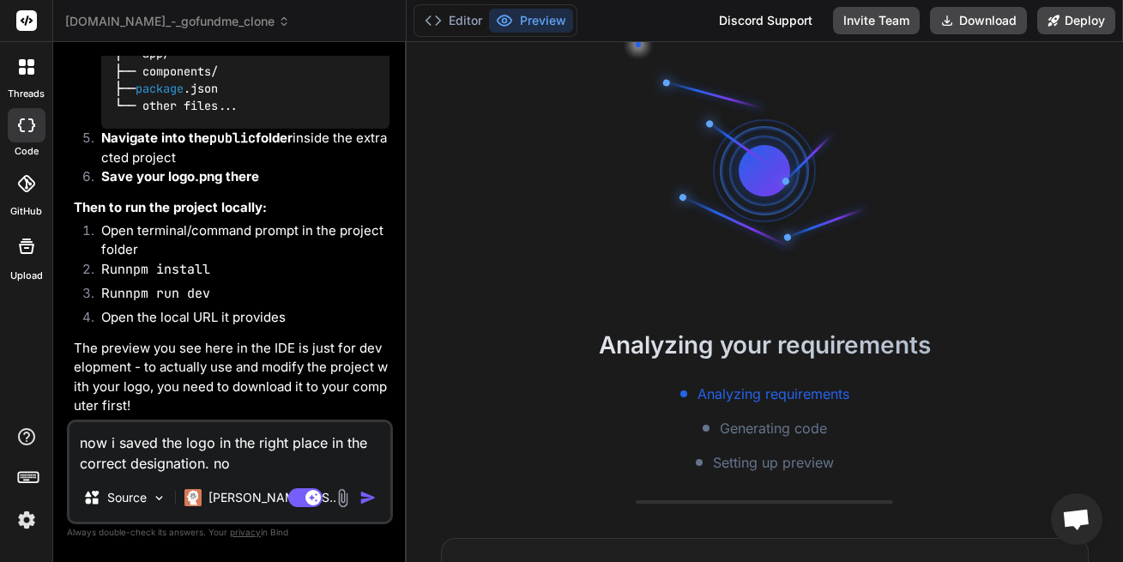
type textarea "now i saved the logo in the right place in the correct designation. now"
type textarea "x"
type textarea "now i saved the logo in the right place in the correct designation. now"
type textarea "x"
type textarea "now i saved the logo in the right place in the correct designation. now i"
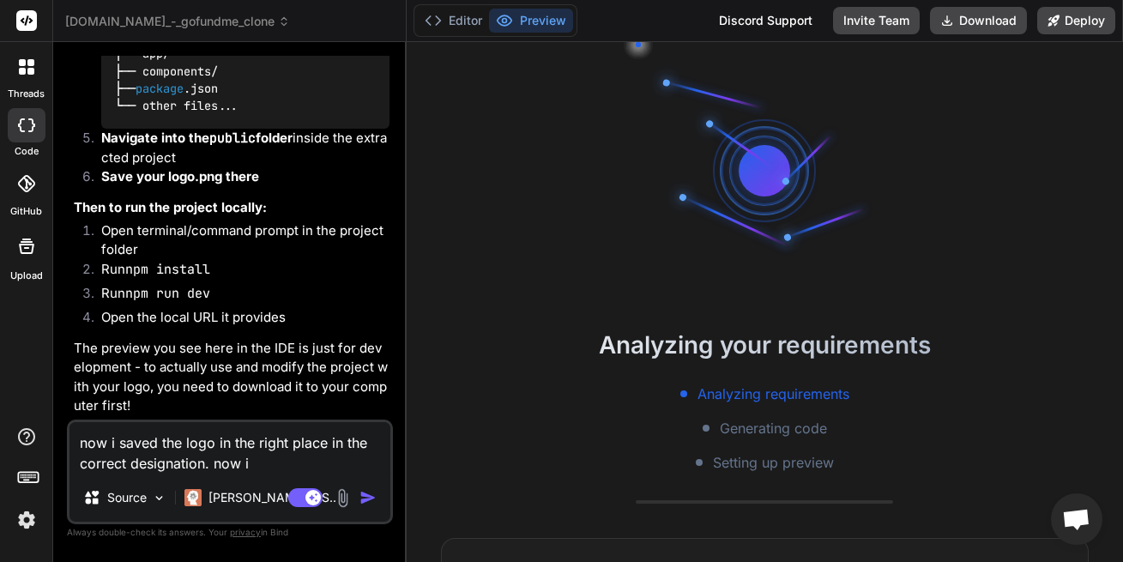
type textarea "x"
type textarea "now i saved the logo in the right place in the correct designation. now i"
type textarea "x"
type textarea "now i saved the logo in the right place in the correct designation. now i n"
type textarea "x"
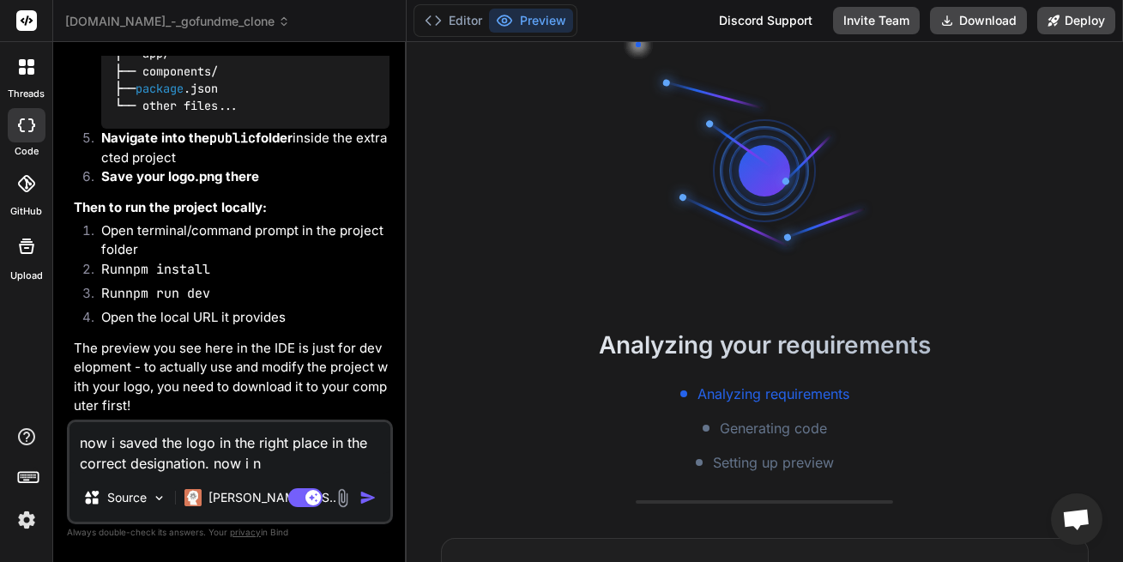
type textarea "now i saved the logo in the right place in the correct designation. now i ne"
type textarea "x"
type textarea "now i saved the logo in the right place in the correct designation. now i nee"
type textarea "x"
type textarea "now i saved the logo in the right place in the correct designation. now i need"
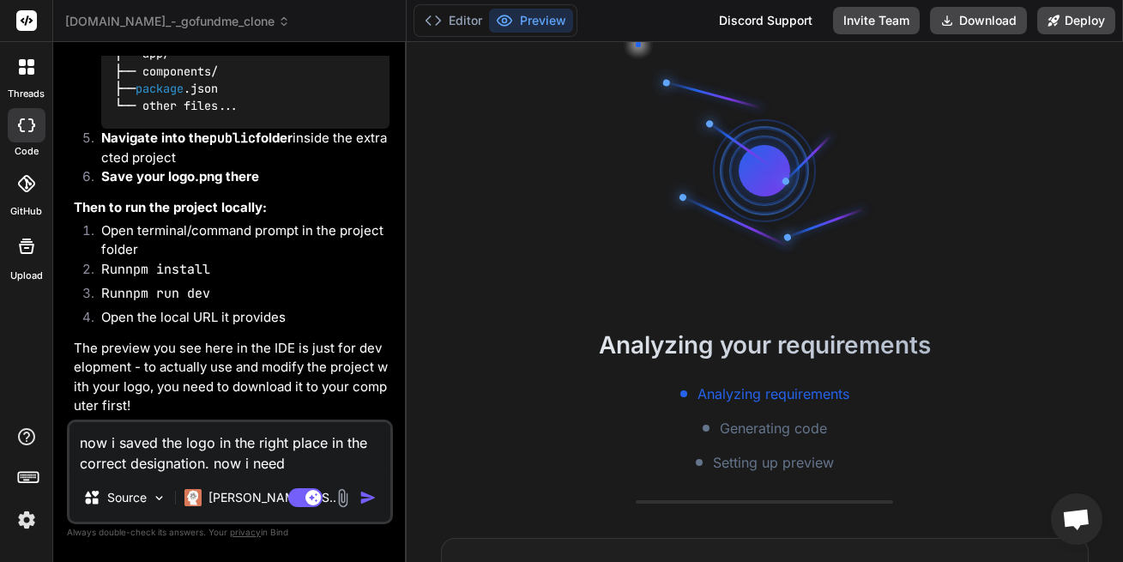
type textarea "x"
type textarea "now i saved the logo in the right place in the correct designation. now i need"
type textarea "x"
type textarea "now i saved the logo in the right place in the correct designation. now i need t"
type textarea "x"
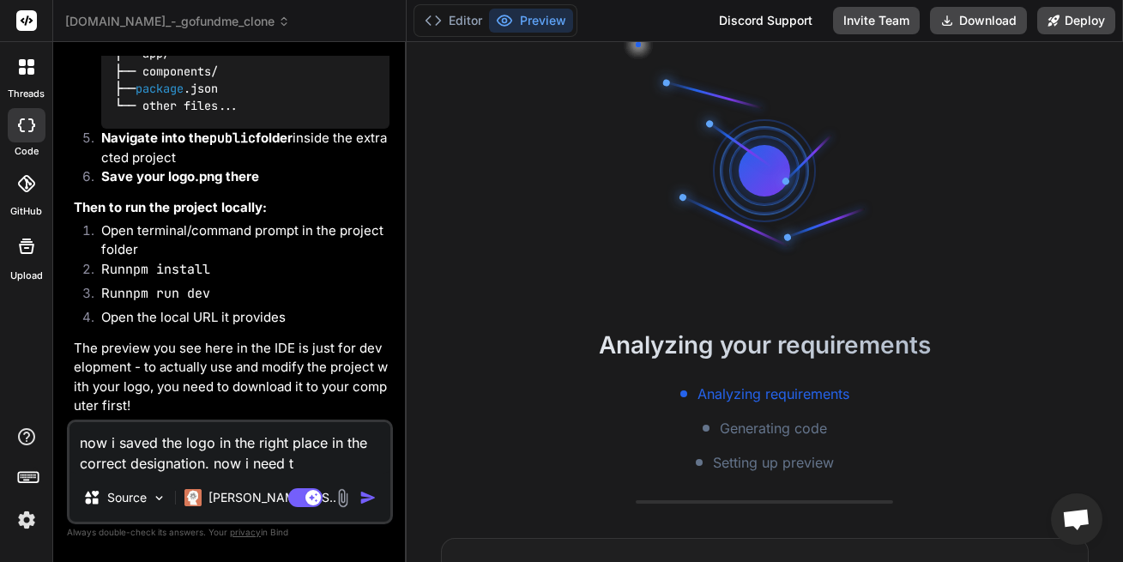
type textarea "now i saved the logo in the right place in the correct designation. now i need …"
type textarea "x"
type textarea "now i saved the logo in the right place in the correct designation. now i need …"
type textarea "x"
type textarea "now i saved the logo in the right place in the correct designation. now i need …"
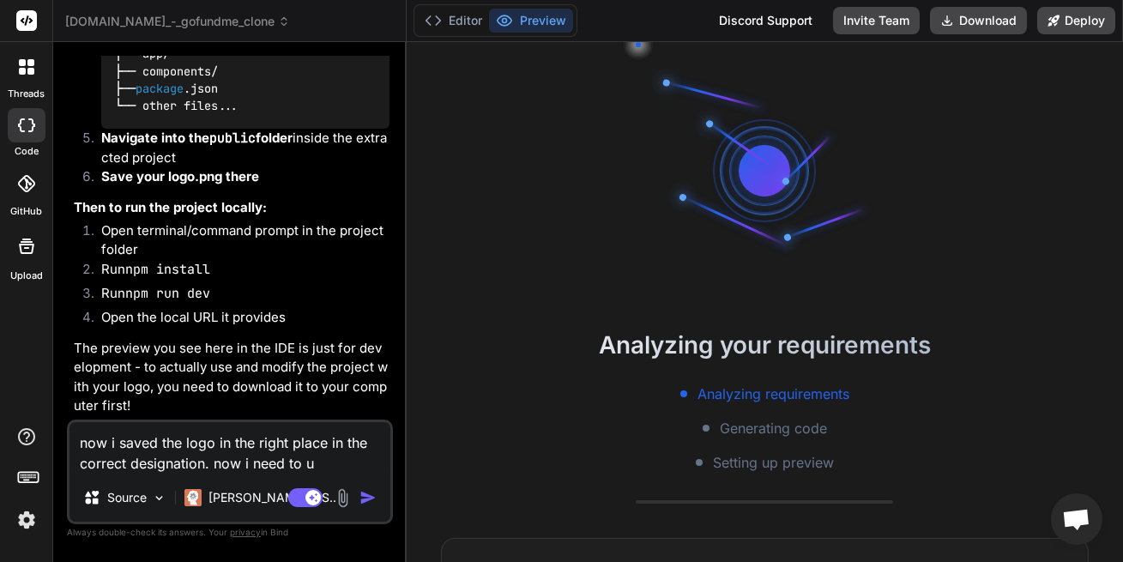
type textarea "x"
type textarea "now i saved the logo in the right place in the correct designation. now i need …"
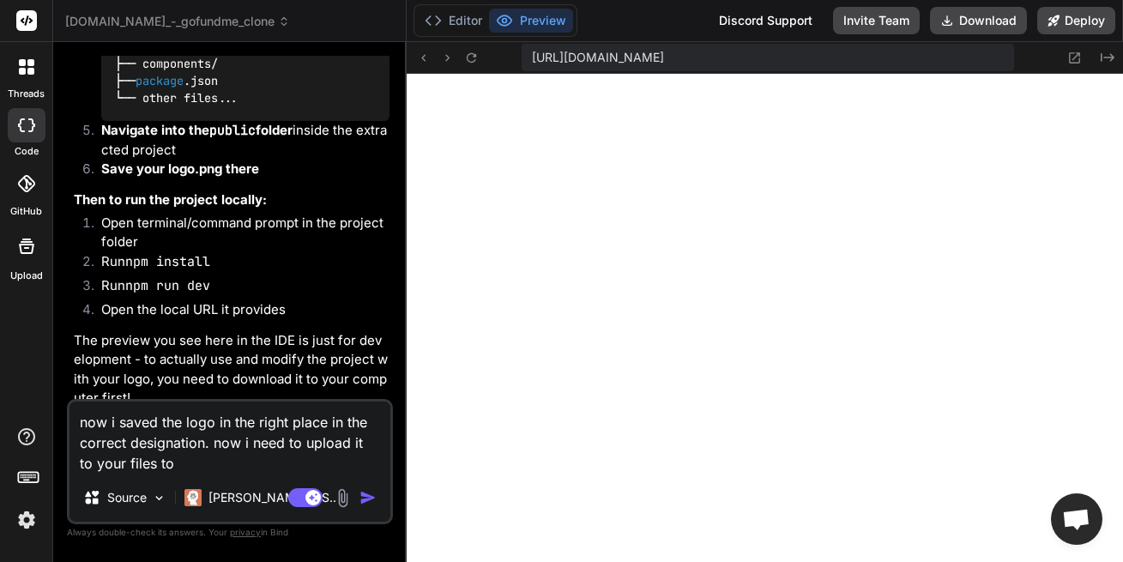
scroll to position [864, 0]
click at [352, 468] on textarea "now i saved the logo in the right place in the correct designation. now i need …" at bounding box center [229, 437] width 321 height 72
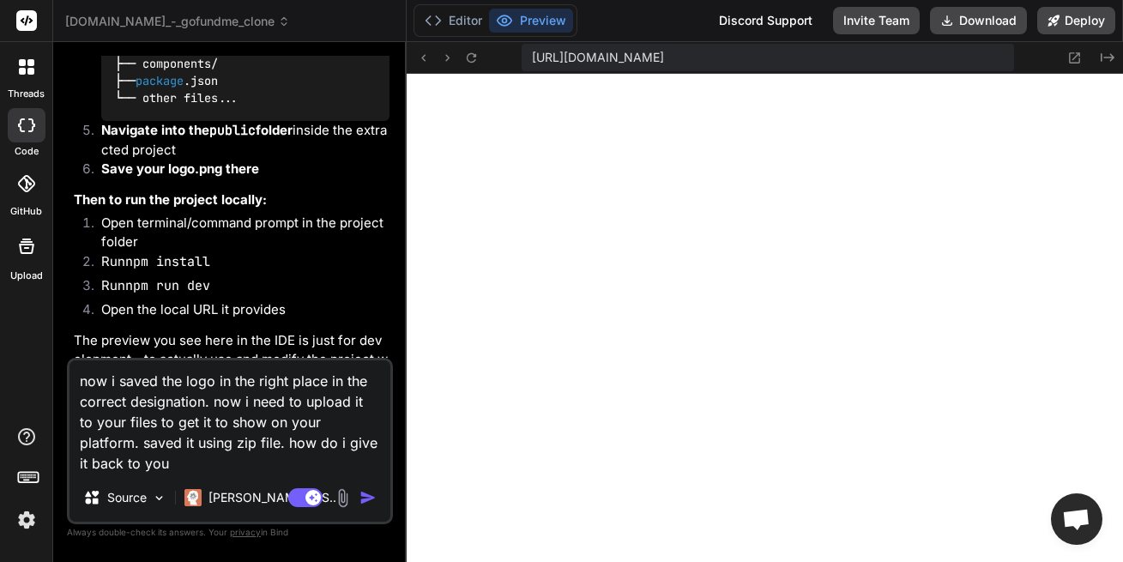
click at [377, 500] on button "button" at bounding box center [371, 497] width 24 height 17
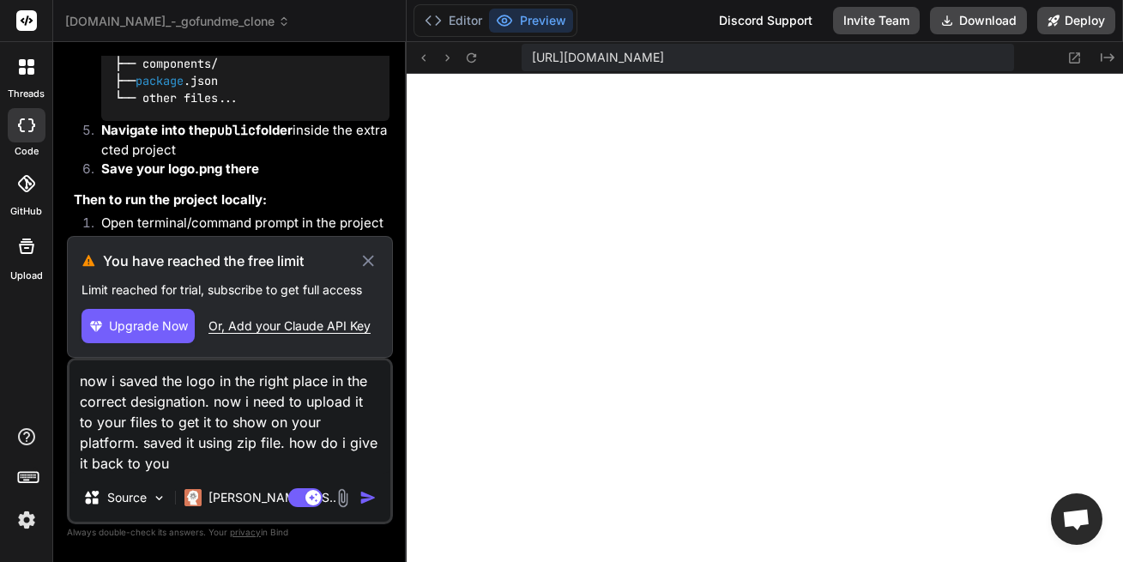
click at [162, 328] on span "Upgrade Now" at bounding box center [148, 325] width 79 height 17
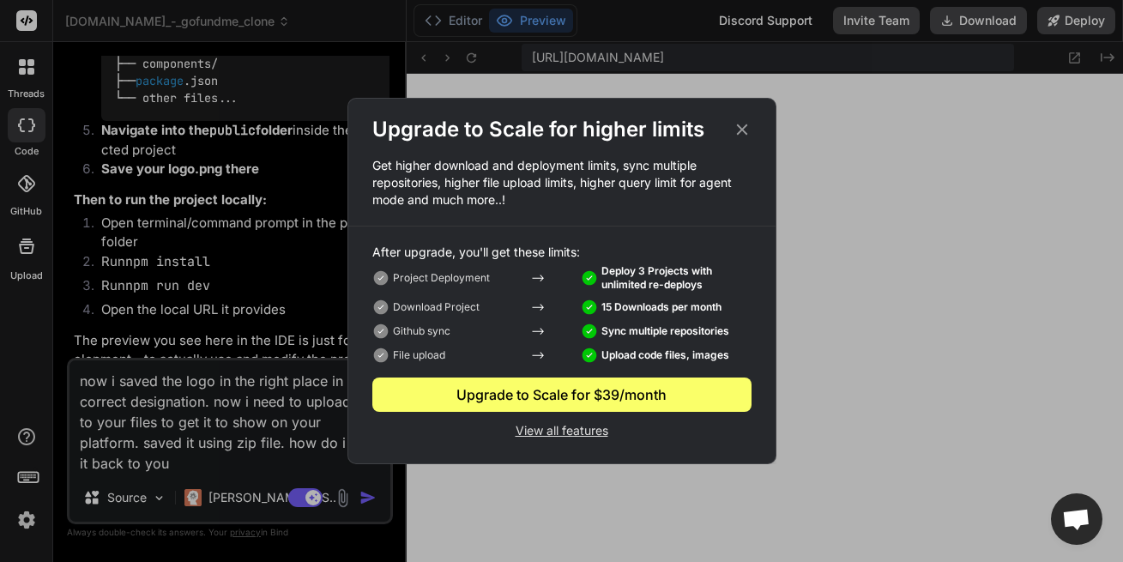
click at [580, 436] on p "View all features" at bounding box center [561, 428] width 379 height 21
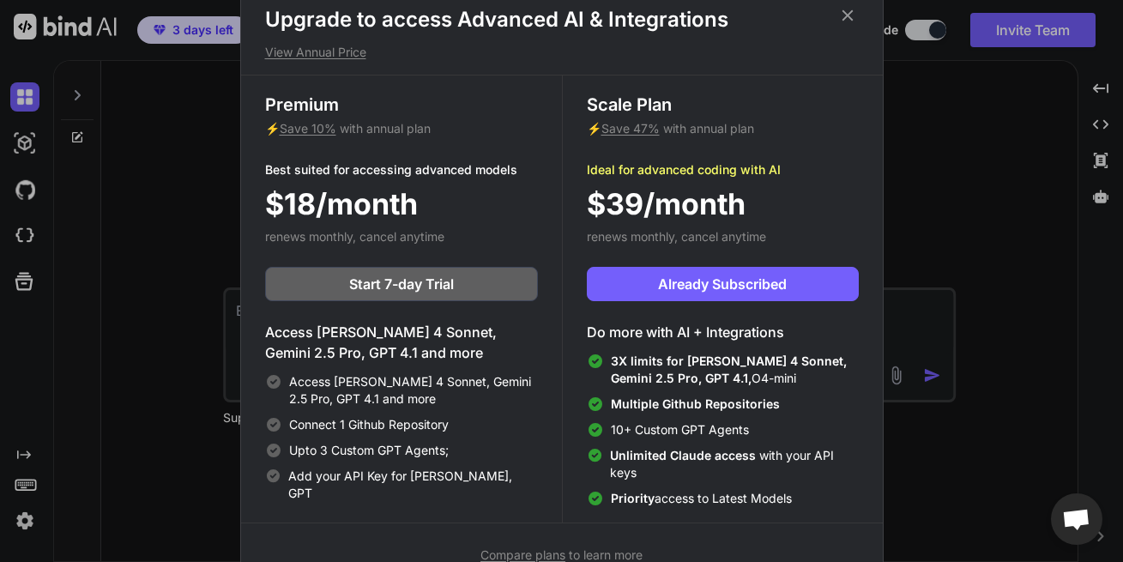
scroll to position [8, 0]
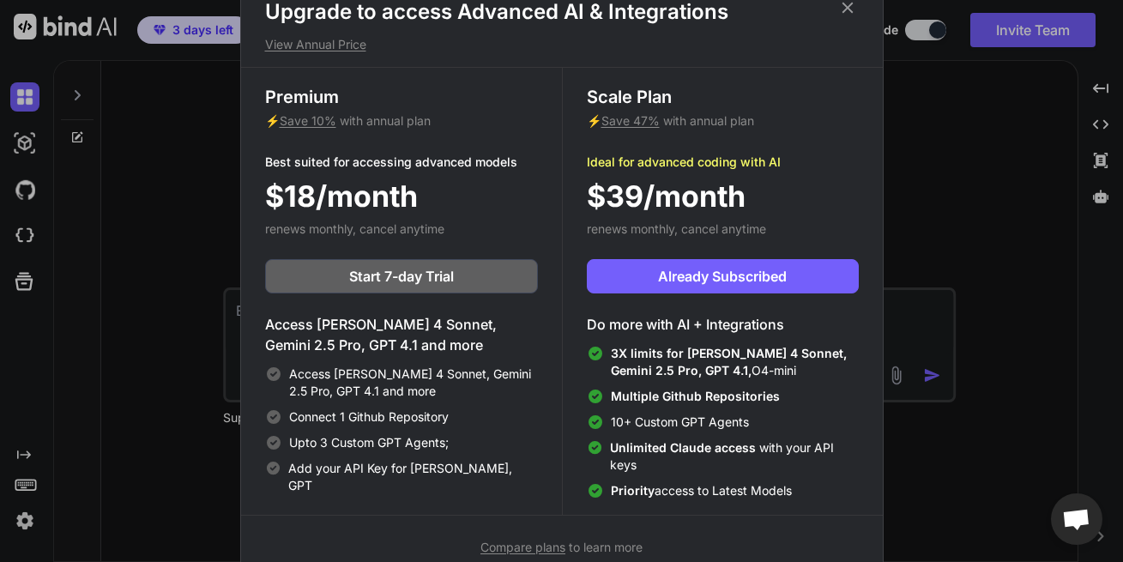
click at [844, 3] on icon at bounding box center [846, 7] width 11 height 11
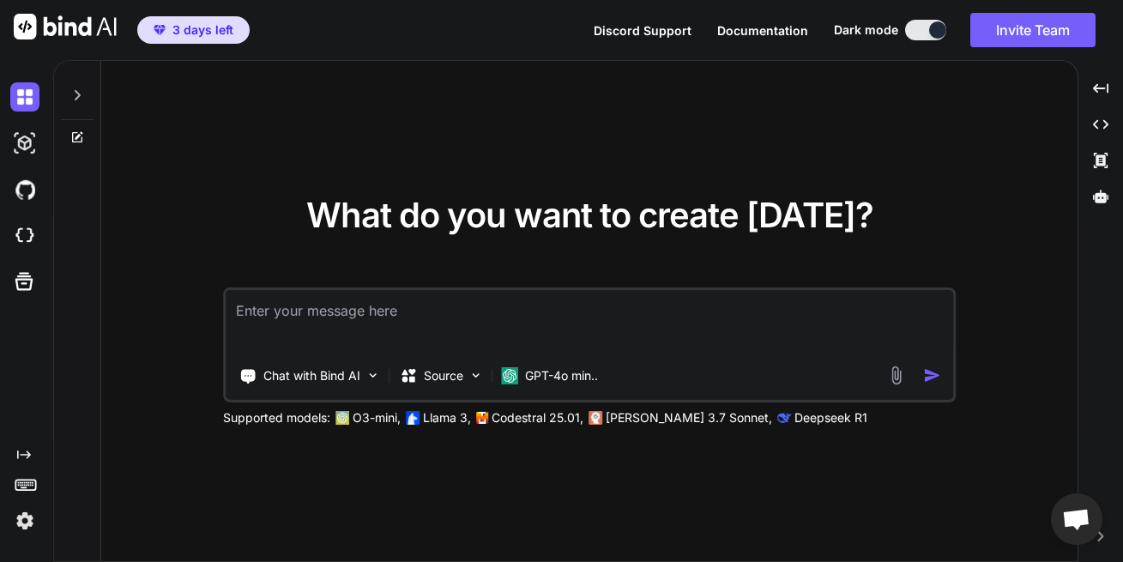
click at [462, 321] on textarea at bounding box center [589, 321] width 727 height 63
click at [380, 317] on textarea at bounding box center [589, 321] width 727 height 63
click at [370, 315] on textarea at bounding box center [589, 321] width 727 height 63
click at [1101, 117] on div "Created with Pixso." at bounding box center [1100, 124] width 31 height 29
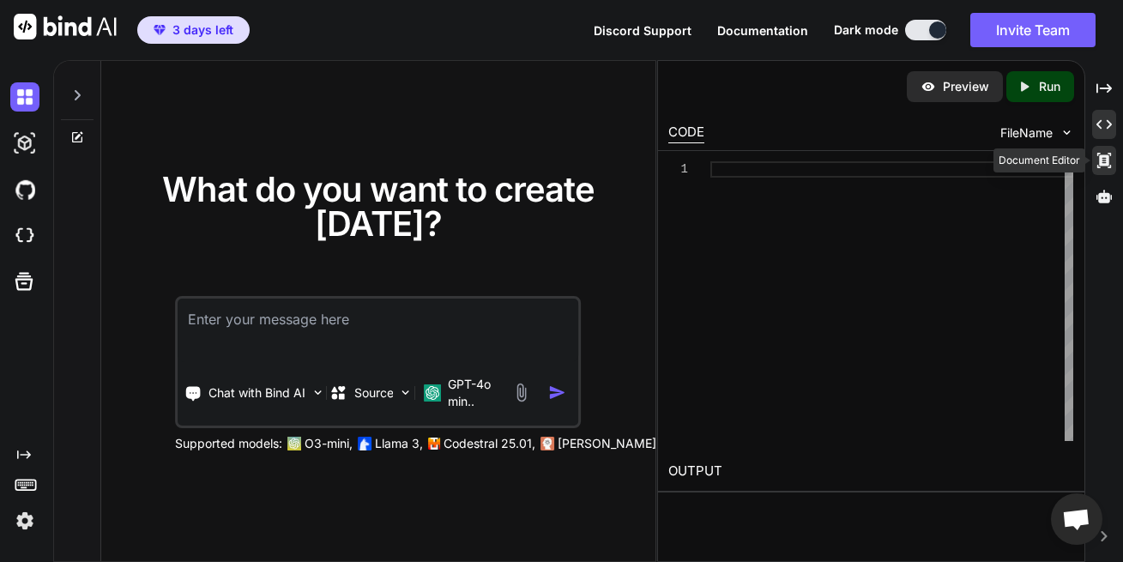
click at [1105, 164] on icon at bounding box center [1104, 160] width 14 height 15
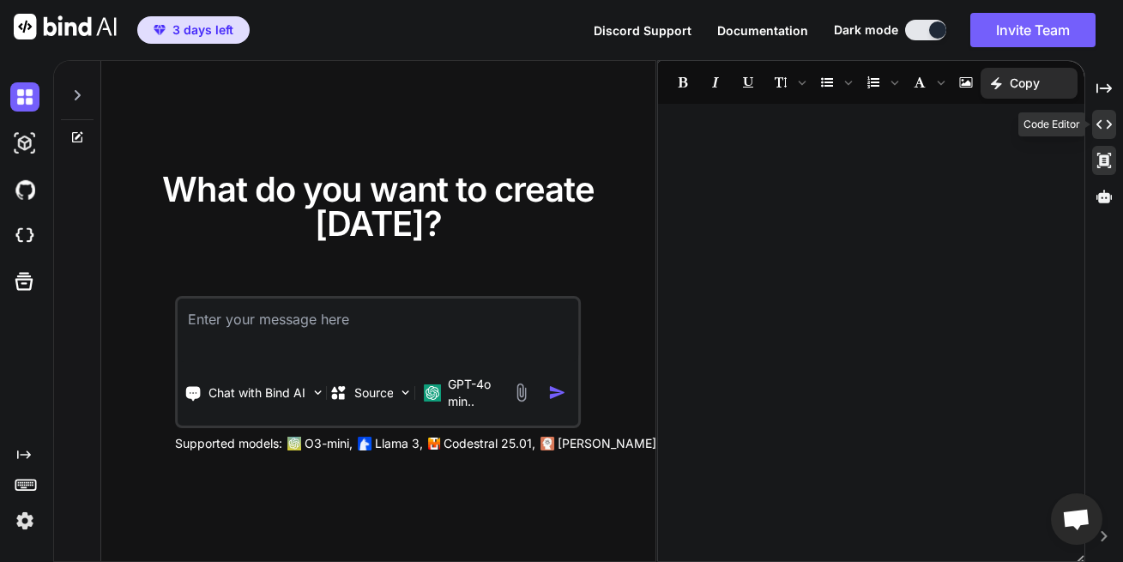
click at [1111, 124] on div "Created with Pixso." at bounding box center [1104, 124] width 24 height 29
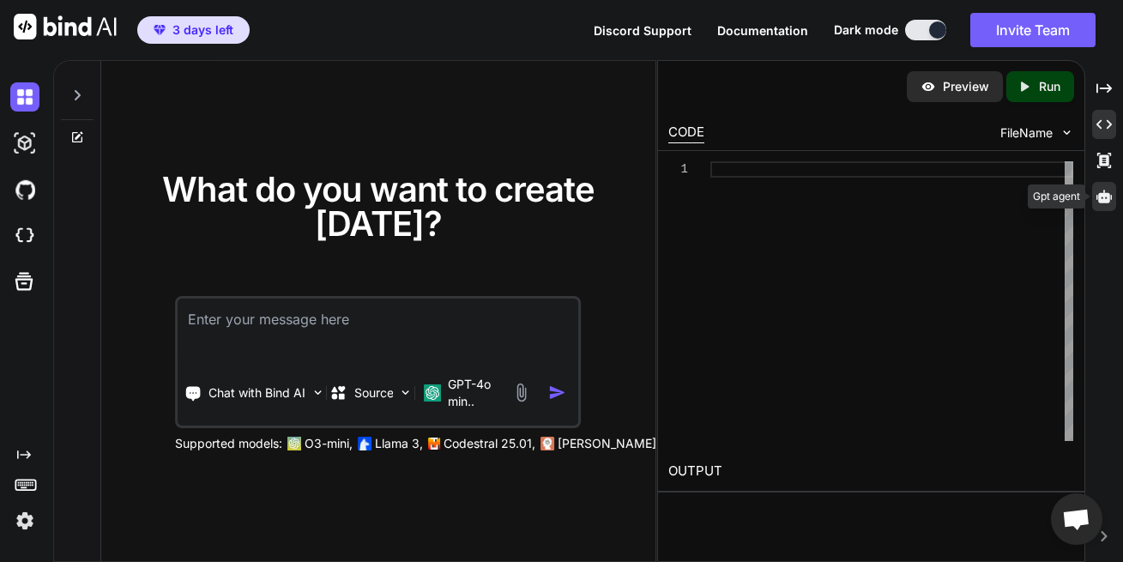
click at [1099, 191] on icon at bounding box center [1103, 196] width 15 height 15
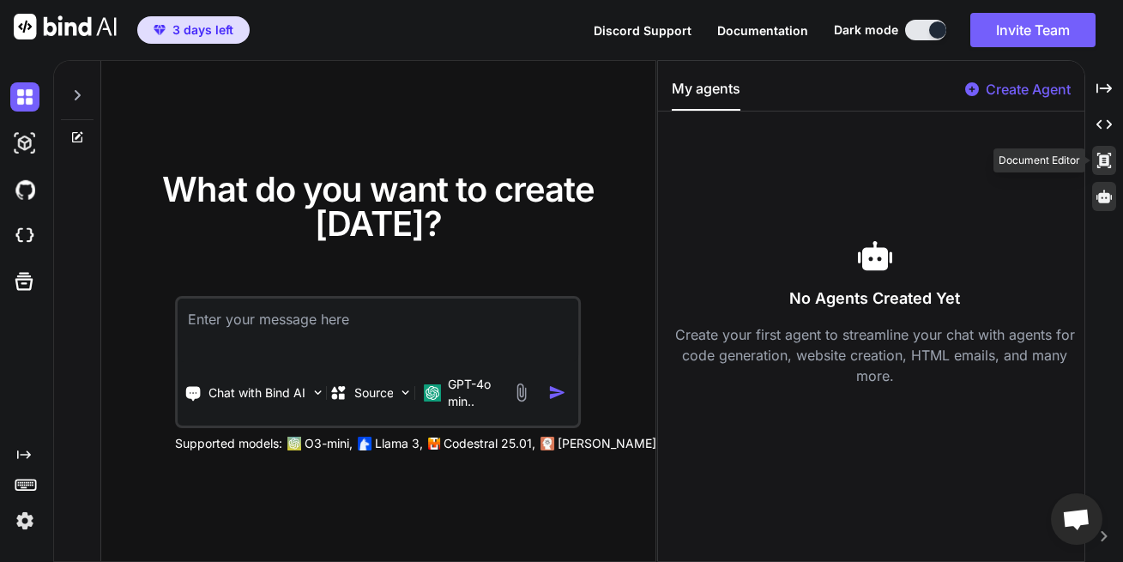
click at [1105, 166] on icon "Created with Pixso." at bounding box center [1103, 160] width 15 height 15
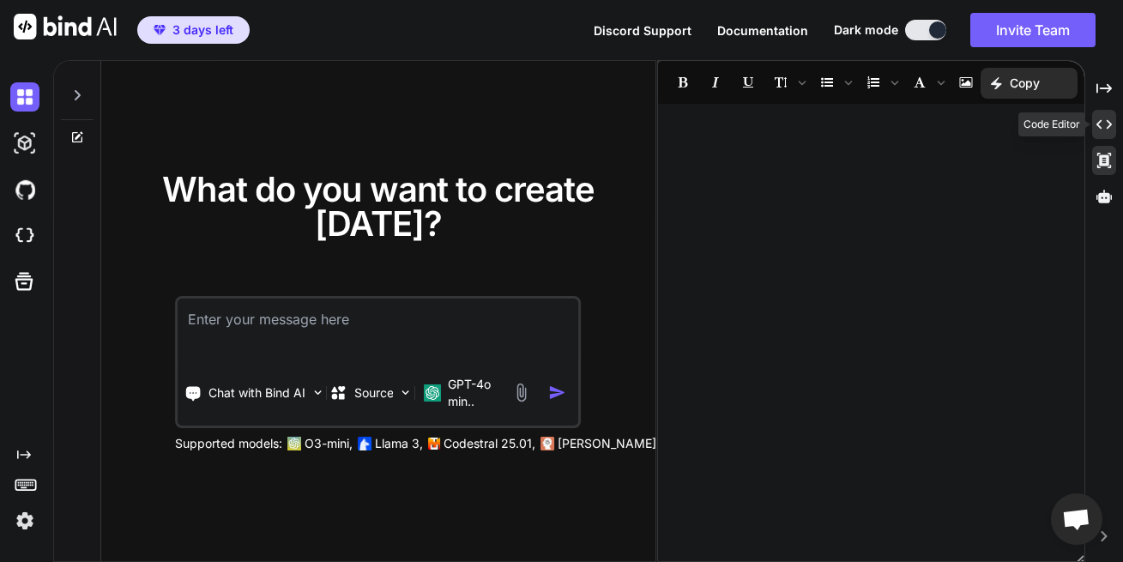
click at [1107, 134] on div "Created with Pixso." at bounding box center [1104, 124] width 24 height 29
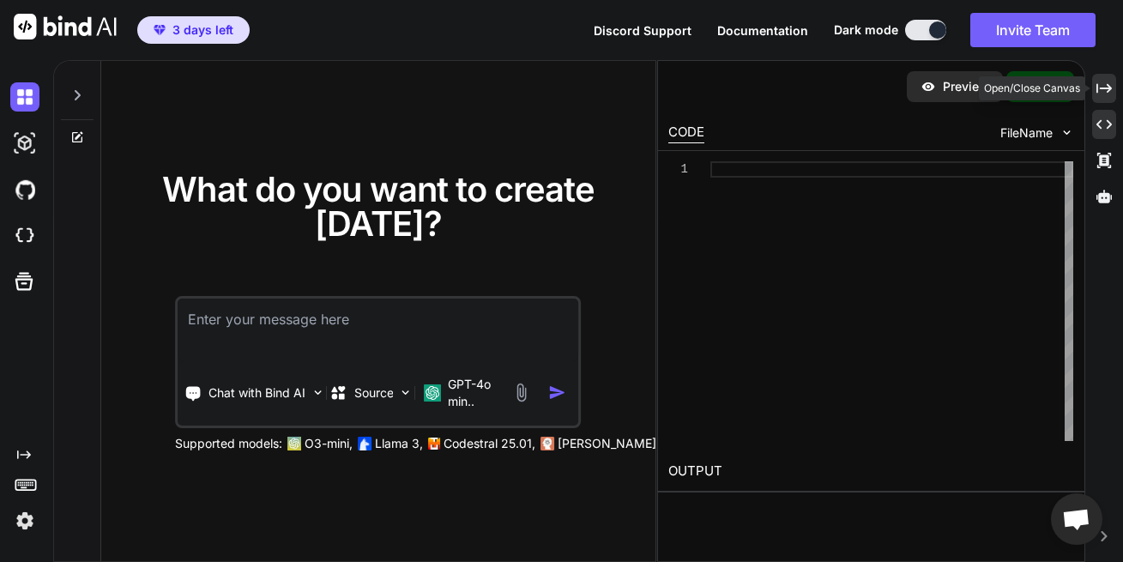
click at [1107, 94] on icon "Created with Pixso." at bounding box center [1103, 88] width 15 height 15
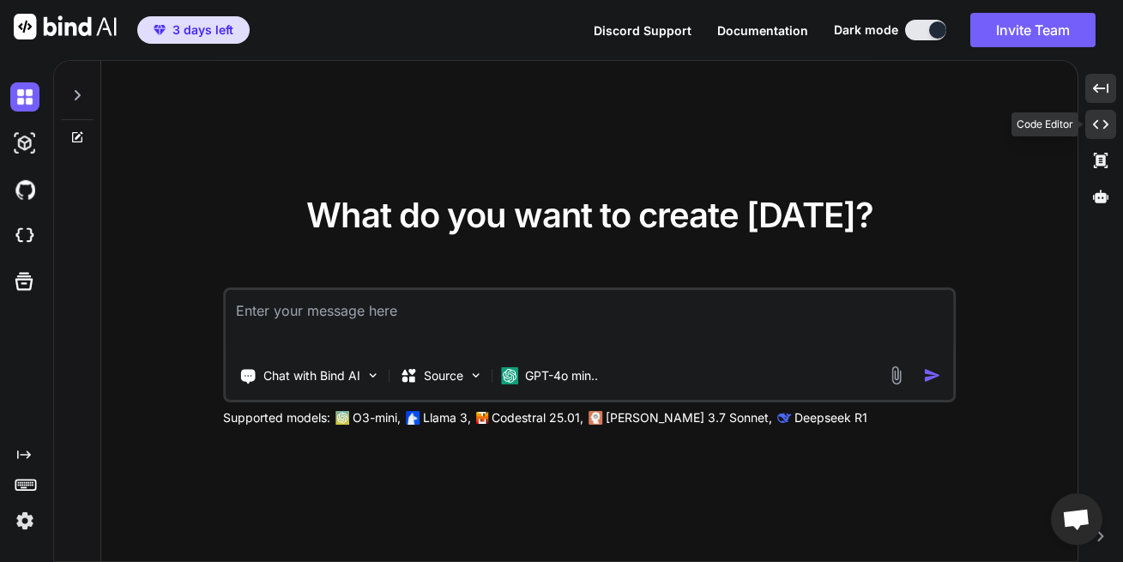
click at [1101, 120] on icon "Created with Pixso." at bounding box center [1099, 124] width 15 height 15
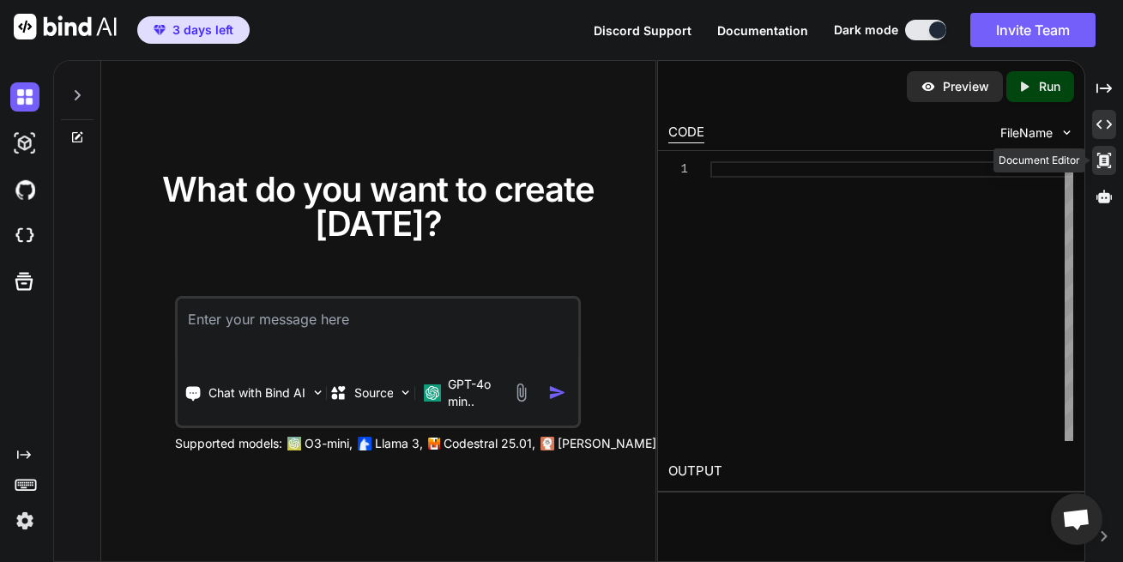
click at [1105, 159] on icon "Created with Pixso." at bounding box center [1103, 160] width 15 height 15
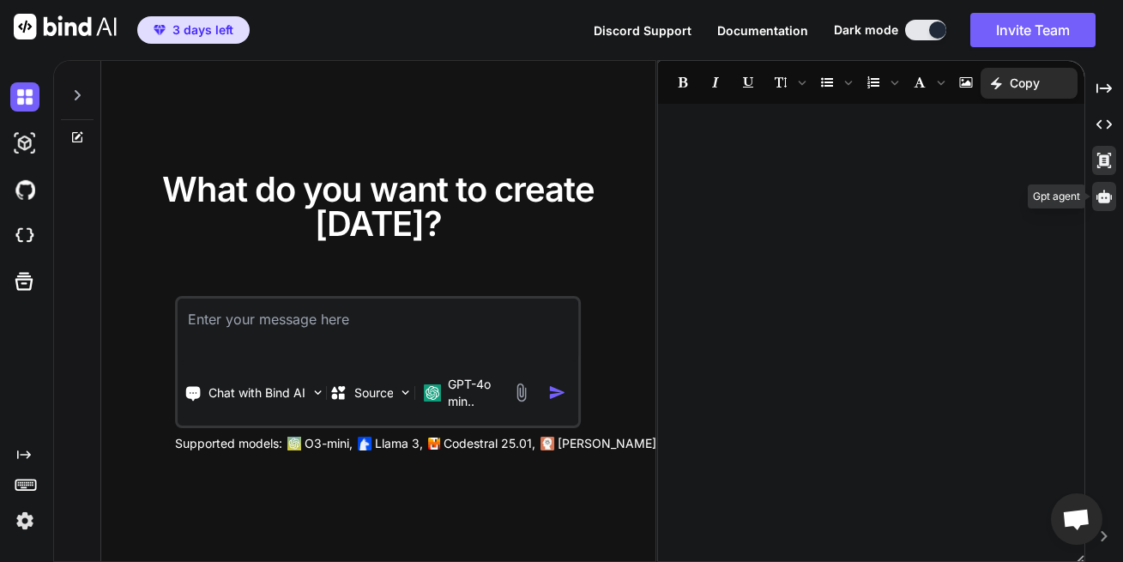
click at [1102, 188] on div at bounding box center [1104, 196] width 24 height 29
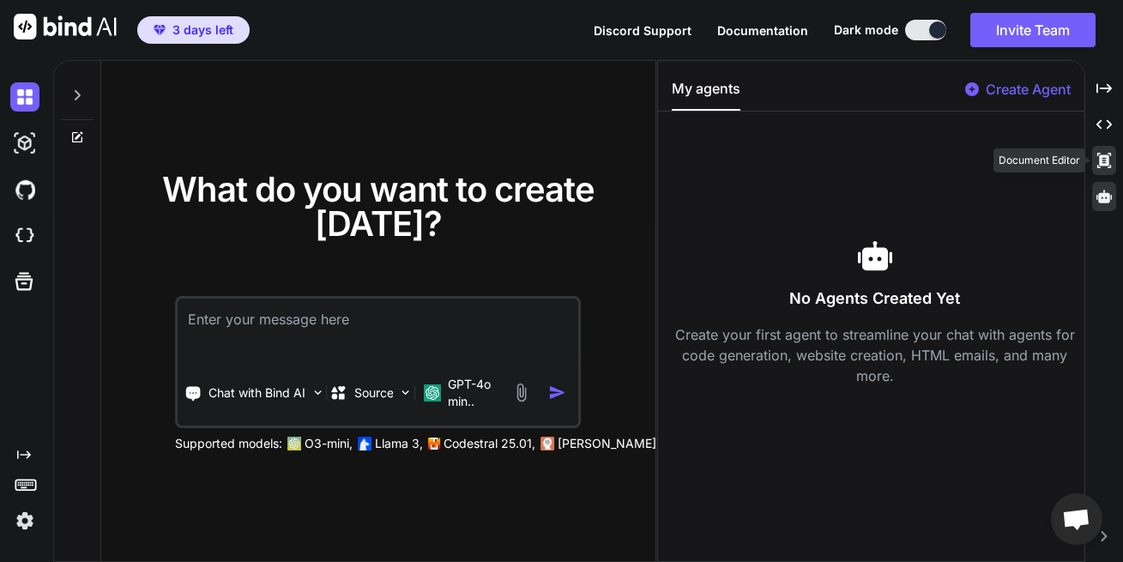
click at [1104, 161] on icon at bounding box center [1104, 160] width 14 height 15
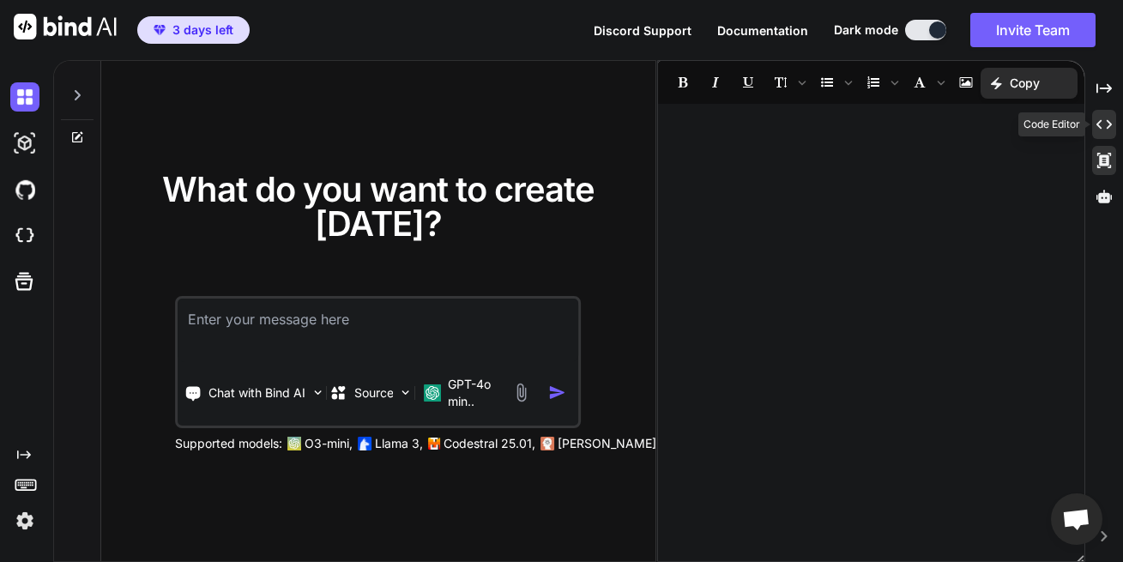
click at [1106, 135] on div "Created with Pixso." at bounding box center [1104, 124] width 24 height 29
type textarea "x"
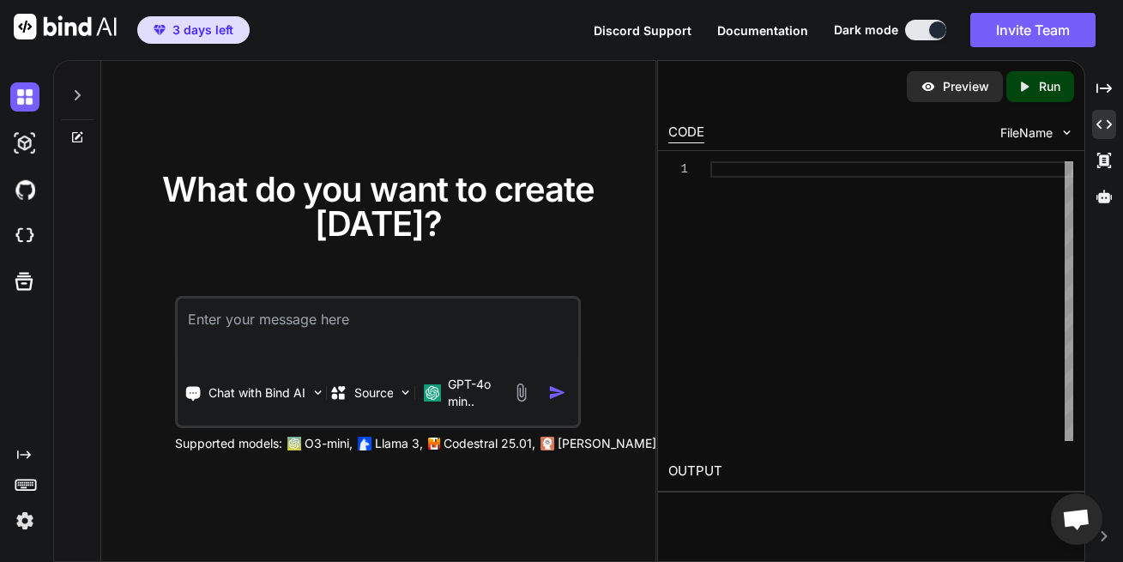
click at [364, 326] on textarea at bounding box center [378, 329] width 400 height 63
click at [364, 323] on textarea at bounding box center [378, 329] width 400 height 63
type textarea "w"
type textarea "x"
type textarea "wa"
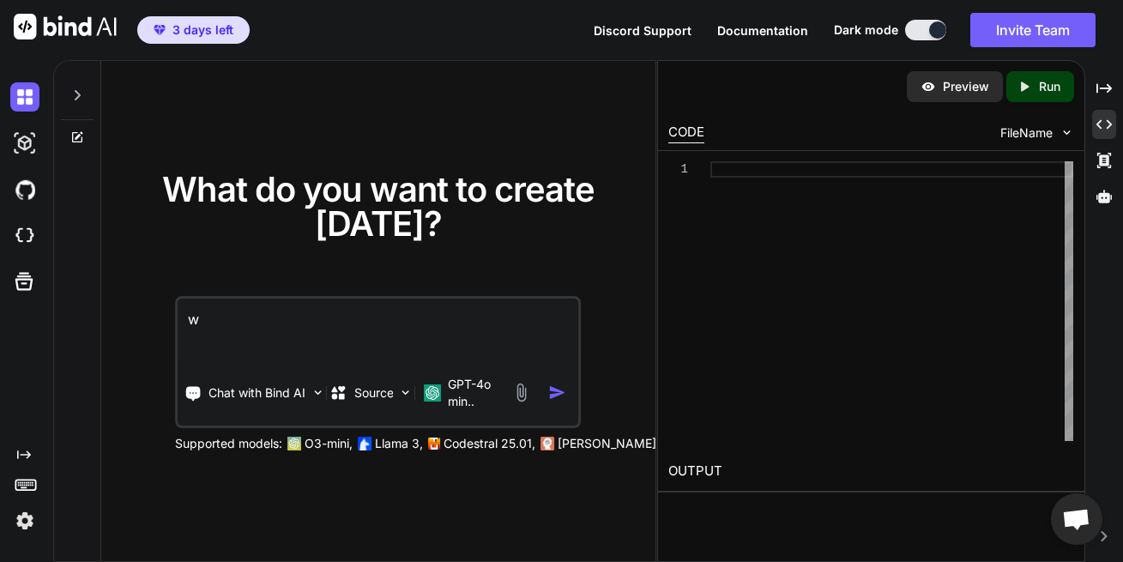
type textarea "x"
type textarea "wai"
type textarea "x"
type textarea "wait"
type textarea "x"
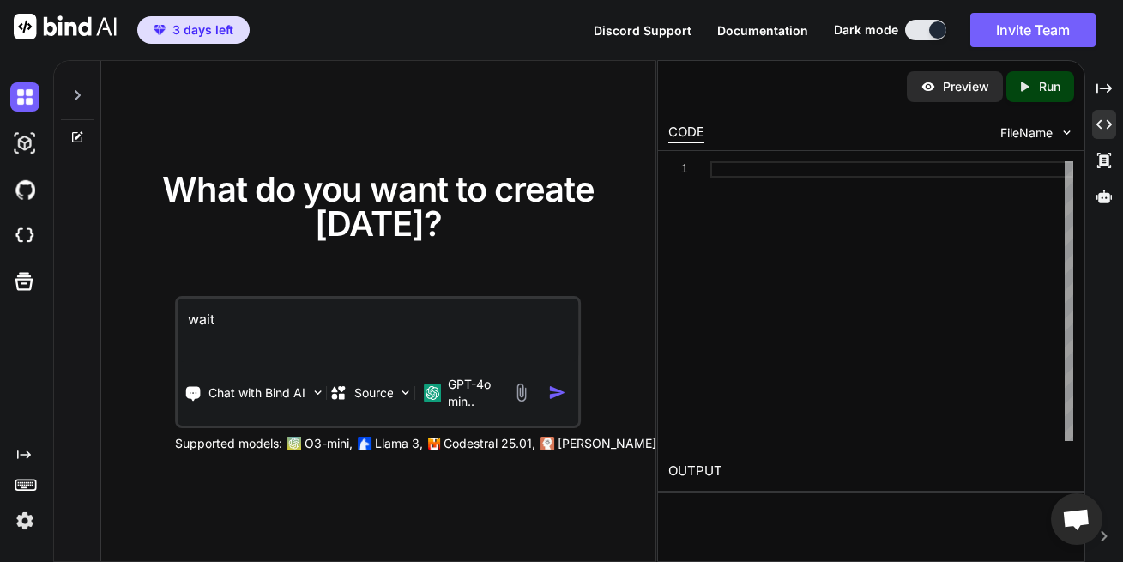
type textarea "wait"
type textarea "x"
type textarea "wait i"
type textarea "x"
type textarea "wait i"
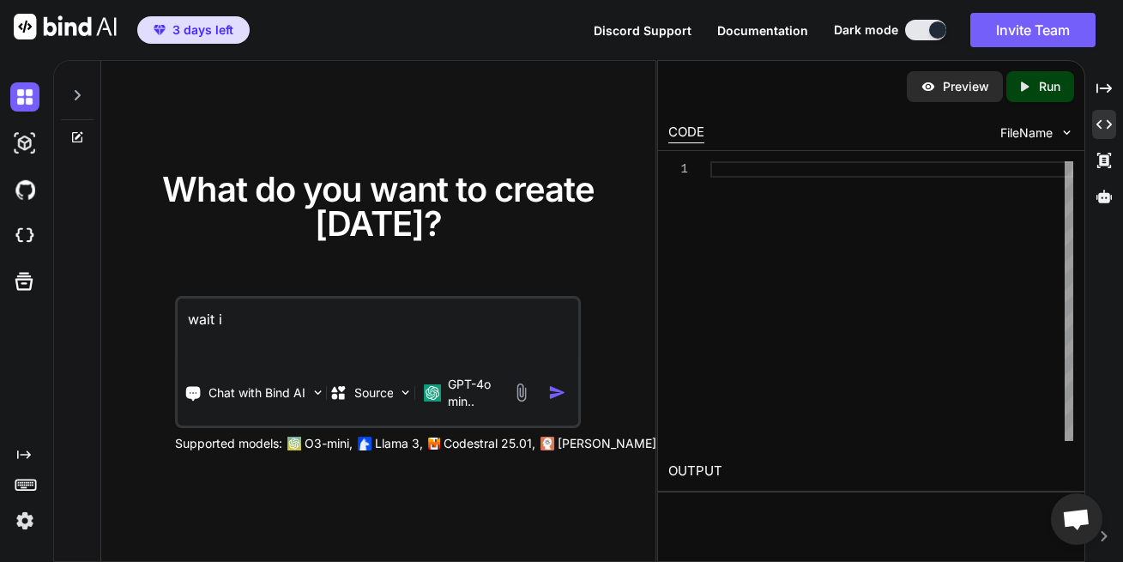
type textarea "x"
type textarea "wait i w"
type textarea "x"
type textarea "wait i wa"
type textarea "x"
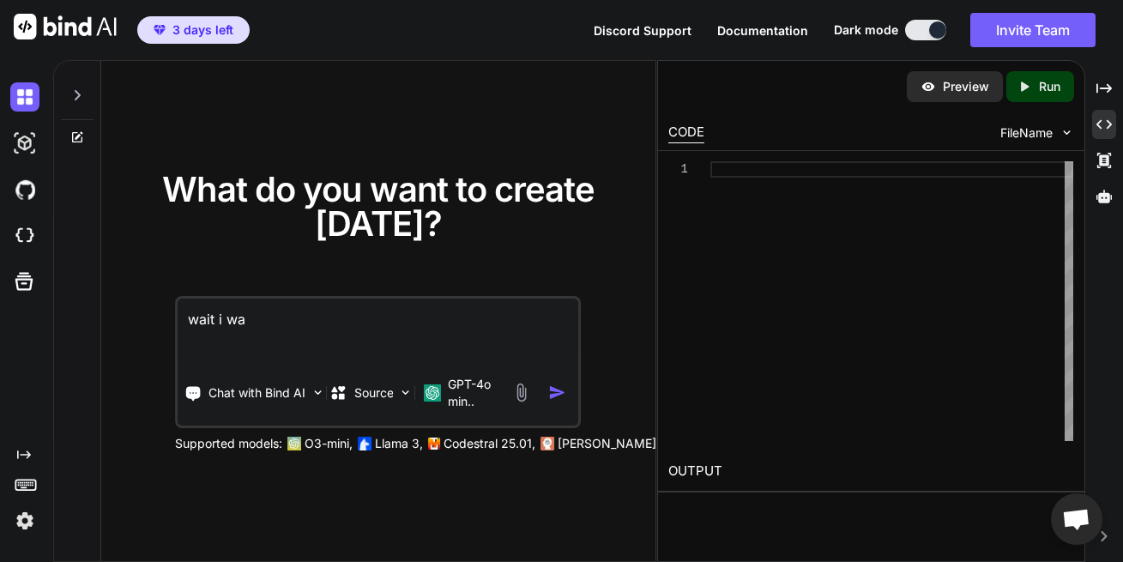
type textarea "wait i was"
type textarea "x"
type textarea "wait i was"
type textarea "x"
type textarea "wait i was j"
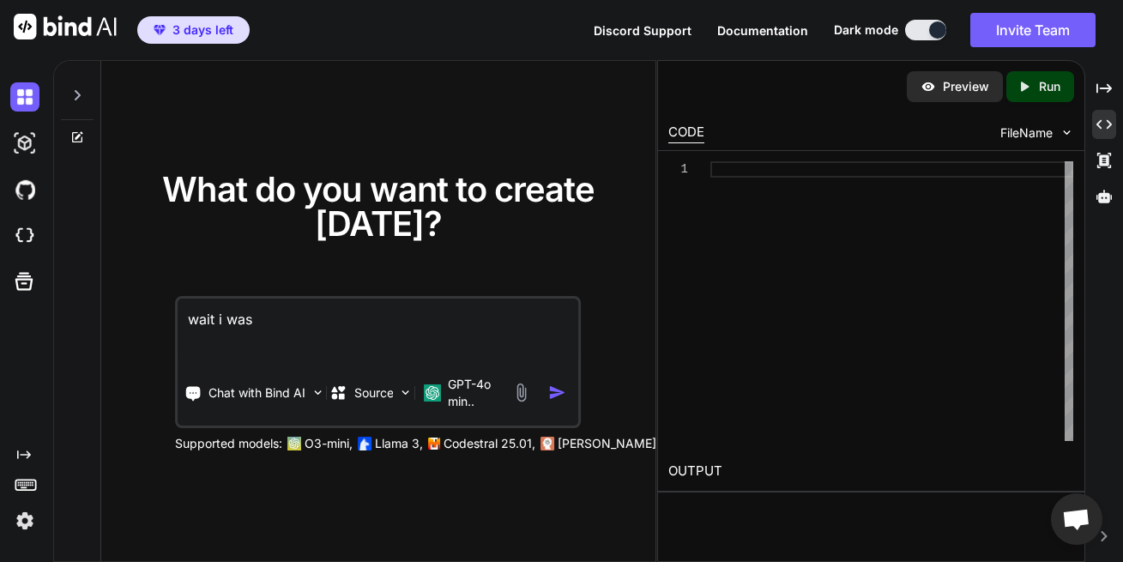
type textarea "x"
type textarea "wait i was ju"
type textarea "x"
type textarea "wait i was jus"
type textarea "x"
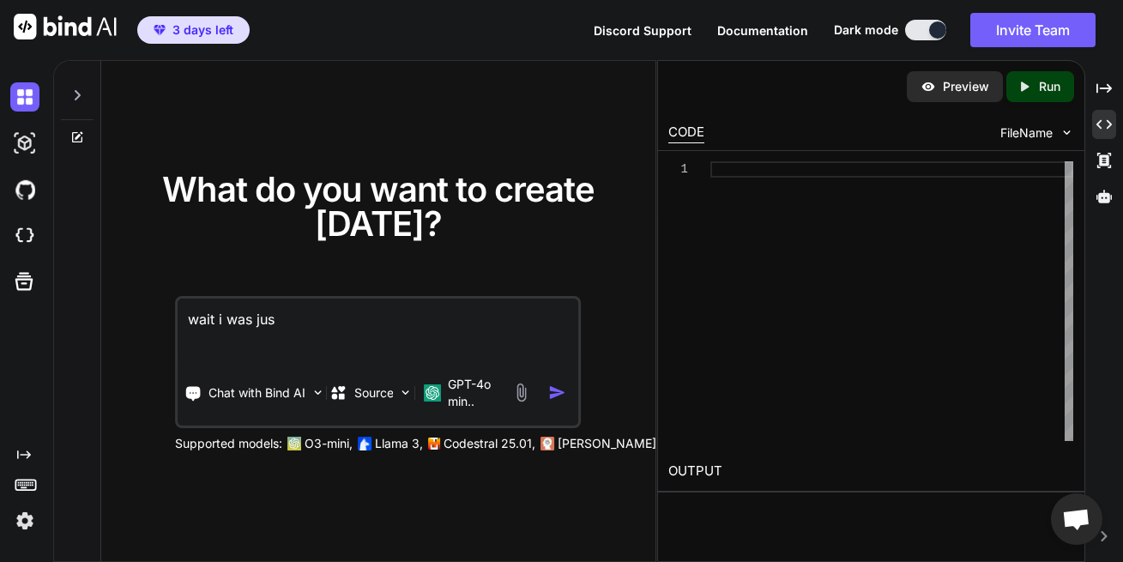
type textarea "wait i was just"
type textarea "x"
type textarea "wait i was just"
type textarea "x"
type textarea "wait i was just i"
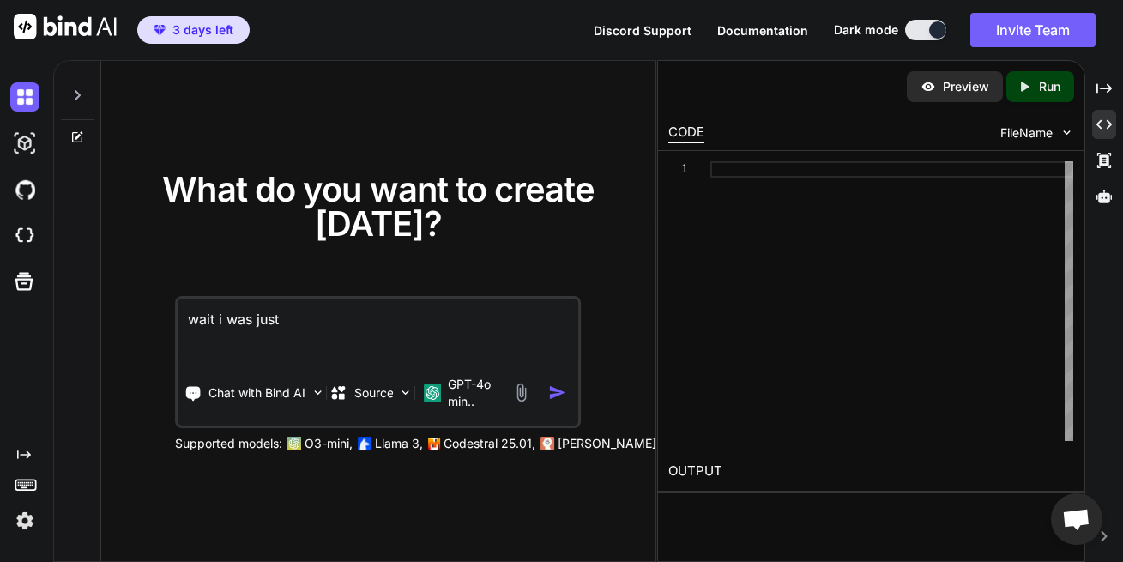
type textarea "x"
type textarea "wait i was just in"
type textarea "x"
type textarea "wait i was just in"
type textarea "x"
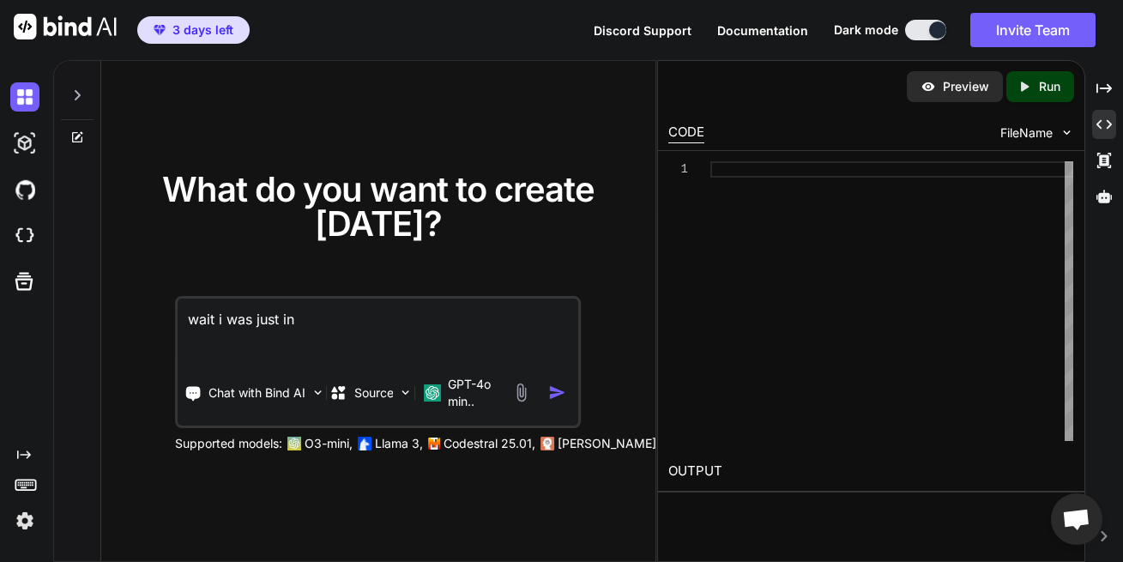
type textarea "wait i was just in t"
type textarea "x"
type textarea "wait i was just in th"
type textarea "x"
type textarea "wait i was just in the"
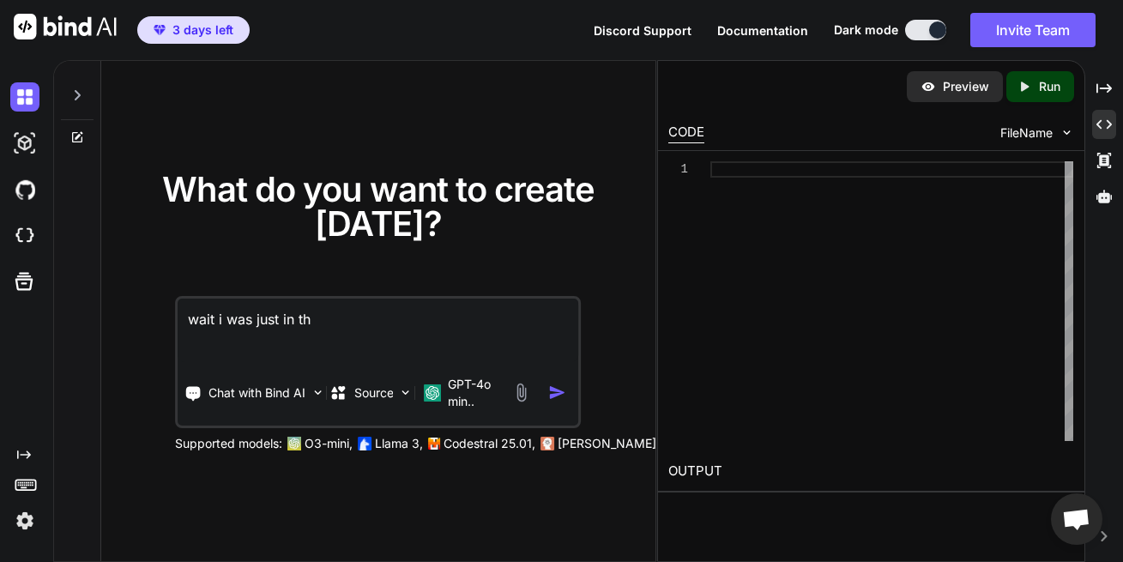
type textarea "x"
type textarea "wait i was just in the"
type textarea "x"
type textarea "wait i was just in the i"
type textarea "x"
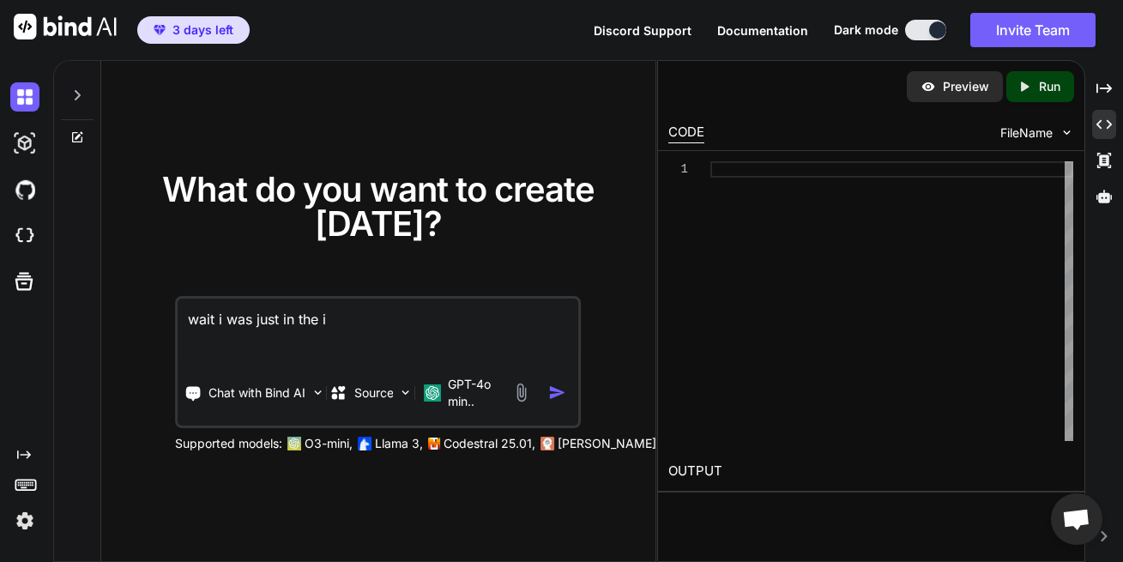
type textarea "wait i was just in the id"
type textarea "x"
type textarea "wait i was just in the idd"
type textarea "x"
type textarea "wait i was just in the iddl"
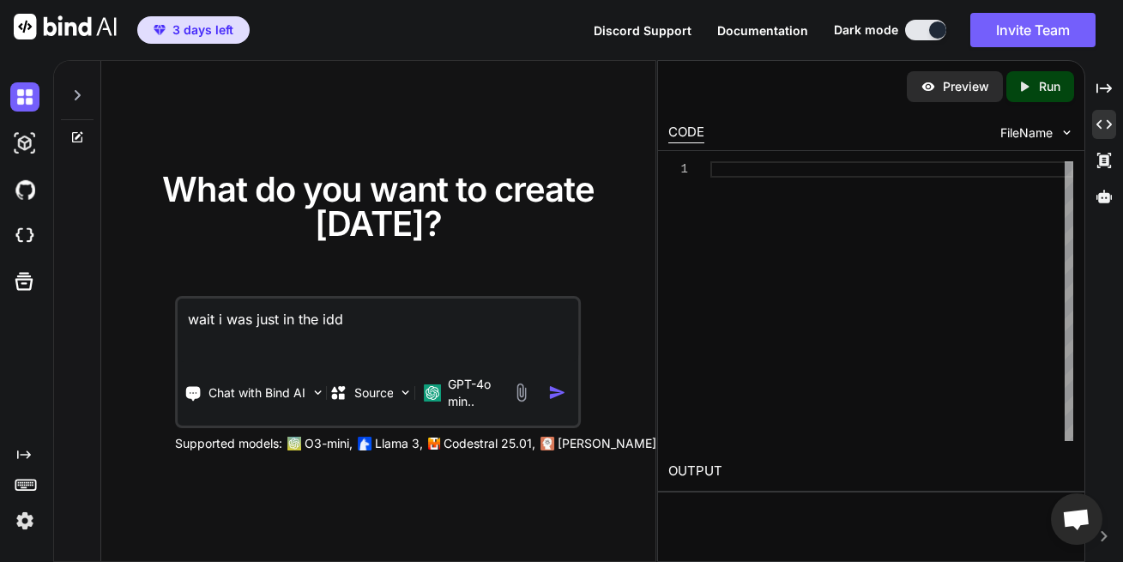
type textarea "x"
type textarea "wait i was just in the iddle"
type textarea "x"
type textarea "wait i was just in the iddle"
type textarea "x"
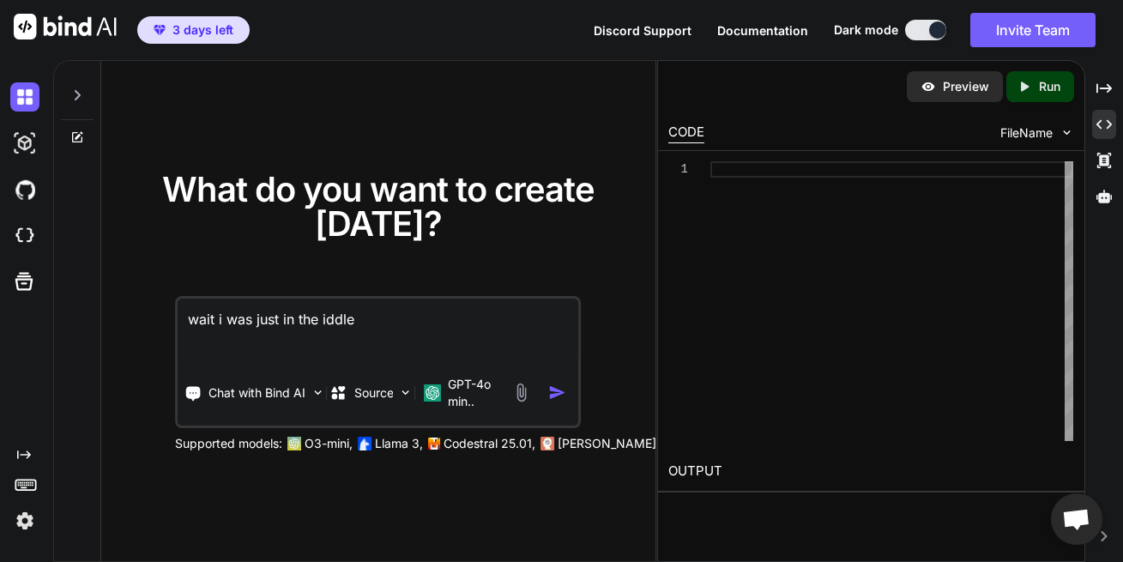
type textarea "wait i was just in the iddle o"
type textarea "x"
type textarea "wait i was just in the iddle of"
type textarea "x"
type textarea "wait i was just in the iddle of"
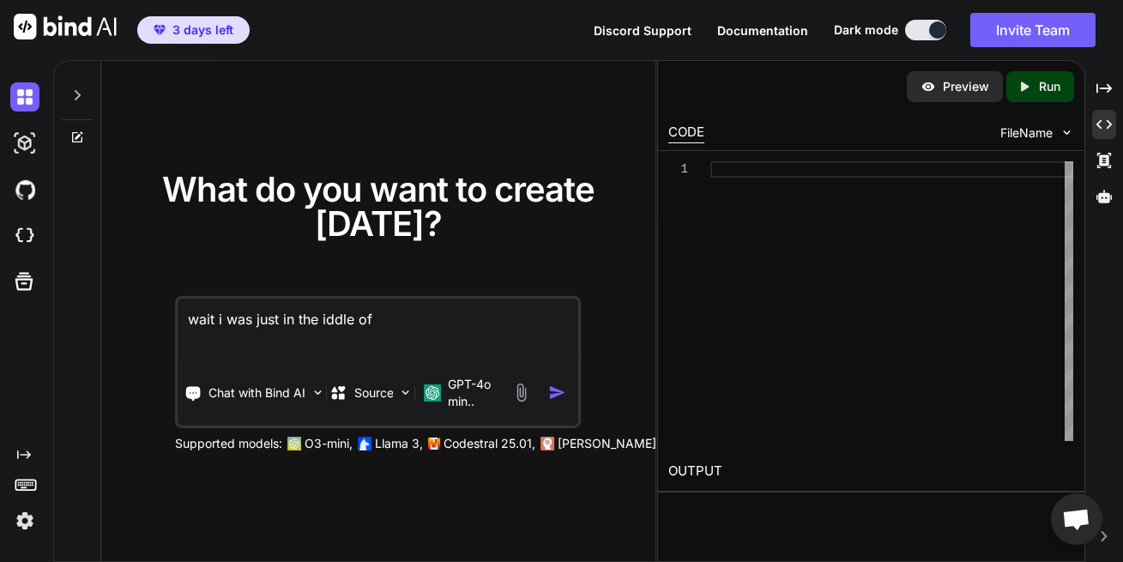
type textarea "x"
type textarea "wait i was just in the iddle of a"
type textarea "x"
type textarea "wait i was just in the iddle of a"
type textarea "x"
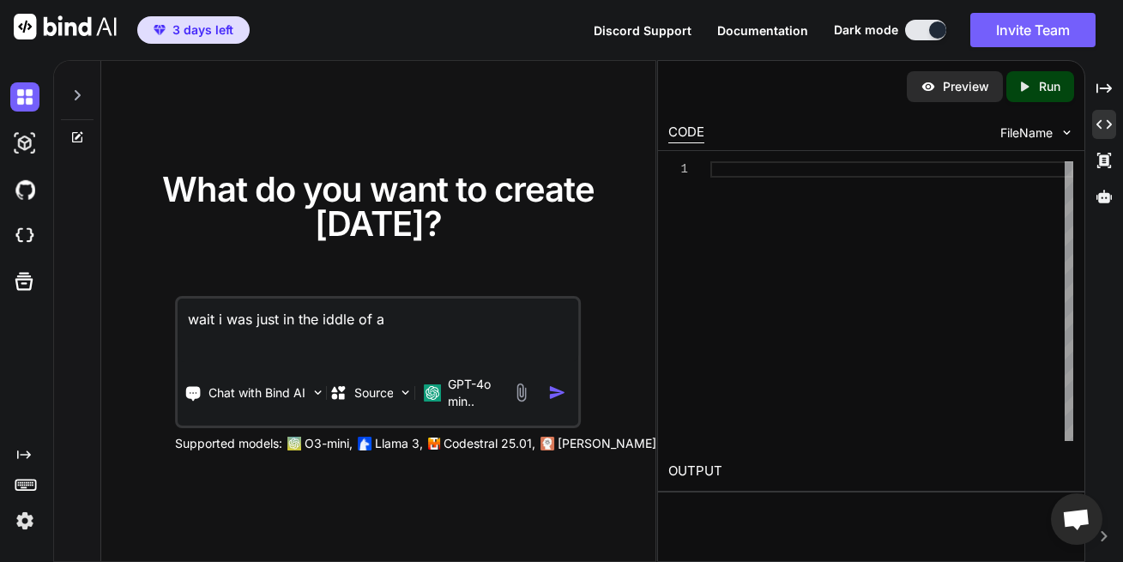
type textarea "wait i was just in the iddle of a p"
type textarea "x"
type textarea "wait i was just in the iddle of a pr"
type textarea "x"
type textarea "wait i was just in the iddle of a pro"
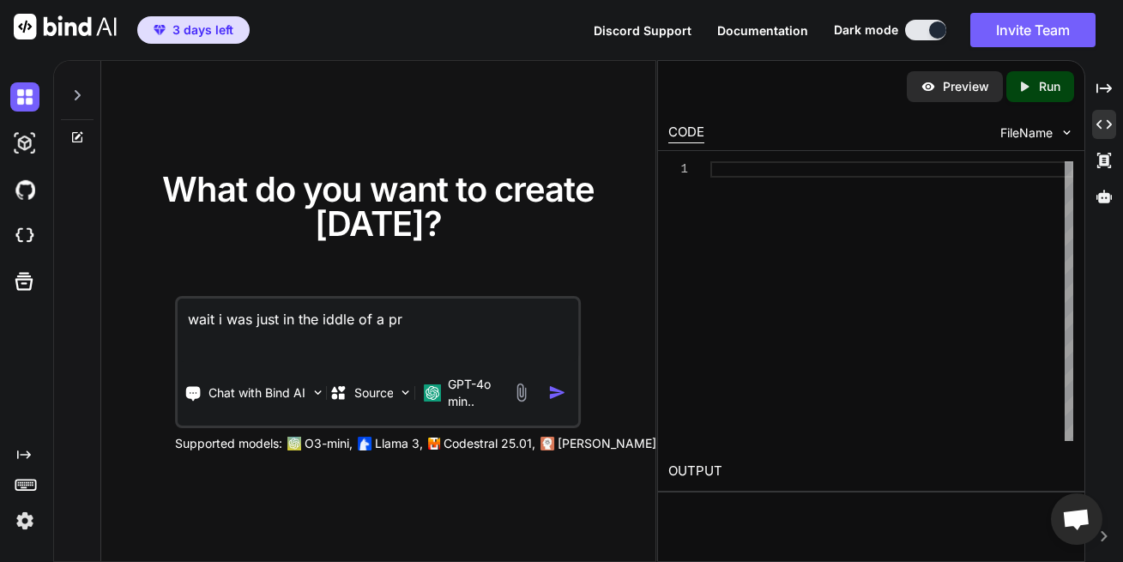
type textarea "x"
type textarea "wait i was just in the iddle of a proj"
type textarea "x"
type textarea "wait i was just in the iddle of a proje"
type textarea "x"
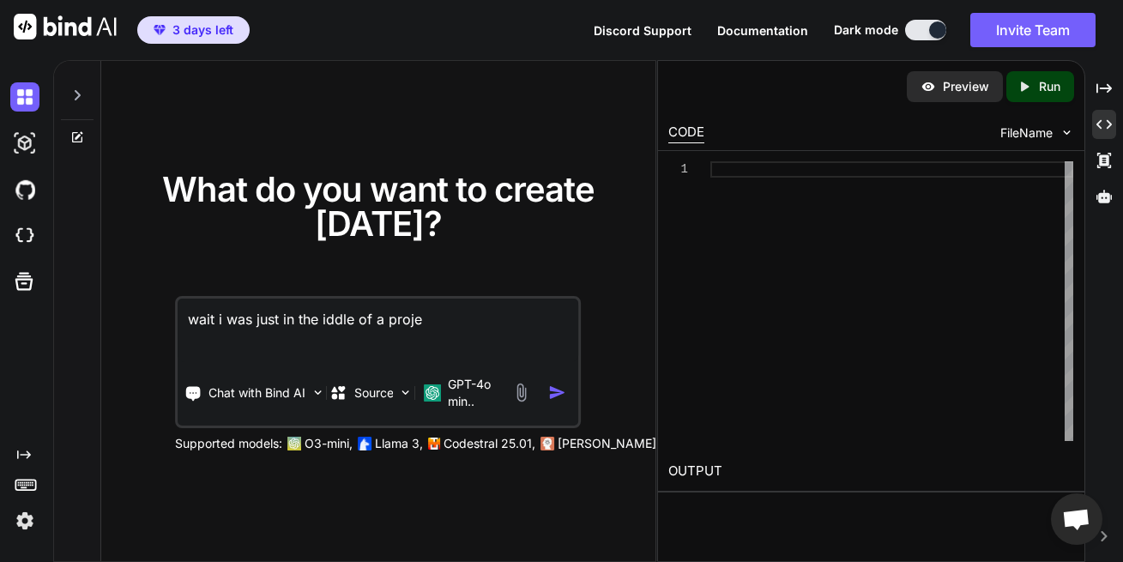
type textarea "wait i was just in the iddle of a projec"
type textarea "x"
type textarea "wait i was just in the iddle of a project"
type textarea "x"
type textarea "wait i was just in the middle of a project"
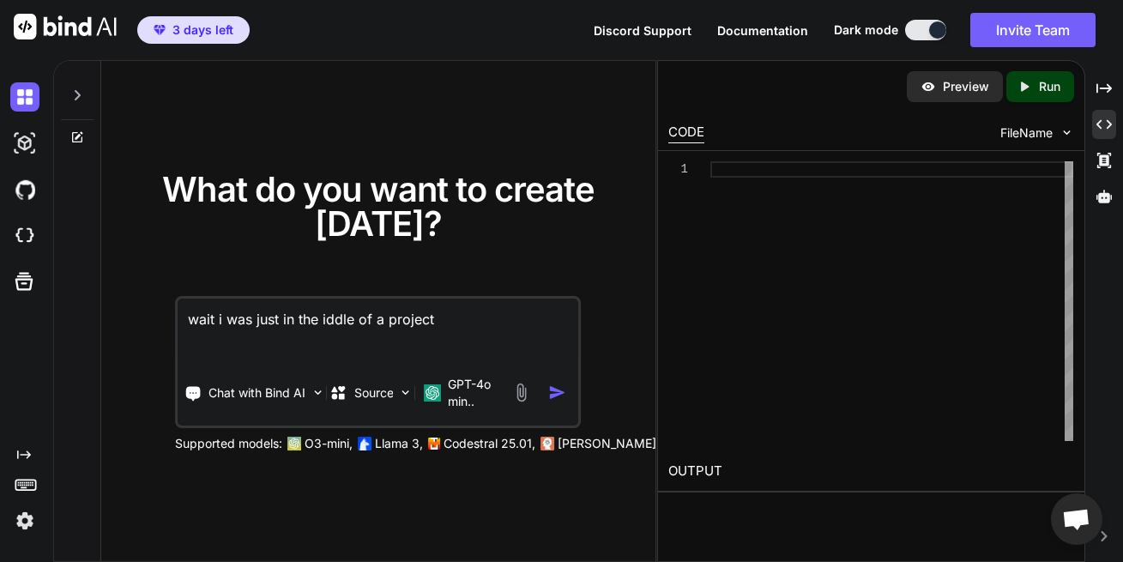
type textarea "x"
type textarea "wait i was just in the middle of a project"
type textarea "x"
type textarea "wait i was just in the middle of a project ("
type textarea "x"
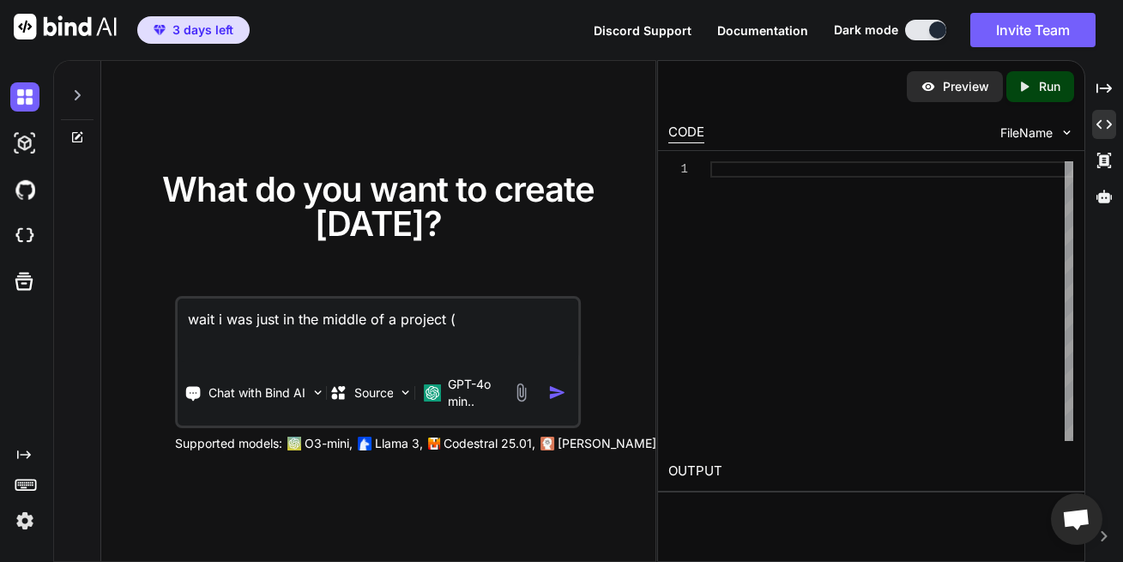
type textarea "wait i was just in the middle of a project ("
type textarea "x"
type textarea "wait i was just in the middle of a project ("
type textarea "x"
type textarea "wait i was just in the middle of a project (i"
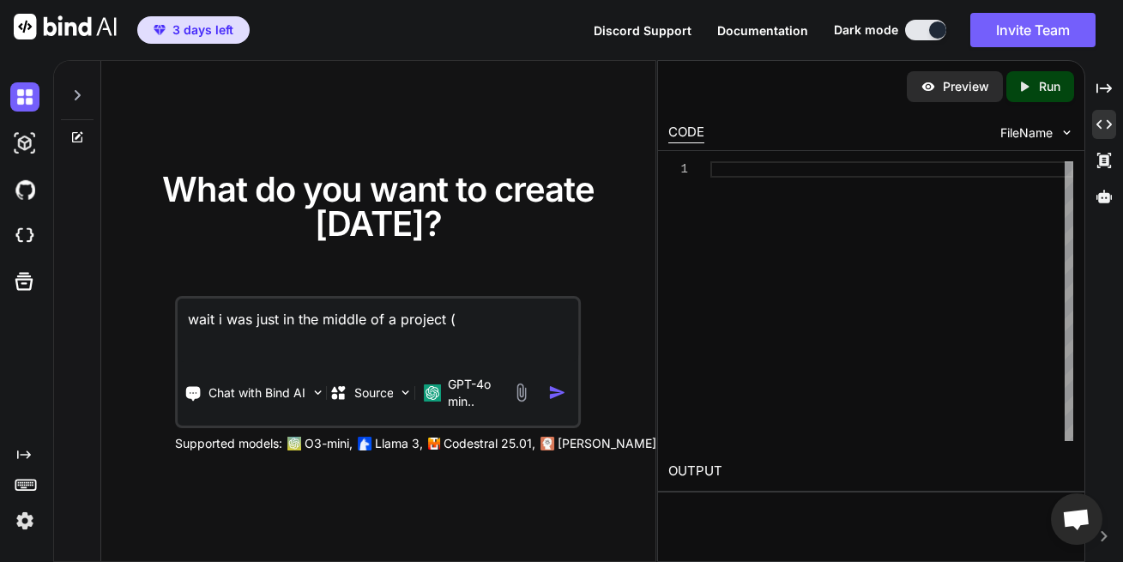
type textarea "x"
type textarea "wait i was just in the middle of a project (if"
type textarea "x"
type textarea "wait i was just in the middle of a project (ifr"
type textarea "x"
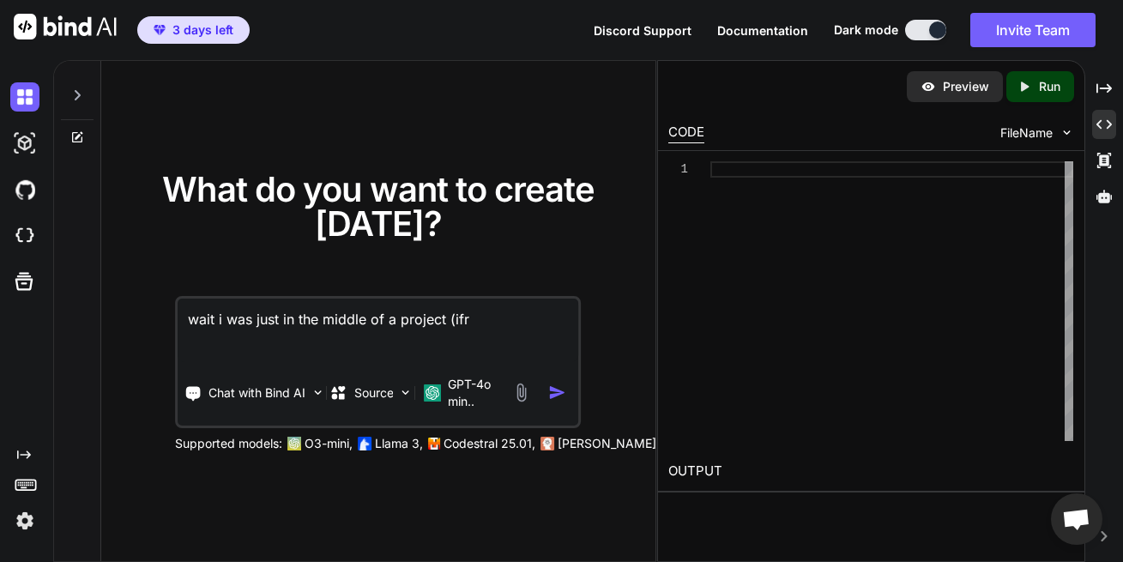
type textarea "wait i was just in the middle of a project (ifre"
type textarea "x"
type textarea "wait i was just in the middle of a project (ifree"
type textarea "x"
type textarea "wait i was just in the middle of a project (ifreed"
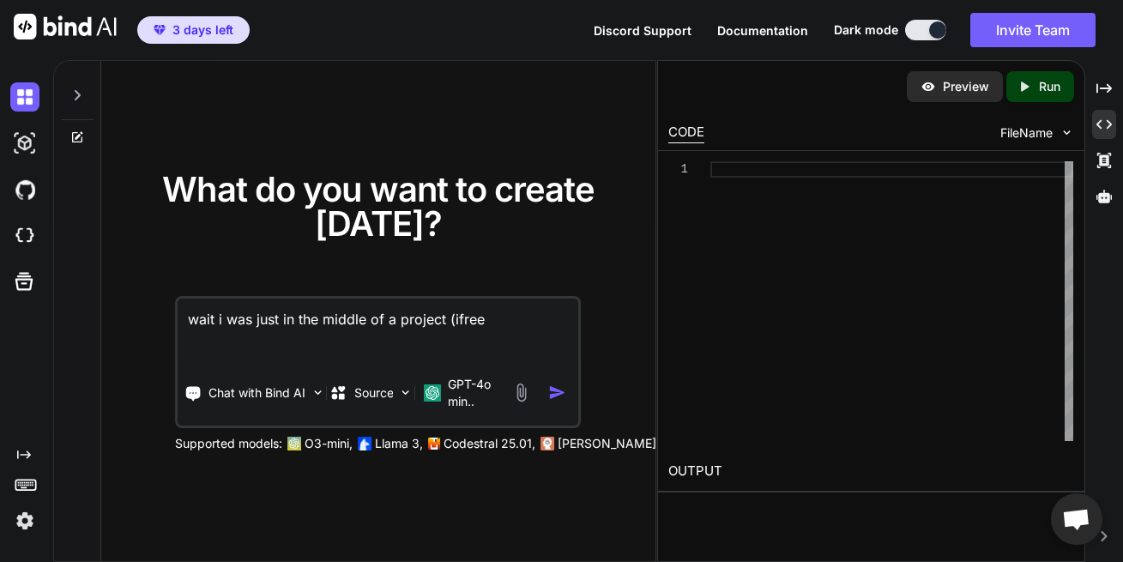
type textarea "x"
type textarea "wait i was just in the middle of a project (ifreedm"
type textarea "x"
type textarea "wait i was just in the middle of a project (ifreedme"
type textarea "x"
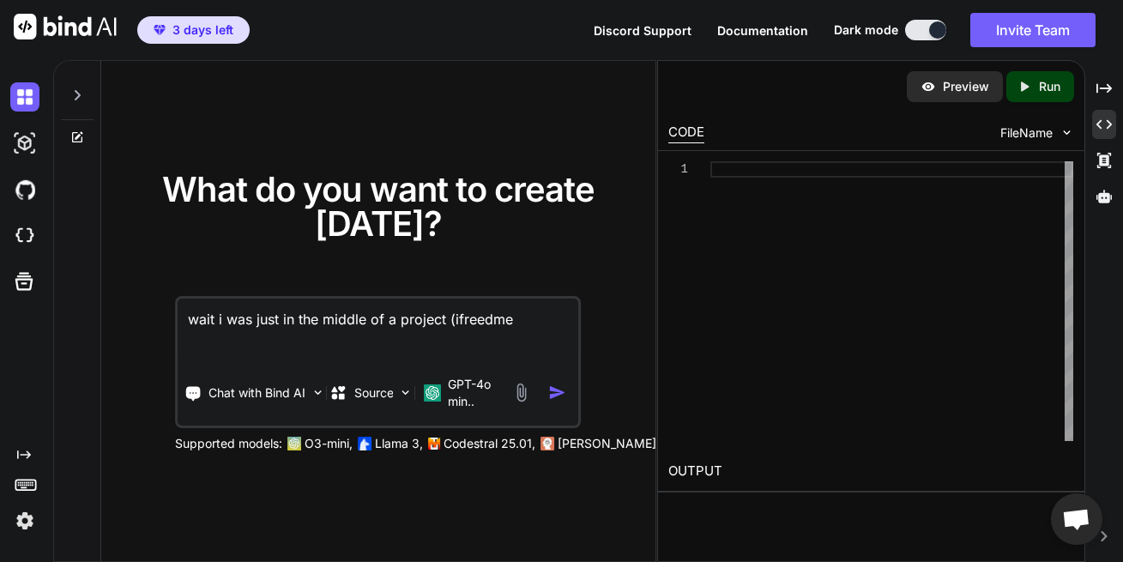
type textarea "wait i was just in the middle of a project (ifreedmen"
type textarea "x"
type textarea "wait i was just in the middle of a project (ifreedmen"
type textarea "x"
type textarea "wait i was just in the middle of a project (ifreedmen g"
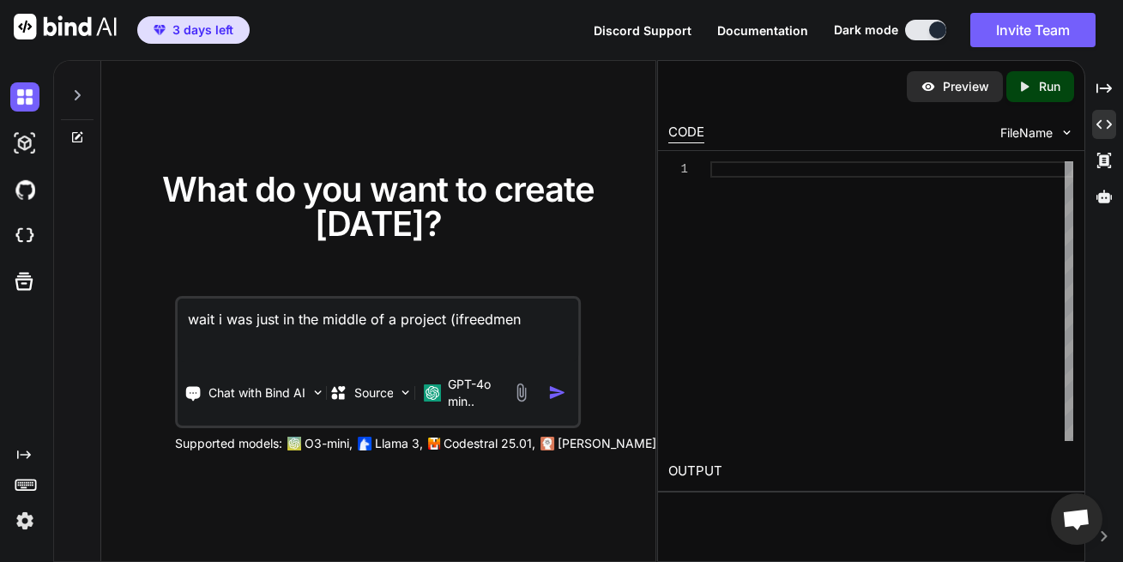
type textarea "x"
type textarea "wait i was just in the middle of a project (ifreedmen go"
type textarea "x"
type textarea "wait i was just in the middle of a project (ifreedmen go"
type textarea "x"
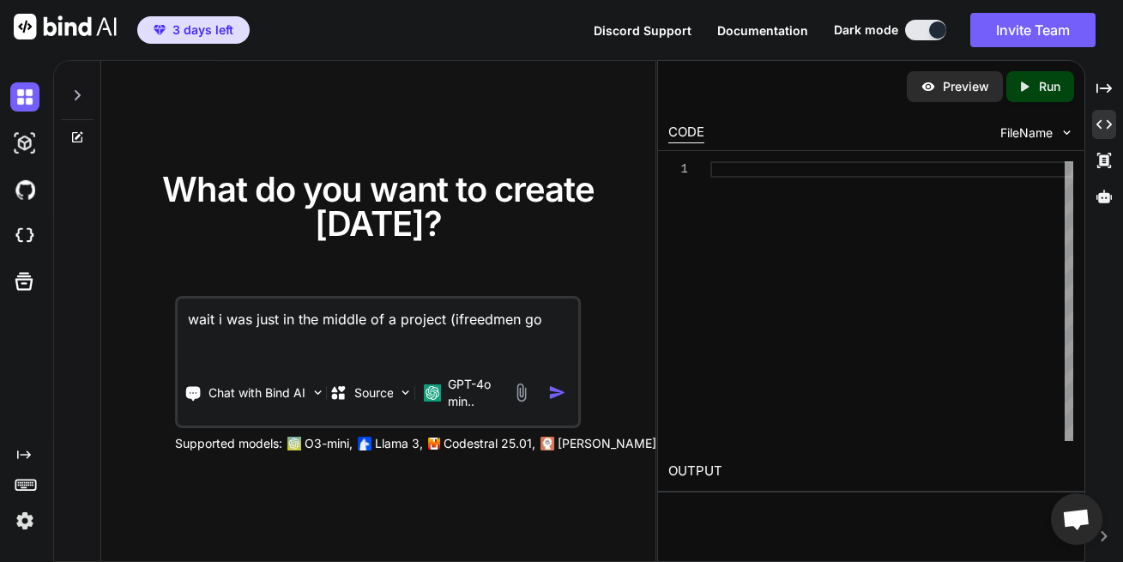
type textarea "wait i was just in the middle of a project (ifreedmen go f"
type textarea "x"
type textarea "wait i was just in the middle of a project (ifreedmen go fu"
type textarea "x"
type textarea "wait i was just in the middle of a project (ifreedmen go fun"
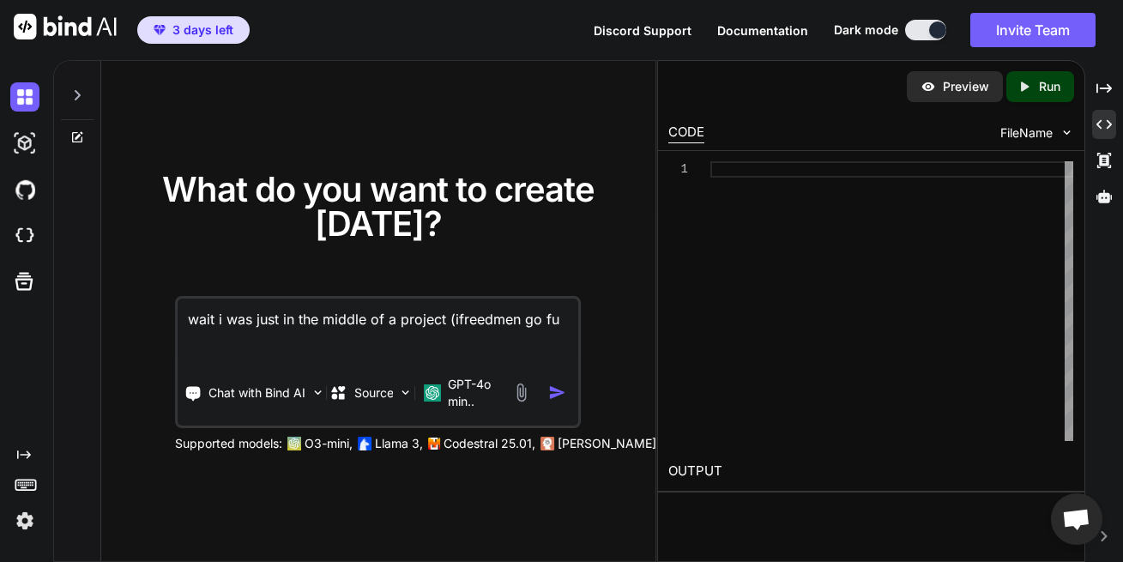
type textarea "x"
type textarea "wait i was just in the middle of a project (ifreedmen go fund"
type textarea "x"
type textarea "wait i was just in the middle of a project (ifreedmen go fund"
type textarea "x"
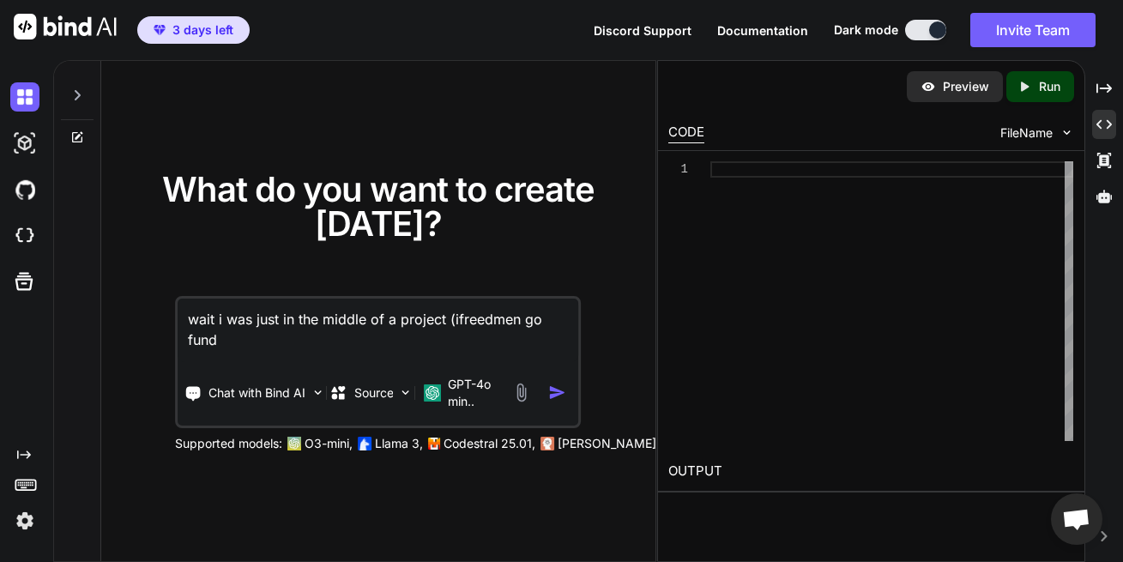
type textarea "wait i was just in the middle of a project (ifreedmen go fund m"
type textarea "x"
type textarea "wait i was just in the middle of a project (ifreedmen go fund me"
type textarea "x"
type textarea "wait i was just in the middle of a project (ifreedmen go fund me)"
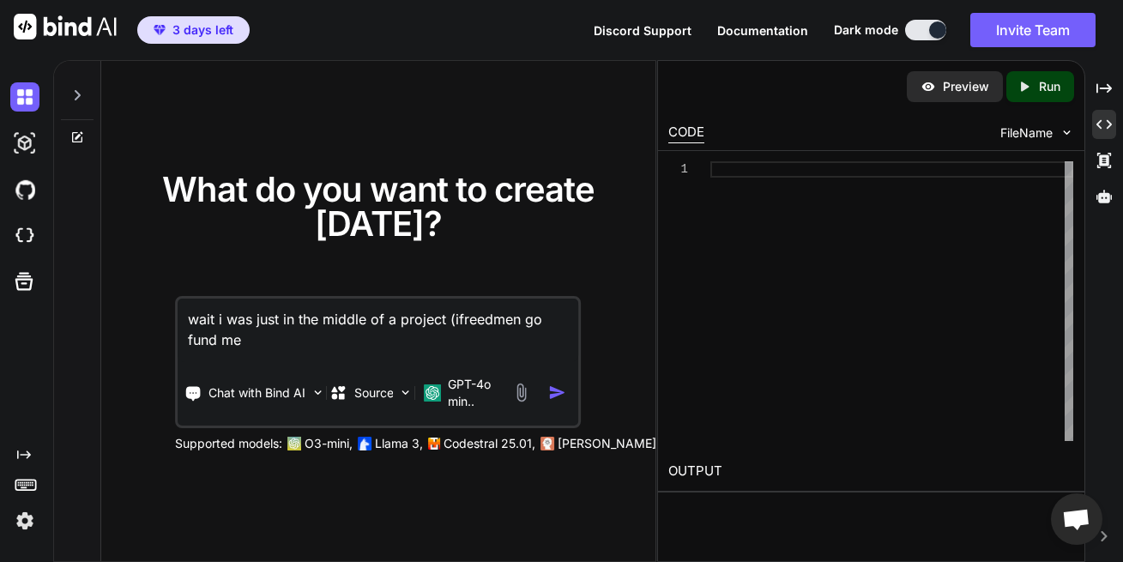
type textarea "x"
type textarea "wait i was just in the middle of a project (ifreedmen go fund me)"
type textarea "x"
type textarea "wait i was just in the middle of a project (ifreedmen go fund me) a"
type textarea "x"
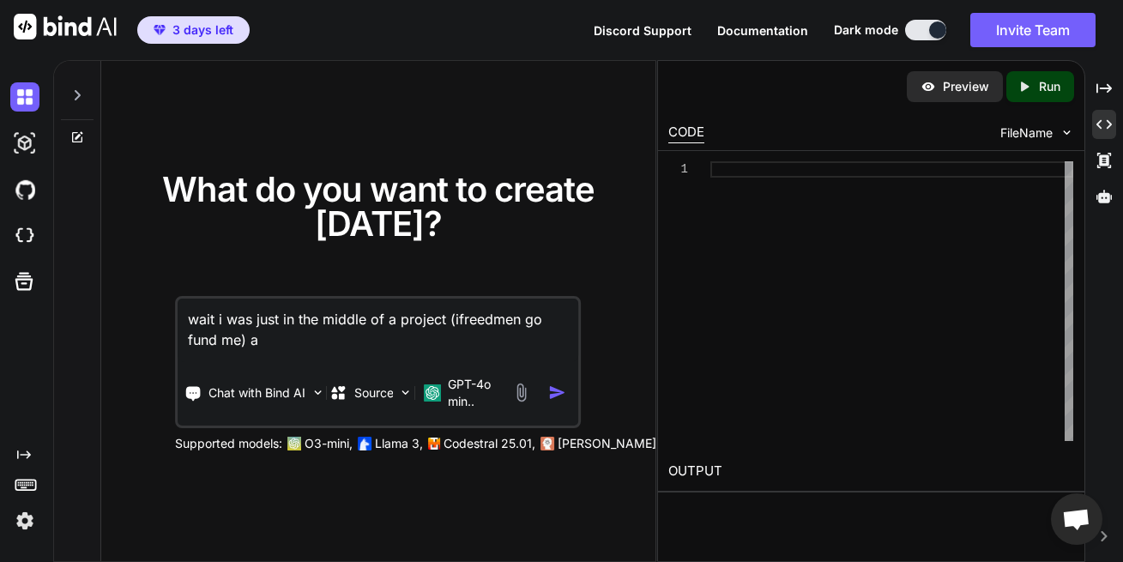
type textarea "wait i was just in the middle of a project (ifreedmen go fund me) an"
type textarea "x"
type textarea "wait i was just in the middle of a project (ifreedmen go fund me) and"
type textarea "x"
type textarea "wait i was just in the middle of a project (ifreedmen go fund me) and"
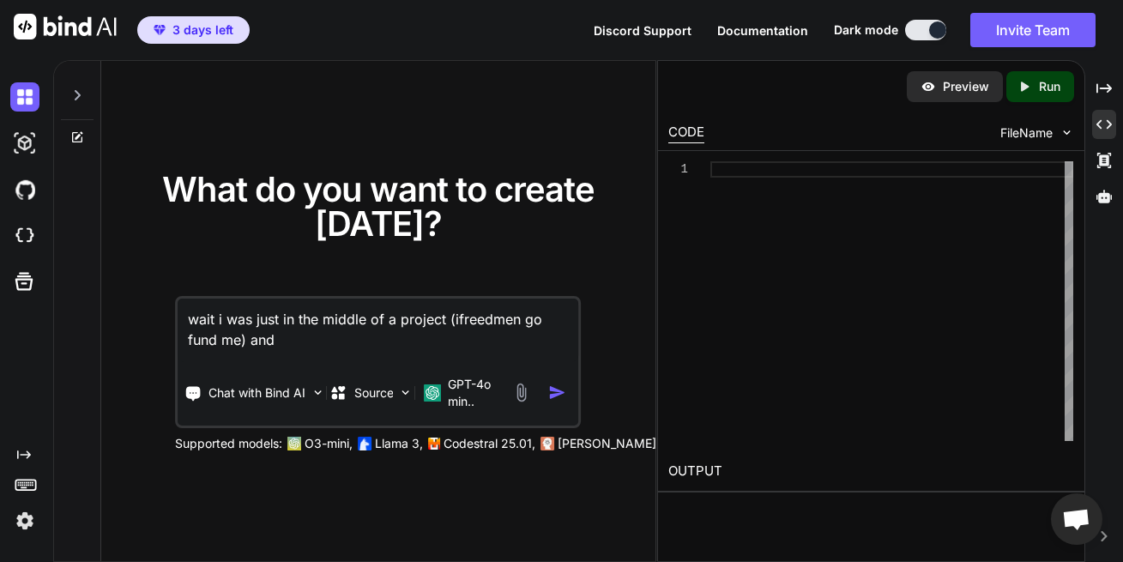
type textarea "x"
type textarea "wait i was just in the middle of a project (ifreedmen go fund me) and a"
type textarea "x"
type textarea "wait i was just in the middle of a project (ifreedmen go fund me) and a"
type textarea "x"
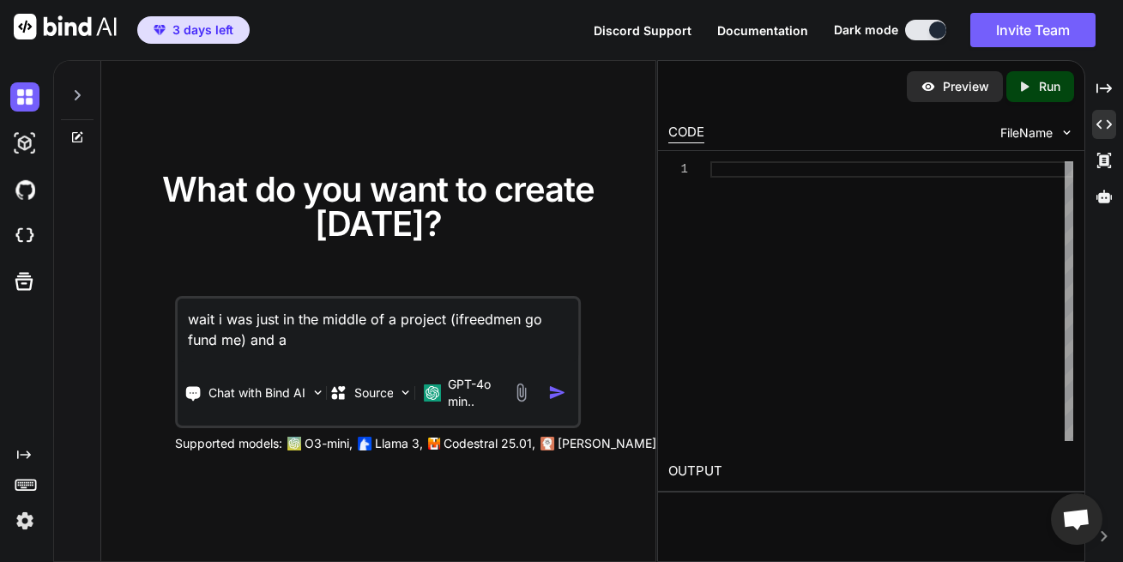
type textarea "wait i was just in the middle of a project (ifreedmen go fund me) and a p"
type textarea "x"
type textarea "wait i was just in the middle of a project (ifreedmen go fund me) and a pa"
type textarea "x"
type textarea "wait i was just in the middle of a project (ifreedmen go fund me) and a pay"
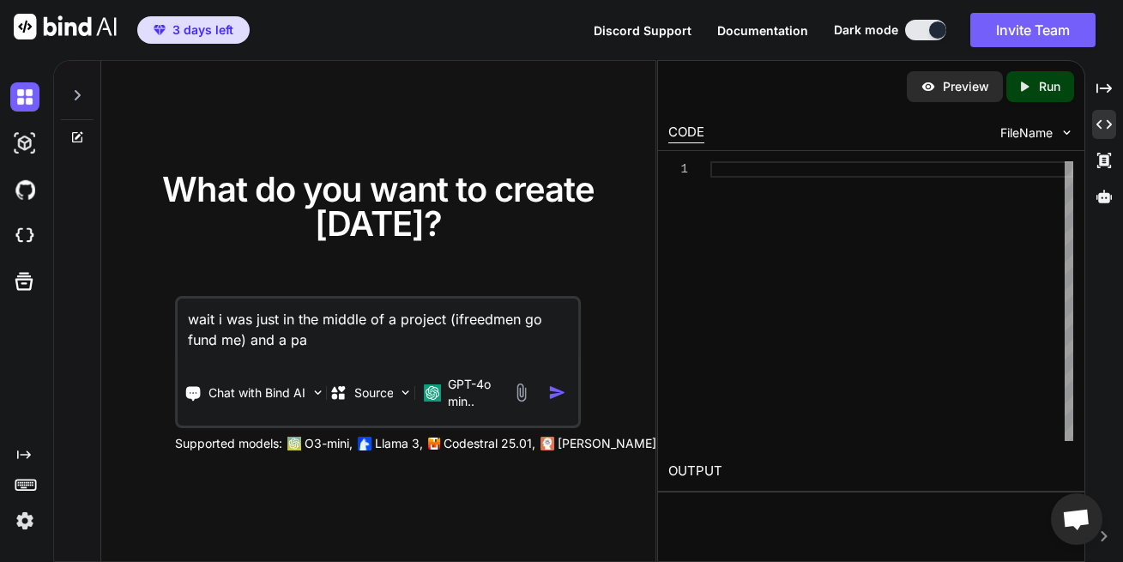
type textarea "x"
type textarea "wait i was just in the middle of a project (ifreedmen go fund me) and a pay"
type textarea "x"
type textarea "wait i was just in the middle of a project (ifreedmen go fund me) and a pay w"
type textarea "x"
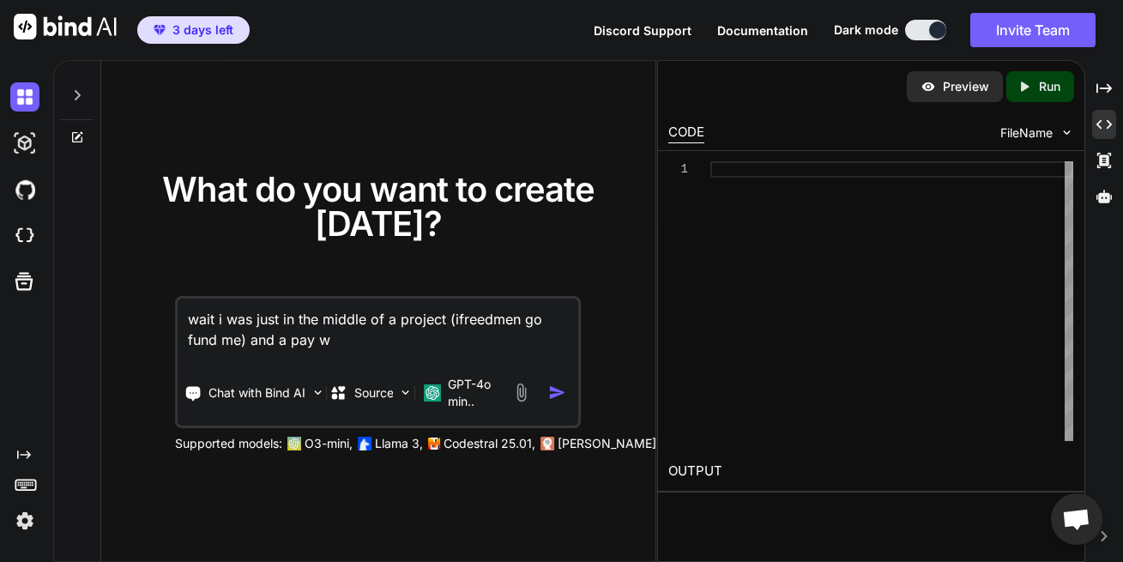
type textarea "wait i was just in the middle of a project (ifreedmen go fund me) and a pay wa"
type textarea "x"
type textarea "wait i was just in the middle of a project (ifreedmen go fund me) and a pay wal"
type textarea "x"
type textarea "wait i was just in the middle of a project (ifreedmen go fund me) and a pay wall"
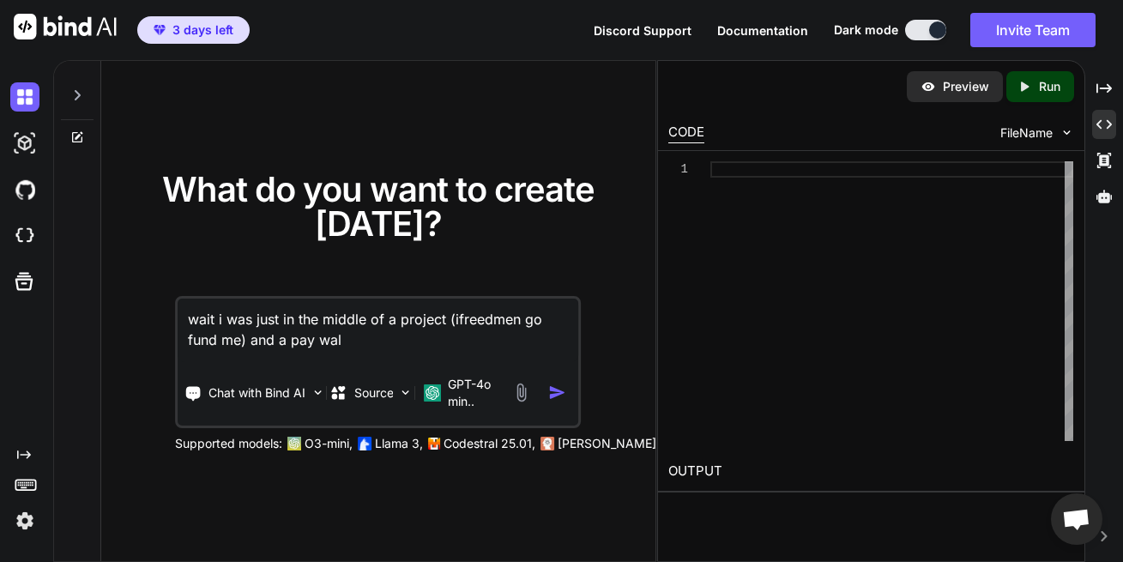
type textarea "x"
type textarea "wait i was just in the middle of a project (ifreedmen go fund me) and a pay wall"
type textarea "x"
type textarea "wait i was just in the middle of a project (ifreedmen go fund me) and a pay wal…"
type textarea "x"
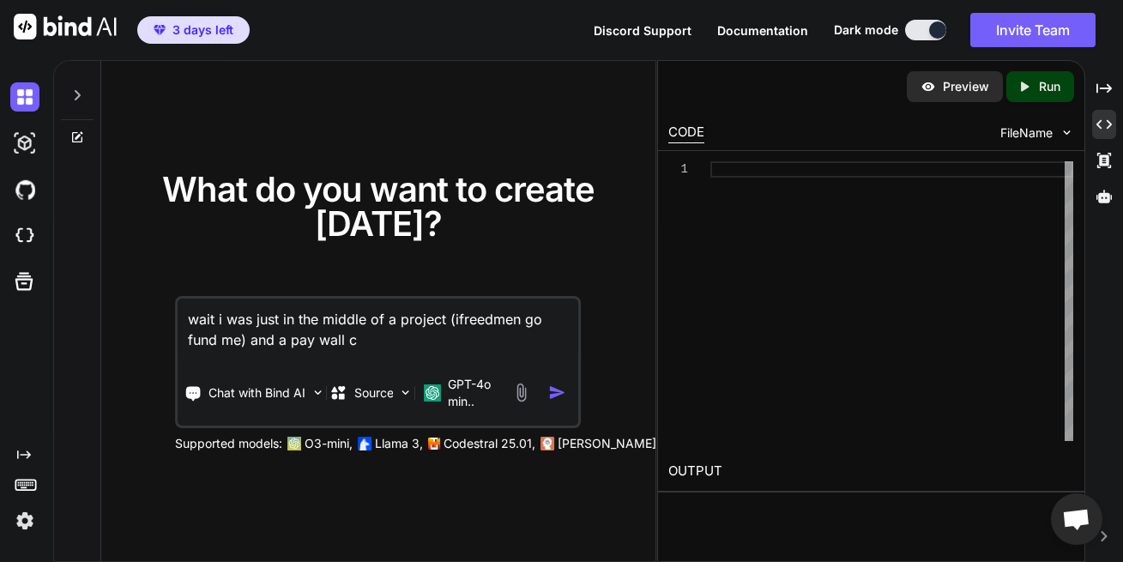
type textarea "wait i was just in the middle of a project (ifreedmen go fund me) and a pay wal…"
type textarea "x"
type textarea "wait i was just in the middle of a project (ifreedmen go fund me) and a pay wal…"
type textarea "x"
type textarea "wait i was just in the middle of a project (ifreedmen go fund me) and a pay wal…"
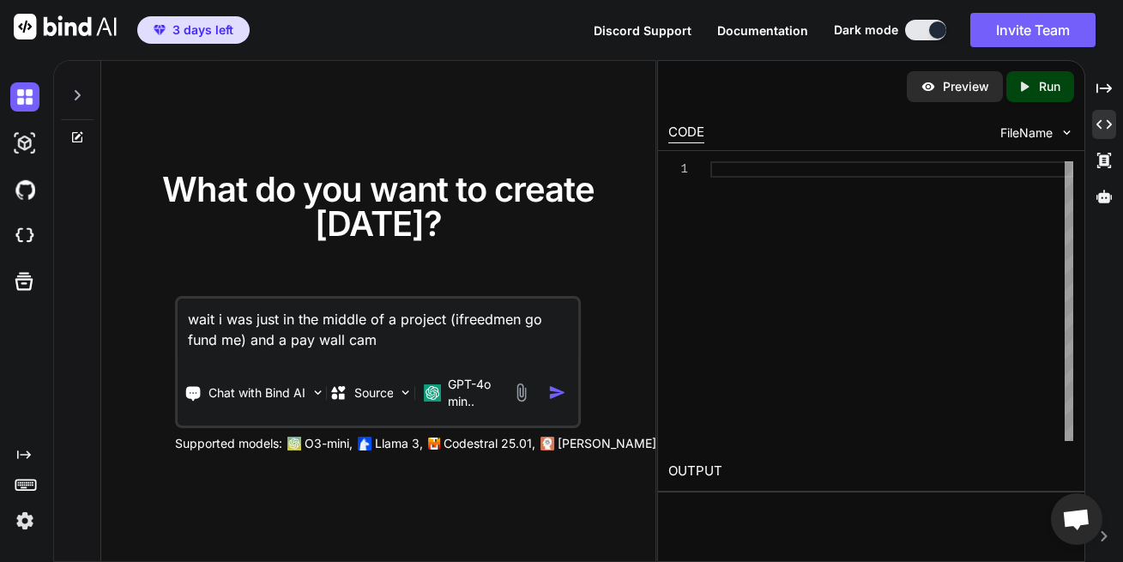
type textarea "x"
type textarea "wait i was just in the middle of a project (ifreedmen go fund me) and a pay wal…"
type textarea "x"
type textarea "wait i was just in the middle of a project (ifreedmen go fund me) and a pay wal…"
type textarea "x"
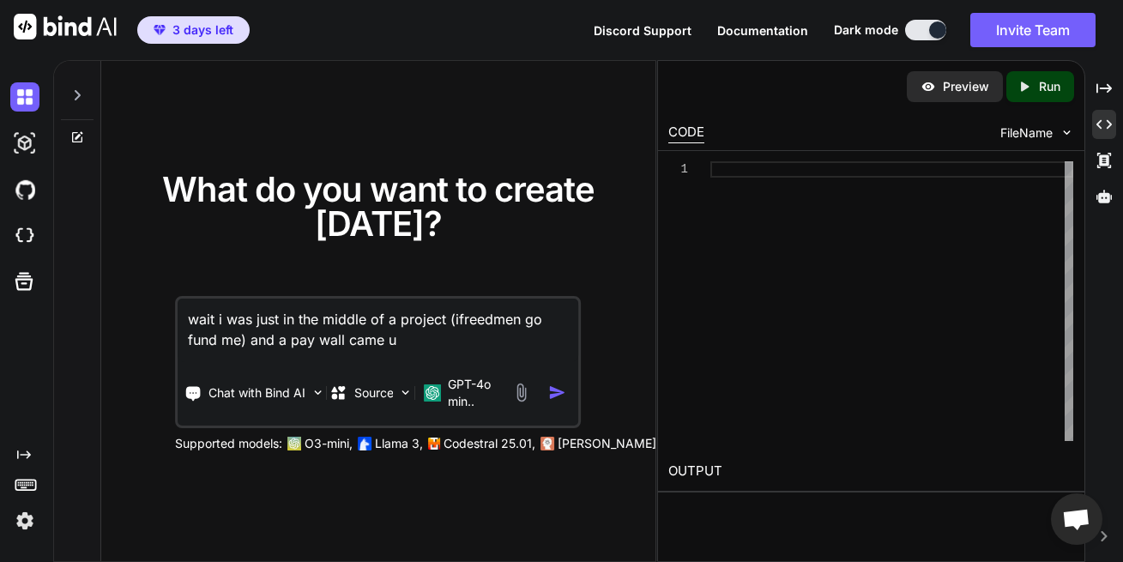
type textarea "wait i was just in the middle of a project (ifreedmen go fund me) and a pay wal…"
type textarea "x"
type textarea "wait i was just in the middle of a project (ifreedmen go fund me) and a pay wal…"
type textarea "x"
type textarea "wait i was just in the middle of a project (ifreedmen go fund me) and a pay wal…"
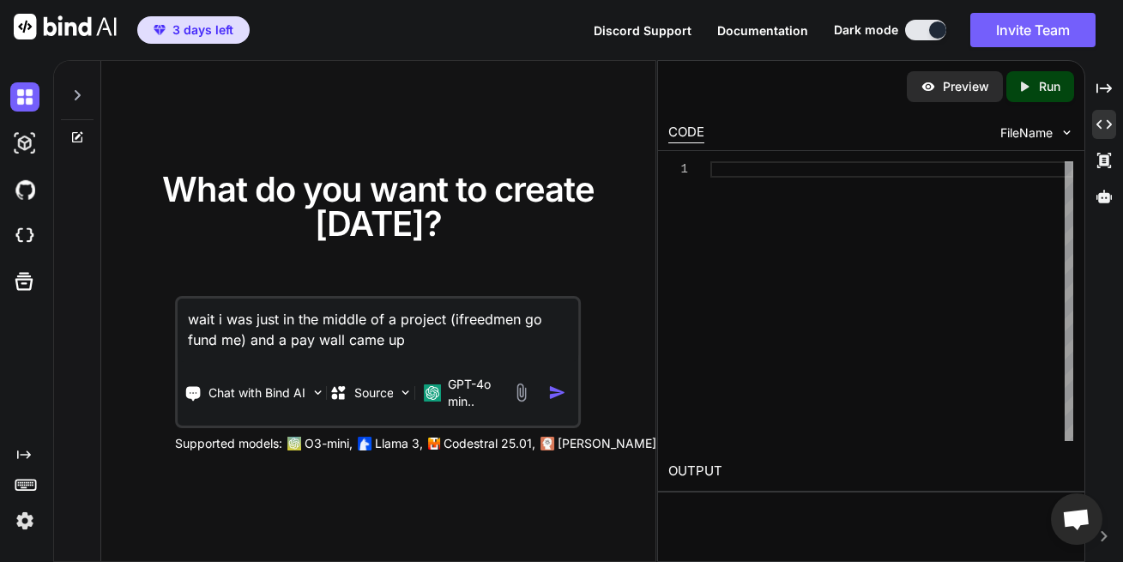
type textarea "x"
type textarea "wait i was just in the middle of a project (ifreedmen go fund me) and a pay wal…"
type textarea "x"
type textarea "wait i was just in the middle of a project (ifreedmen go fund me) and a pay wal…"
type textarea "x"
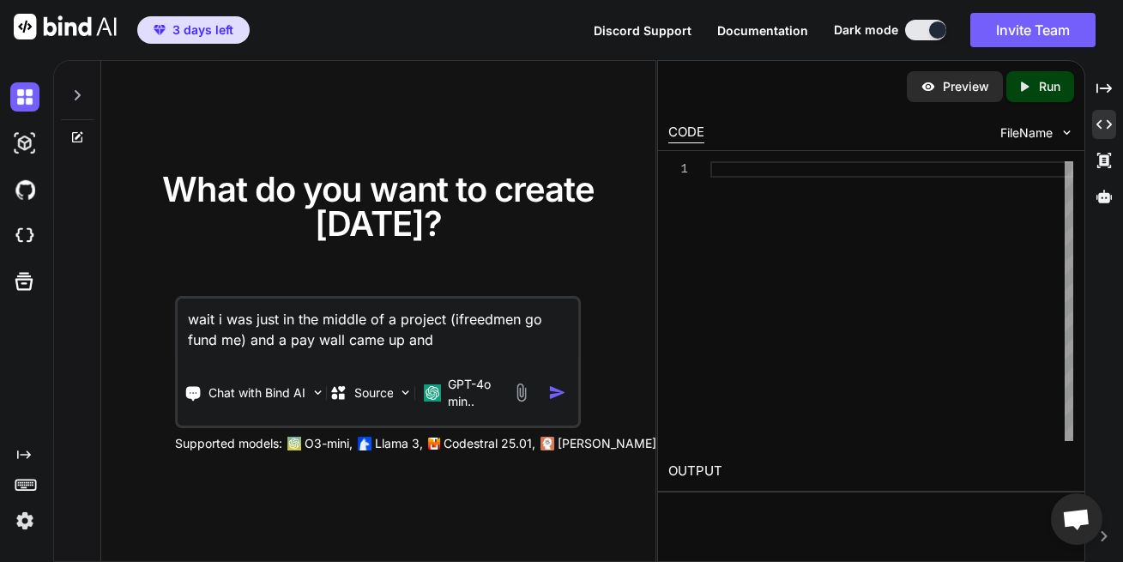
type textarea "wait i was just in the middle of a project (ifreedmen go fund me) and a pay wal…"
type textarea "x"
type textarea "wait i was just in the middle of a project (ifreedmen go fund me) and a pay wal…"
type textarea "x"
type textarea "wait i was just in the middle of a project (ifreedmen go fund me) and a pay wal…"
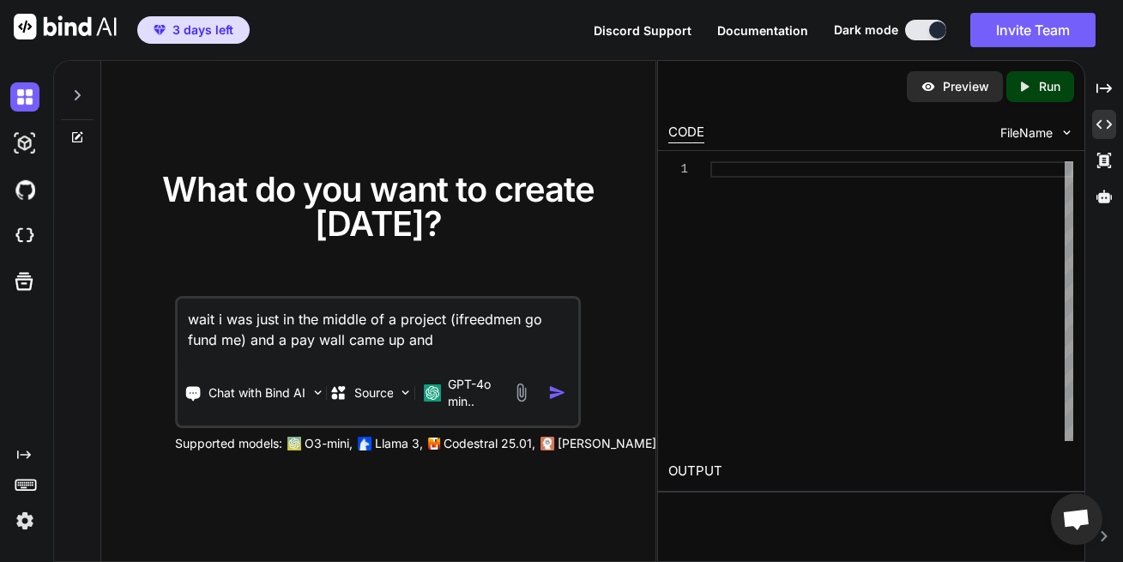
type textarea "x"
type textarea "wait i was just in the middle of a project (ifreedmen go fund me) and a pay wal…"
type textarea "x"
type textarea "wait i was just in the middle of a project (ifreedmen go fund me) and a pay wal…"
type textarea "x"
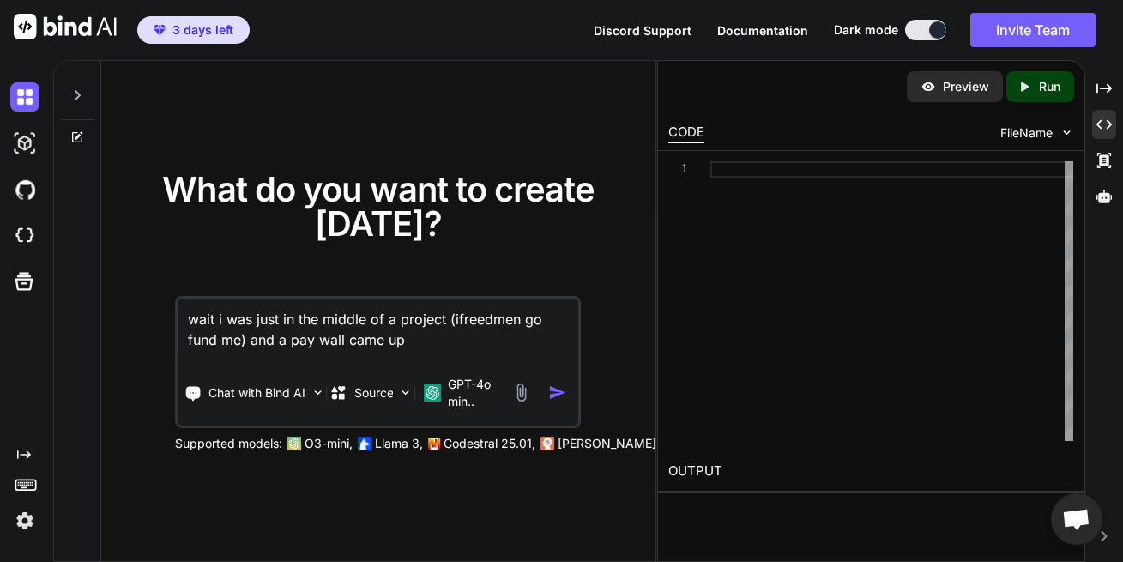
type textarea "wait i was just in the middle of a project (ifreedmen go fund me) and a pay wal…"
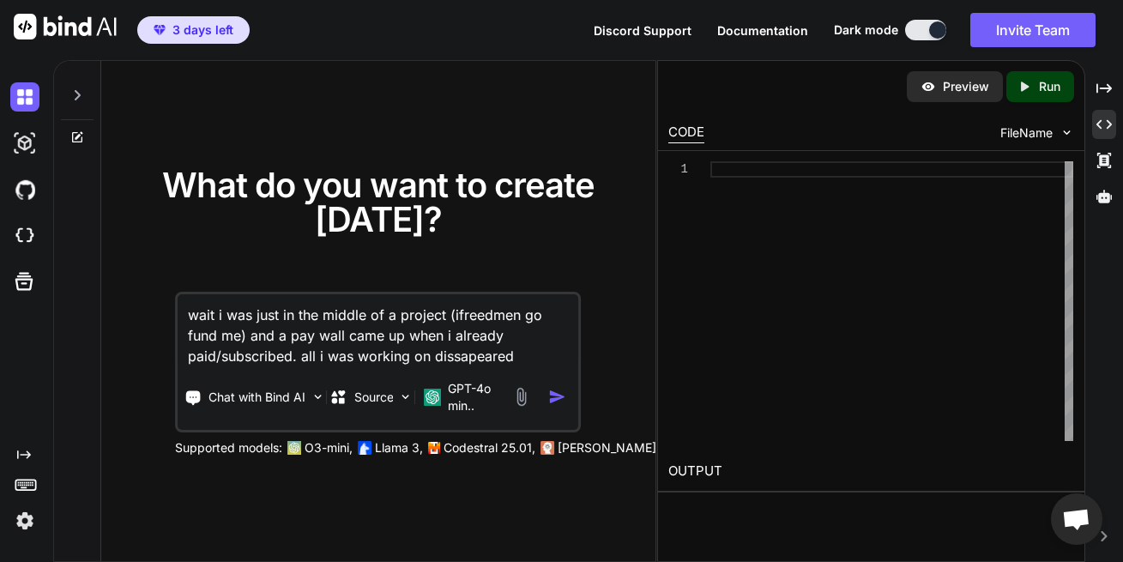
click at [369, 362] on textarea "wait i was just in the middle of a project (ifreedmen go fund me) and a pay wal…" at bounding box center [378, 330] width 400 height 72
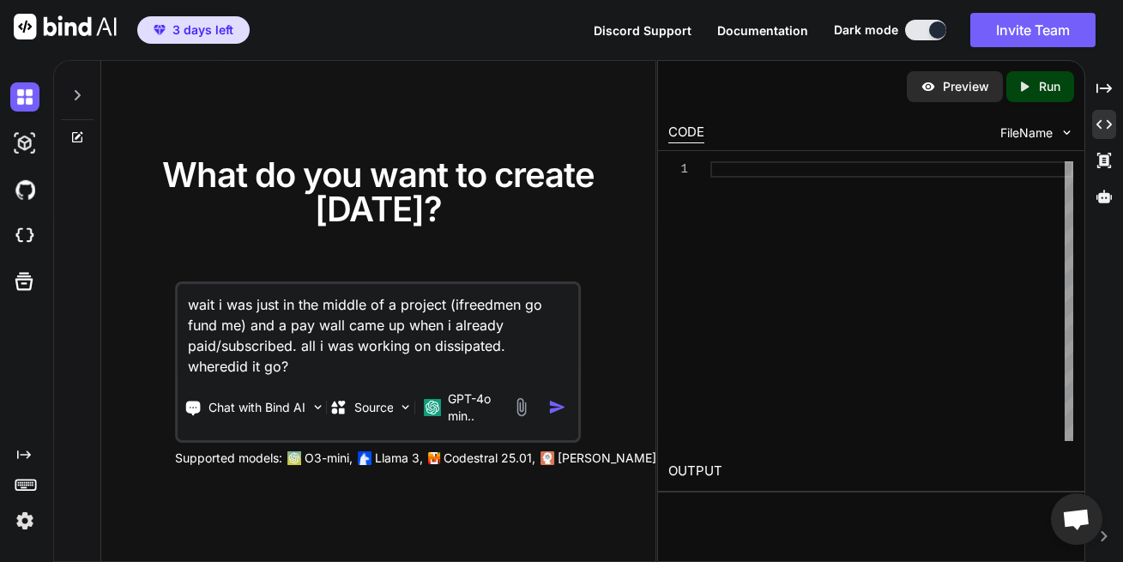
click at [511, 353] on textarea "wait i was just in the middle of a project (ifreedmen go fund me) and a pay wal…" at bounding box center [378, 330] width 400 height 93
click at [553, 404] on img "button" at bounding box center [558, 407] width 18 height 18
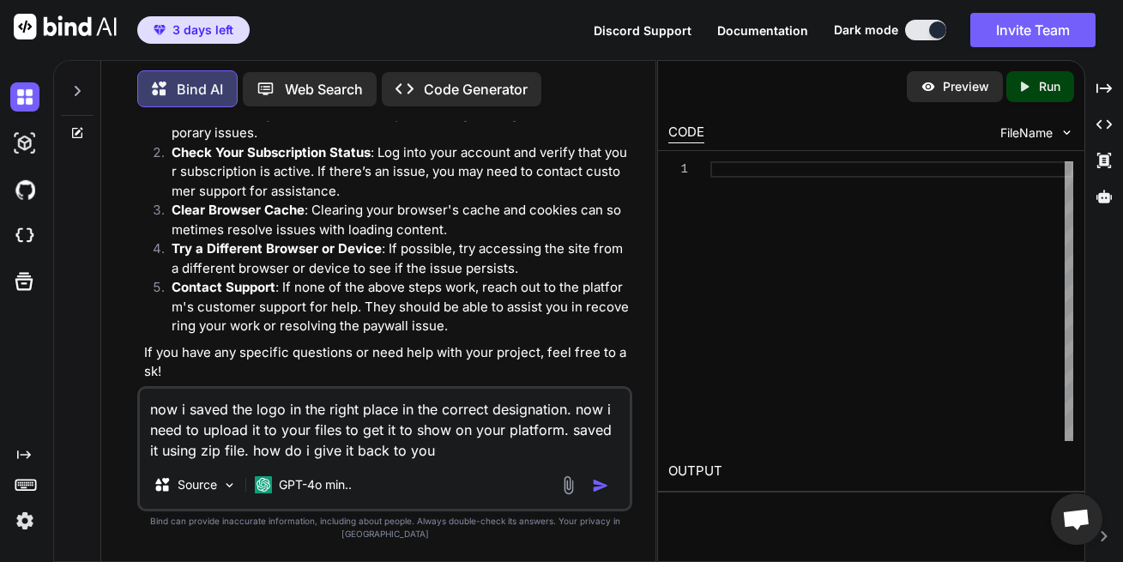
scroll to position [254, 0]
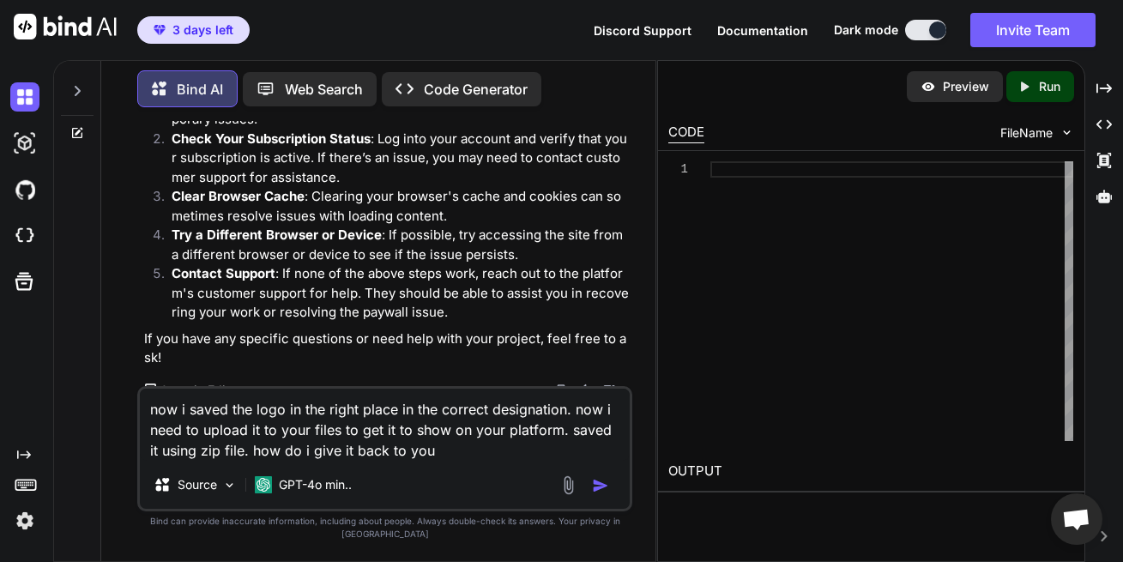
click at [216, 388] on p "Open in Editor" at bounding box center [200, 390] width 81 height 17
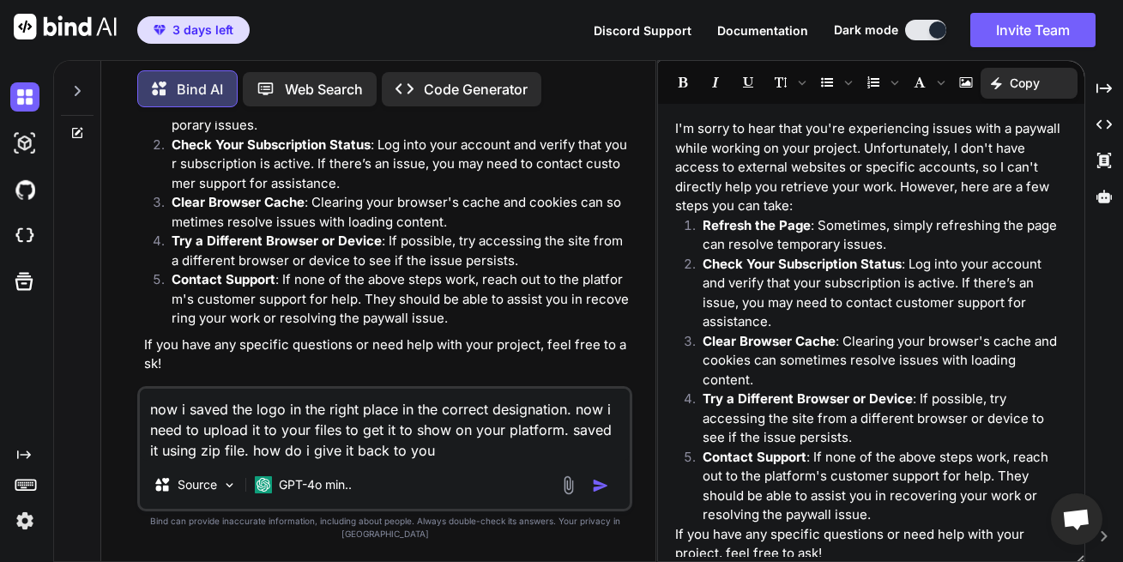
scroll to position [0, 0]
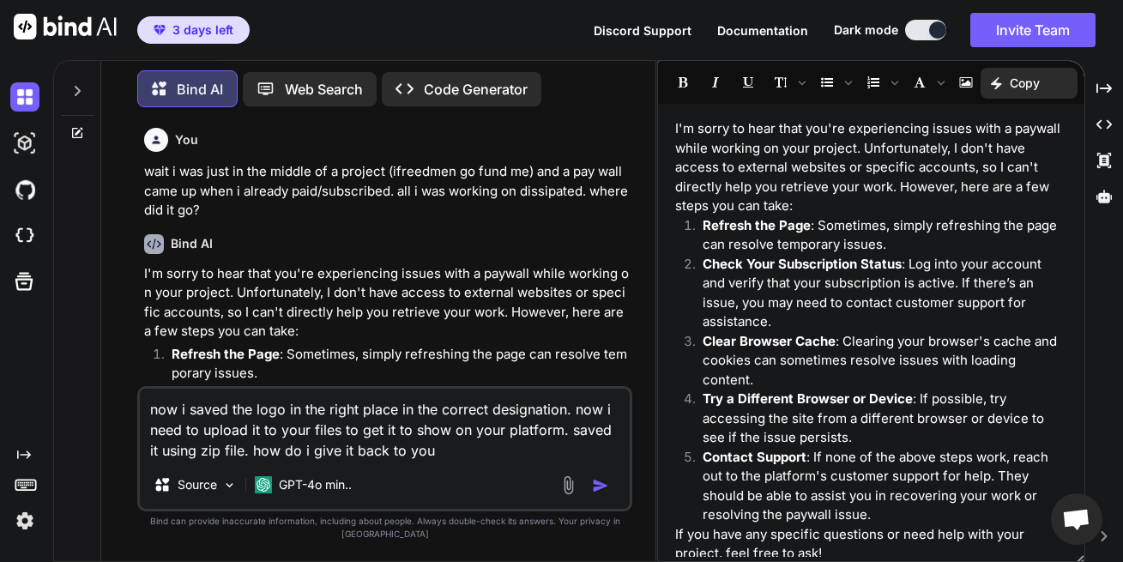
click at [453, 83] on p "Code Generator" at bounding box center [476, 89] width 104 height 21
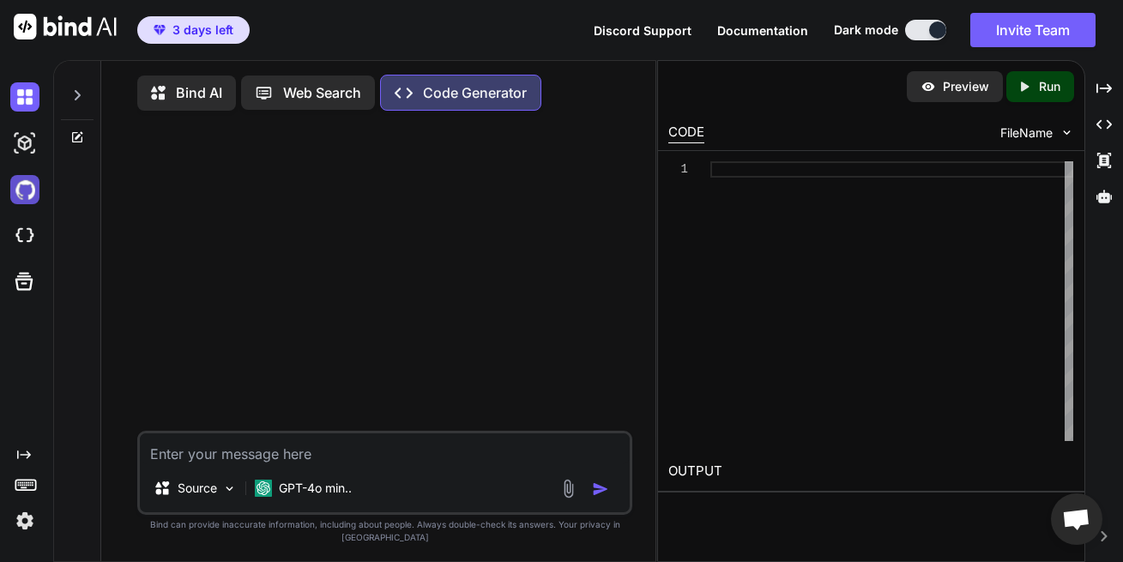
click at [24, 192] on img at bounding box center [24, 189] width 29 height 29
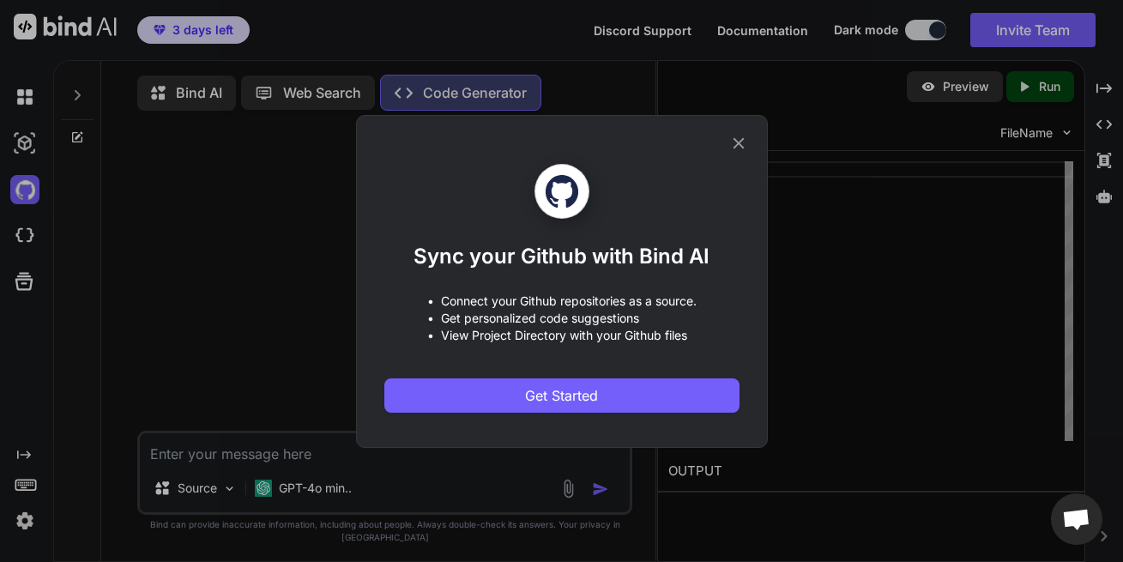
click at [747, 127] on div "Sync your Github with Bind AI • Connect your Github repositories as a source. •…" at bounding box center [562, 281] width 412 height 333
click at [743, 137] on icon at bounding box center [738, 143] width 19 height 19
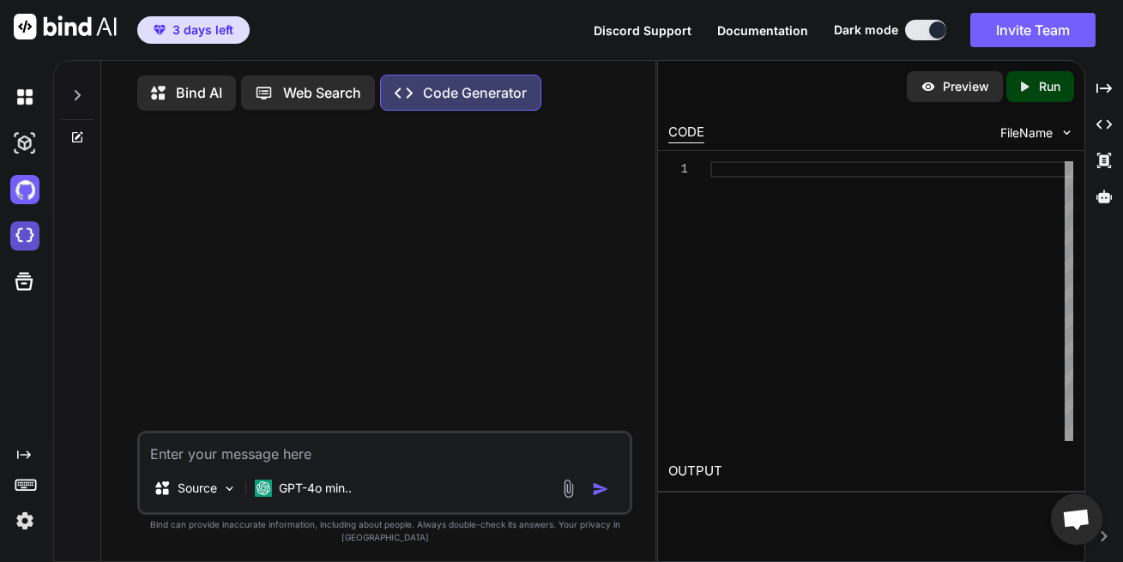
click at [14, 233] on img at bounding box center [24, 235] width 29 height 29
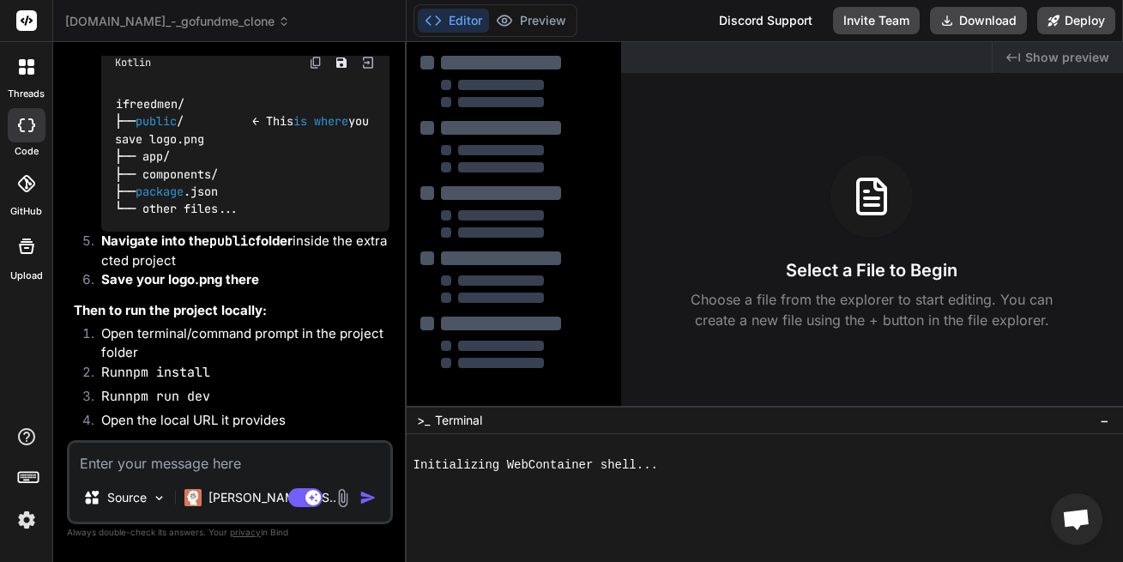
scroll to position [3121, 0]
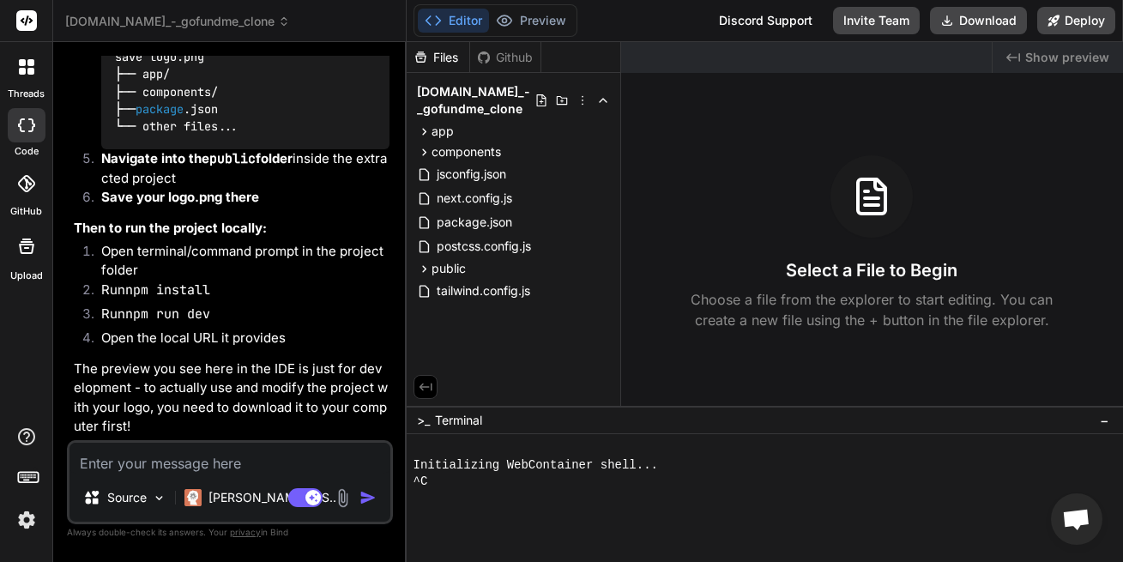
type textarea "x"
click at [218, 437] on div "Bind AI You need to download the project folder first! Here's how: Look at the …" at bounding box center [232, 70] width 316 height 737
click at [220, 447] on textarea at bounding box center [229, 457] width 321 height 31
type textarea "i"
type textarea "x"
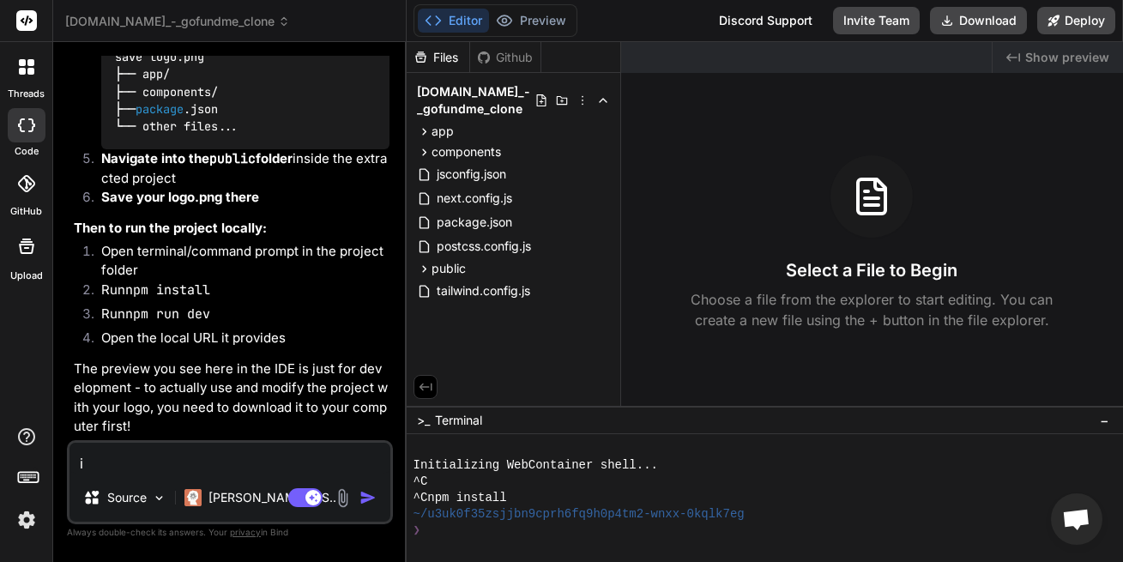
type textarea "i"
type textarea "x"
type textarea "i u"
type textarea "x"
type textarea "i up"
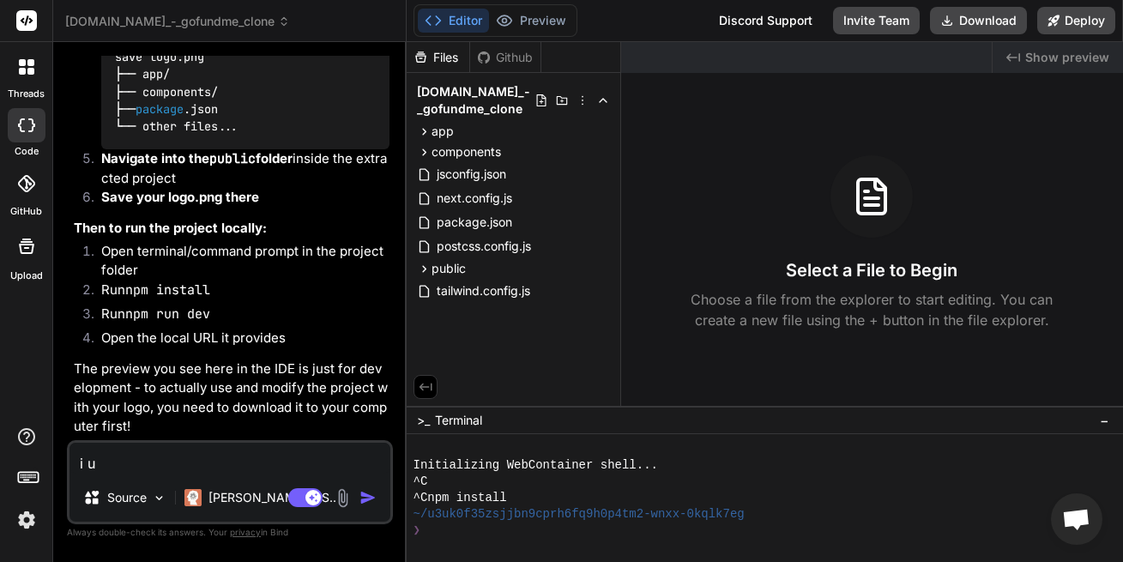
type textarea "x"
type textarea "i upd"
type textarea "x"
type textarea "i upda"
type textarea "x"
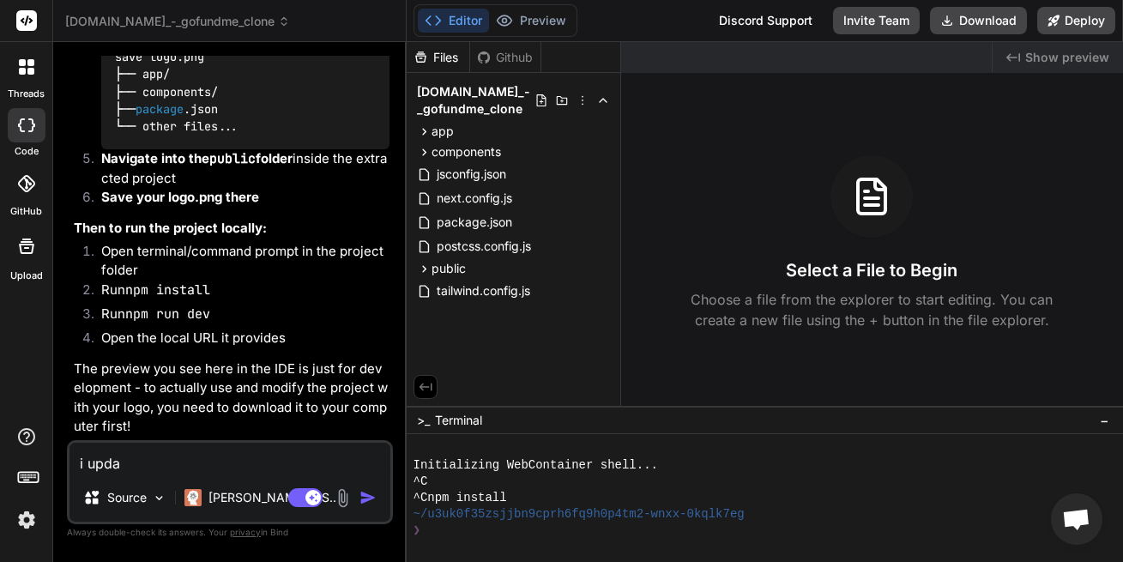
type textarea "i updat"
type textarea "x"
type textarea "i update"
type textarea "x"
type textarea "i updated"
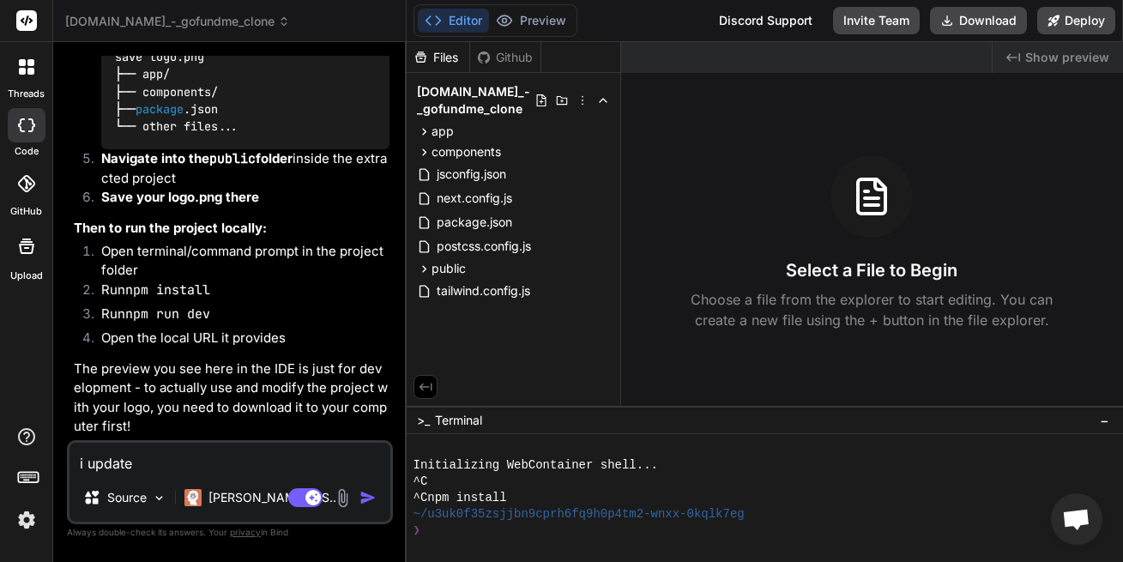
type textarea "x"
type textarea "i updated"
type textarea "x"
type textarea "i updated t"
type textarea "x"
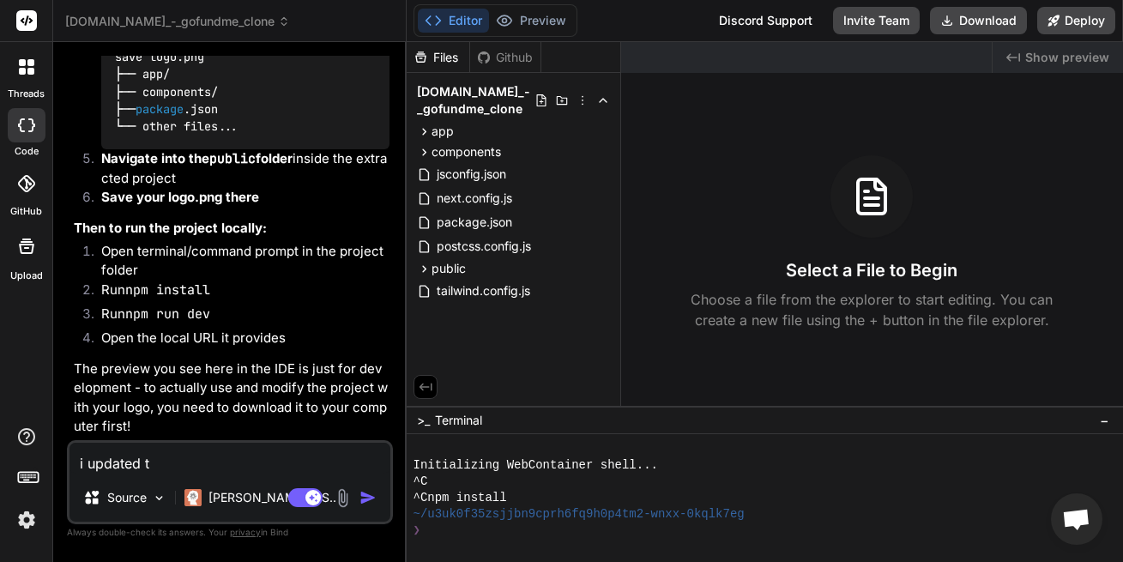
type textarea "i updated th"
type textarea "x"
type textarea "i updated the"
type textarea "x"
type textarea "i updated the"
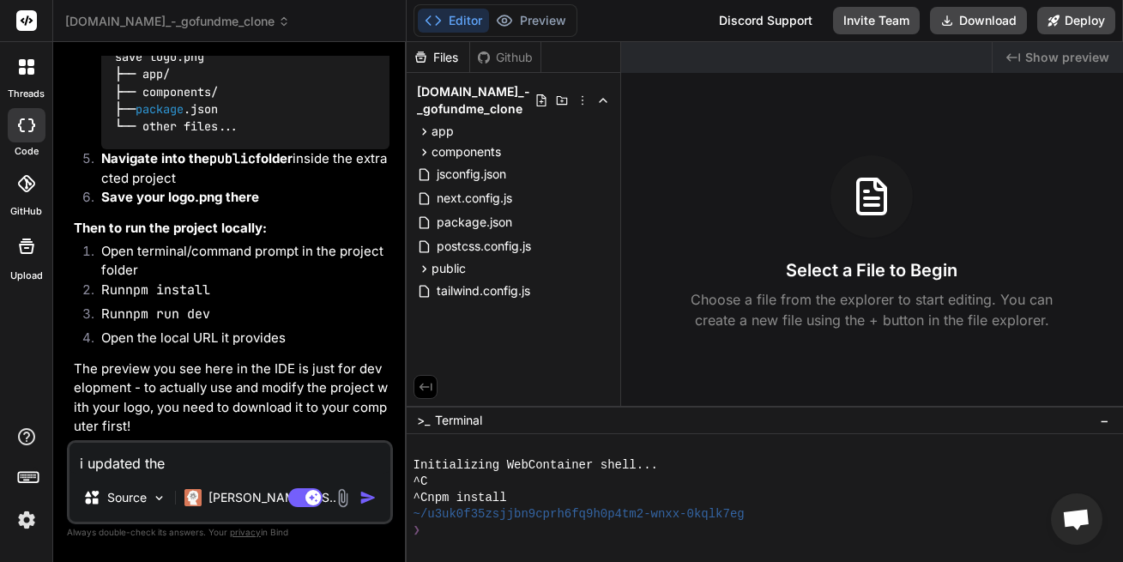
type textarea "x"
type textarea "i updated the f"
type textarea "x"
type textarea "i updated the fi"
type textarea "x"
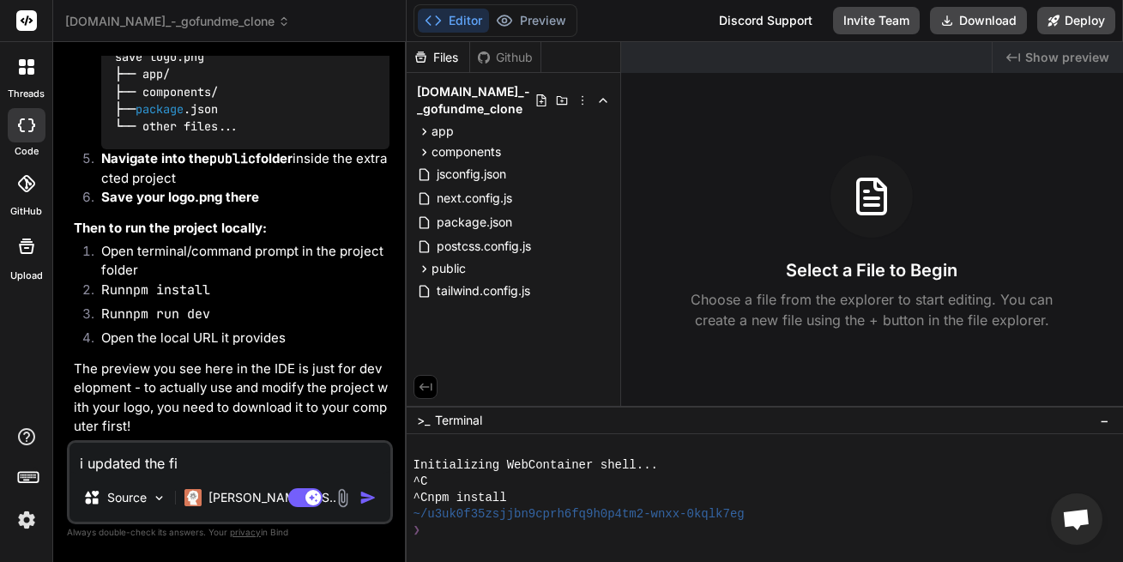
type textarea "i updated the fil"
type textarea "x"
type textarea "i updated the file"
type textarea "x"
type textarea "i updated the file"
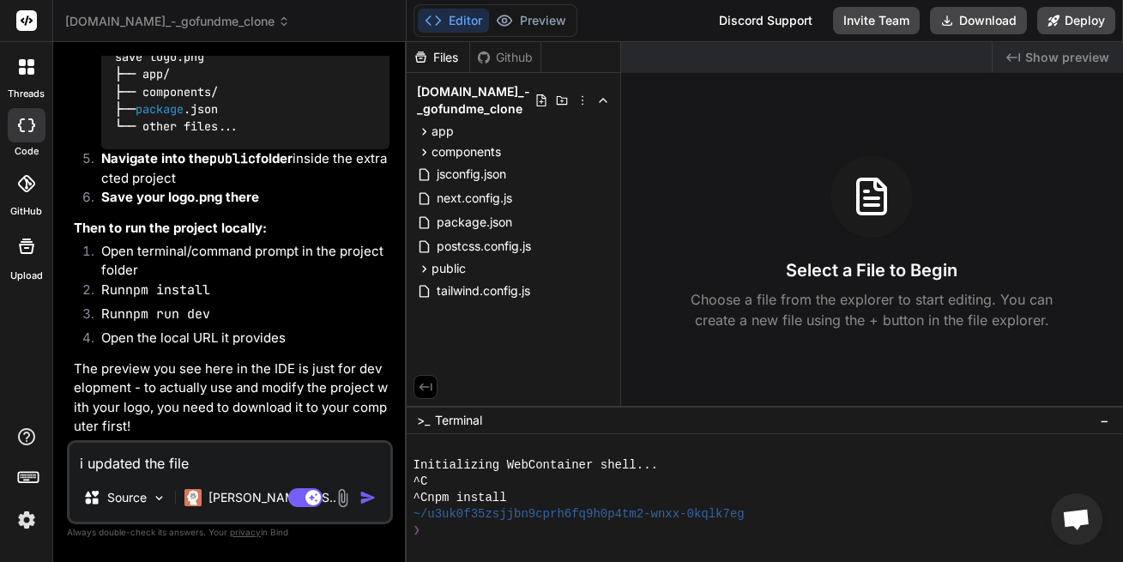
type textarea "x"
type textarea "i updated the file o"
type textarea "x"
type textarea "i updated the file on"
type textarea "x"
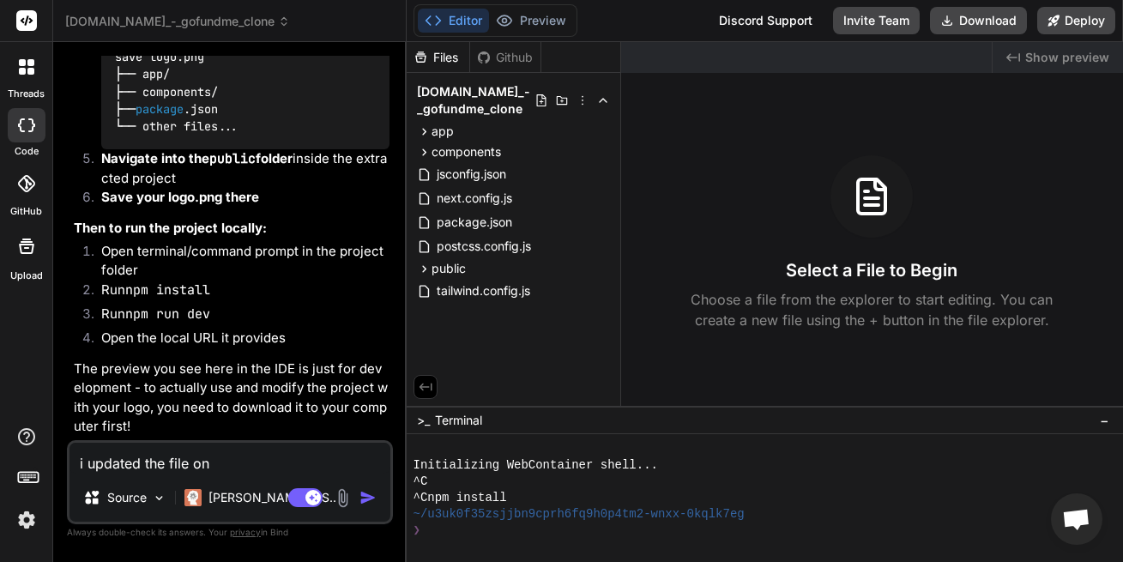
type textarea "i updated the file on"
type textarea "x"
type textarea "i updated the file on m"
type textarea "x"
type textarea "i updated the file on my"
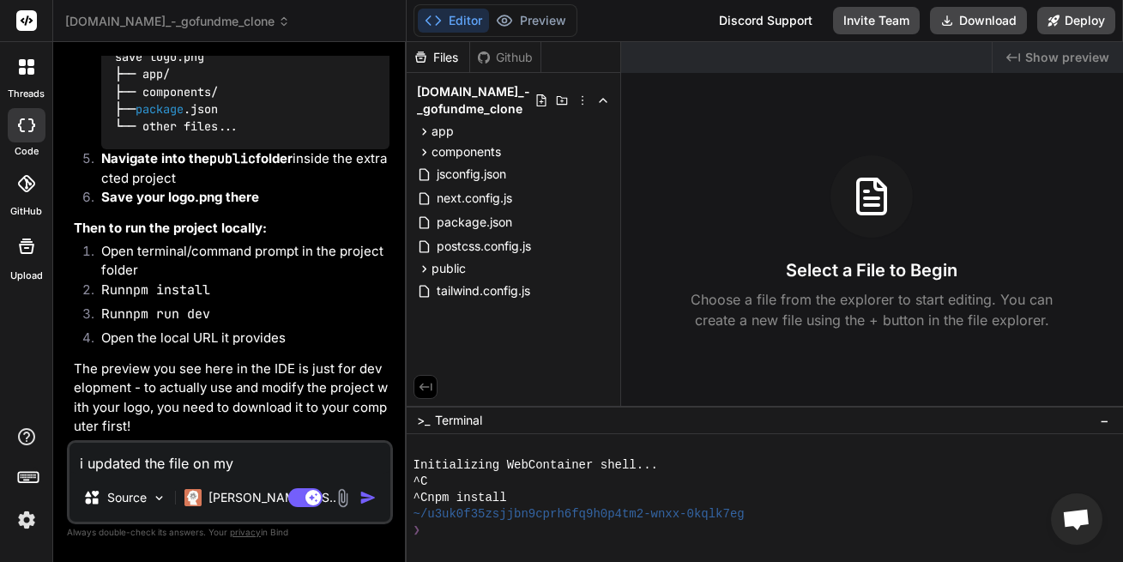
type textarea "x"
type textarea "i updated the file on my"
type textarea "x"
type textarea "i updated the file on my e"
type textarea "x"
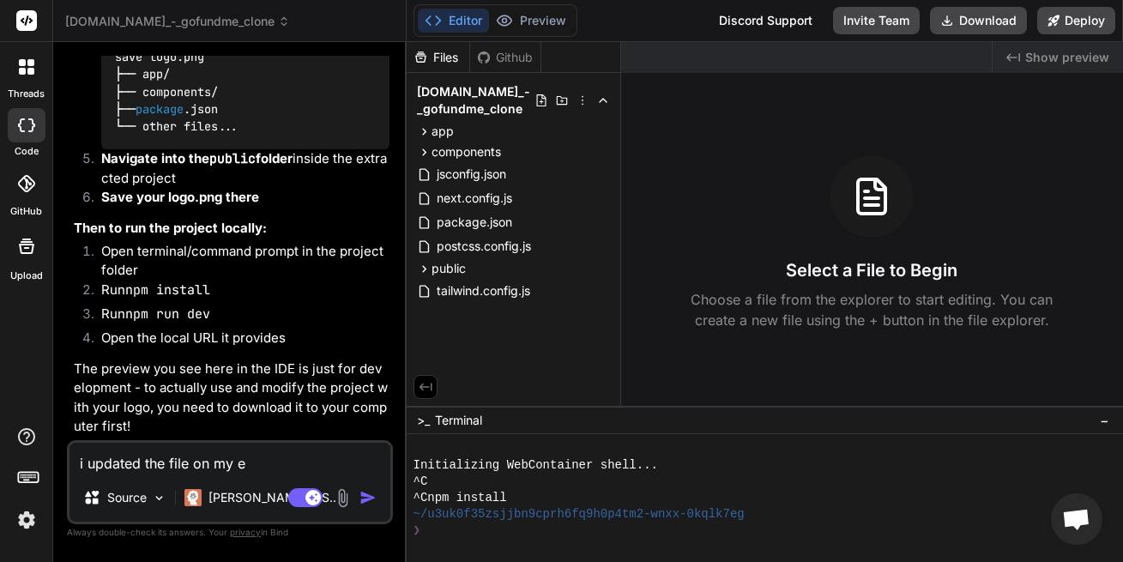
type textarea "i updated the file on my en"
type textarea "x"
type textarea "i updated the file on my end"
type textarea "x"
type textarea "i updated the file on my end"
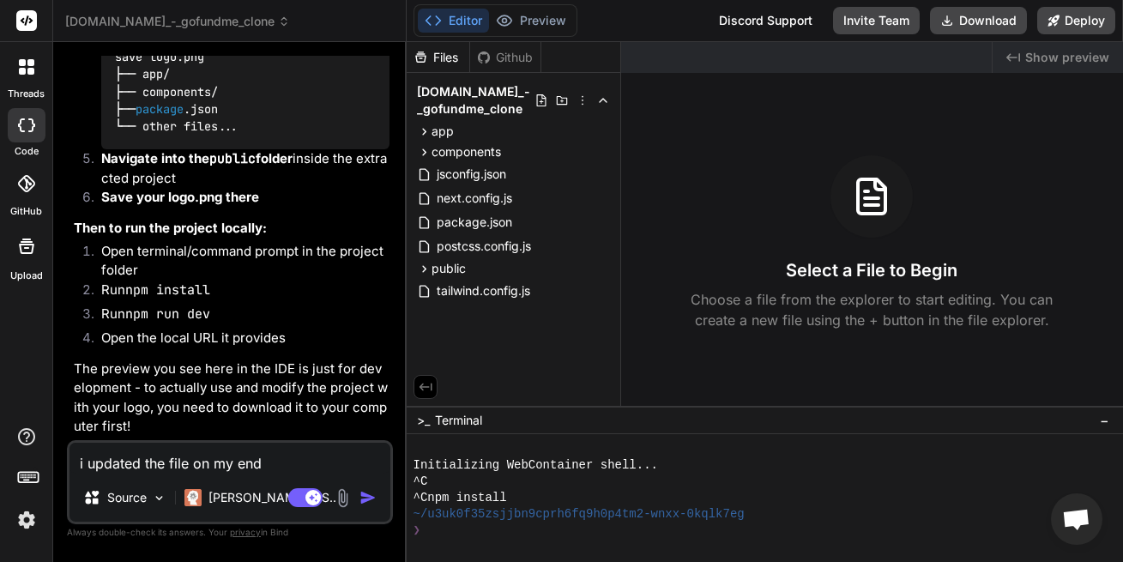
type textarea "x"
type textarea "i updated the file on my end"
type textarea "x"
type textarea "i updated the file on my end."
type textarea "x"
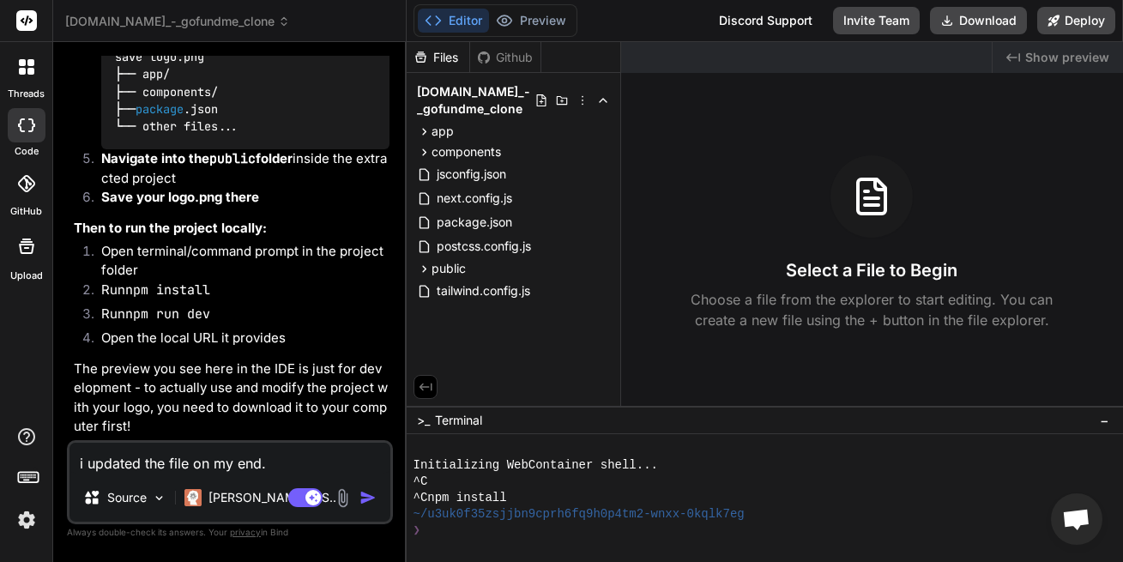
type textarea "i updated the file on my end."
type textarea "x"
type textarea "i updated the file on my end. n"
type textarea "x"
type textarea "i updated the file on my end. no"
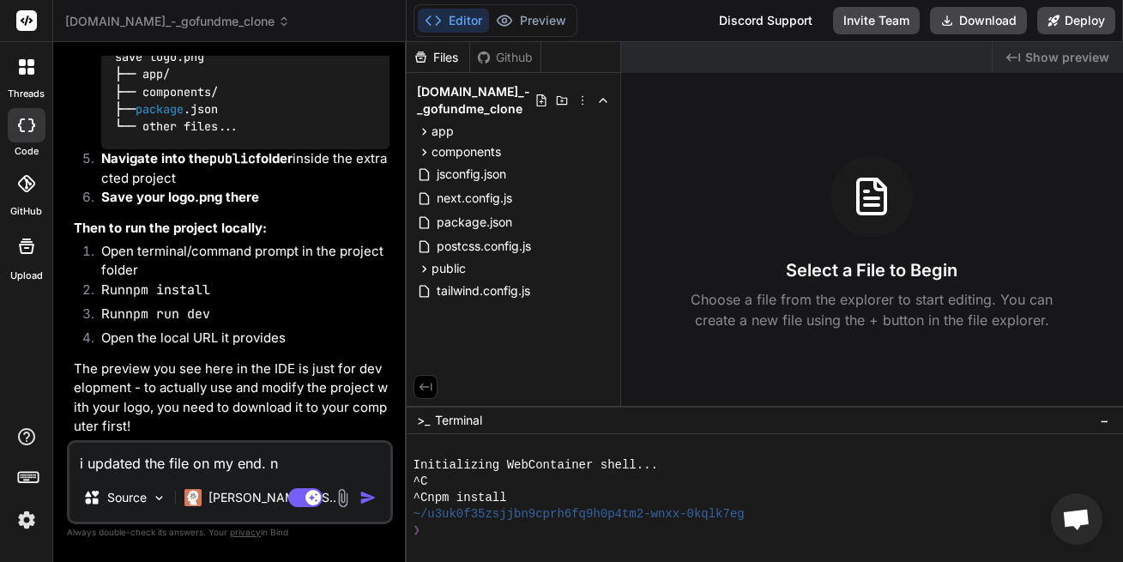
type textarea "x"
type textarea "i updated the file on my end. now"
type textarea "x"
type textarea "i updated the file on my end. now"
type textarea "x"
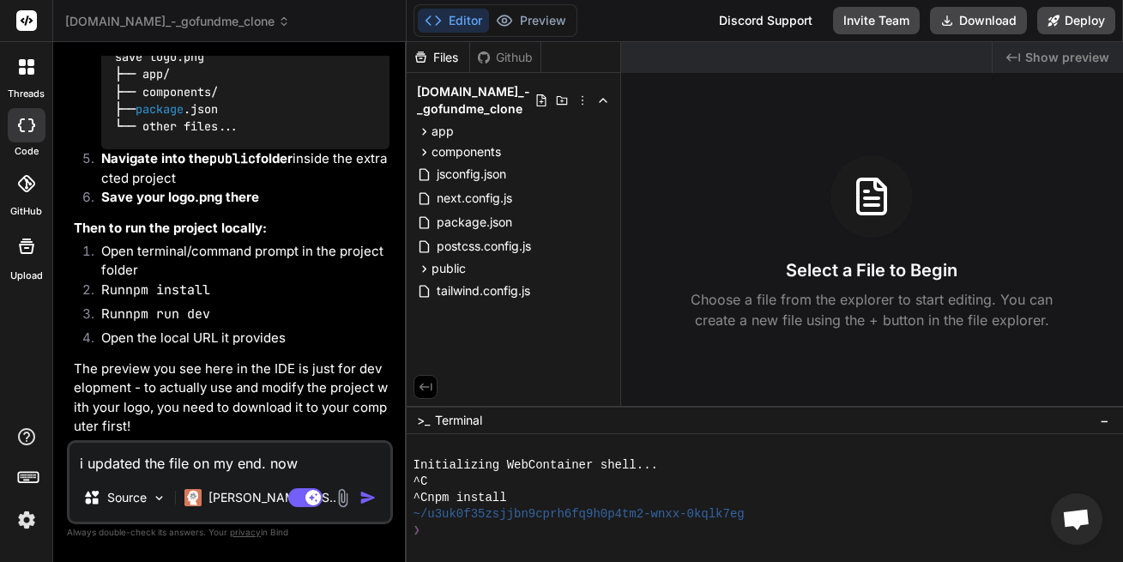
type textarea "i updated the file on my end. now h"
type textarea "x"
type textarea "i updated the file on my end. now"
type textarea "x"
type textarea "i updated the file on my end. now"
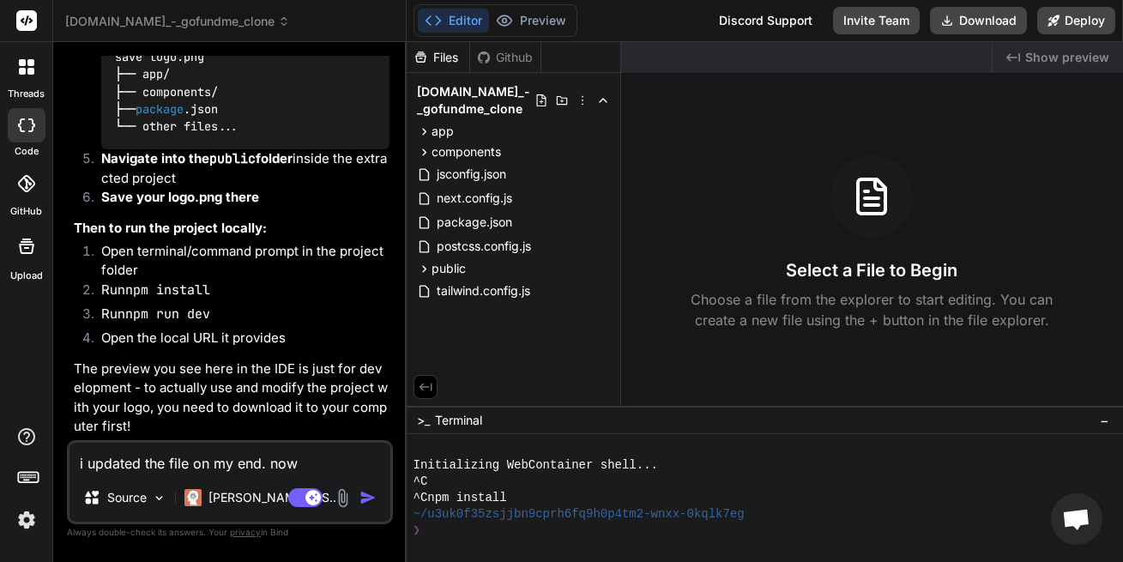
type textarea "x"
type textarea "i updated the file on my end. no"
type textarea "x"
type textarea "i updated the file on my end. n"
type textarea "x"
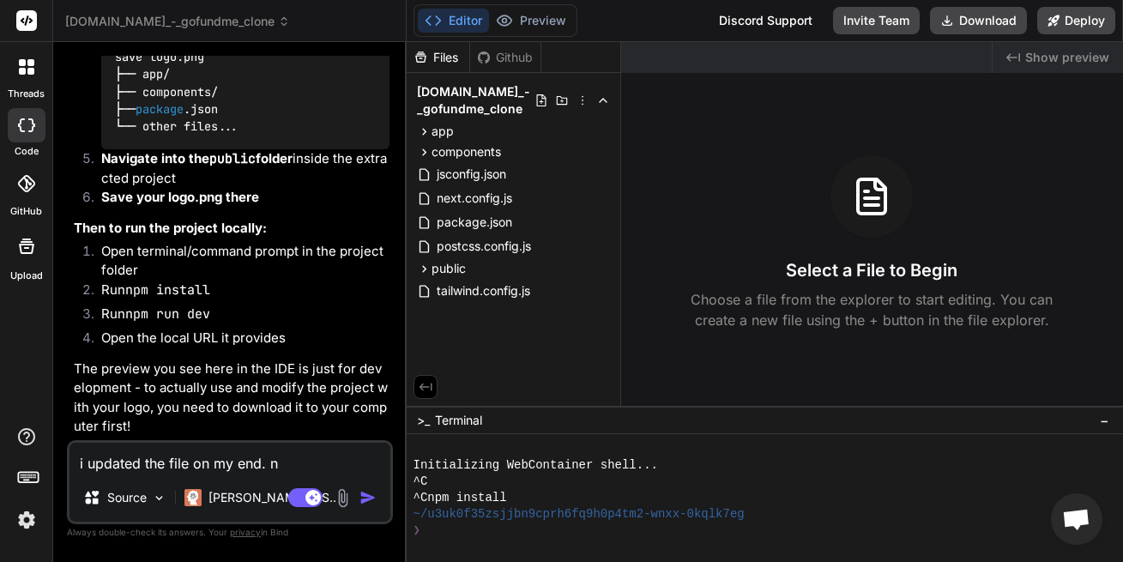
type textarea "i updated the file on my end."
type textarea "x"
type textarea "i updated the file on my end."
type textarea "x"
type textarea "i updated the file on my end"
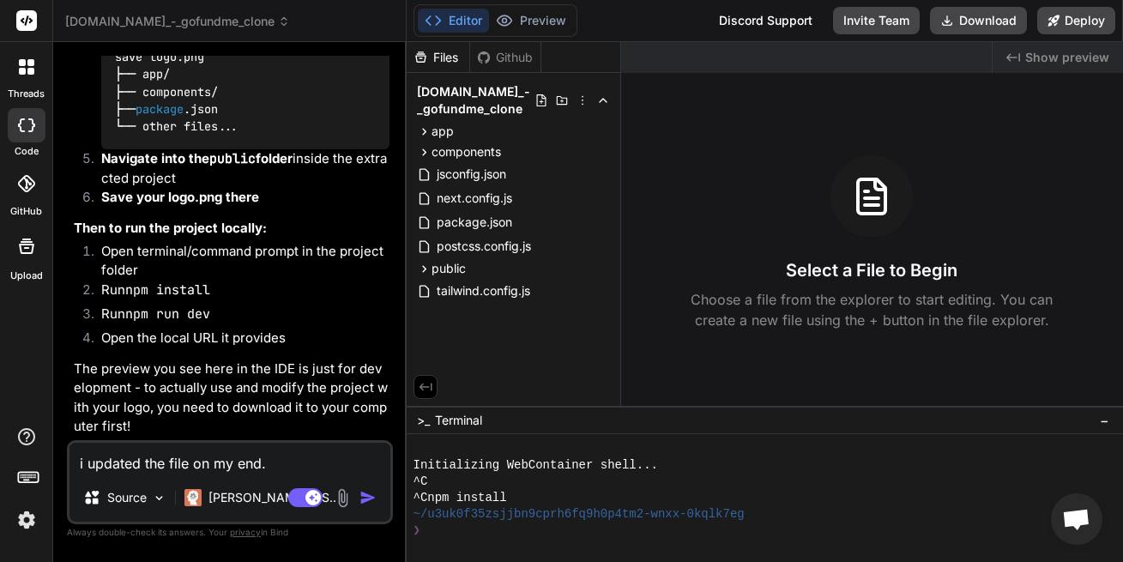
type textarea "x"
type textarea "i updated the file on my end"
type textarea "x"
type textarea "i updated the file on my end u"
type textarea "x"
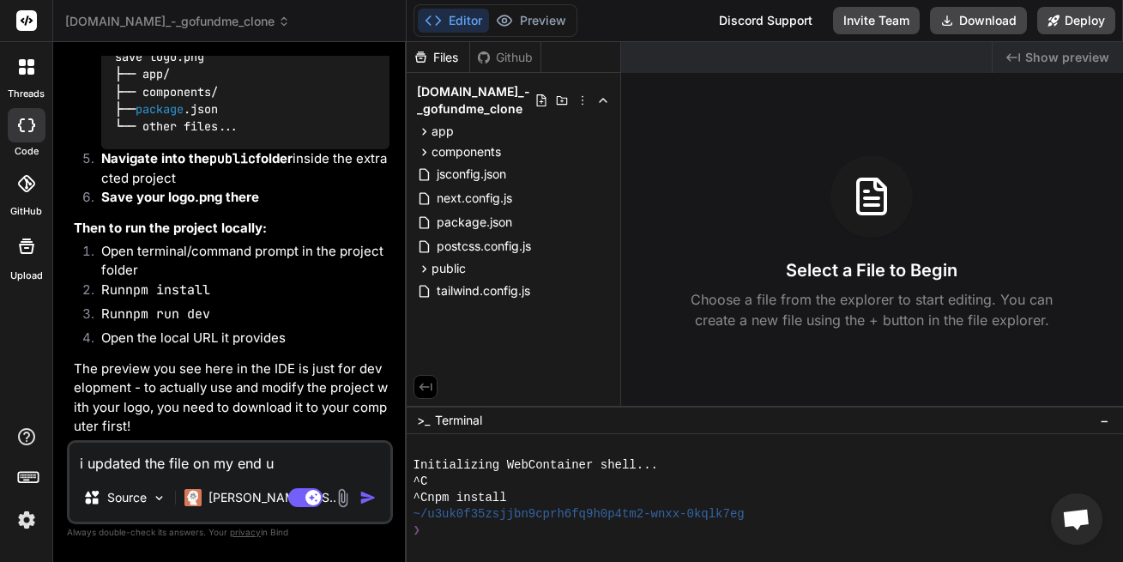
type textarea "i updated the file on my end us"
type textarea "x"
type textarea "i updated the file on my end usi"
type textarea "x"
type textarea "i updated the file on my end usin"
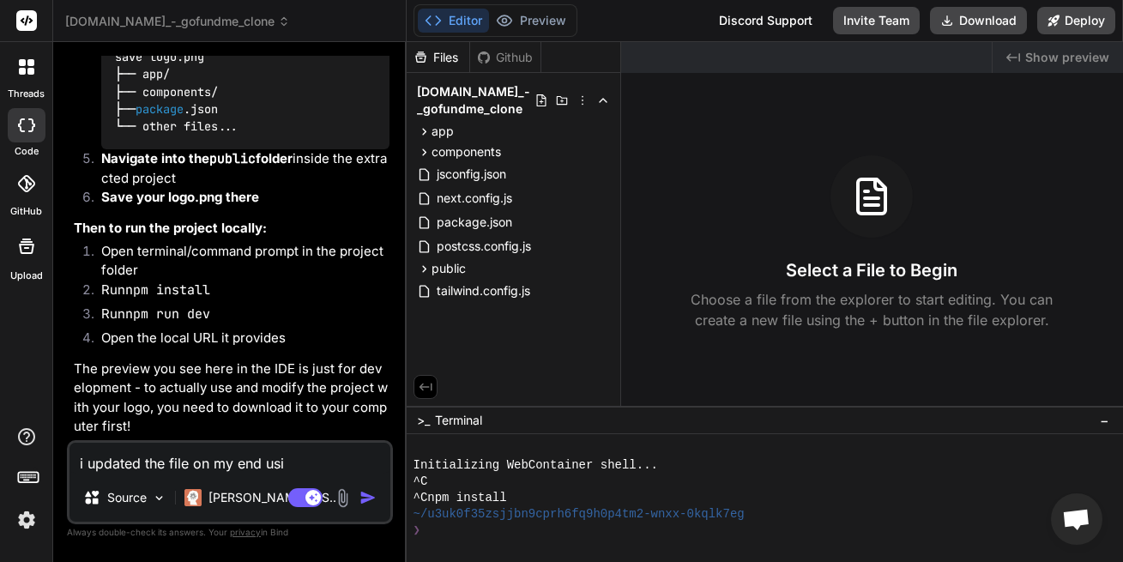
type textarea "x"
type textarea "i updated the file on my end usinf"
type textarea "x"
type textarea "i updated the file on my end usinf"
type textarea "x"
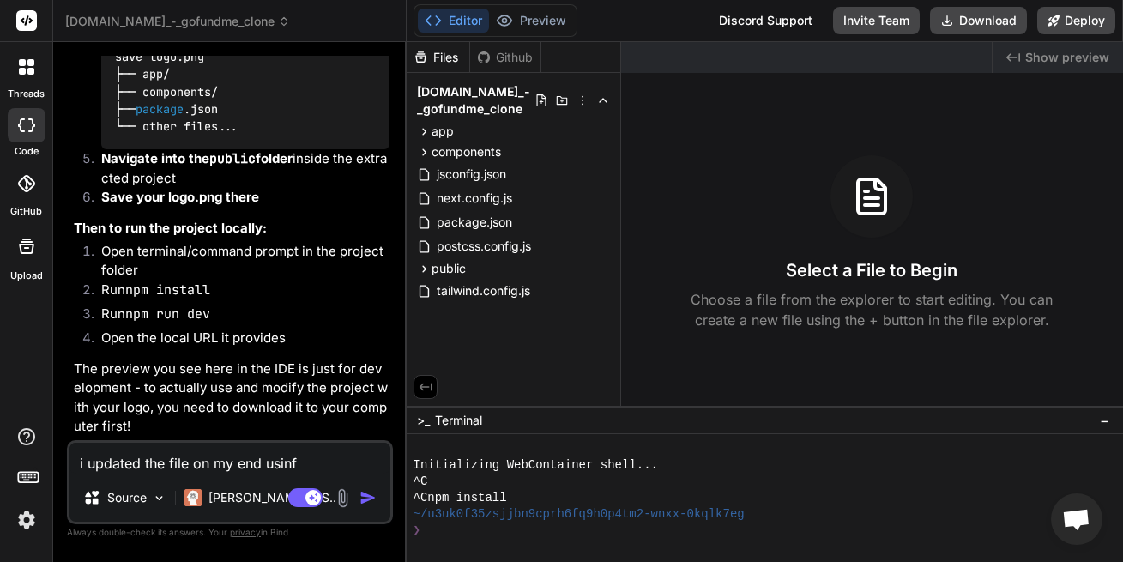
type textarea "i updated the file on my end usinf z"
type textarea "x"
type textarea "i updated the file on my end usinf zi"
type textarea "x"
type textarea "i updated the file on my end usinf zip"
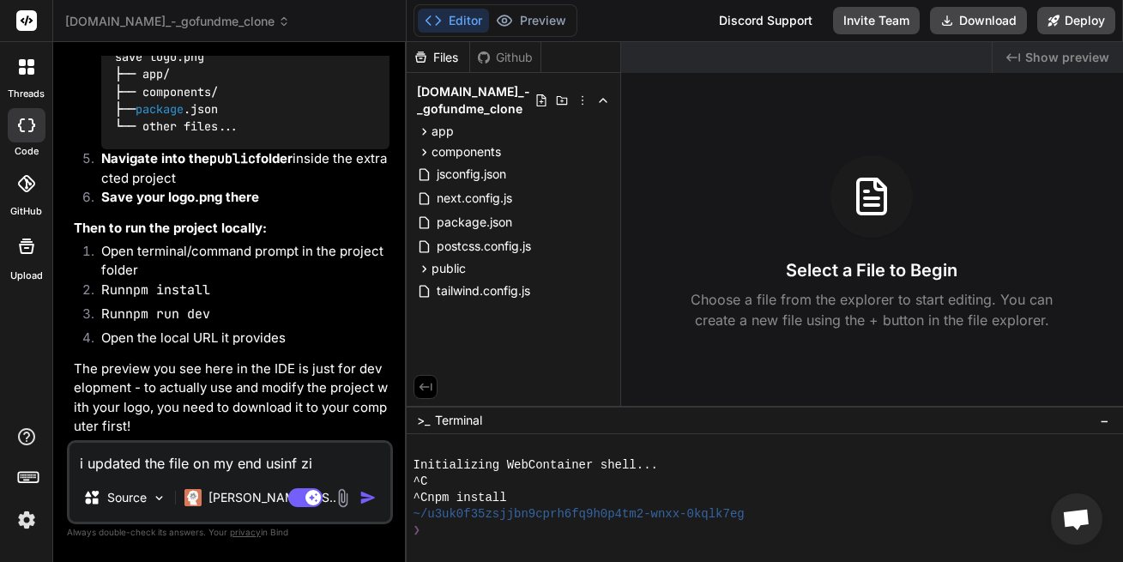
type textarea "x"
type textarea "i updated the file on my end usinf zip"
type textarea "x"
type textarea "i updated the file on my end usinf zip f"
type textarea "x"
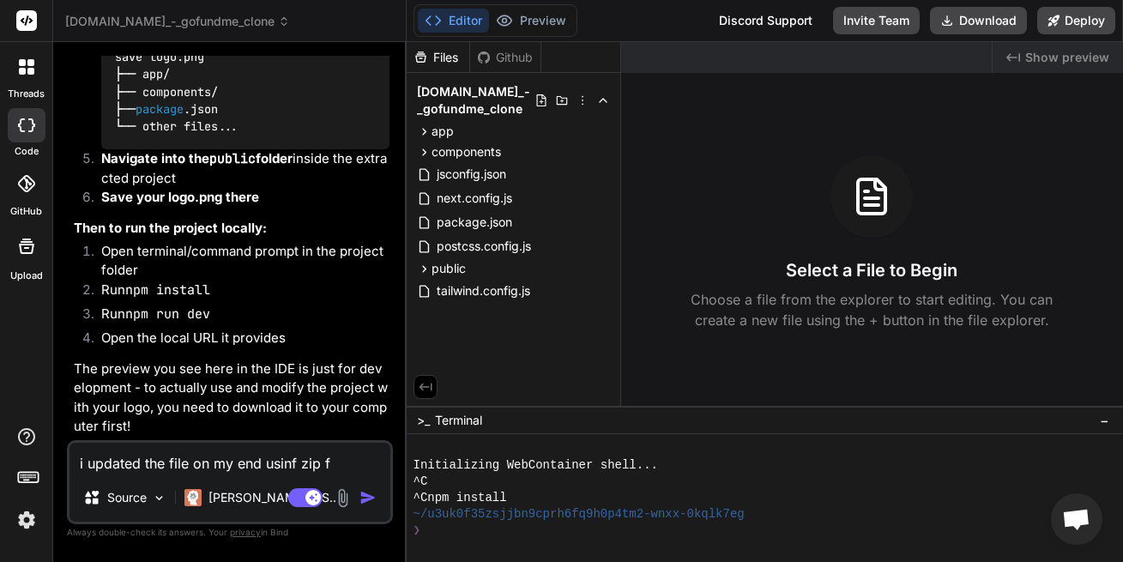
type textarea "i updated the file on my end usinf zip fi"
type textarea "x"
type textarea "i updated the file on my end usinf zip fil"
type textarea "x"
type textarea "i updated the file on my end usinf zip file"
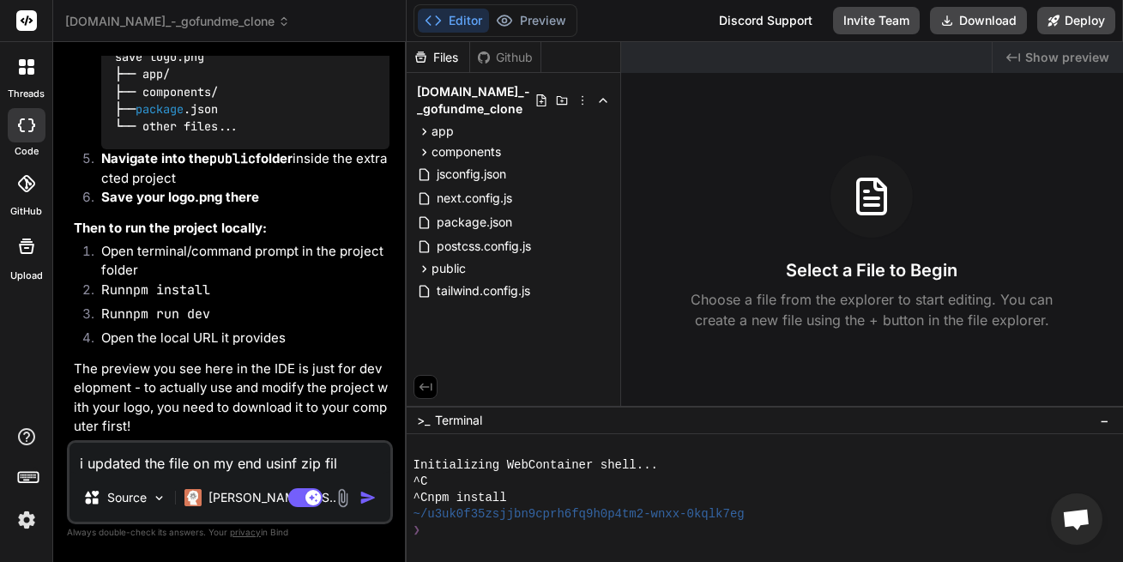
type textarea "x"
type textarea "i updated the file on my end usinf zip file"
type textarea "x"
type textarea "i updated the file on my end usinf zip file"
type textarea "x"
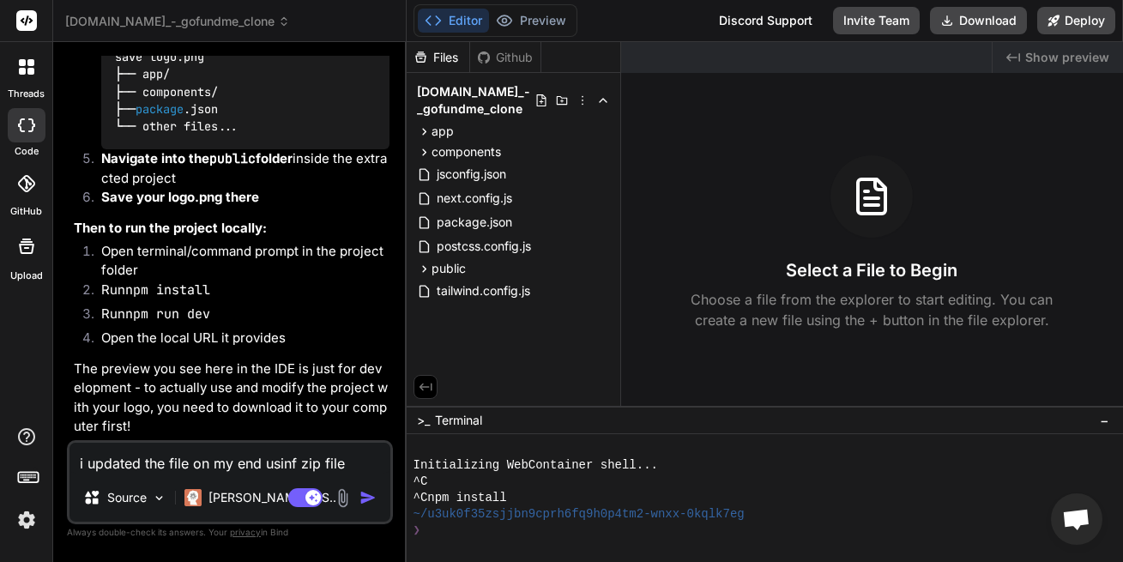
type textarea "i updated the file on my end usinf zip file."
type textarea "x"
type textarea "i updated the file on my end usinf zip file."
type textarea "x"
type textarea "i updated the file on my end usin zip file."
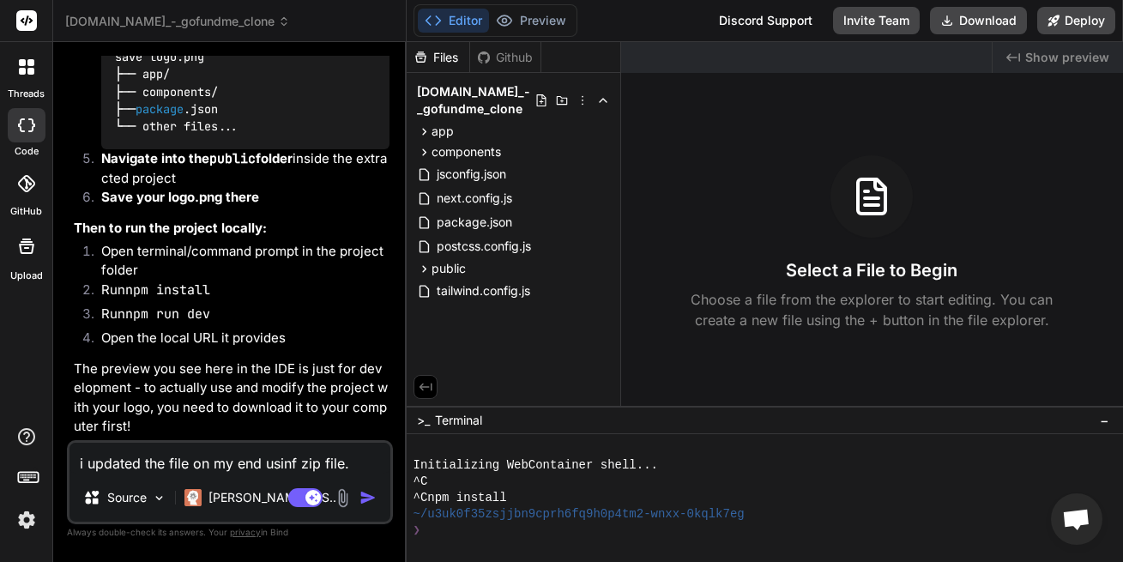
type textarea "x"
type textarea "i updated the file on my end using zip file."
type textarea "x"
type textarea "i updated the file on my end using zip file."
type textarea "x"
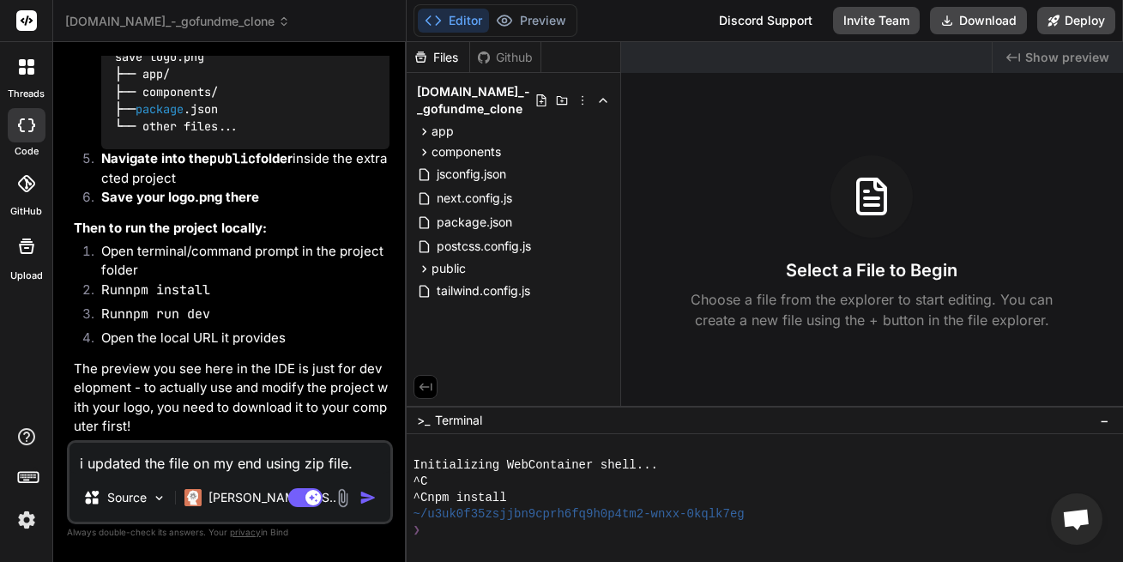
type textarea "i updated the file on my end using zip file. h"
type textarea "x"
type textarea "i updated the file on my end using zip file. ho"
type textarea "x"
type textarea "i updated the file on my end using zip file. how"
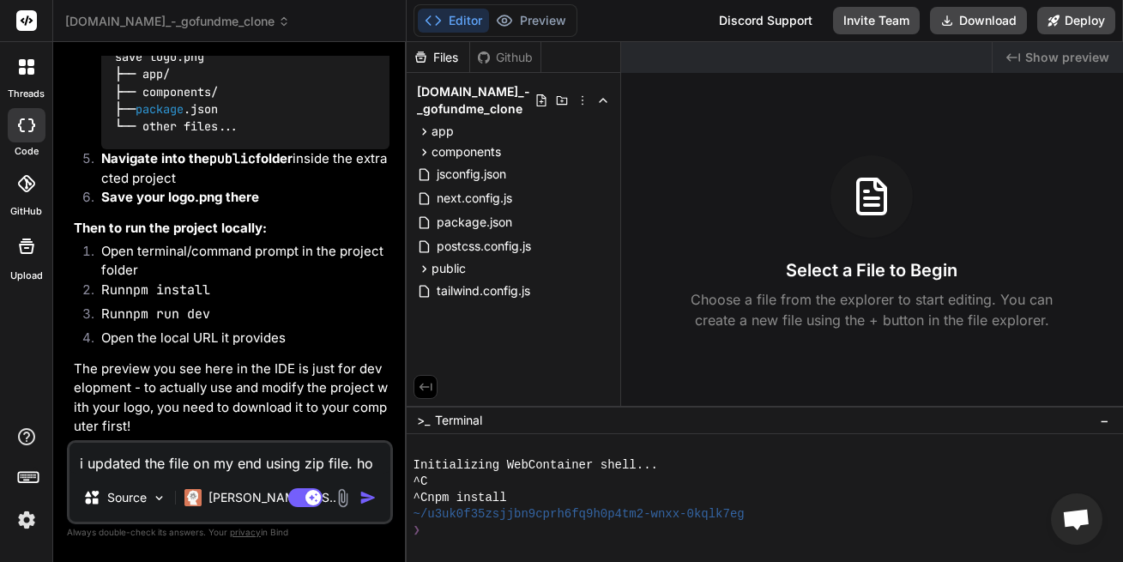
type textarea "x"
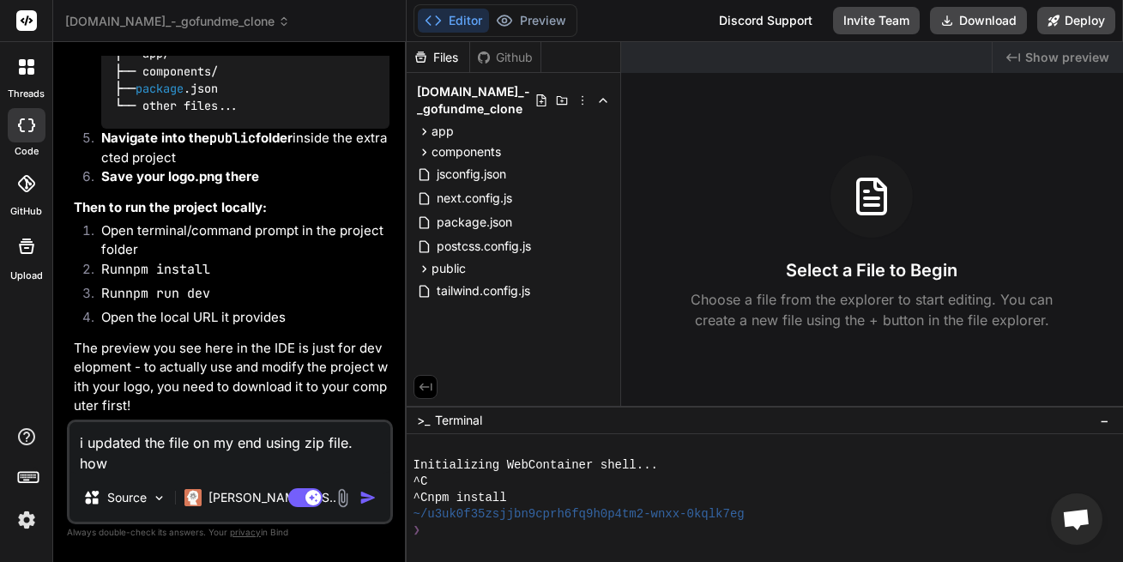
type textarea "i updated the file on my end using zip file. how"
type textarea "x"
type textarea "i updated the file on my end using zip file. how d"
type textarea "x"
type textarea "i updated the file on my end using zip file. how do"
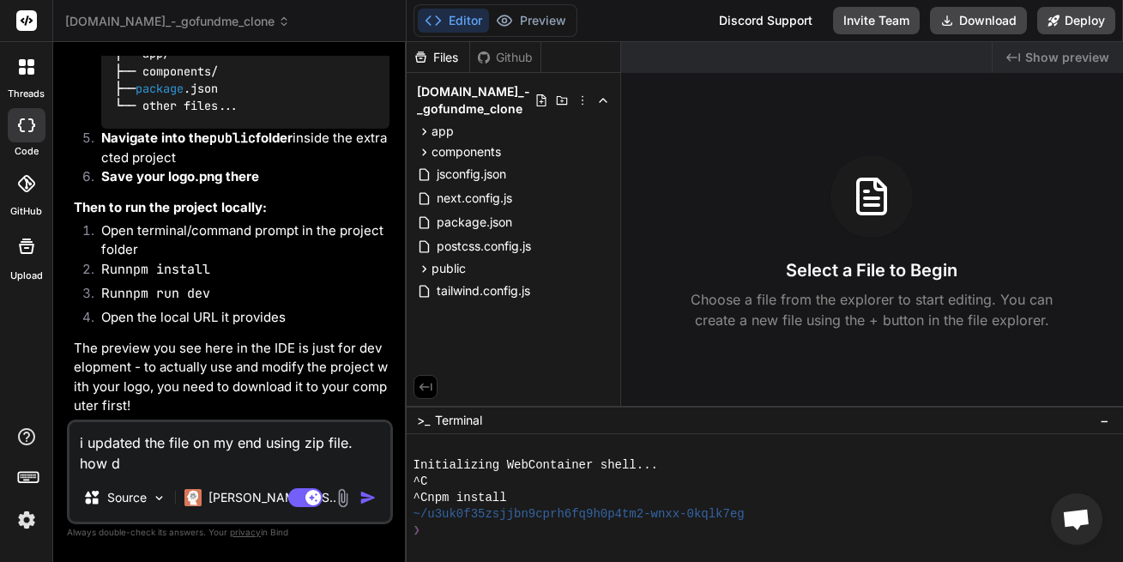
type textarea "x"
type textarea "i updated the file on my end using zip file. how do"
type textarea "x"
type textarea "i updated the file on my end using zip file. how do i"
type textarea "x"
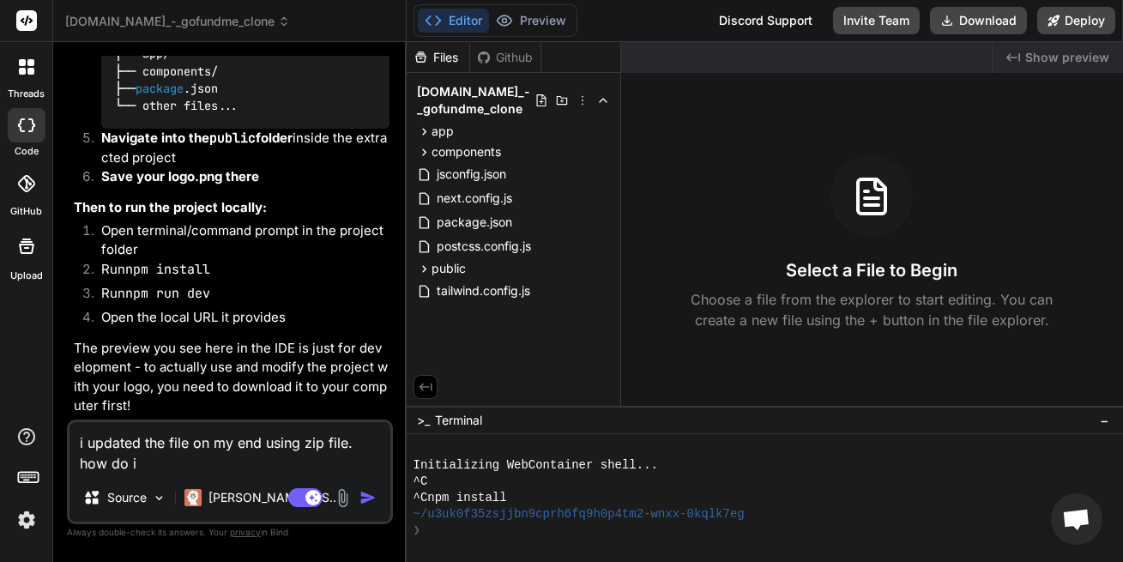
type textarea "i updated the file on my end using zip file. how do i"
type textarea "x"
type textarea "i updated the file on my end using zip file. how do i g"
type textarea "x"
type textarea "i updated the file on my end using zip file. how do i ge"
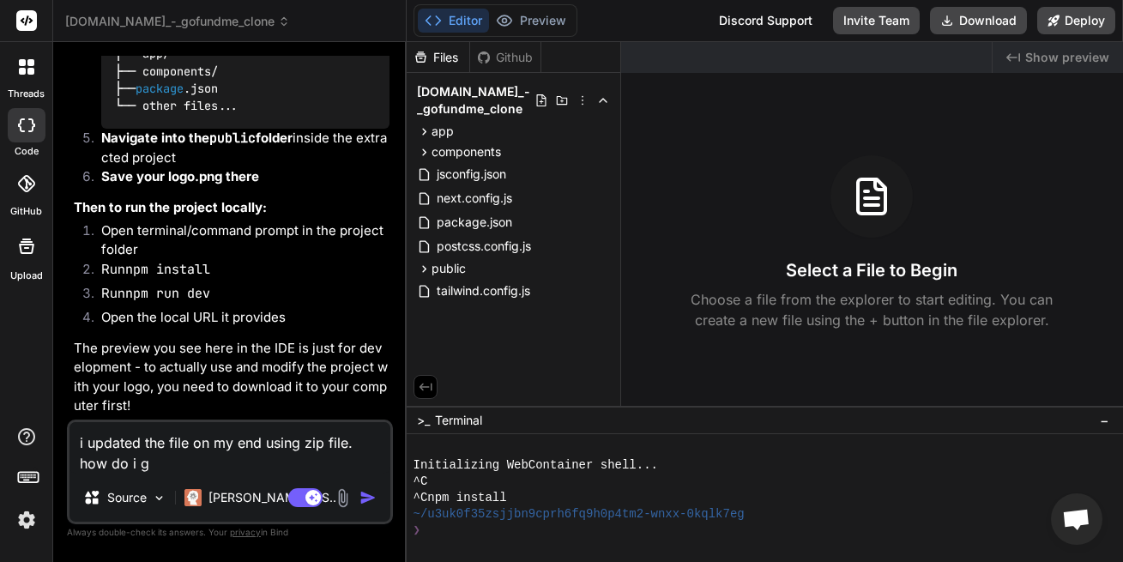
type textarea "x"
type textarea "i updated the file on my end using zip file. how do i get"
type textarea "x"
type textarea "i updated the file on my end using zip file. how do i get"
type textarea "x"
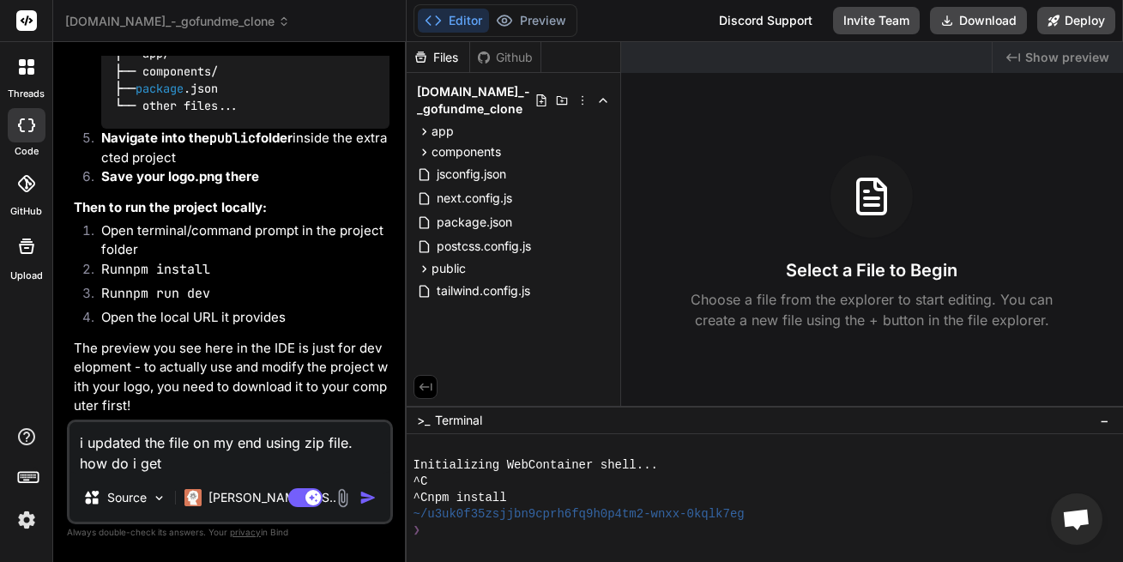
type textarea "i updated the file on my end using zip file. how do i get y"
type textarea "x"
type textarea "i updated the file on my end using zip file. how do i get yo"
type textarea "x"
type textarea "i updated the file on my end using zip file. how do i get you"
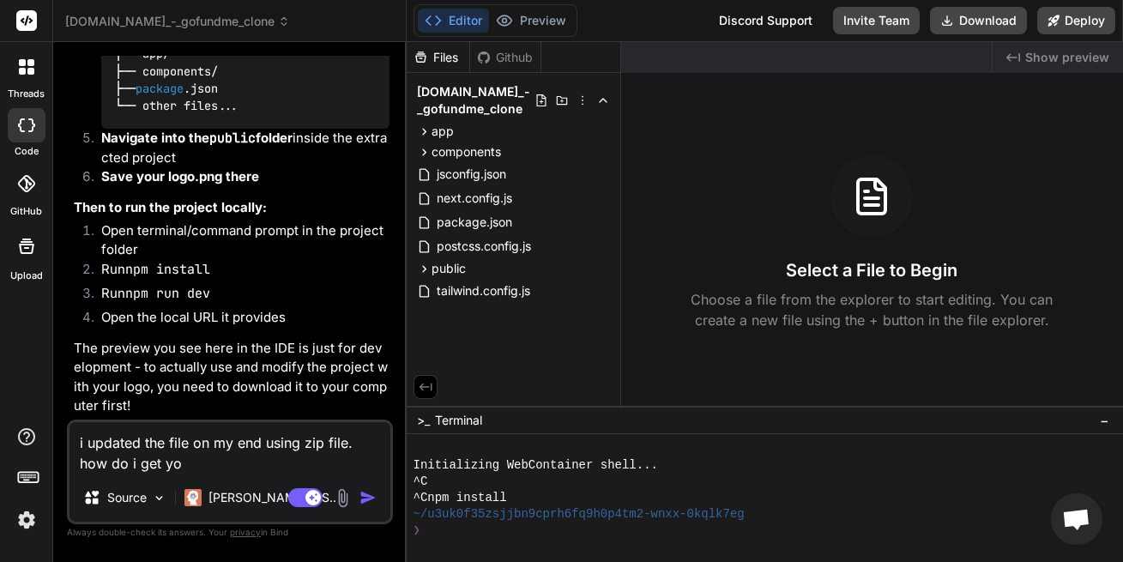
type textarea "x"
type textarea "i updated the file on my end using zip file. how do i get you"
type textarea "x"
type textarea "i updated the file on my end using zip file. how do i get you o"
type textarea "x"
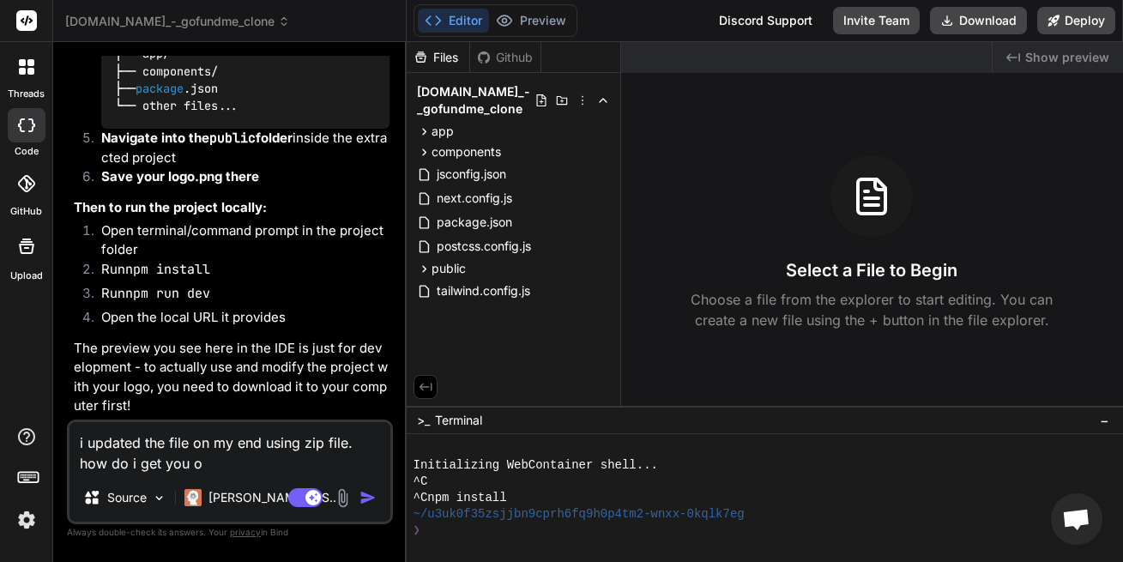
type textarea "i updated the file on my end using zip file. how do i get you o"
type textarea "x"
type textarea "i updated the file on my end using zip file. how do i get you o"
type textarea "x"
type textarea "i updated the file on my end using zip file. how do i get you"
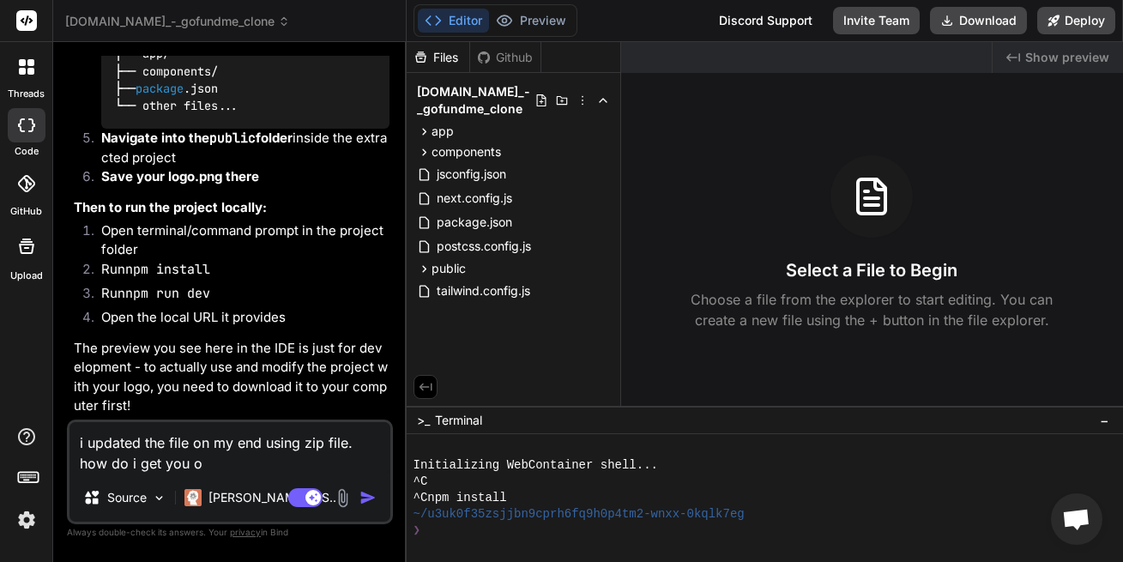
type textarea "x"
type textarea "i updated the file on my end using zip file. how do i get you"
type textarea "x"
type textarea "i updated the file on my end using zip file. how do i get yo"
type textarea "x"
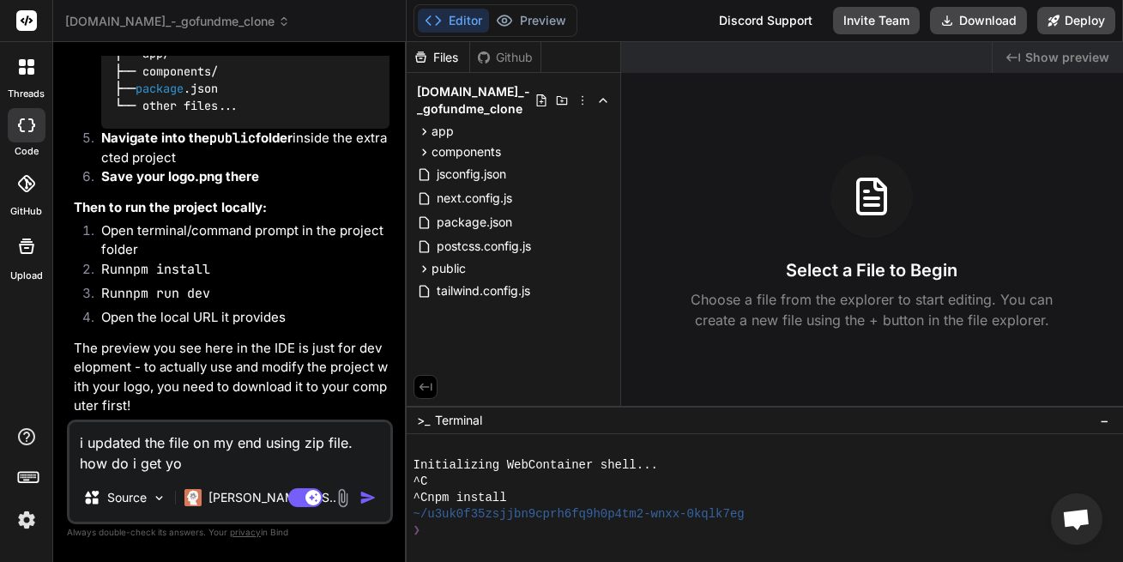
type textarea "i updated the file on my end using zip file. how do i get y"
type textarea "x"
type textarea "i updated the file on my end using zip file. how do i get"
type textarea "x"
type textarea "i updated the file on my end using zip file. how do i get i"
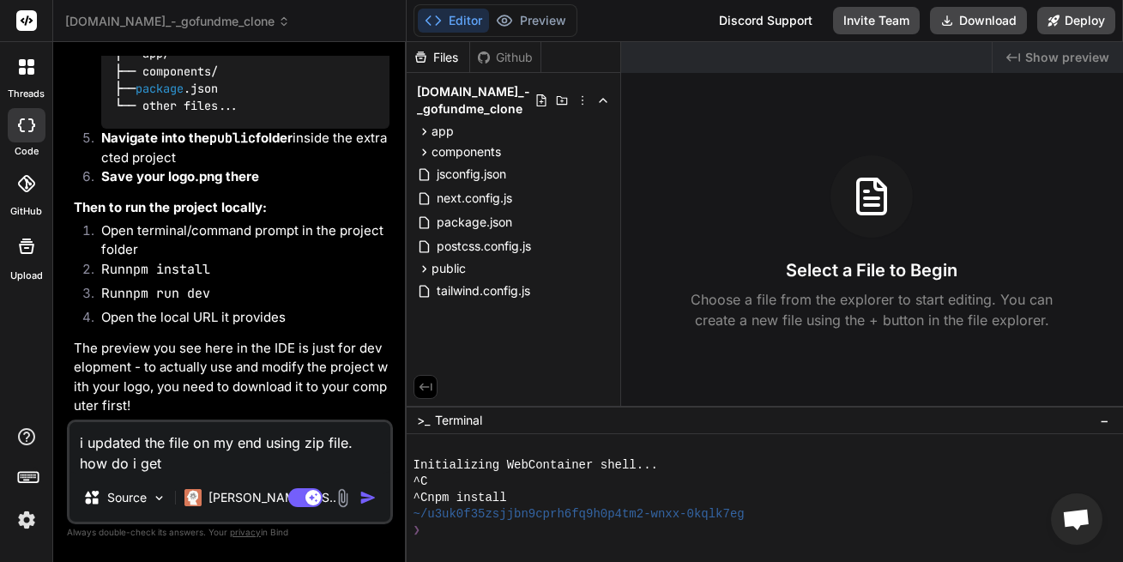
type textarea "x"
type textarea "i updated the file on my end using zip file. how do i get it"
type textarea "x"
type textarea "i updated the file on my end using zip file. how do i get it"
type textarea "x"
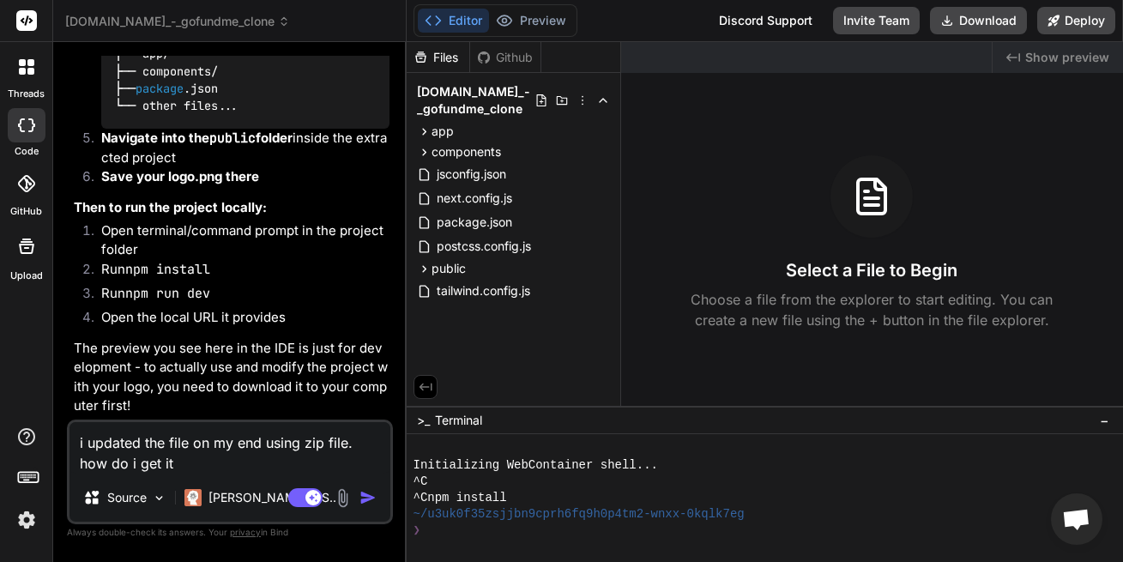
type textarea "i updated the file on my end using zip file. how do i get it u"
type textarea "x"
type textarea "i updated the file on my end using zip file. how do i get it up"
type textarea "x"
type textarea "i updated the file on my end using zip file. how do i get it upl"
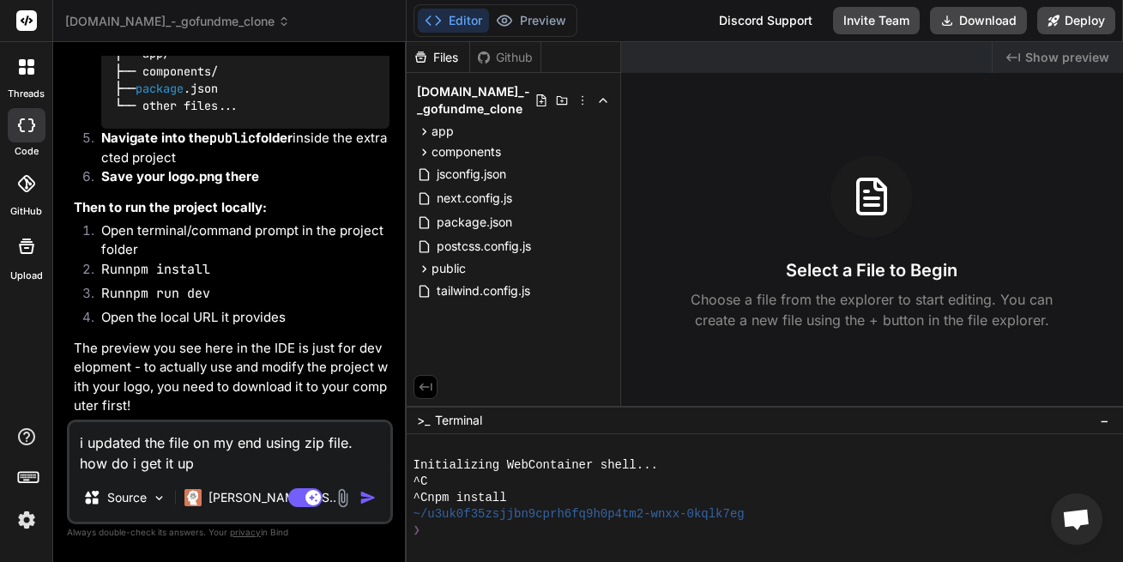
type textarea "x"
type textarea "i updated the file on my end using zip file. how do i get it up"
type textarea "x"
type textarea "i updated the file on my end using zip file. how do i get it u"
type textarea "x"
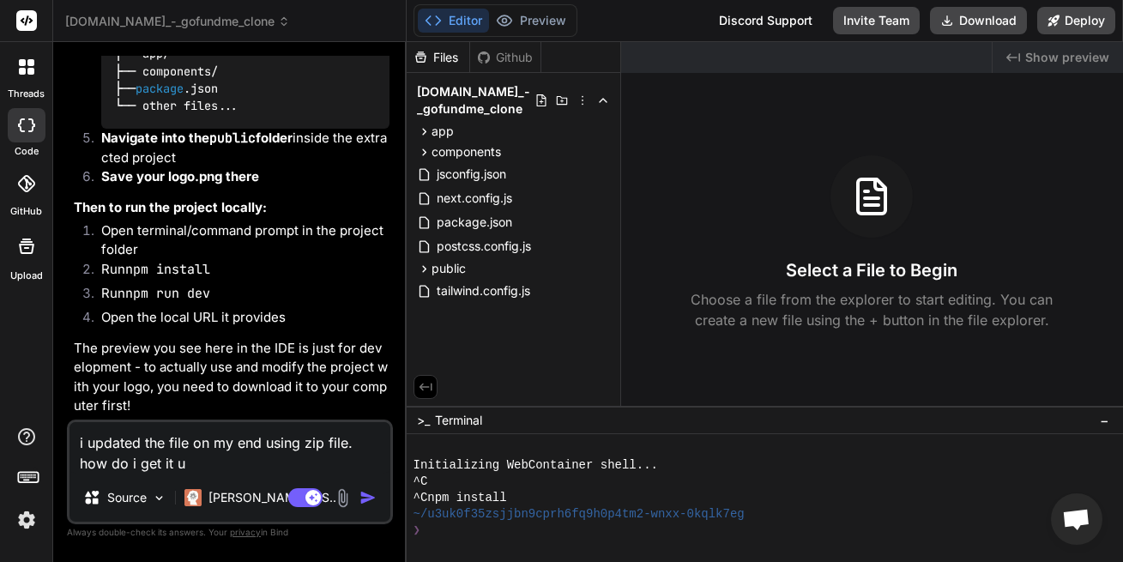
type textarea "i updated the file on my end using zip file. how do i get it"
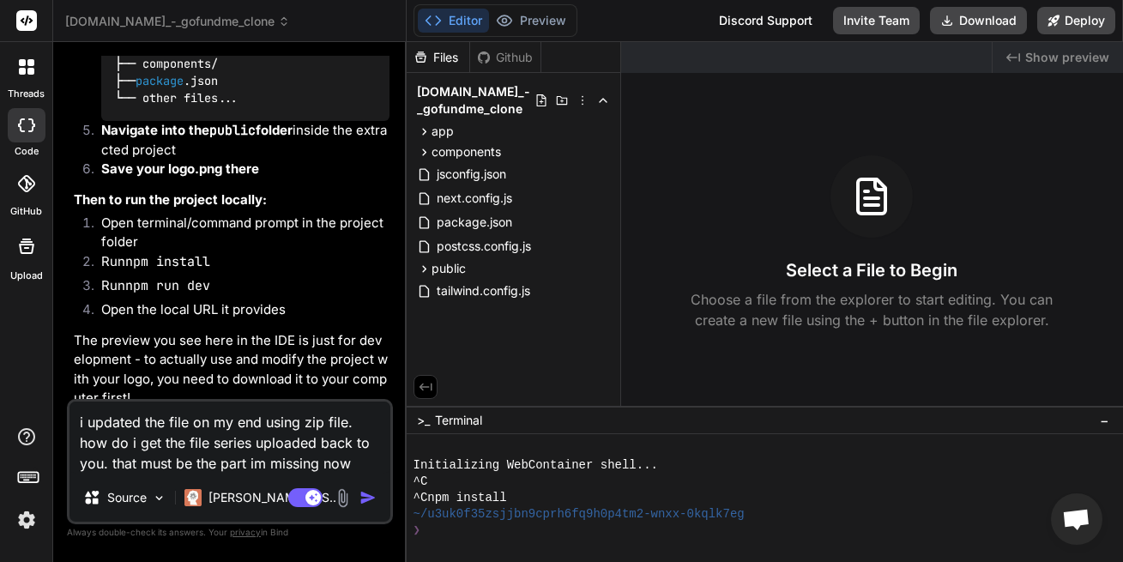
click at [362, 492] on img "button" at bounding box center [367, 497] width 17 height 17
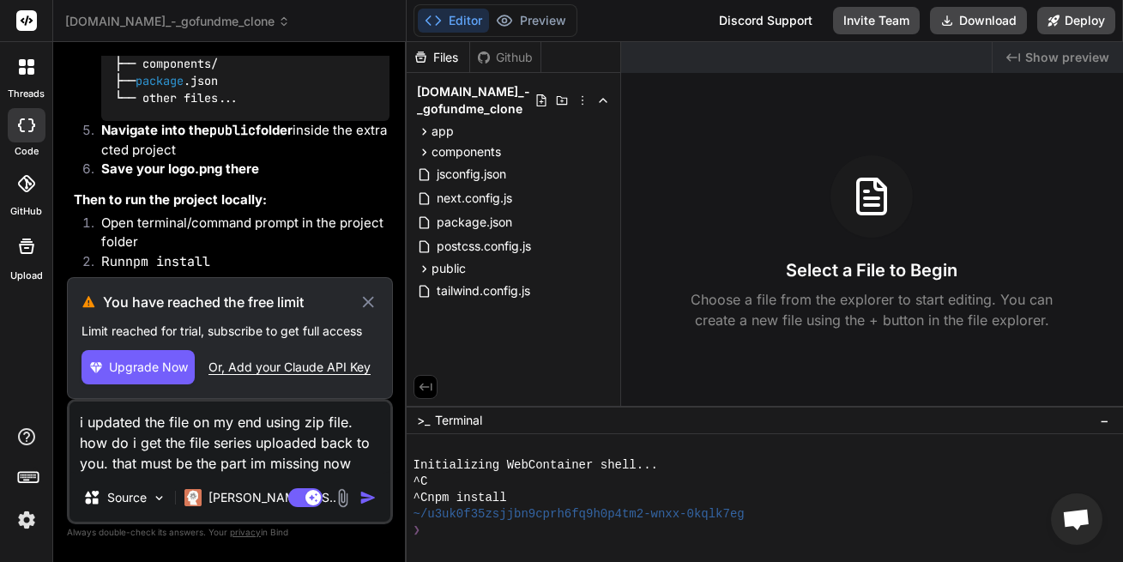
drag, startPoint x: 358, startPoint y: 462, endPoint x: 324, endPoint y: 469, distance: 34.1
click at [324, 469] on textarea "i updated the file on my end using zip file. how do i get the file series uploa…" at bounding box center [229, 437] width 321 height 72
drag, startPoint x: 214, startPoint y: 453, endPoint x: 95, endPoint y: 418, distance: 123.2
click at [69, 413] on textarea "i updated the file on my end using zip file. how do i get the file series uploa…" at bounding box center [229, 437] width 321 height 72
click at [347, 465] on textarea "i updated the file on my end using zip file. how do i get the file series uploa…" at bounding box center [229, 437] width 321 height 72
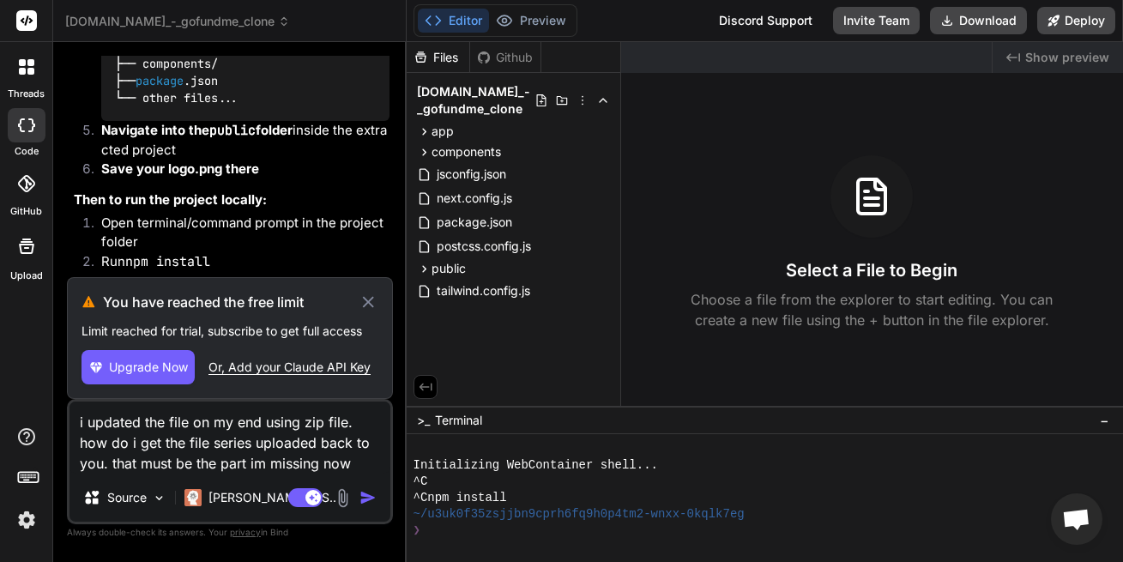
drag, startPoint x: 352, startPoint y: 468, endPoint x: 68, endPoint y: 415, distance: 289.6
click at [69, 420] on textarea "i updated the file on my end using zip file. how do i get the file series uploa…" at bounding box center [229, 437] width 321 height 72
click at [371, 497] on img "button" at bounding box center [367, 497] width 17 height 17
click at [308, 358] on div "Or, Add your Claude API Key" at bounding box center [289, 366] width 162 height 17
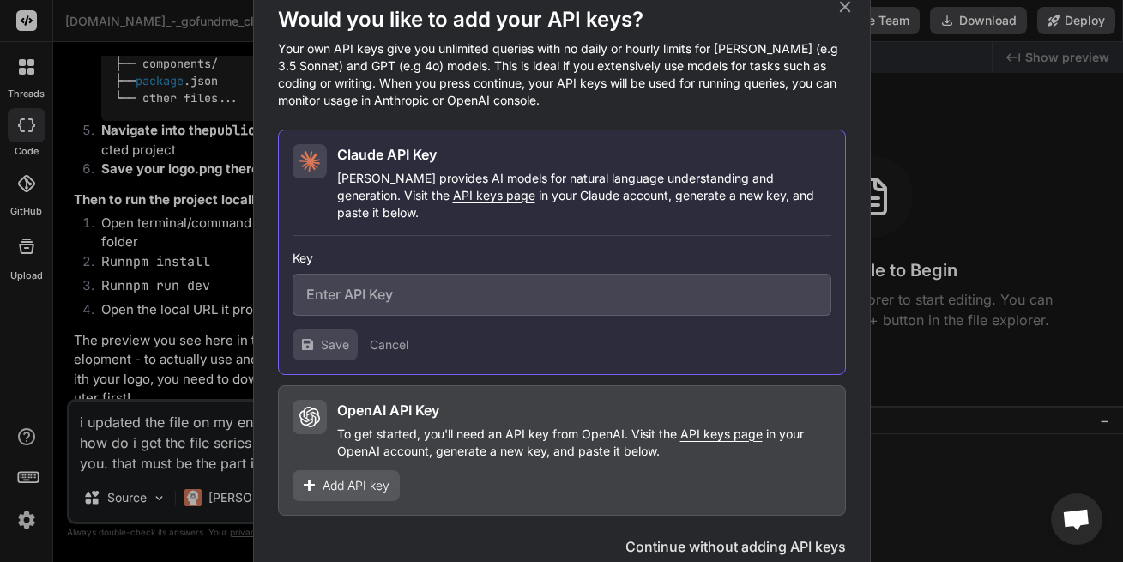
click at [384, 425] on p "To get started, you'll need an API key from OpenAI. Visit the API keys page in …" at bounding box center [584, 442] width 494 height 34
click at [423, 427] on p "To get started, you'll need an API key from OpenAI. Visit the API keys page in …" at bounding box center [584, 442] width 494 height 34
click at [397, 415] on div "OpenAI API Key To get started, you'll need an API key from OpenAI. Visit the AP…" at bounding box center [584, 430] width 494 height 60
click at [369, 400] on h2 "OpenAI API Key" at bounding box center [388, 410] width 102 height 21
drag, startPoint x: 355, startPoint y: 423, endPoint x: 352, endPoint y: 432, distance: 10.0
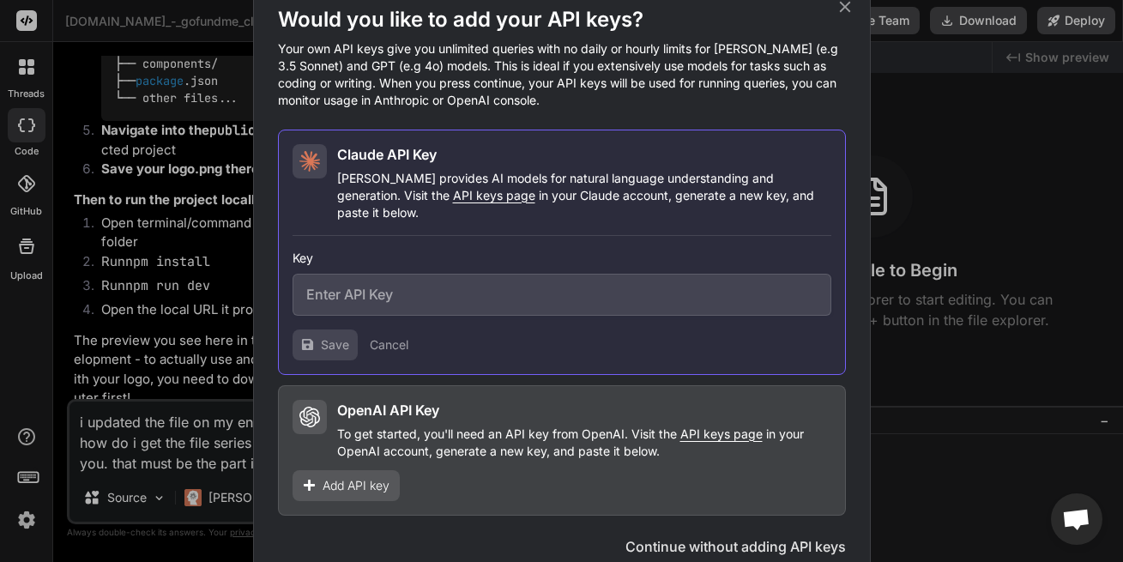
click at [354, 425] on p "To get started, you'll need an API key from OpenAI. Visit the API keys page in …" at bounding box center [584, 442] width 494 height 34
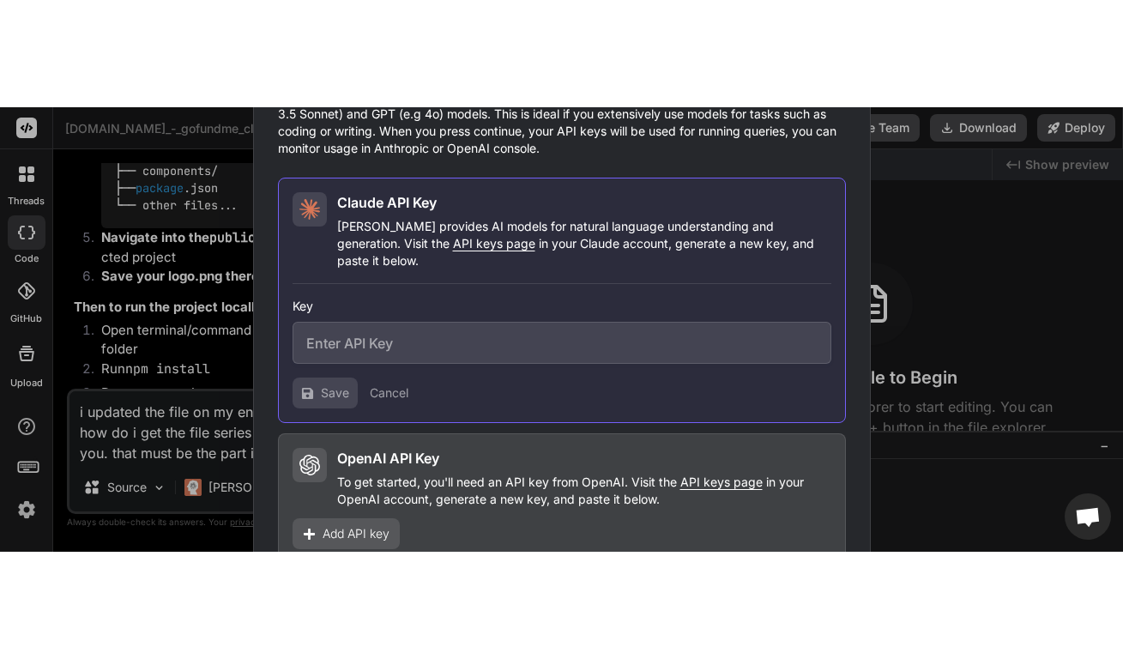
scroll to position [0, 0]
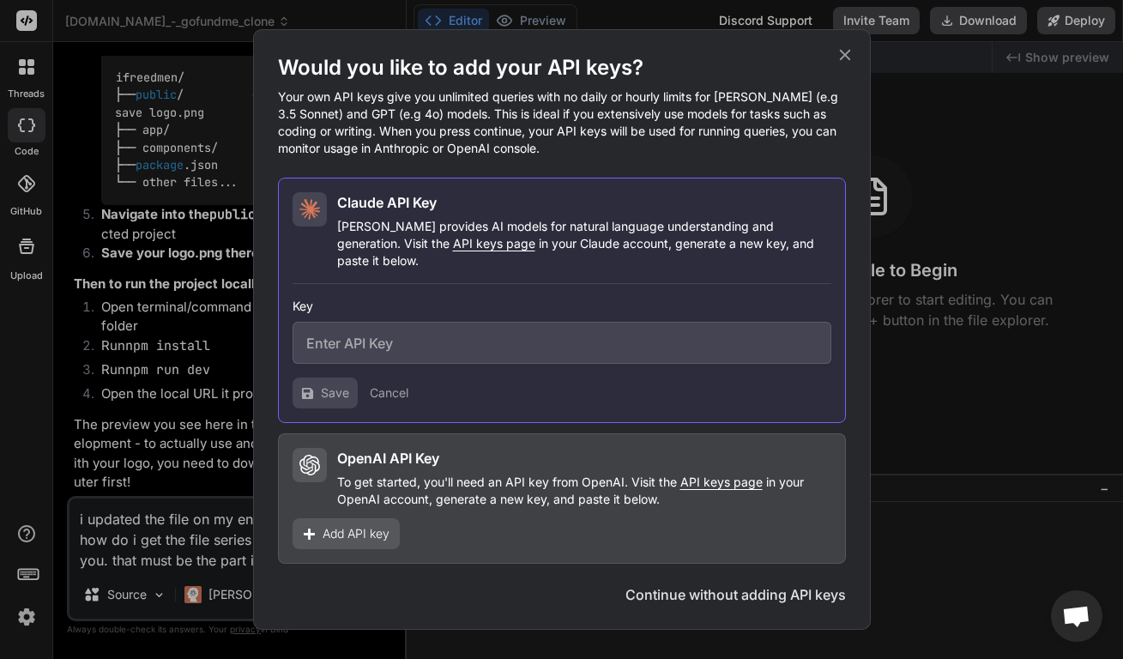
click at [453, 250] on span "API keys page" at bounding box center [494, 243] width 82 height 15
click at [842, 64] on icon at bounding box center [844, 54] width 19 height 19
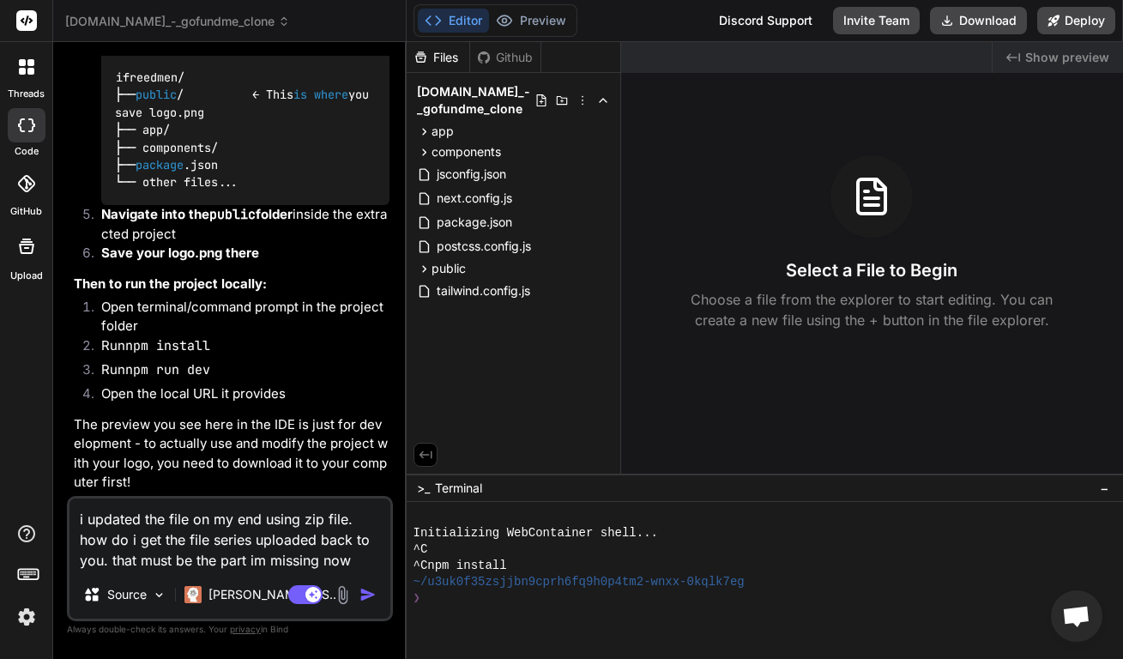
click at [364, 561] on img "button" at bounding box center [367, 594] width 17 height 17
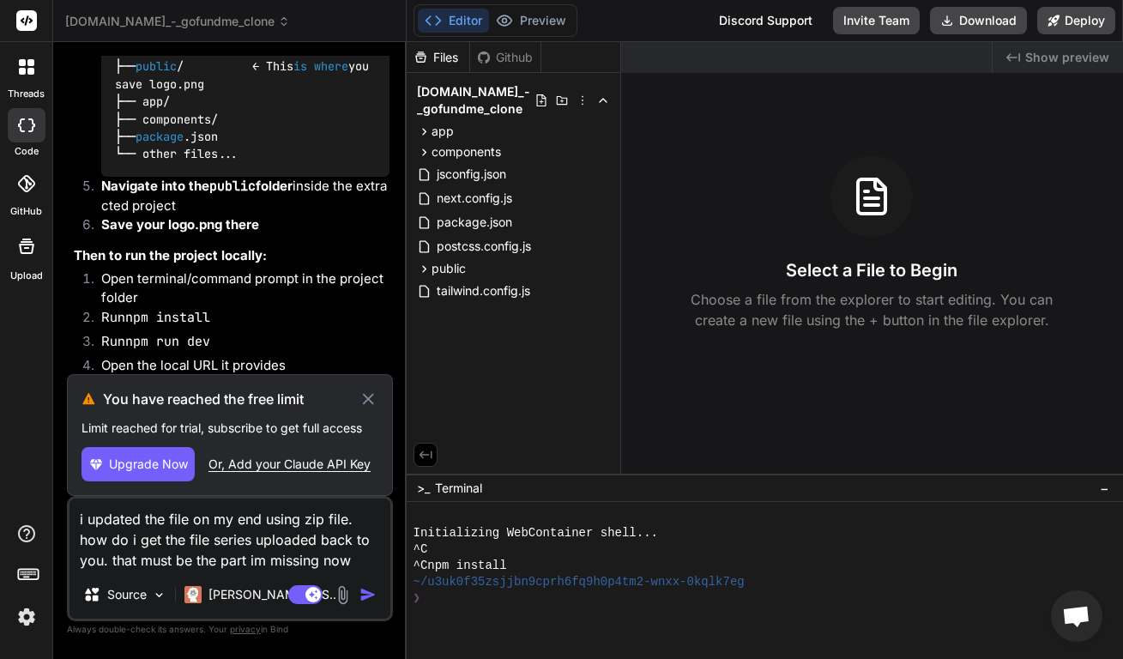
click at [178, 467] on span "Upgrade Now" at bounding box center [148, 463] width 79 height 17
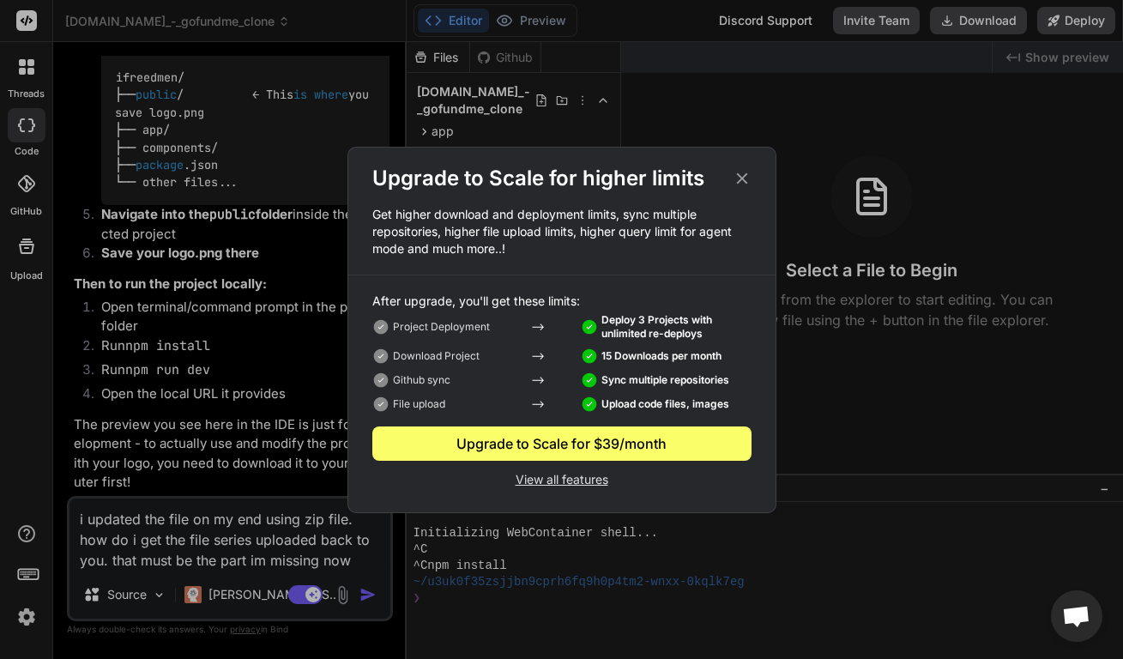
click at [599, 473] on p "View all features" at bounding box center [561, 477] width 379 height 21
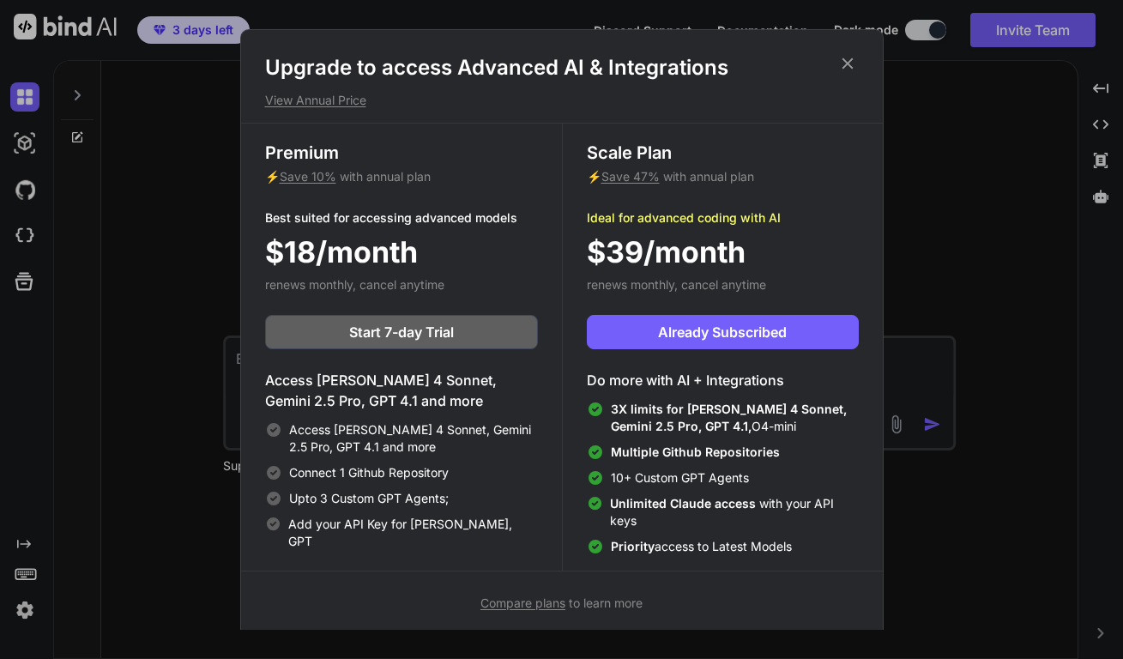
scroll to position [8, 0]
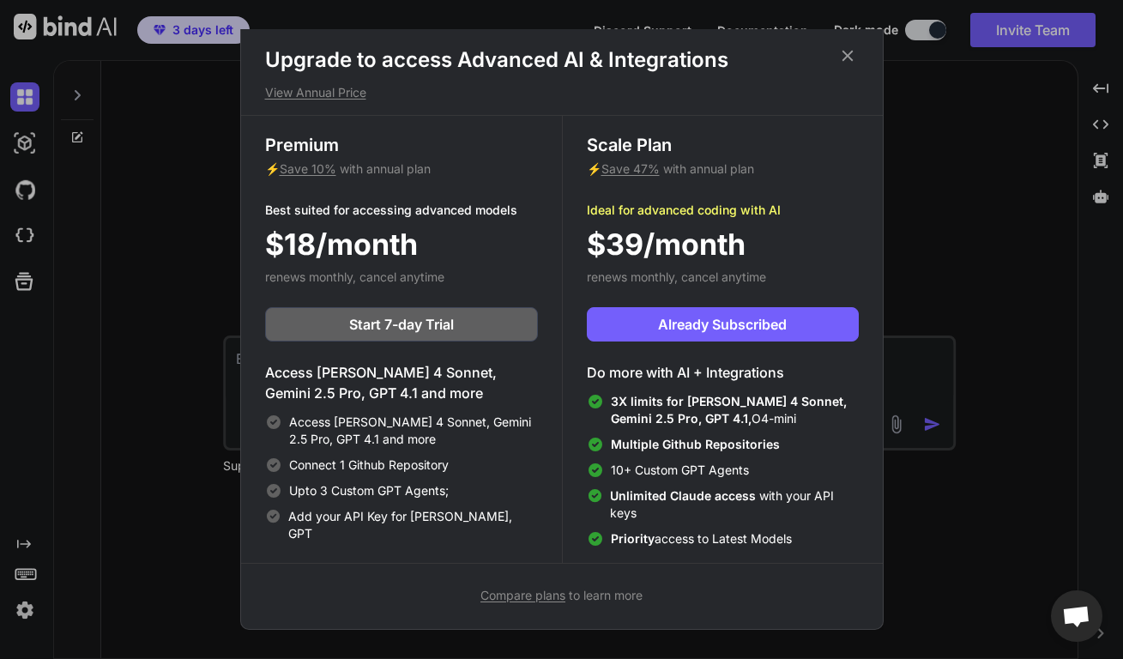
click at [708, 499] on span "Unlimited Claude access" at bounding box center [684, 495] width 149 height 15
click at [824, 68] on h1 "Upgrade to access Advanced AI & Integrations" at bounding box center [561, 59] width 593 height 27
click at [788, 234] on div "$39/month" at bounding box center [723, 244] width 272 height 44
click at [735, 288] on div "Scale Plan ⚡ Save 47% with annual plan Ideal for advanced coding with AI $39/mo…" at bounding box center [722, 339] width 321 height 447
click at [849, 60] on icon at bounding box center [847, 55] width 19 height 19
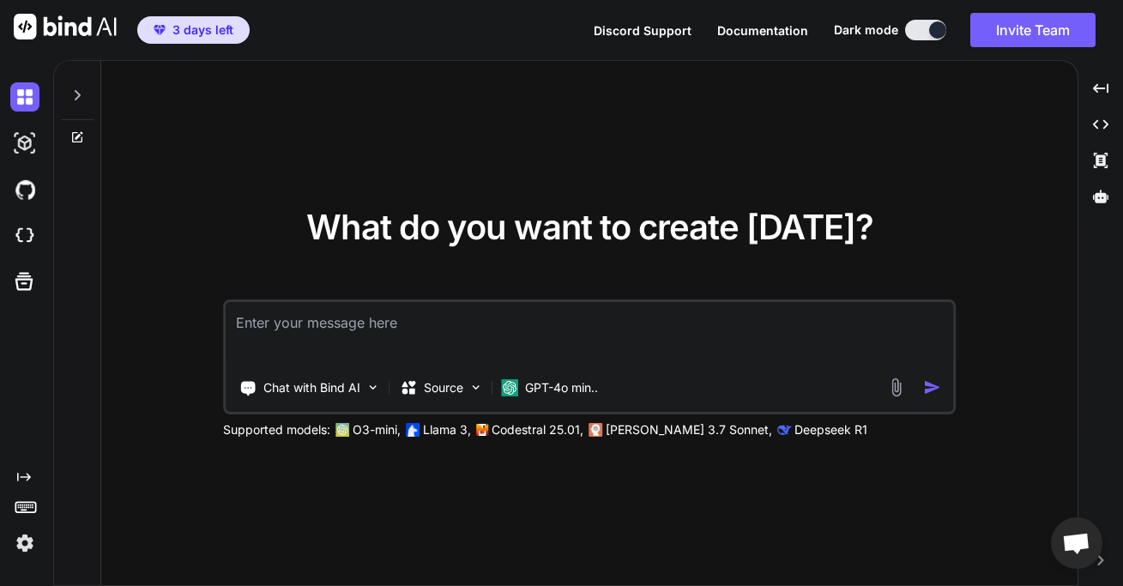
click at [203, 22] on span "3 days left" at bounding box center [202, 29] width 61 height 17
click at [203, 20] on button "3 days left" at bounding box center [193, 29] width 112 height 27
click at [203, 21] on button "3 days left" at bounding box center [193, 29] width 112 height 27
click at [205, 27] on span "3 days left" at bounding box center [202, 29] width 61 height 17
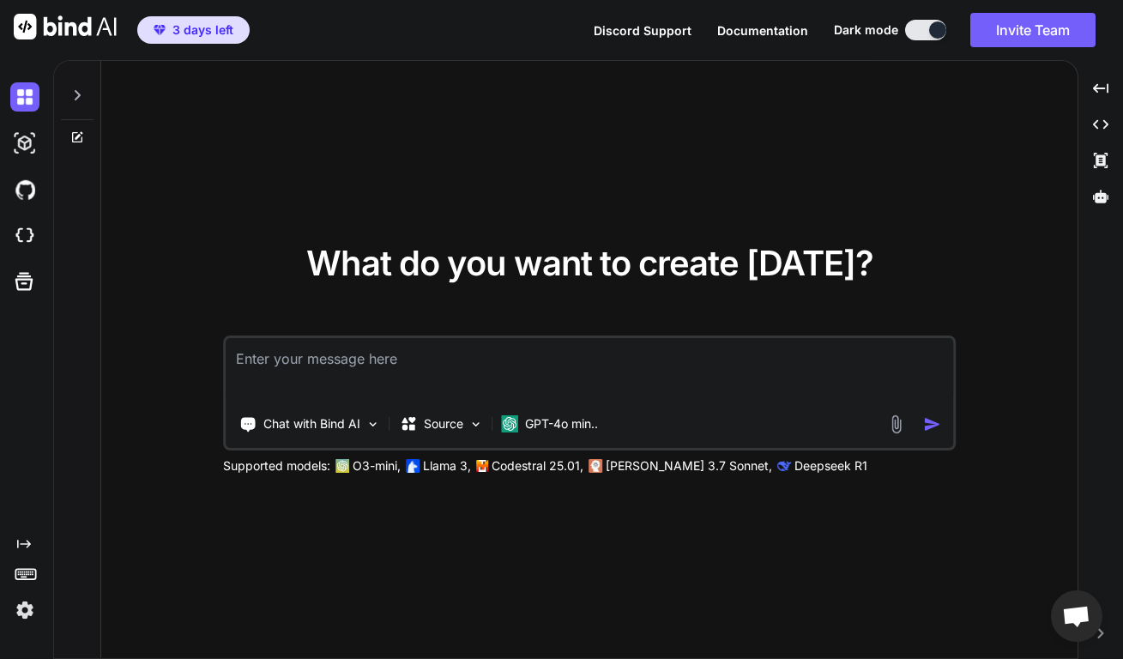
click at [173, 33] on span "3 days left" at bounding box center [202, 29] width 61 height 17
click at [173, 34] on span "3 days left" at bounding box center [202, 29] width 61 height 17
click at [174, 35] on span "3 days left" at bounding box center [202, 29] width 61 height 17
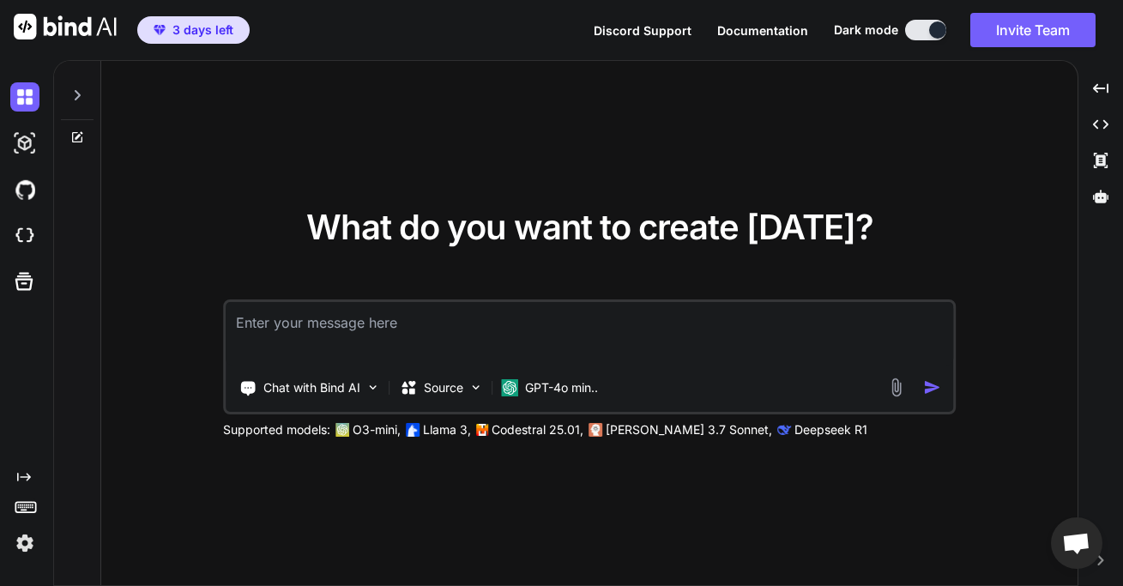
type textarea "x"
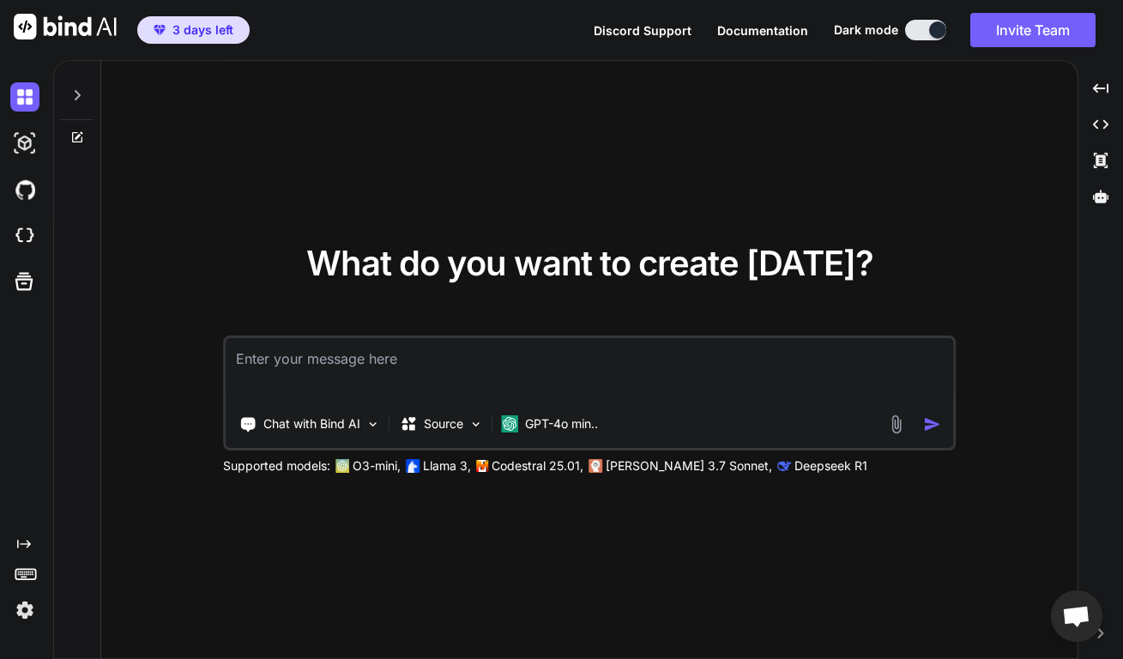
click at [359, 394] on textarea at bounding box center [589, 369] width 727 height 63
type textarea "i"
type textarea "x"
type textarea "y"
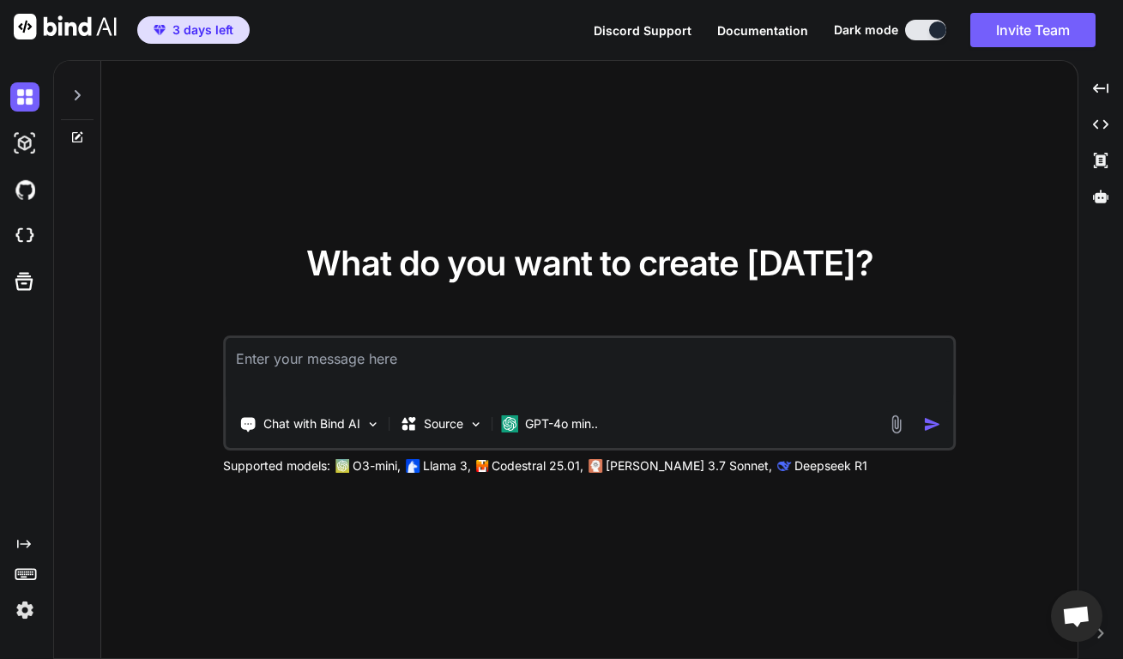
type textarea "x"
type textarea "yo"
type textarea "x"
type textarea "you"
type textarea "x"
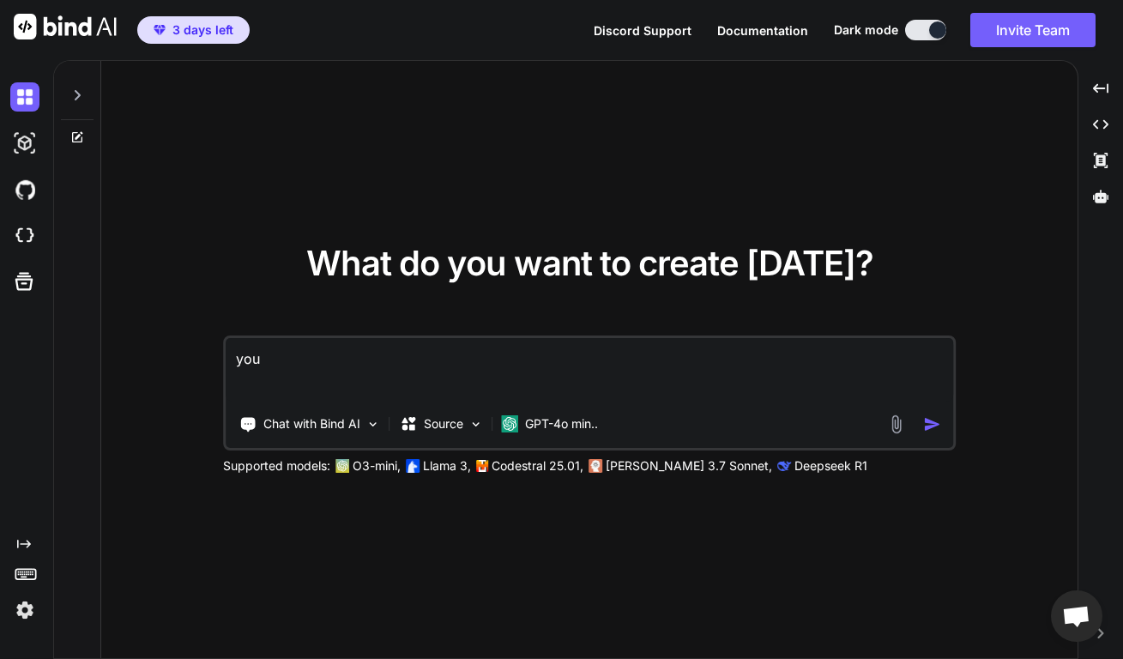
type textarea "your"
type textarea "x"
type textarea "your"
type textarea "x"
type textarea "your p"
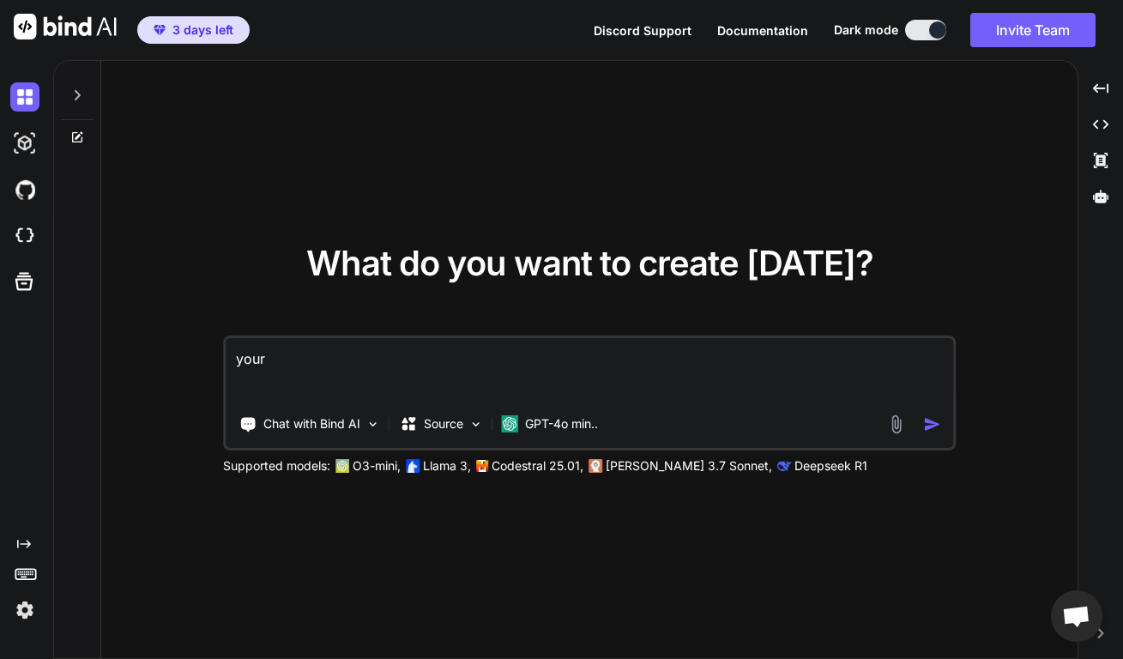
type textarea "x"
type textarea "your pr"
type textarea "x"
type textarea "your pro"
type textarea "x"
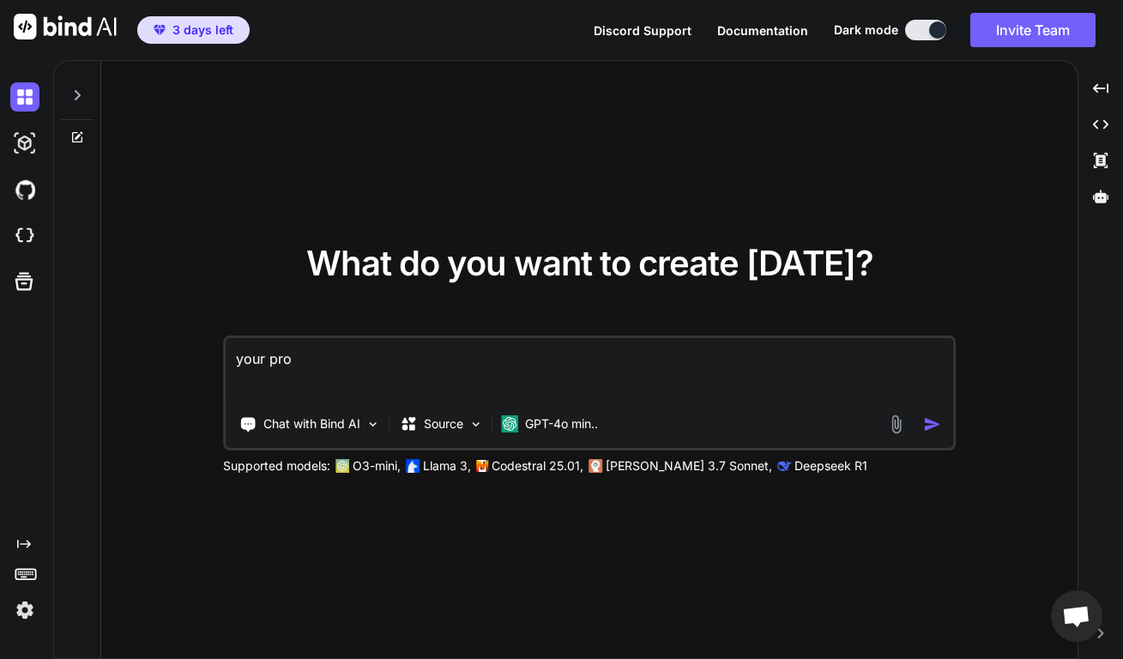
type textarea "your prog"
type textarea "x"
type textarea "your progr"
type textarea "x"
type textarea "your progra"
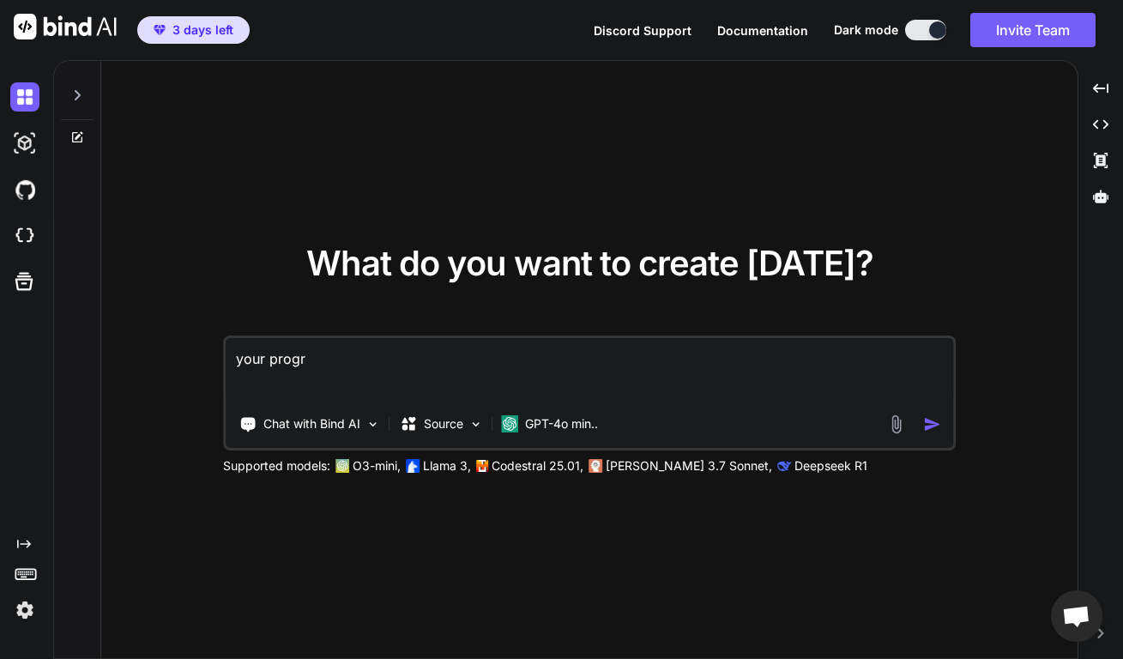
type textarea "x"
type textarea "your program"
type textarea "x"
type textarea "your program"
type textarea "x"
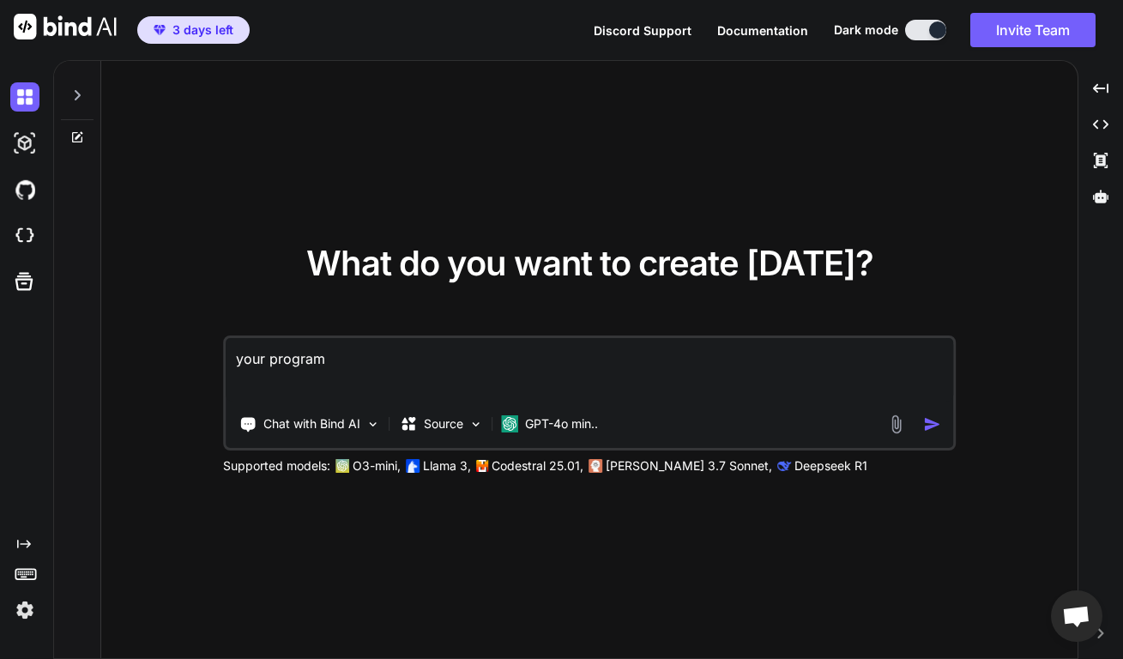
type textarea "your program k"
type textarea "x"
type textarea "your program ke"
type textarea "x"
type textarea "your program kee"
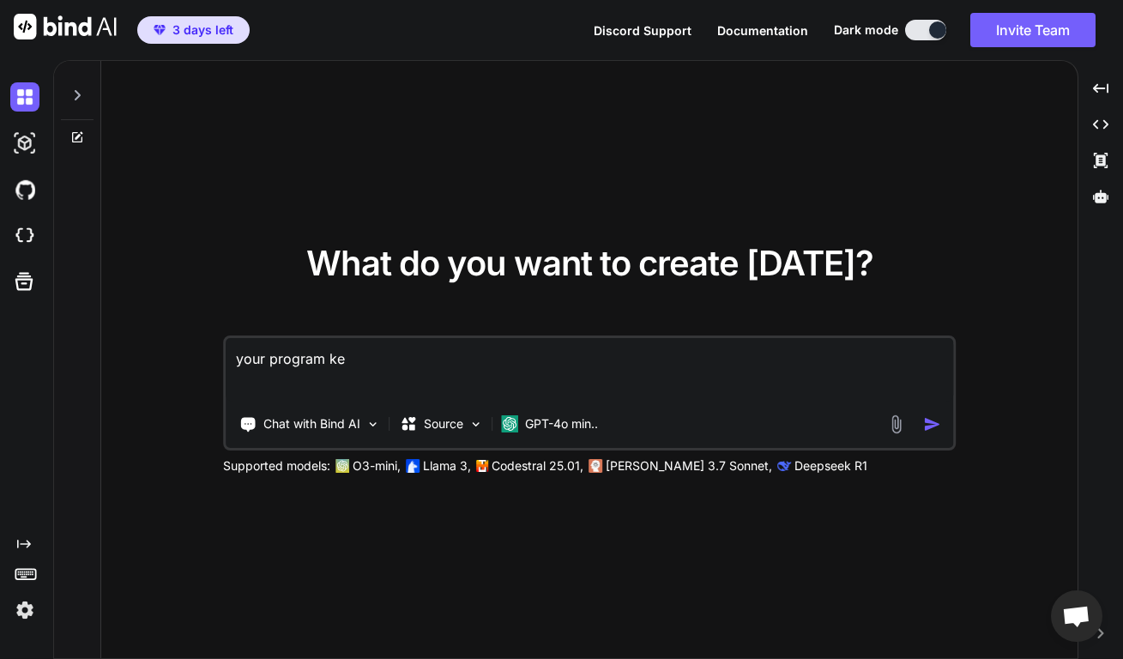
type textarea "x"
type textarea "your program keep"
type textarea "x"
type textarea "your program keeps"
type textarea "x"
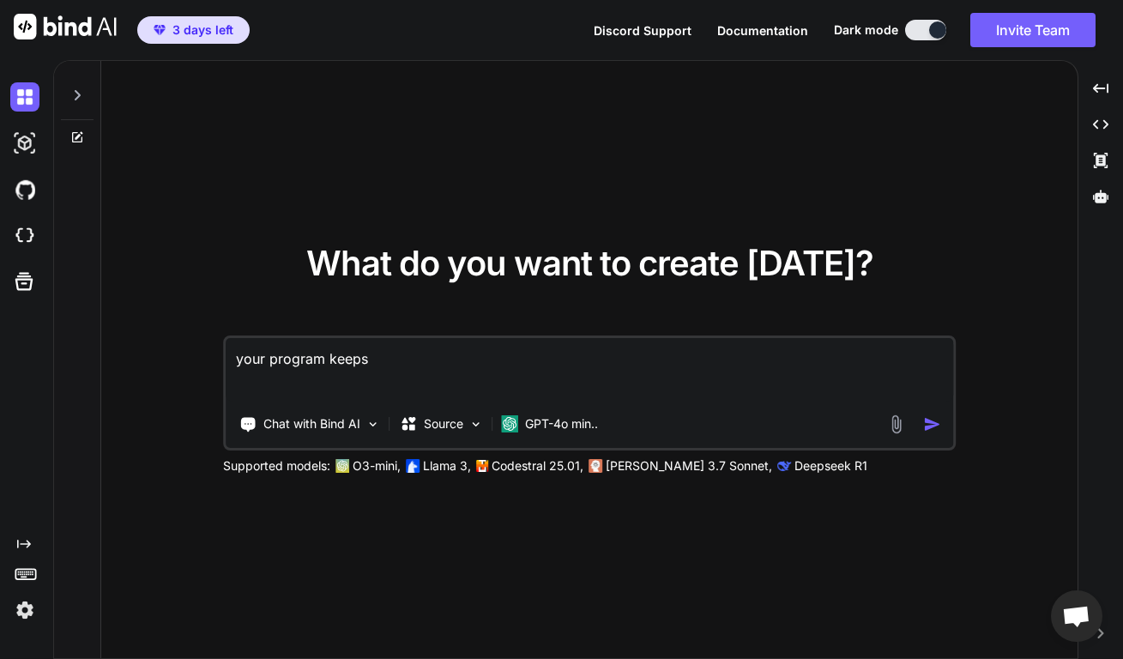
type textarea "your program keeps"
type textarea "x"
type textarea "your program keeps t"
type textarea "x"
type textarea "your program keeps tr"
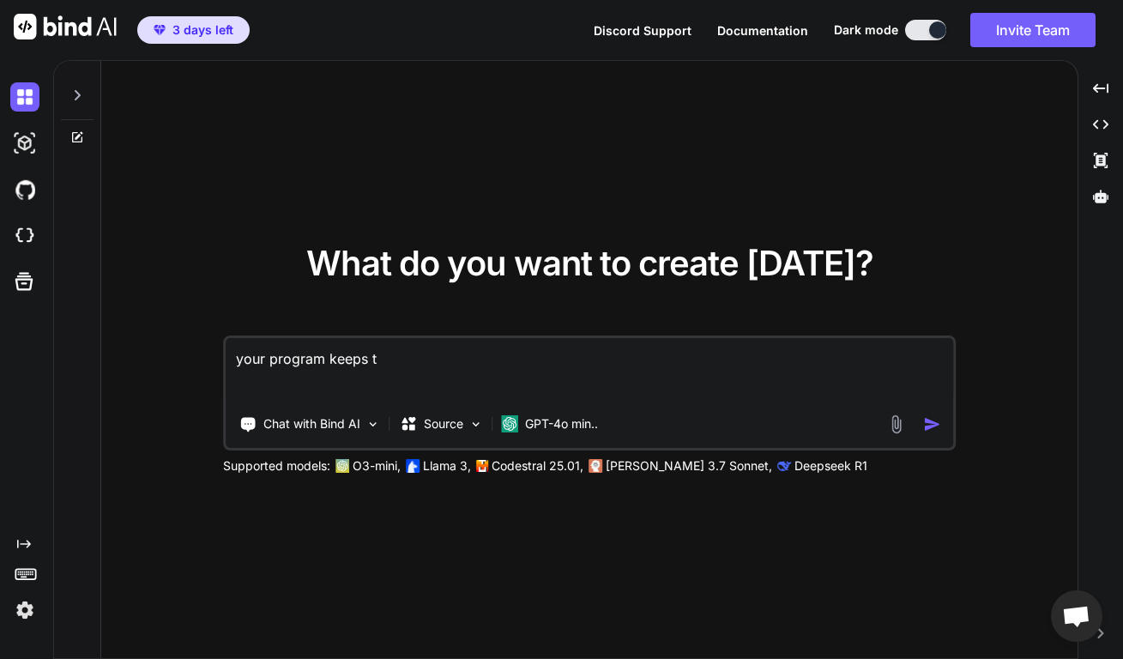
type textarea "x"
type textarea "your program keeps tro"
type textarea "x"
type textarea "your program keeps tr"
type textarea "x"
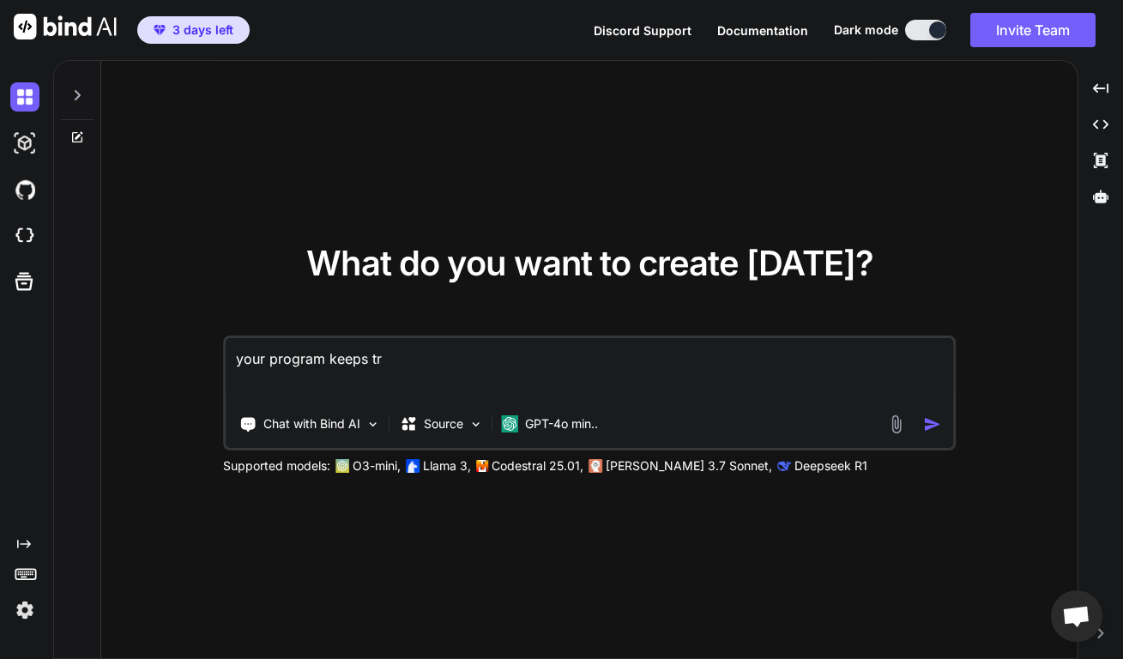
type textarea "your program keeps t"
type textarea "x"
type textarea "your program keeps th"
type textarea "x"
type textarea "your program keeps thr"
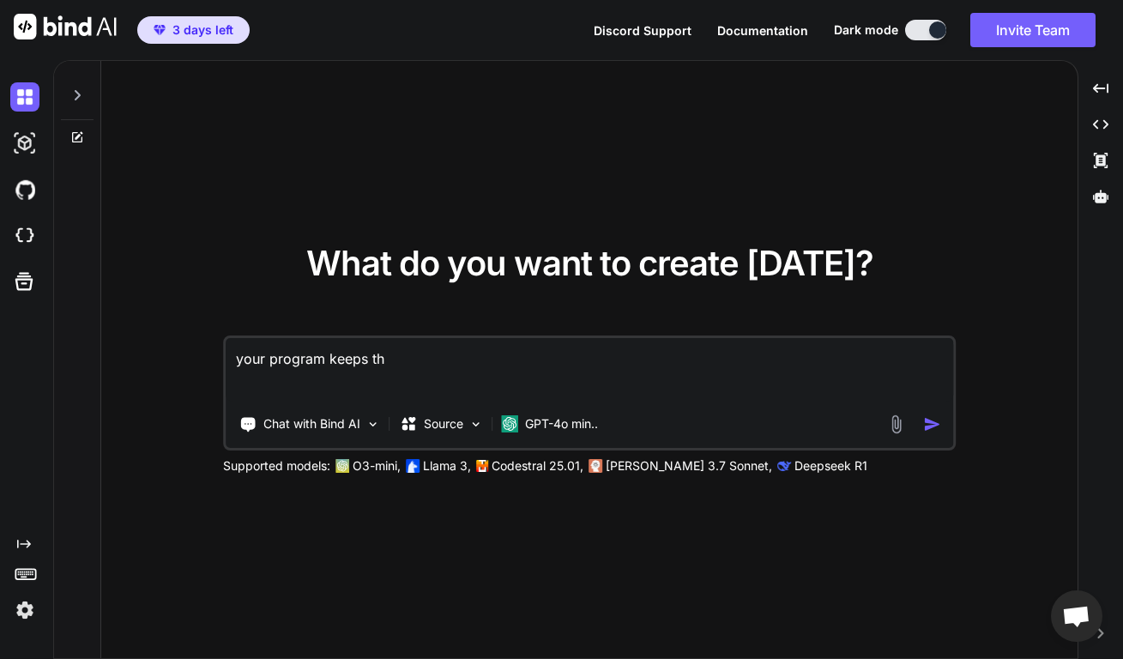
type textarea "x"
type textarea "your program keeps thro"
type textarea "x"
type textarea "your program keeps throw"
type textarea "x"
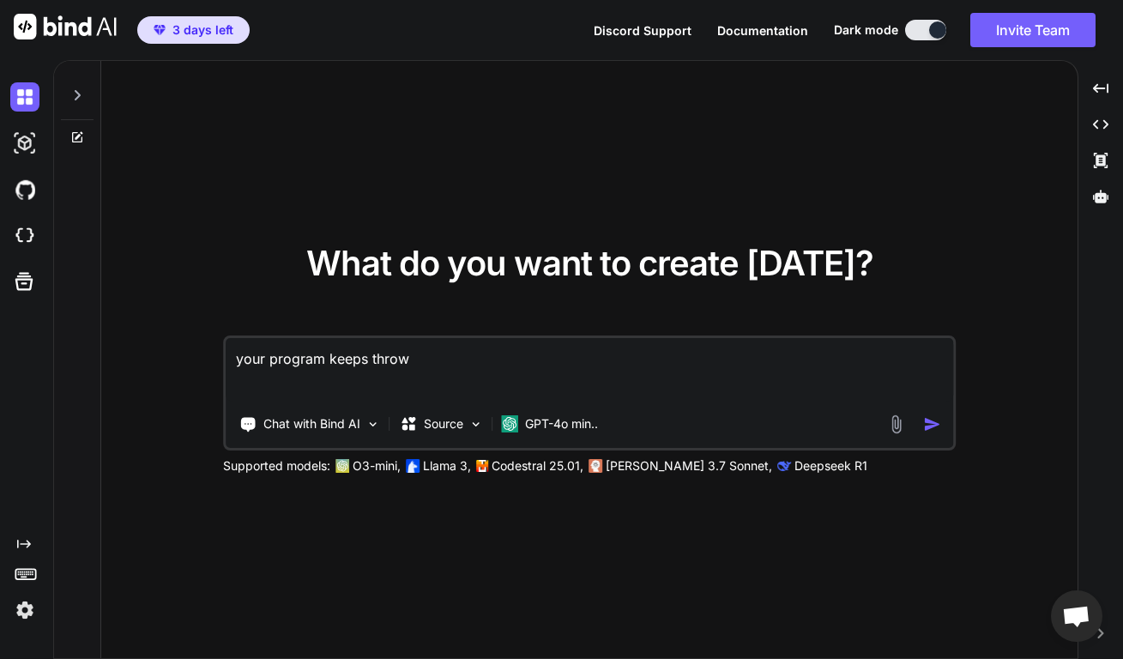
type textarea "your program keeps throwi"
type textarea "x"
type textarea "your program keeps throwin"
type textarea "x"
type textarea "your program keeps throwing"
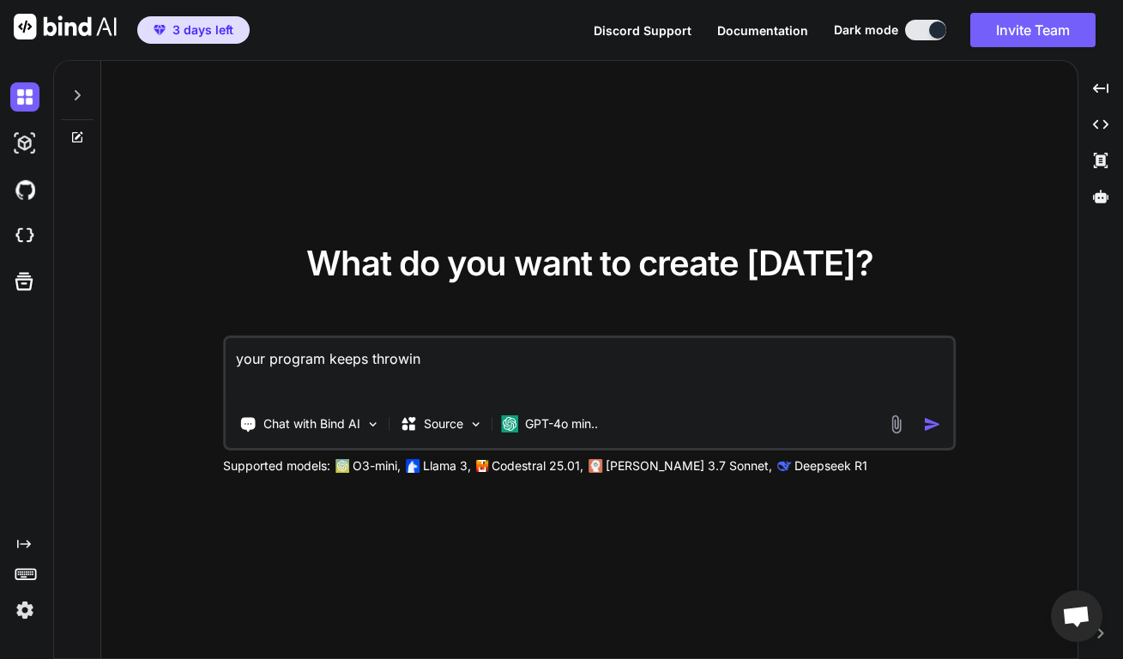
type textarea "x"
type textarea "your program keeps throwing"
type textarea "x"
type textarea "your program keeps throwing t"
type textarea "x"
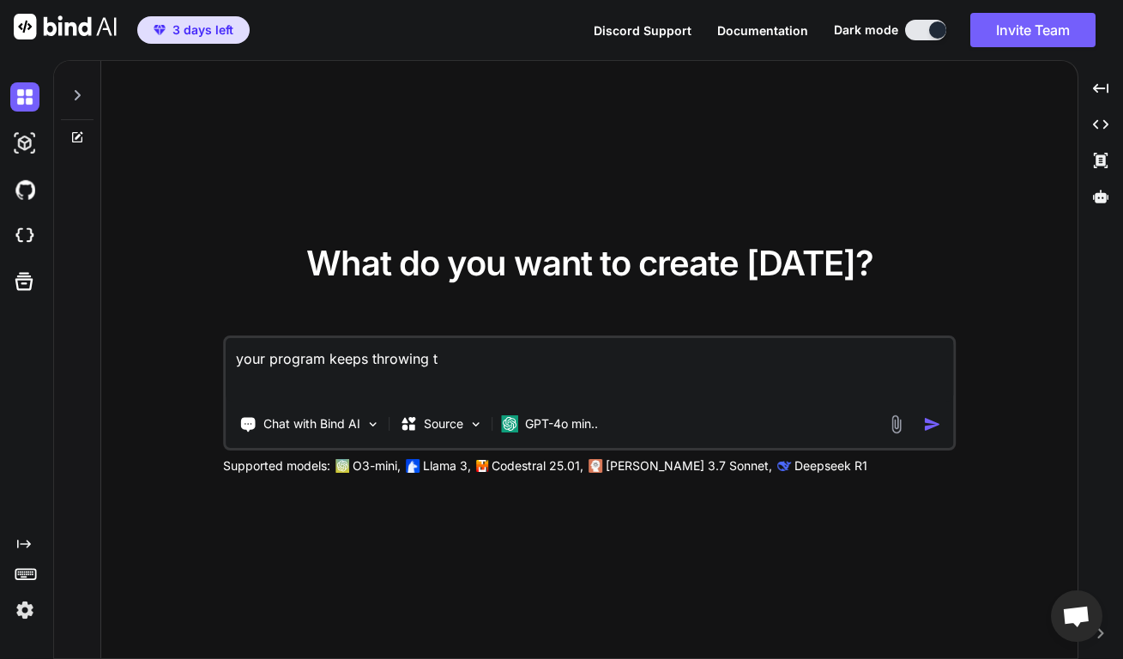
type textarea "your program keeps throwing th"
type textarea "x"
type textarea "your program keeps throwing the"
type textarea "x"
type textarea "your program keeps throwing the"
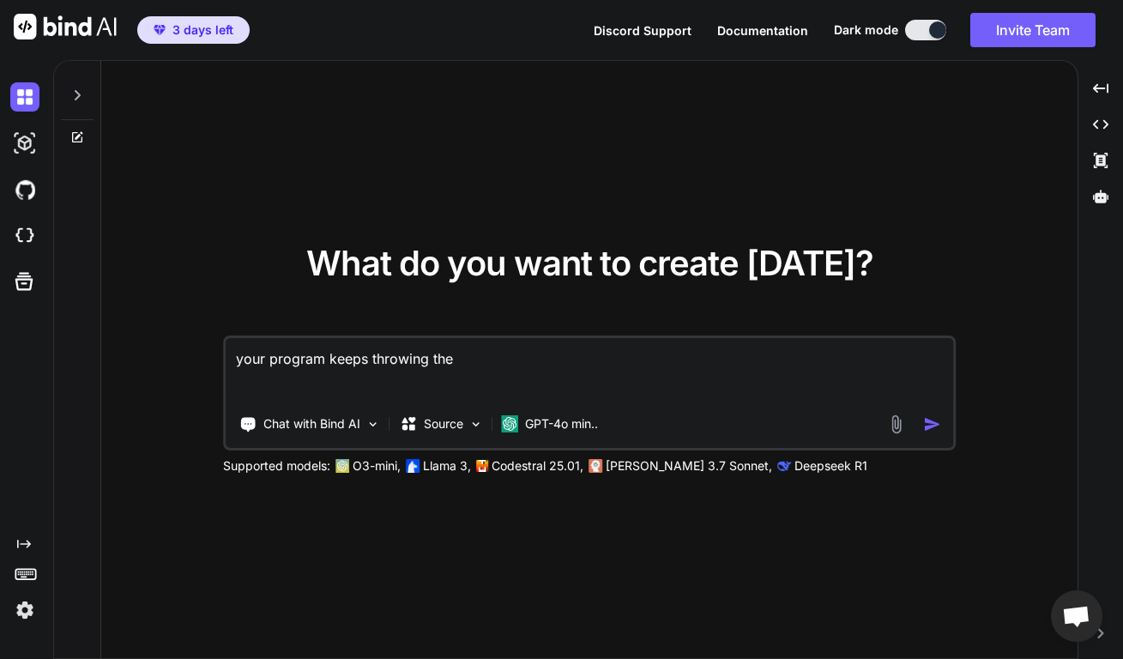
type textarea "x"
type textarea "your program keeps throwing the p"
type textarea "x"
type textarea "your program keeps throwing the pa"
type textarea "x"
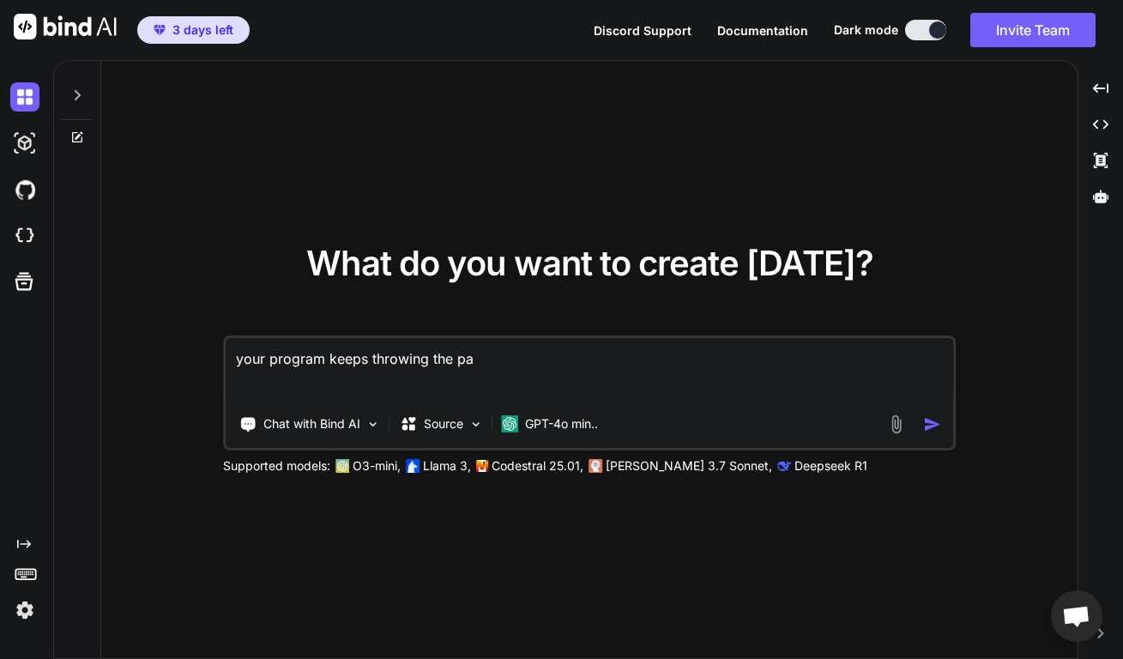
type textarea "your program keeps throwing the pay"
type textarea "x"
type textarea "your program keeps throwing the payw"
type textarea "x"
type textarea "your program keeps throwing the paywa"
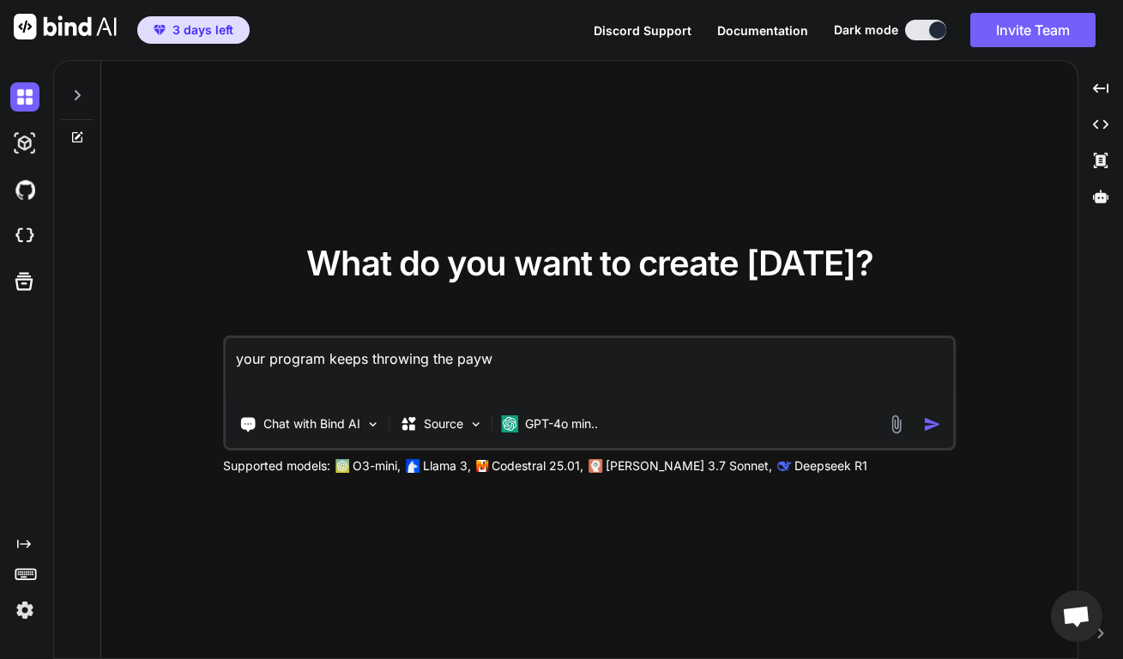
type textarea "x"
type textarea "your program keeps throwing the paywal"
type textarea "x"
type textarea "your program keeps throwing the paywall"
type textarea "x"
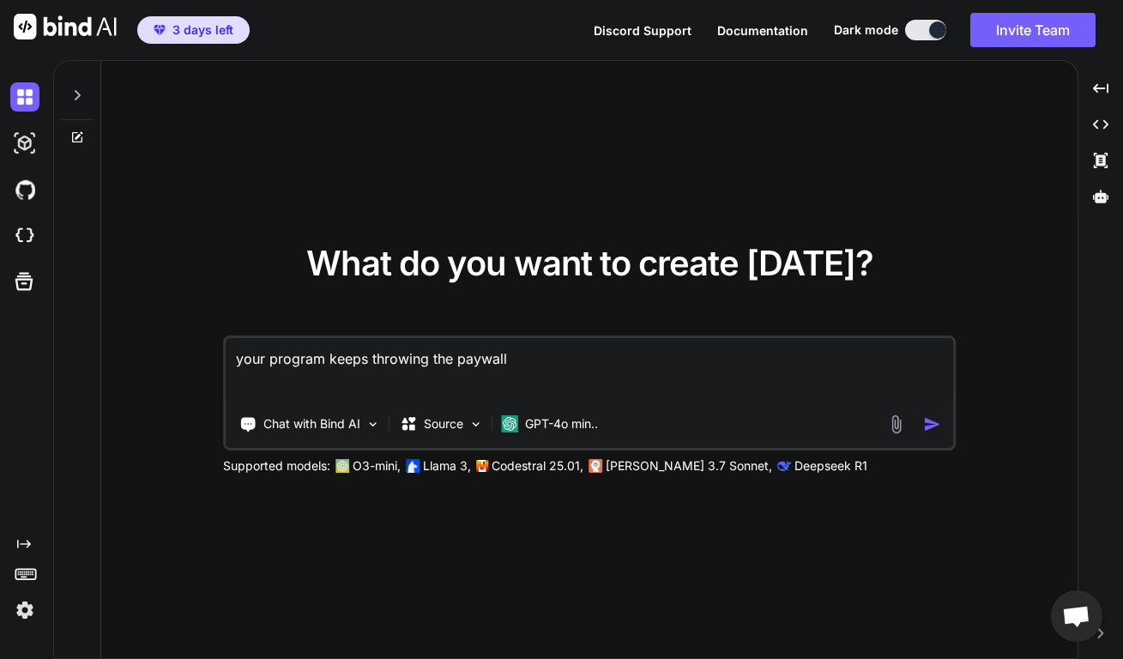
type textarea "your program keeps throwing the paywall"
type textarea "x"
type textarea "your program keeps throwing the paywall a"
type textarea "x"
type textarea "your program keeps throwing the paywall at"
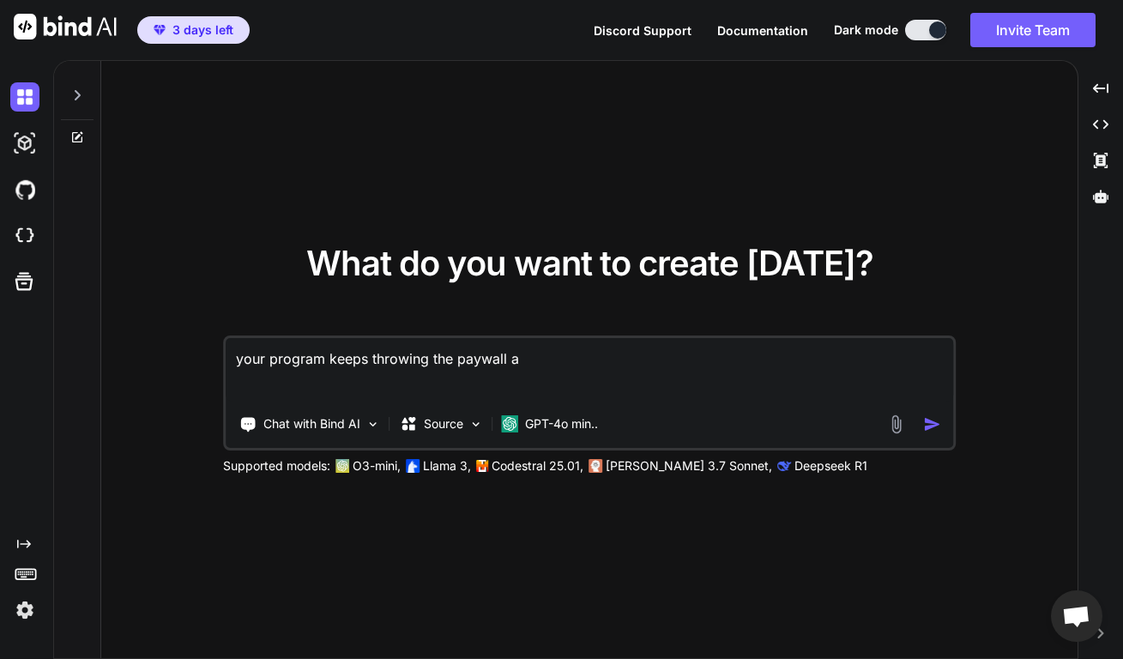
type textarea "x"
type textarea "your program keeps throwing the paywall at"
type textarea "x"
type textarea "your program keeps throwing the paywall at m"
type textarea "x"
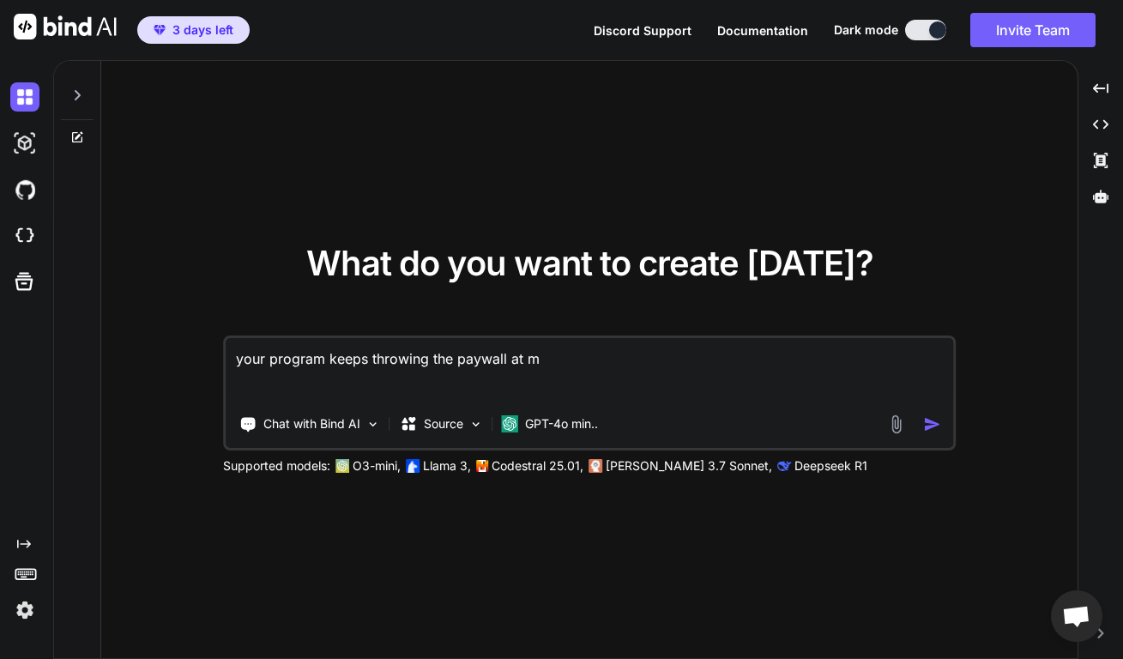
type textarea "your program keeps throwing the paywall at me"
type textarea "x"
type textarea "your program keeps throwing the paywall at me"
type textarea "x"
type textarea "your program keeps throwing the paywall at me f"
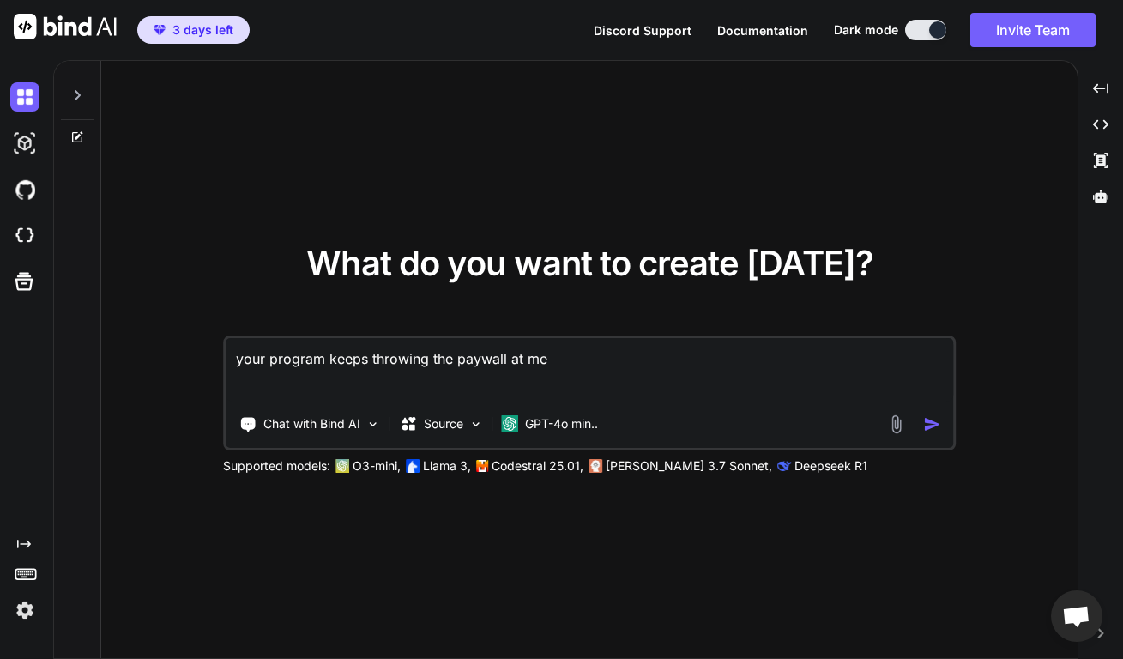
type textarea "x"
type textarea "your program keeps throwing the paywall at me fo"
type textarea "x"
type textarea "your program keeps throwing the paywall at me for"
type textarea "x"
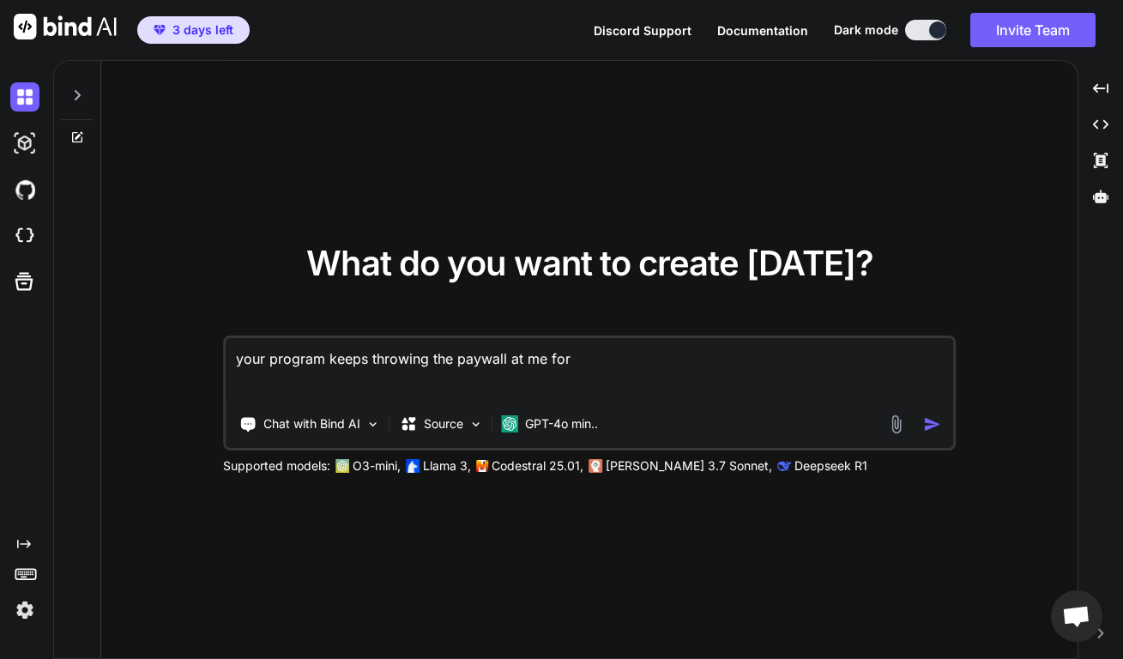
type textarea "your program keeps throwing the paywall at me for"
type textarea "x"
type textarea "your program keeps throwing the paywall at me for u"
type textarea "x"
type textarea "your program keeps throwing the paywall at me for us"
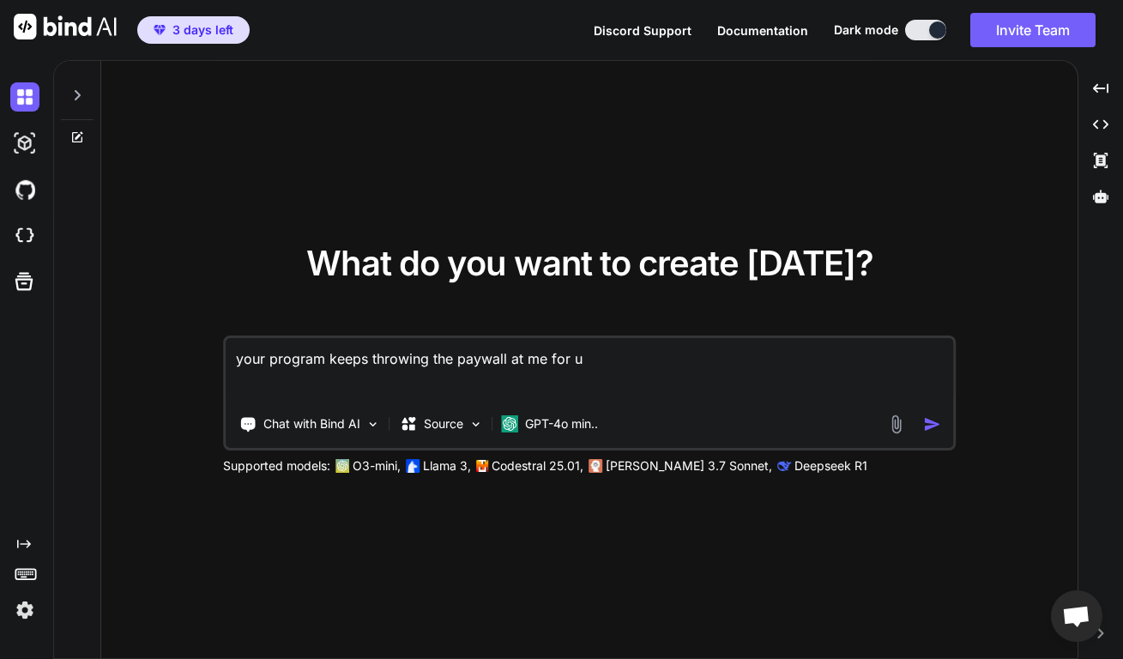
type textarea "x"
type textarea "your program keeps throwing the paywall at me for use"
type textarea "x"
type textarea "your program keeps throwing the paywall at me for use"
type textarea "x"
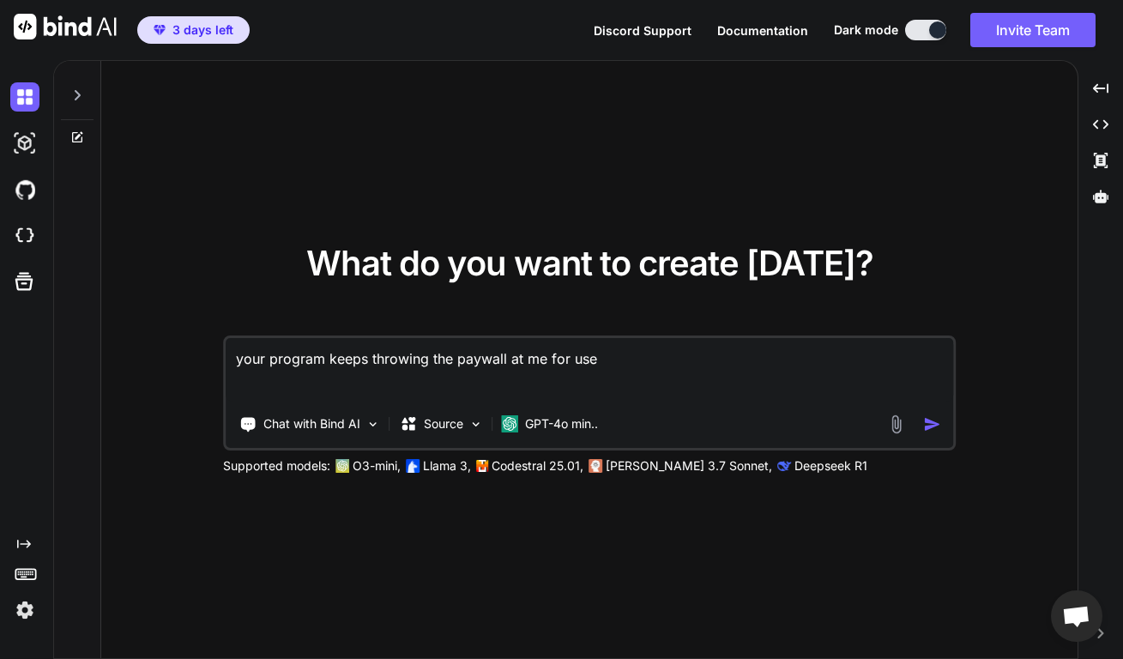
type textarea "your program keeps throwing the paywall at me for use a"
type textarea "x"
type textarea "your program keeps throwing the paywall at me for use al"
type textarea "x"
type textarea "your program keeps throwing the paywall at me for use alt"
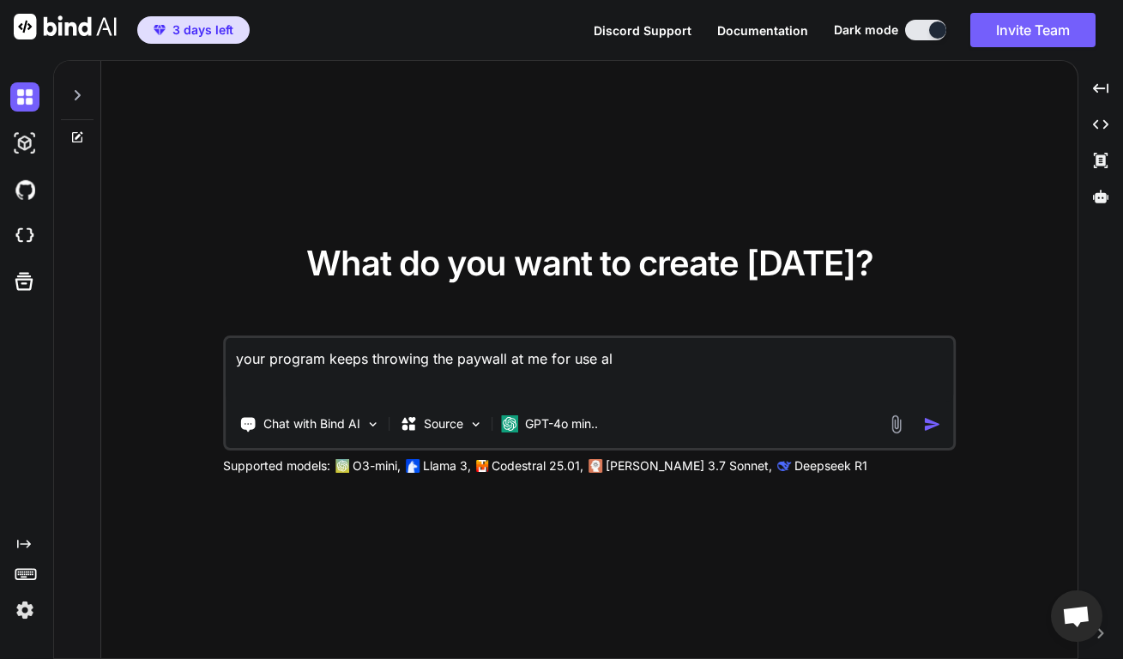
type textarea "x"
type textarea "your program keeps throwing the paywall at me for use alth"
type textarea "x"
type textarea "your program keeps throwing the paywall at me for use altho"
type textarea "x"
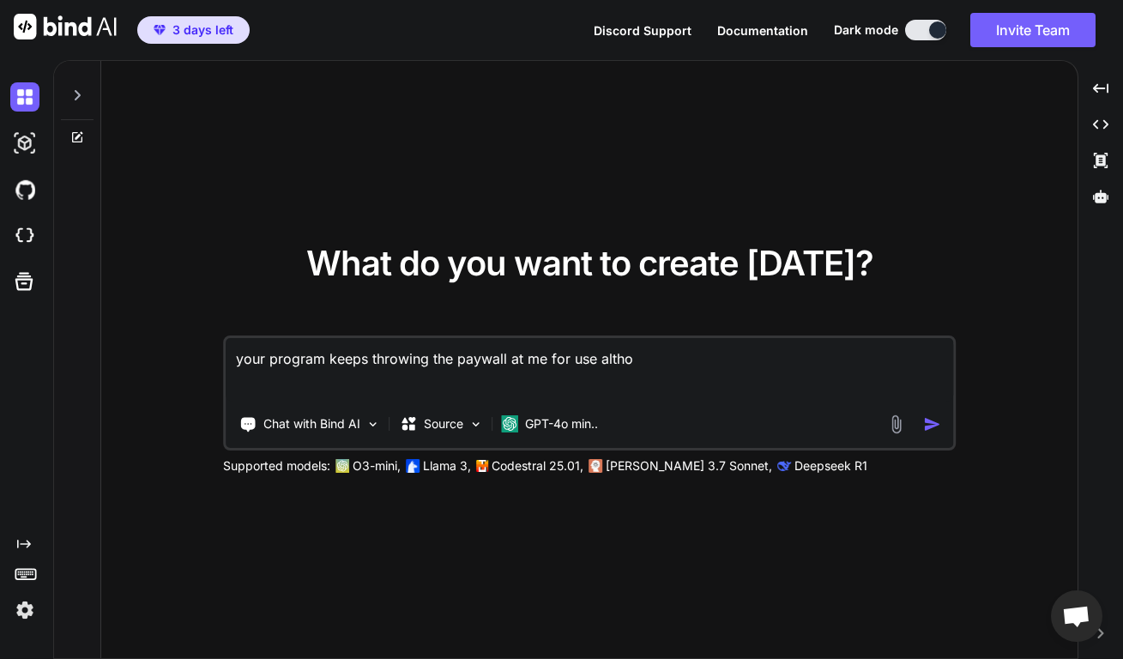
type textarea "your program keeps throwing the paywall at me for use althou"
type textarea "x"
type textarea "your program keeps throwing the paywall at me for use althoug"
type textarea "x"
type textarea "your program keeps throwing the paywall at me for use although"
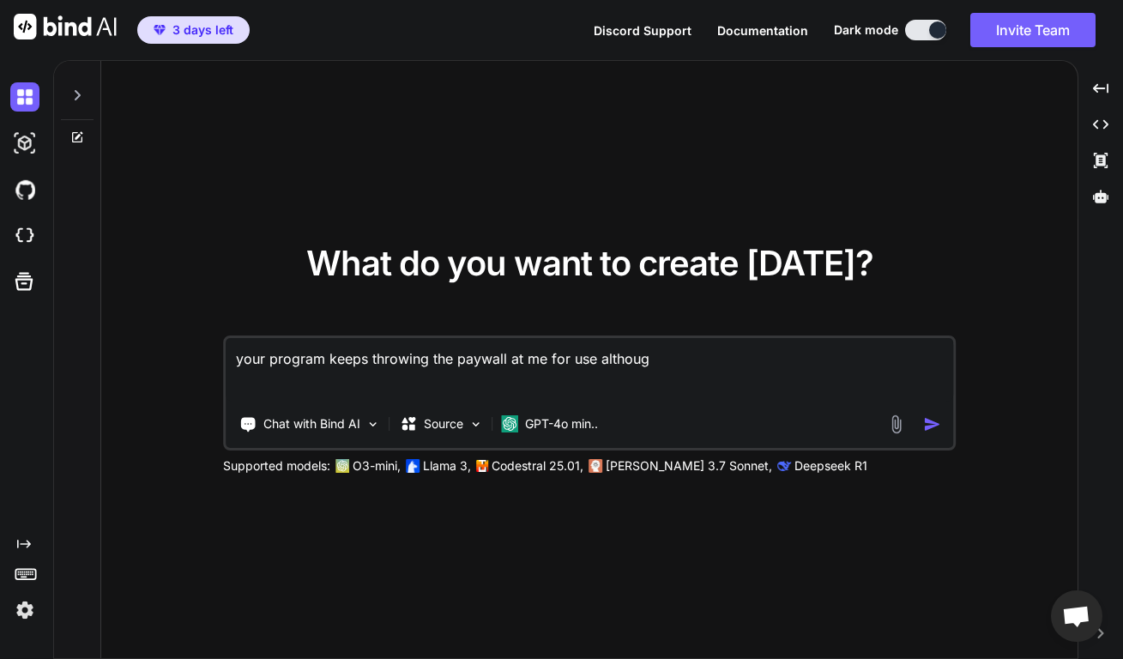
type textarea "x"
type textarea "your program keeps throwing the paywall at me for use although"
type textarea "x"
type textarea "your program keeps throwing the paywall at me for use although i"
type textarea "x"
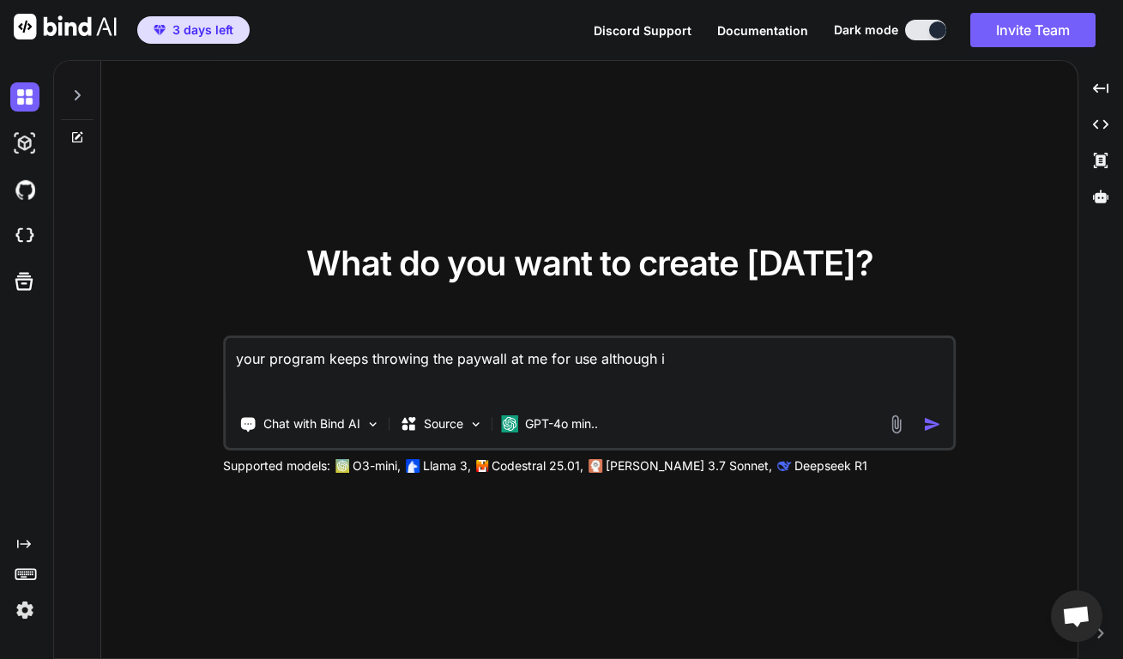
type textarea "your program keeps throwing the paywall at me for use although i"
type textarea "x"
type textarea "your program keeps throwing the paywall at me for use although i a"
type textarea "x"
type textarea "your program keeps throwing the paywall at me for use although i al"
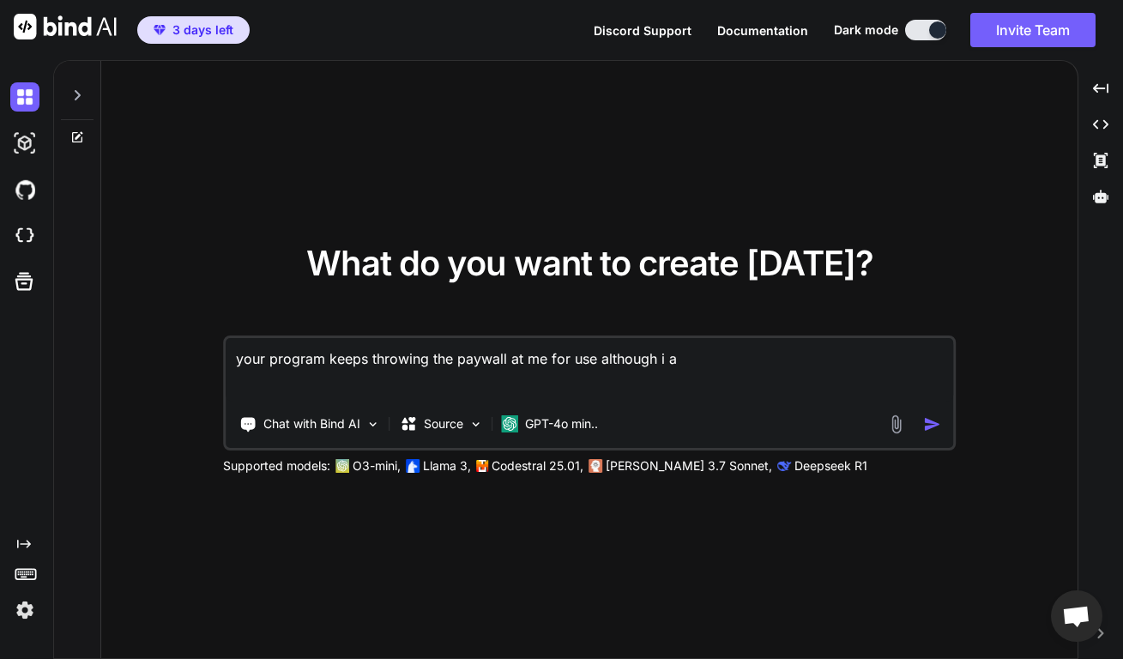
type textarea "x"
type textarea "your program keeps throwing the paywall at me for use although i alr"
type textarea "x"
type textarea "your program keeps throwing the paywall at me for use although i alre"
type textarea "x"
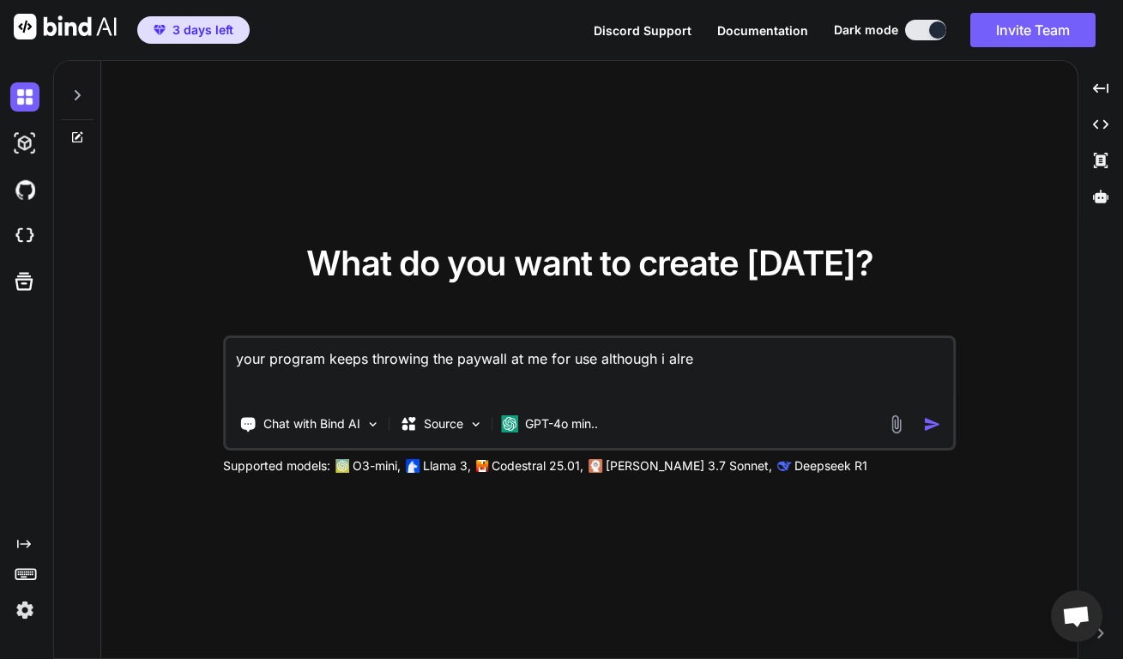
type textarea "your program keeps throwing the paywall at me for use although i alrea"
type textarea "x"
type textarea "your program keeps throwing the paywall at me for use although i alread"
type textarea "x"
type textarea "your program keeps throwing the paywall at me for use although i alreade"
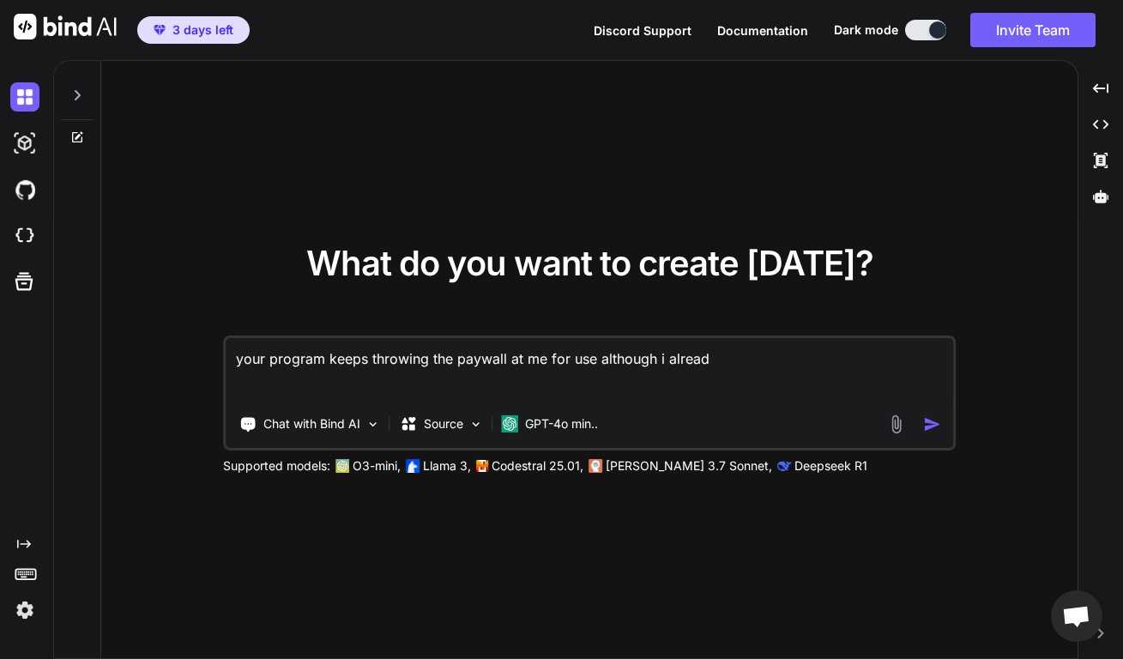
type textarea "x"
type textarea "your program keeps throwing the paywall at me for use although i alreadey"
type textarea "x"
type textarea "your program keeps throwing the paywall at me for use although i alreadey"
type textarea "x"
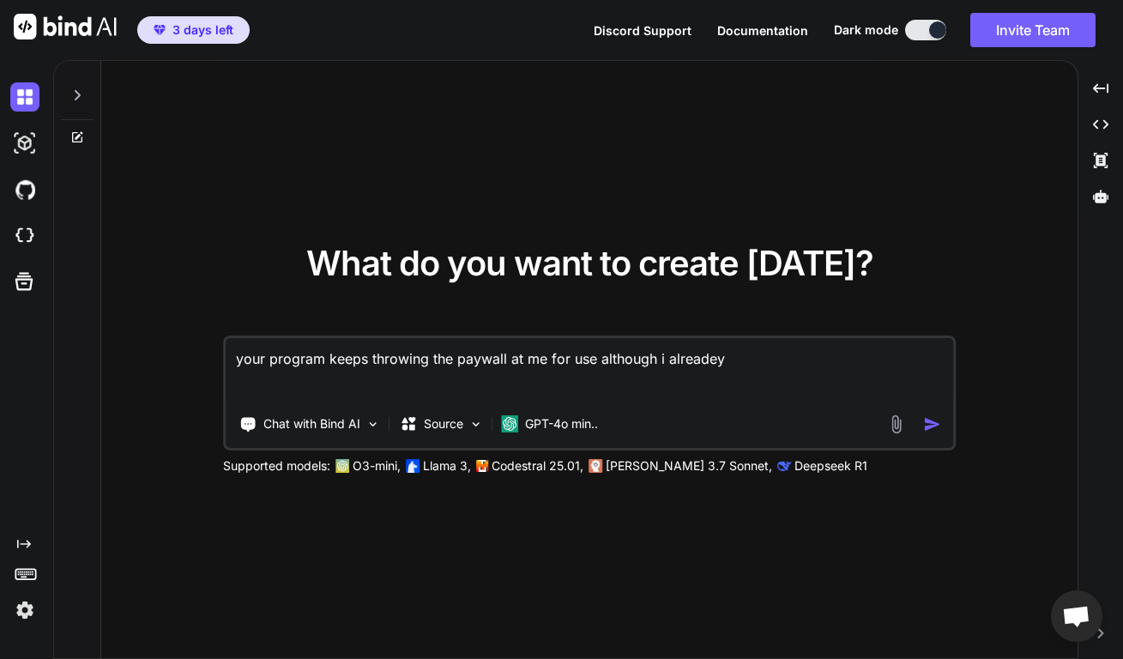
type textarea "your program keeps throwing the paywall at me for use although i alreadey g"
type textarea "x"
type textarea "your program keeps throwing the paywall at me for use although i alreadey ga"
type textarea "x"
type textarea "your program keeps throwing the paywall at me for use although i alreadey gav"
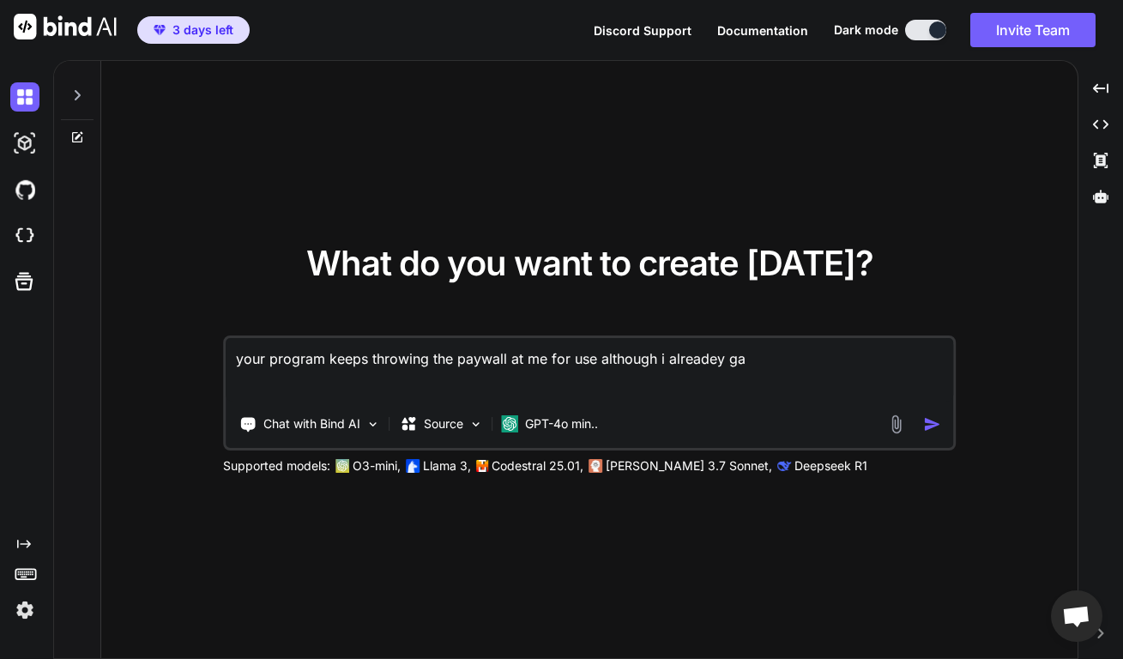
type textarea "x"
type textarea "your program keeps throwing the paywall at me for use although i alreadey gave"
type textarea "x"
type textarea "your program keeps throwing the paywall at me for use although i alreadey gave"
type textarea "x"
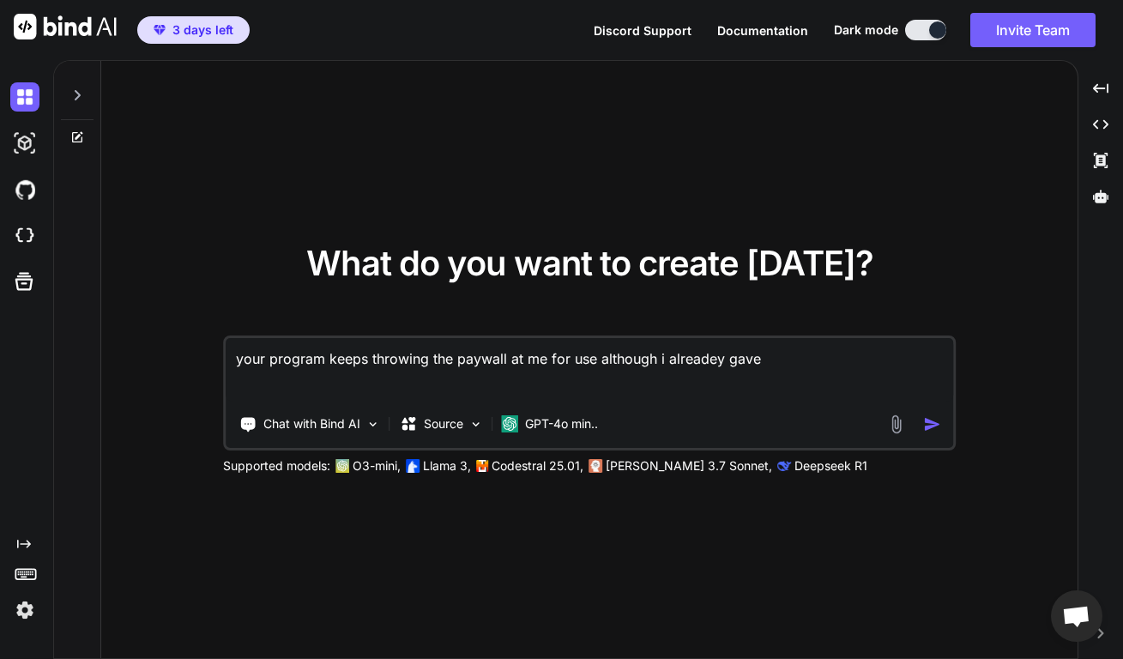
type textarea "your program keeps throwing the paywall at me for use although i alreadey gave t"
type textarea "x"
type textarea "your program keeps throwing the paywall at me for use although i alreadey gave …"
type textarea "x"
type textarea "your program keeps throwing the paywall at me for use although i alreadey gave …"
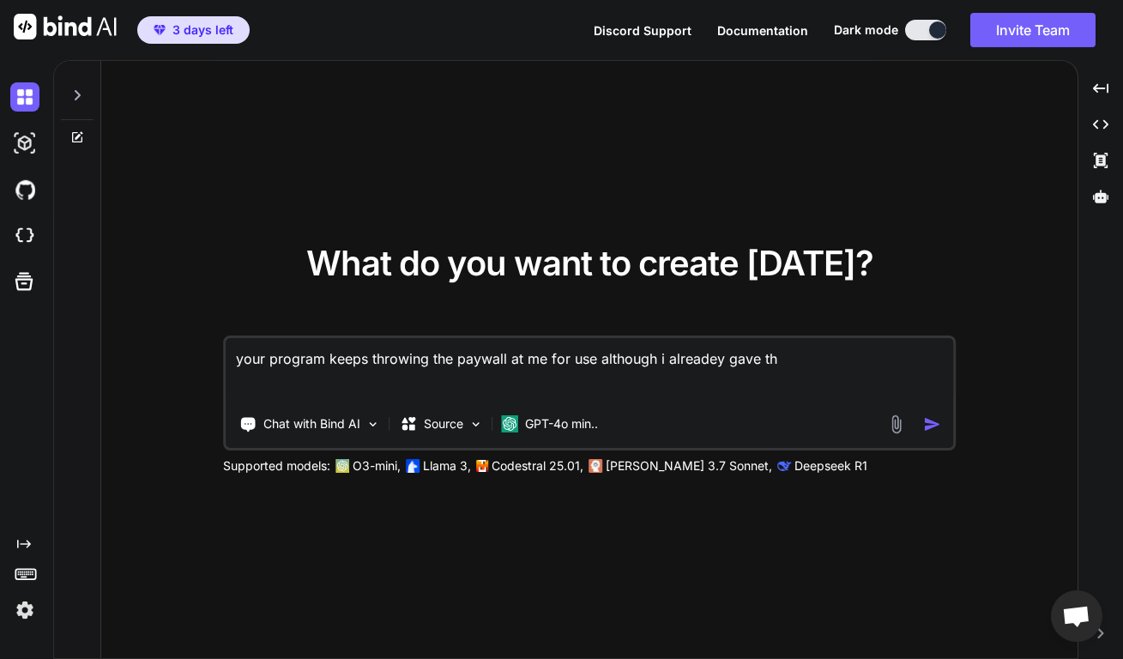
type textarea "x"
type textarea "your program keeps throwing the paywall at me for use although i alreadey gave …"
type textarea "x"
type textarea "your program keeps throwing the paywall at me for use although i alreadey gave …"
type textarea "x"
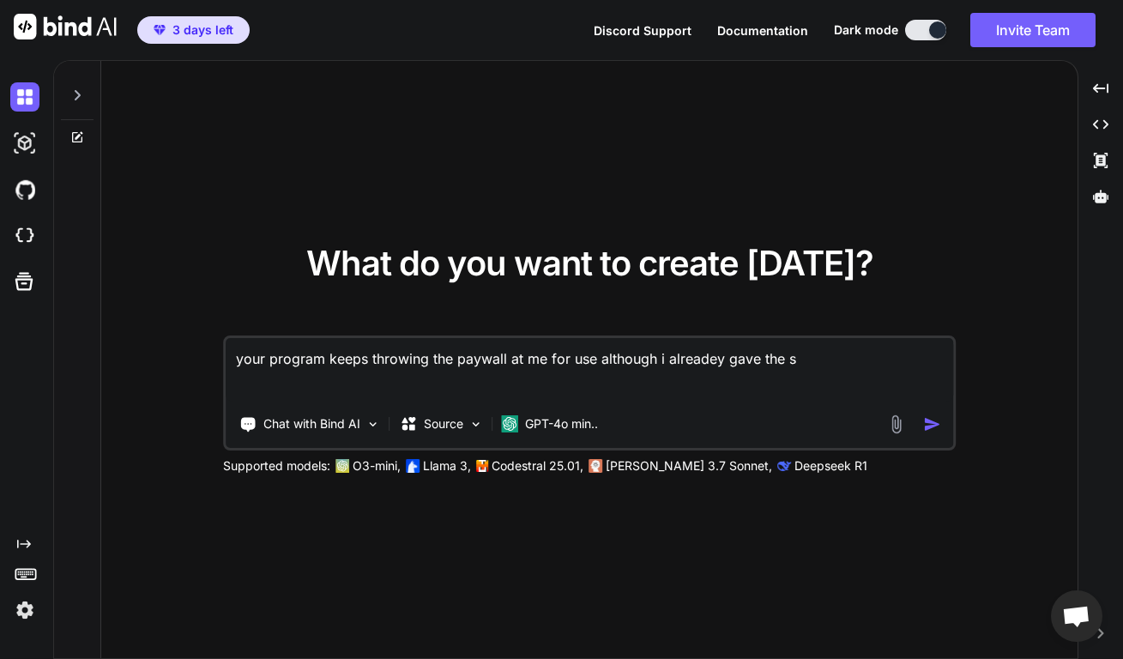
type textarea "your program keeps throwing the paywall at me for use although i alreadey gave …"
type textarea "x"
type textarea "your program keeps throwing the paywall at me for use although i alreadey gave …"
type textarea "x"
type textarea "your program keeps throwing the paywall at me for use although i alreadey gave …"
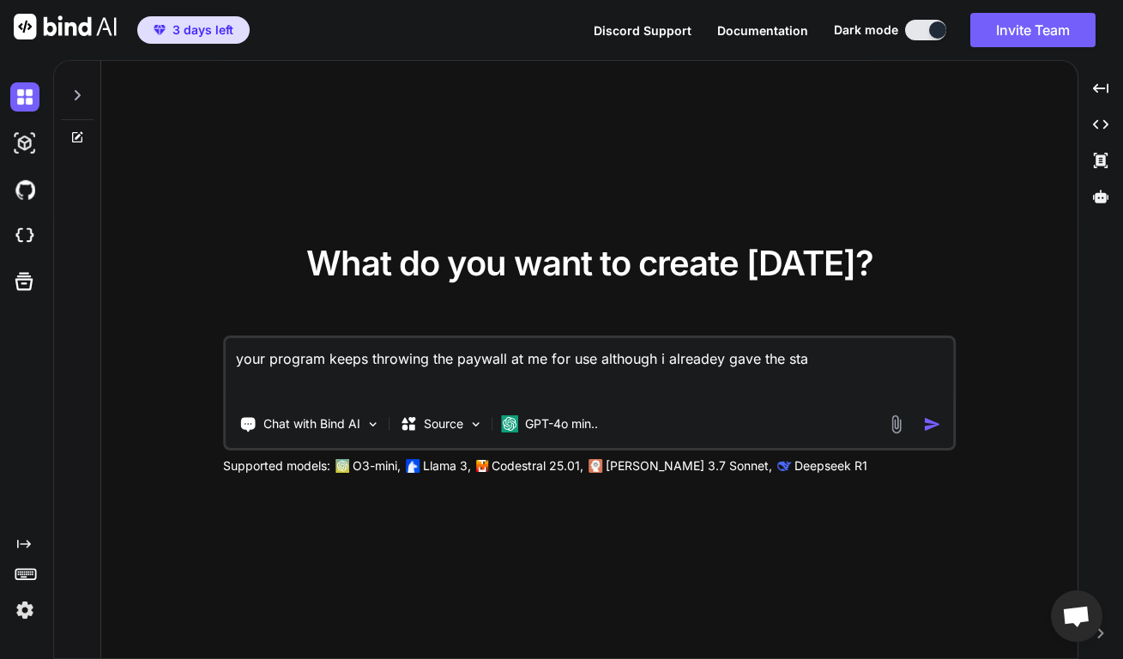
type textarea "x"
type textarea "your program keeps throwing the paywall at me for use although i alreadey gave …"
type textarea "x"
type textarea "your program keeps throwing the paywall at me for use although i alreadey gave …"
type textarea "x"
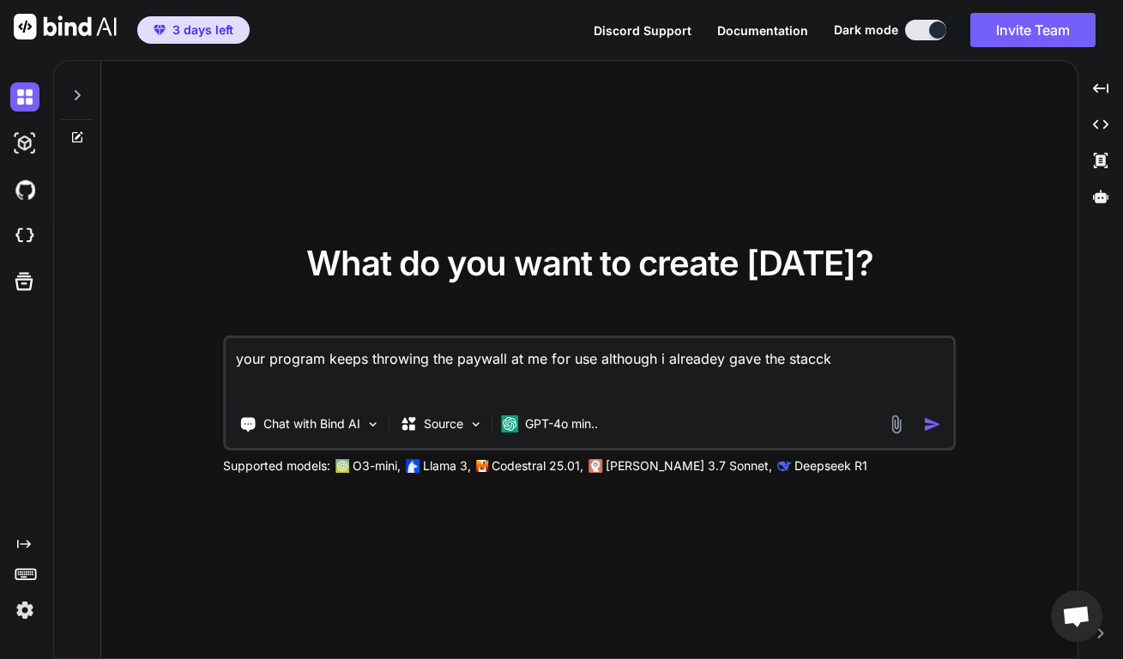
type textarea "your program keeps throwing the paywall at me for use although i alreadey gave …"
type textarea "x"
type textarea "your program keeps throwing the paywall at me for use although i alreadey gave …"
type textarea "x"
type textarea "your program keeps throwing the paywall at me for use although i alreadey gave …"
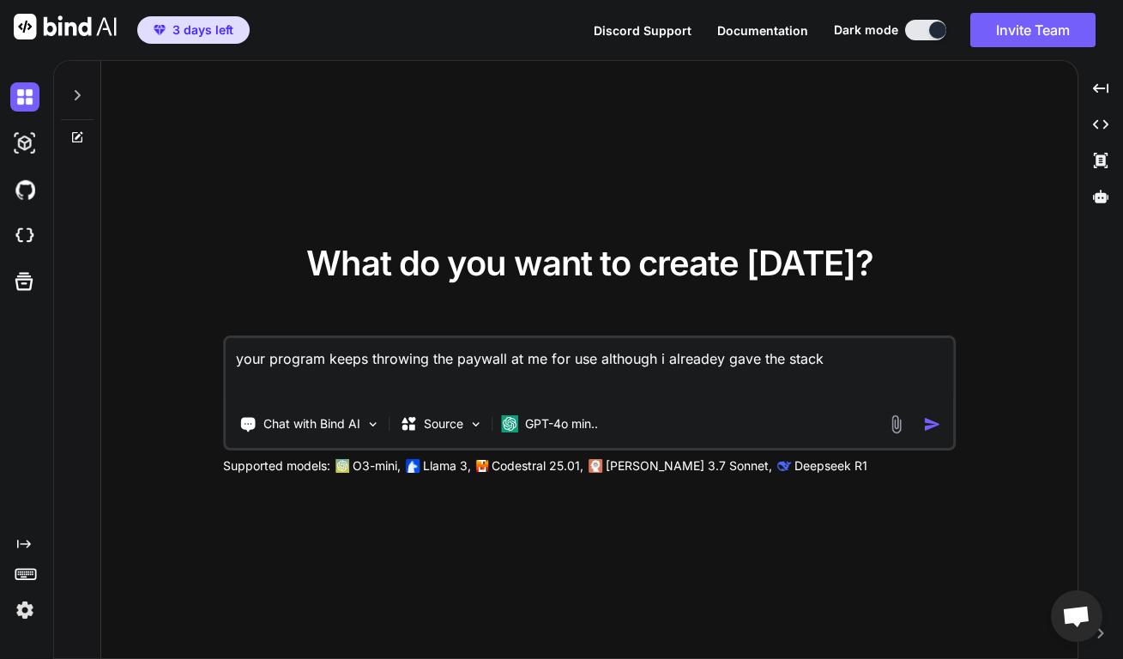
type textarea "x"
type textarea "your program keeps throwing the paywall at me for use although i alreadey gave …"
type textarea "x"
type textarea "your program keeps throwing the paywall at me for use although i alreadey gave …"
click at [935, 424] on img "button" at bounding box center [932, 424] width 18 height 18
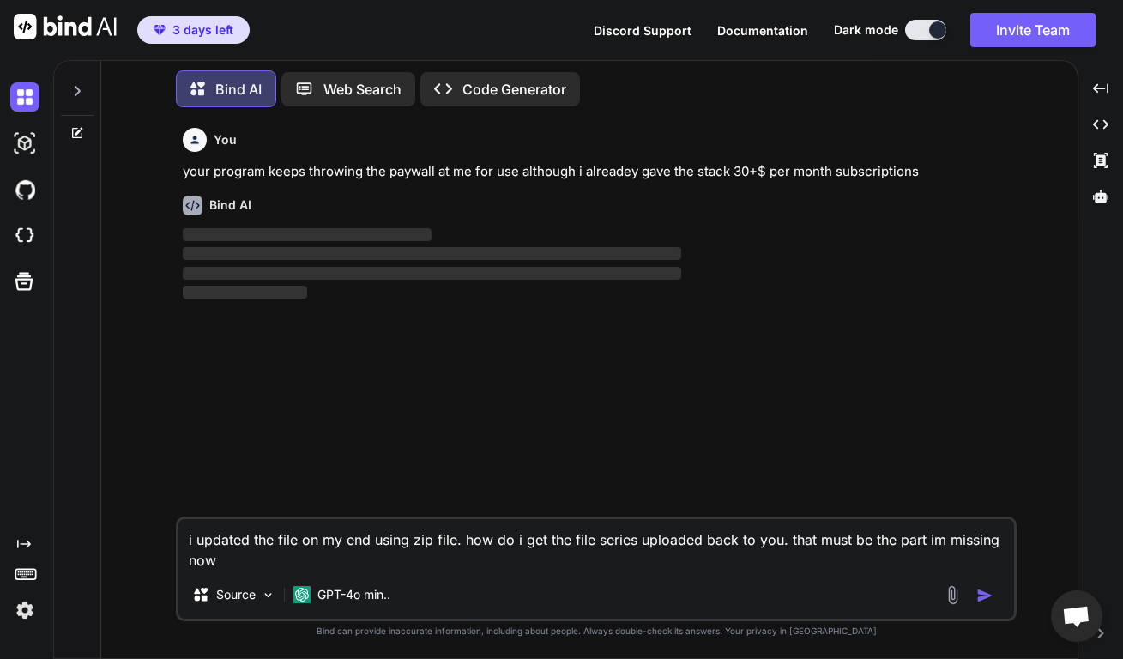
scroll to position [19, 0]
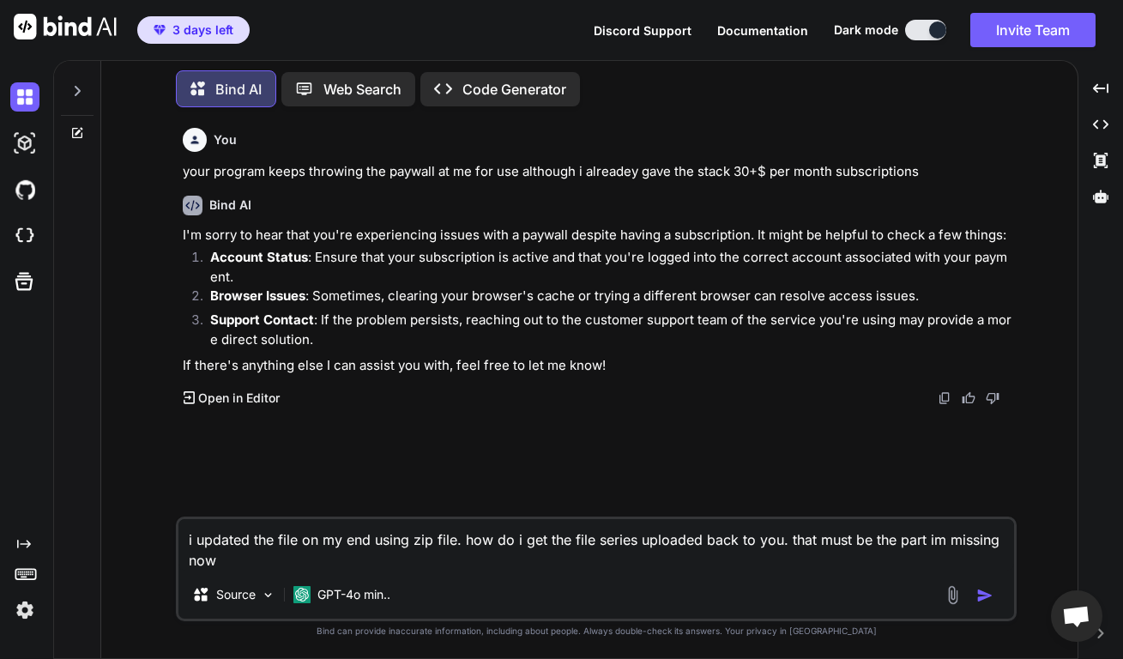
drag, startPoint x: 325, startPoint y: 549, endPoint x: 178, endPoint y: 524, distance: 149.6
click at [178, 521] on textarea "i updated the file on my end using zip file. how do i get the file series uploa…" at bounding box center [595, 544] width 835 height 51
drag, startPoint x: 225, startPoint y: 564, endPoint x: 181, endPoint y: 533, distance: 53.5
click at [181, 533] on textarea "i updated the file on my end using zip file. how do i get the file series uploa…" at bounding box center [595, 544] width 835 height 51
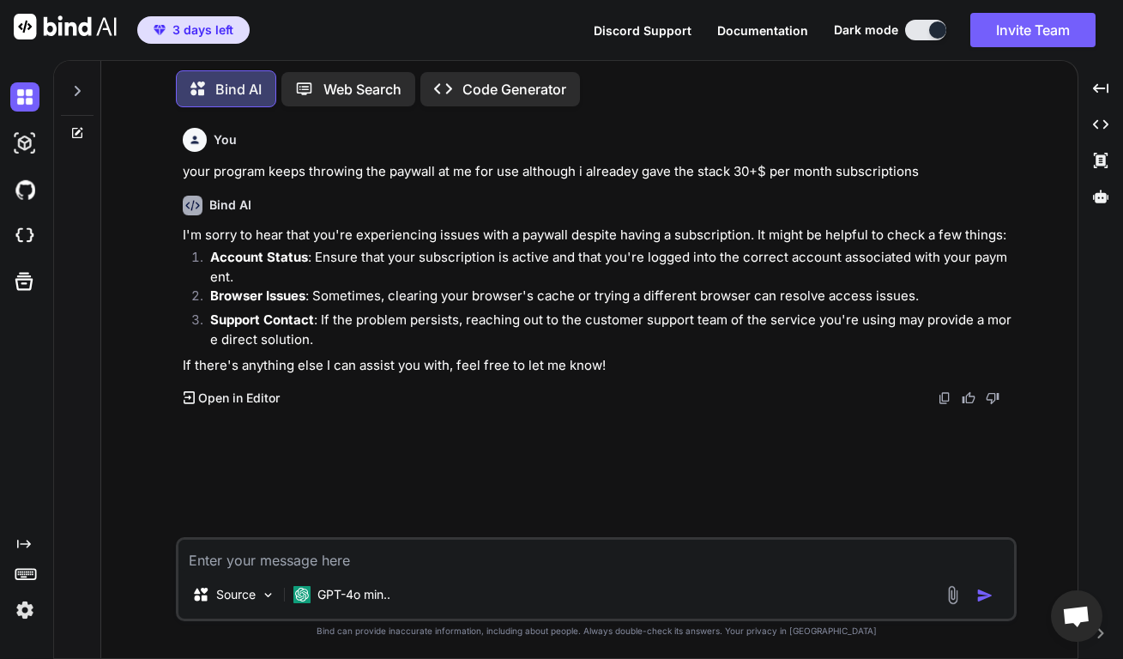
click at [237, 563] on textarea at bounding box center [595, 554] width 835 height 31
click at [329, 566] on textarea at bounding box center [595, 554] width 835 height 31
click at [351, 79] on p "Web Search" at bounding box center [362, 89] width 78 height 21
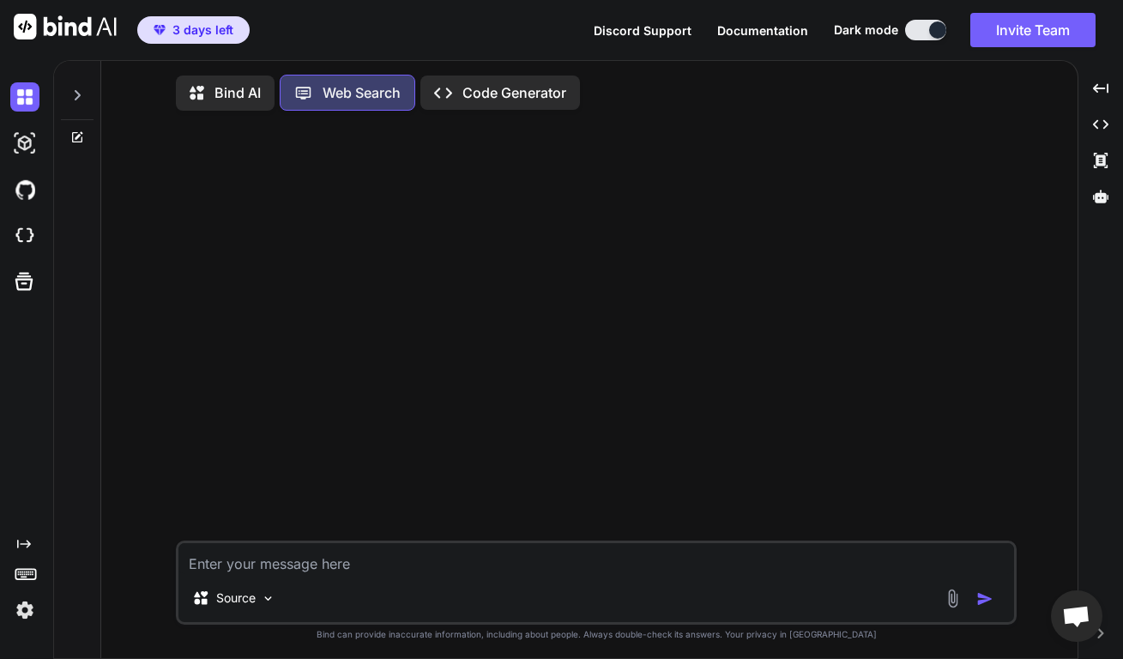
scroll to position [18, 0]
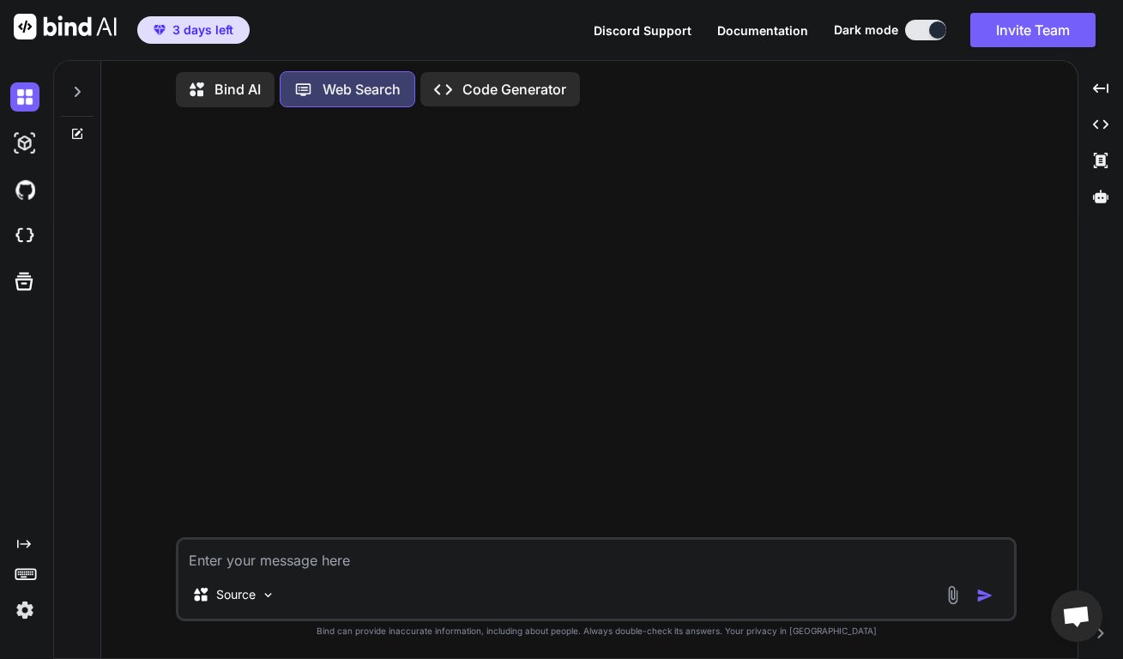
click at [522, 85] on div "Created with Pixso. Code Generator" at bounding box center [500, 89] width 160 height 34
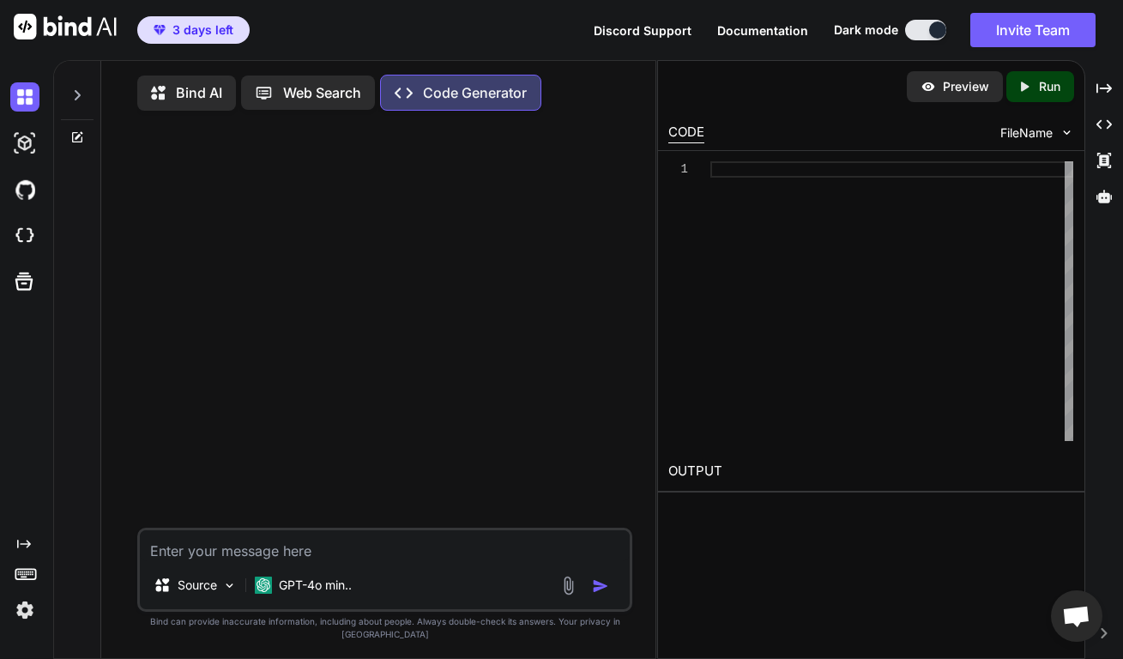
click at [209, 32] on span "3 days left" at bounding box center [202, 29] width 61 height 17
click at [108, 325] on div "Bind AI Web Search Created with Pixso. Code Generator Source GPT-4o min.. Creat…" at bounding box center [378, 364] width 554 height 593
click at [24, 190] on img at bounding box center [24, 189] width 29 height 29
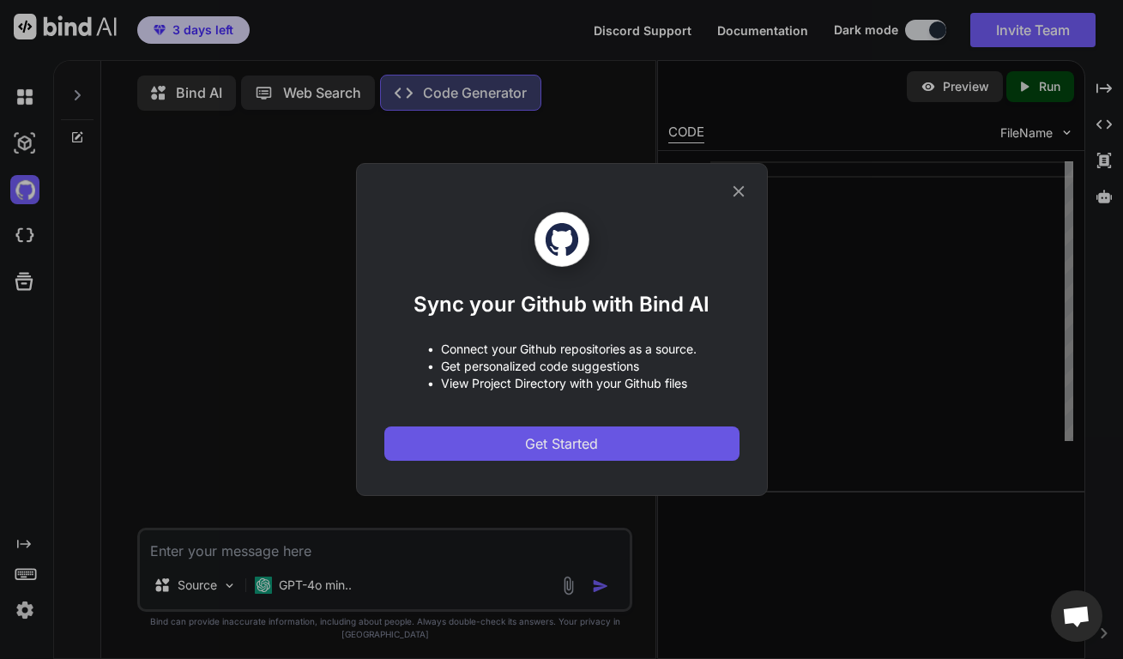
click at [514, 436] on button "Get Started" at bounding box center [561, 443] width 355 height 34
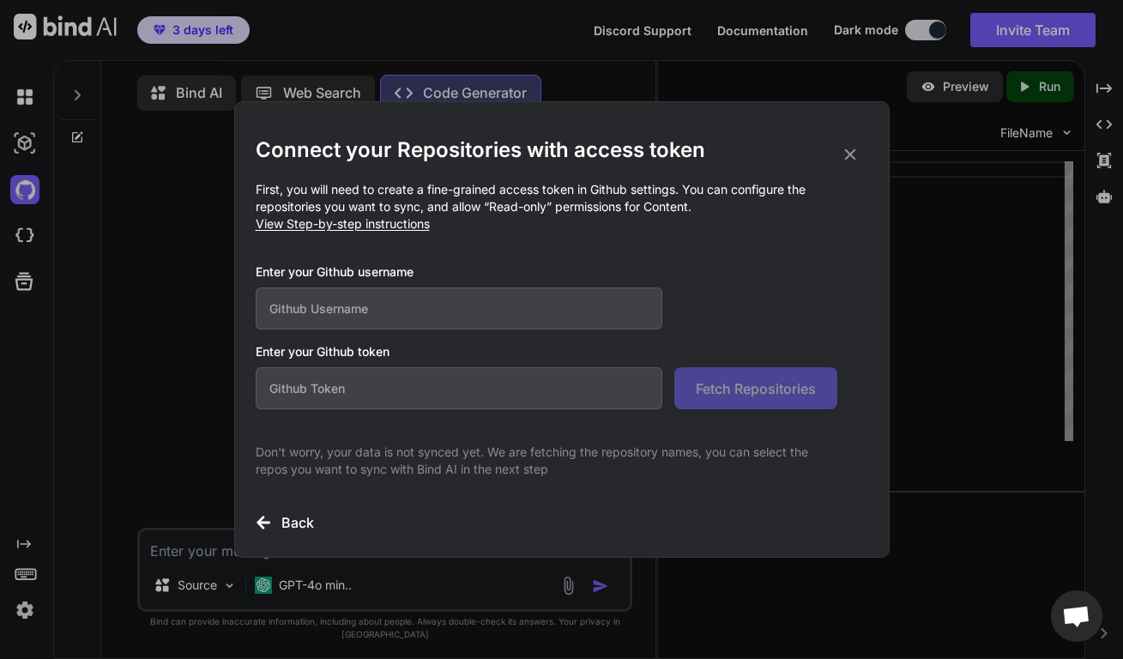
click at [431, 304] on input "text" at bounding box center [459, 308] width 407 height 42
click at [466, 457] on p "Don't worry, your data is not synced yet. We are fetching the repository names,…" at bounding box center [546, 460] width 581 height 34
click at [454, 408] on input "text" at bounding box center [459, 388] width 407 height 42
